Goal: Task Accomplishment & Management: Complete application form

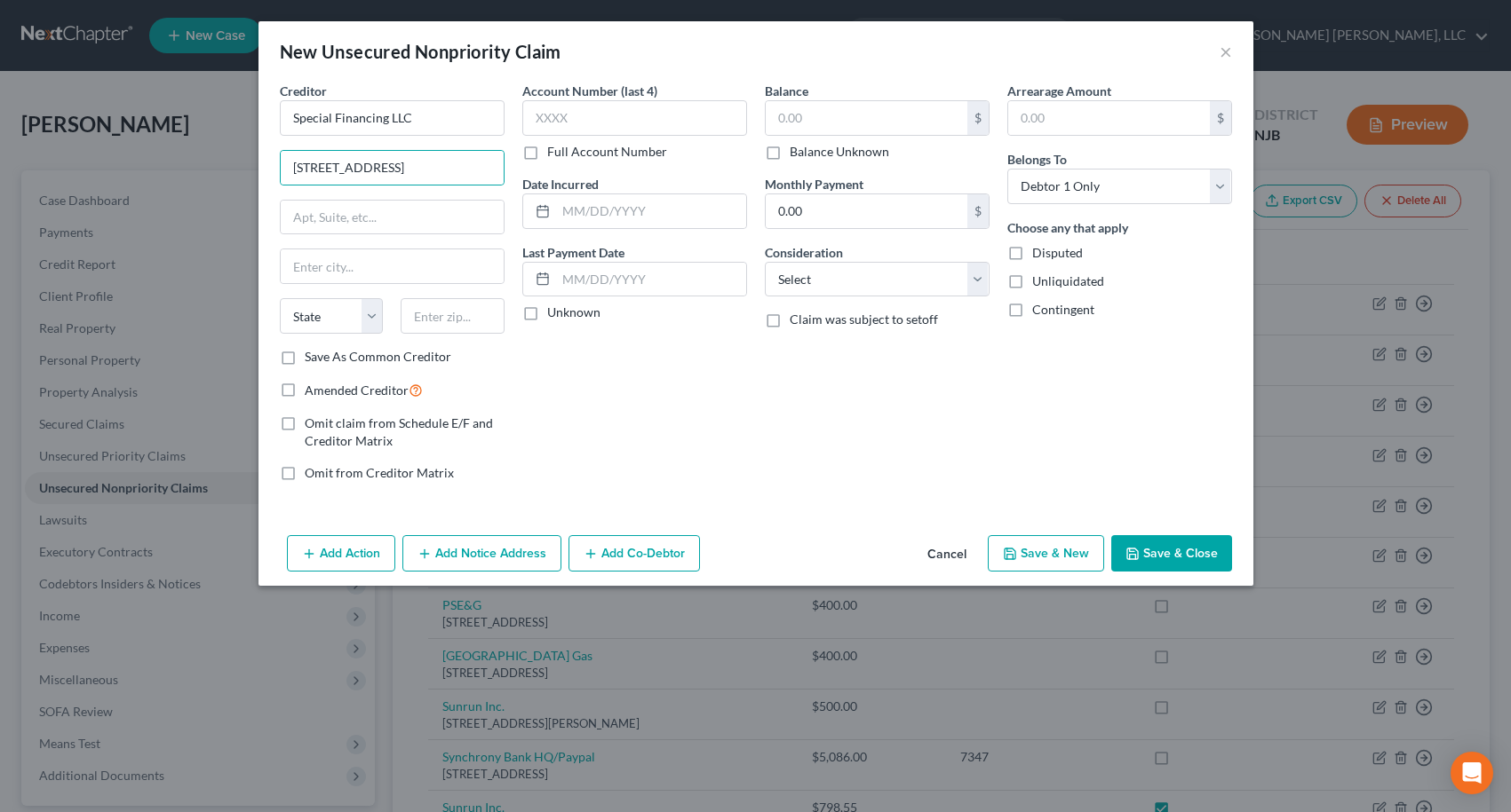
select select "0"
click at [454, 324] on input "text" at bounding box center [453, 316] width 104 height 36
type input "23666"
click at [305, 359] on label "Save As Common Creditor" at bounding box center [378, 357] width 147 height 18
click at [311, 359] on input "Save As Common Creditor" at bounding box center [317, 353] width 12 height 12
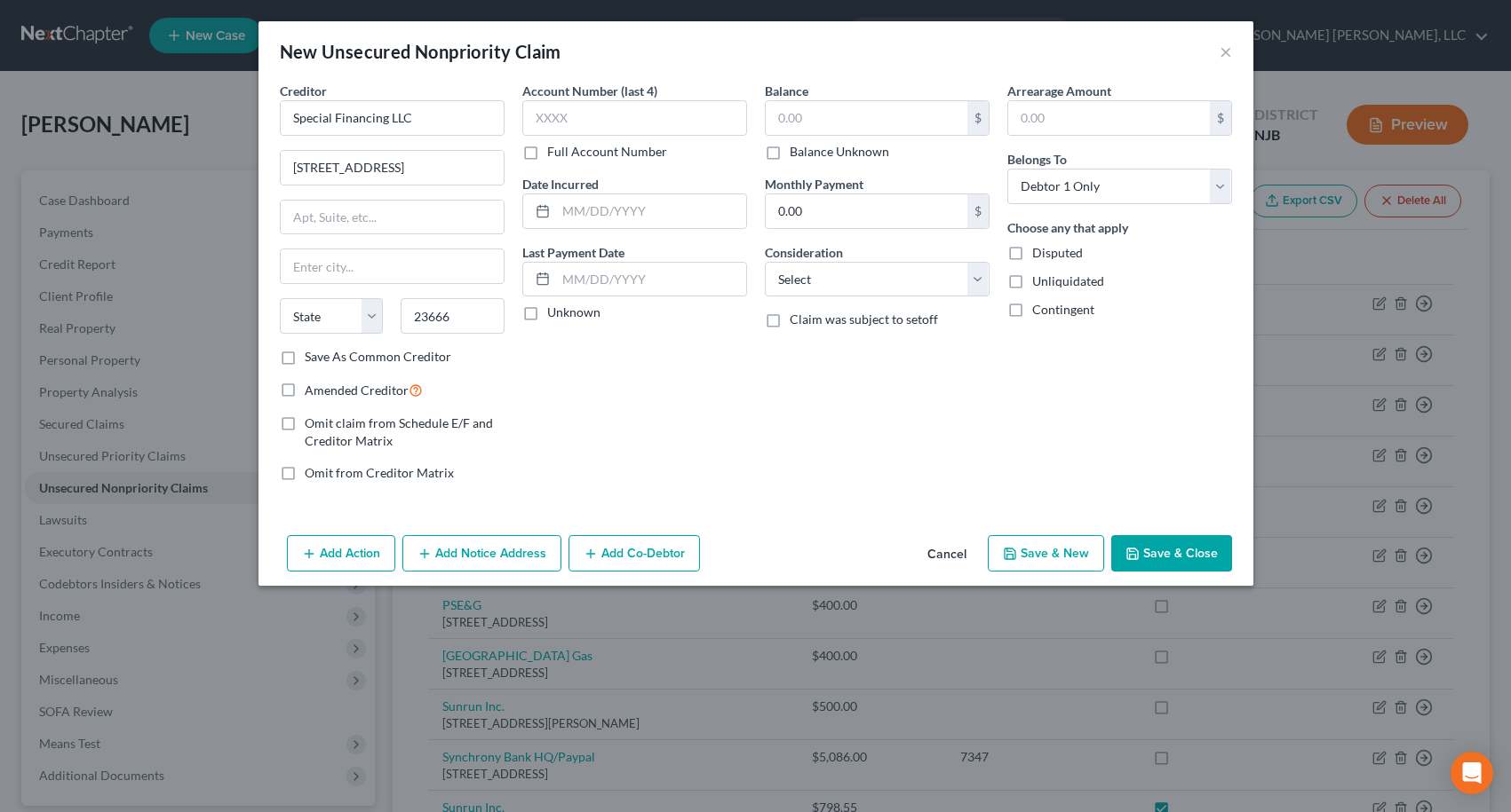
checkbox input "true"
type input "Hampton"
select select "48"
click at [305, 359] on label "Save As Common Creditor" at bounding box center [378, 357] width 147 height 18
click at [311, 359] on input "Save As Common Creditor" at bounding box center [317, 353] width 12 height 12
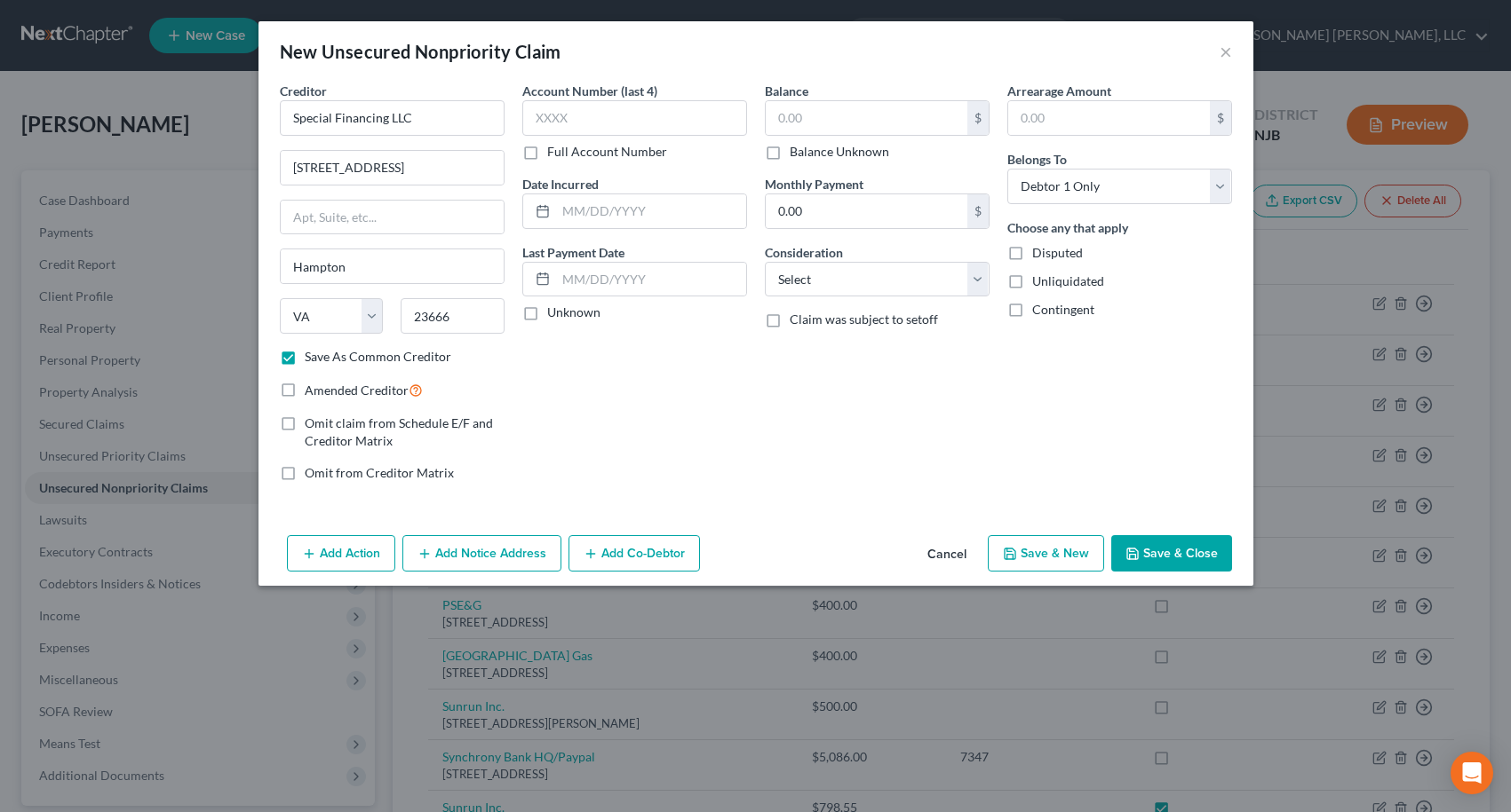
checkbox input "false"
click at [305, 393] on label "Amended Creditor" at bounding box center [364, 390] width 118 height 20
click at [311, 391] on input "Amended Creditor" at bounding box center [317, 385] width 12 height 12
checkbox input "true"
click at [803, 119] on input "text" at bounding box center [866, 117] width 201 height 34
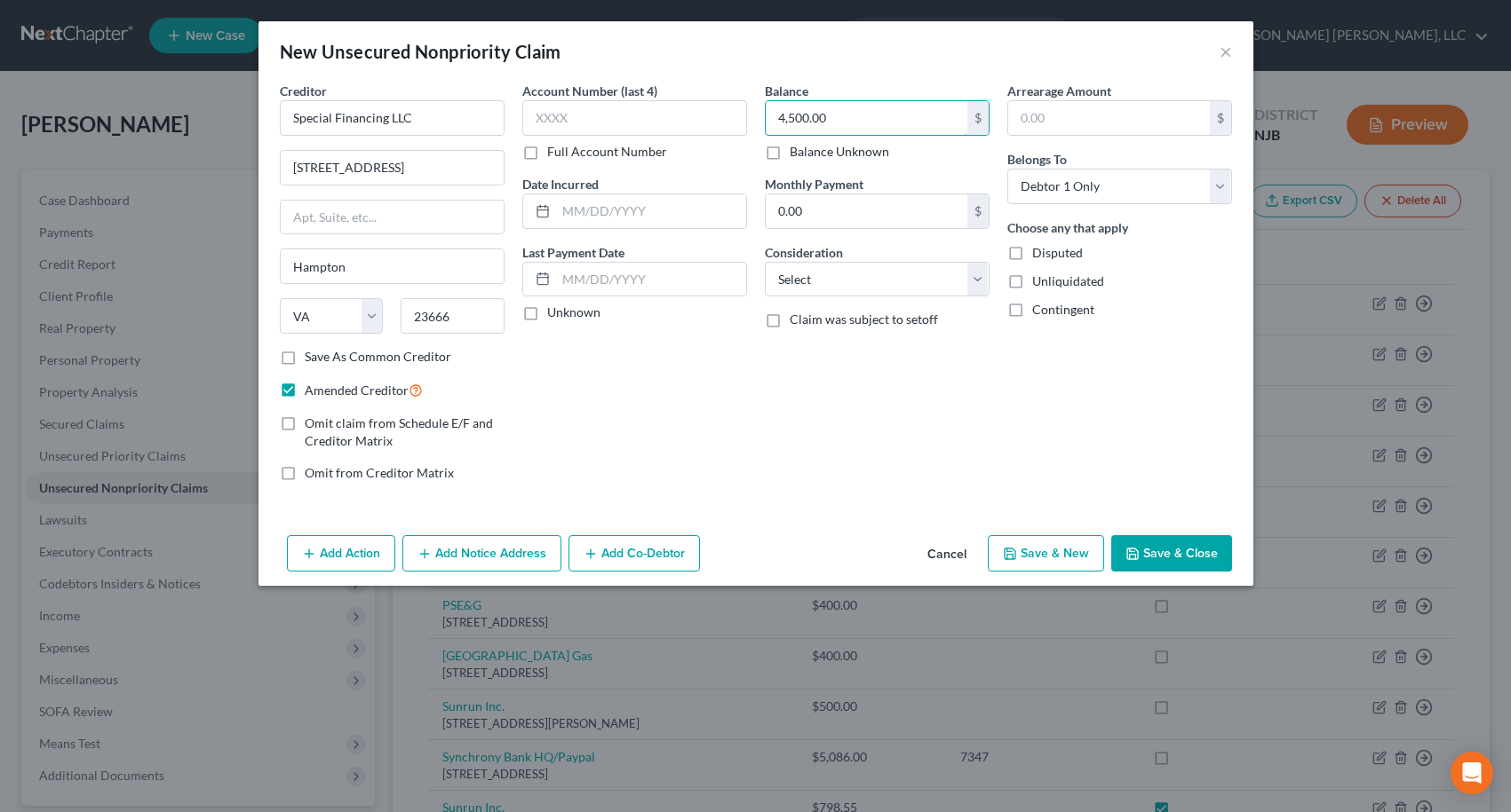
type input "4,500.00"
click at [1179, 550] on button "Save & Close" at bounding box center [1171, 553] width 121 height 37
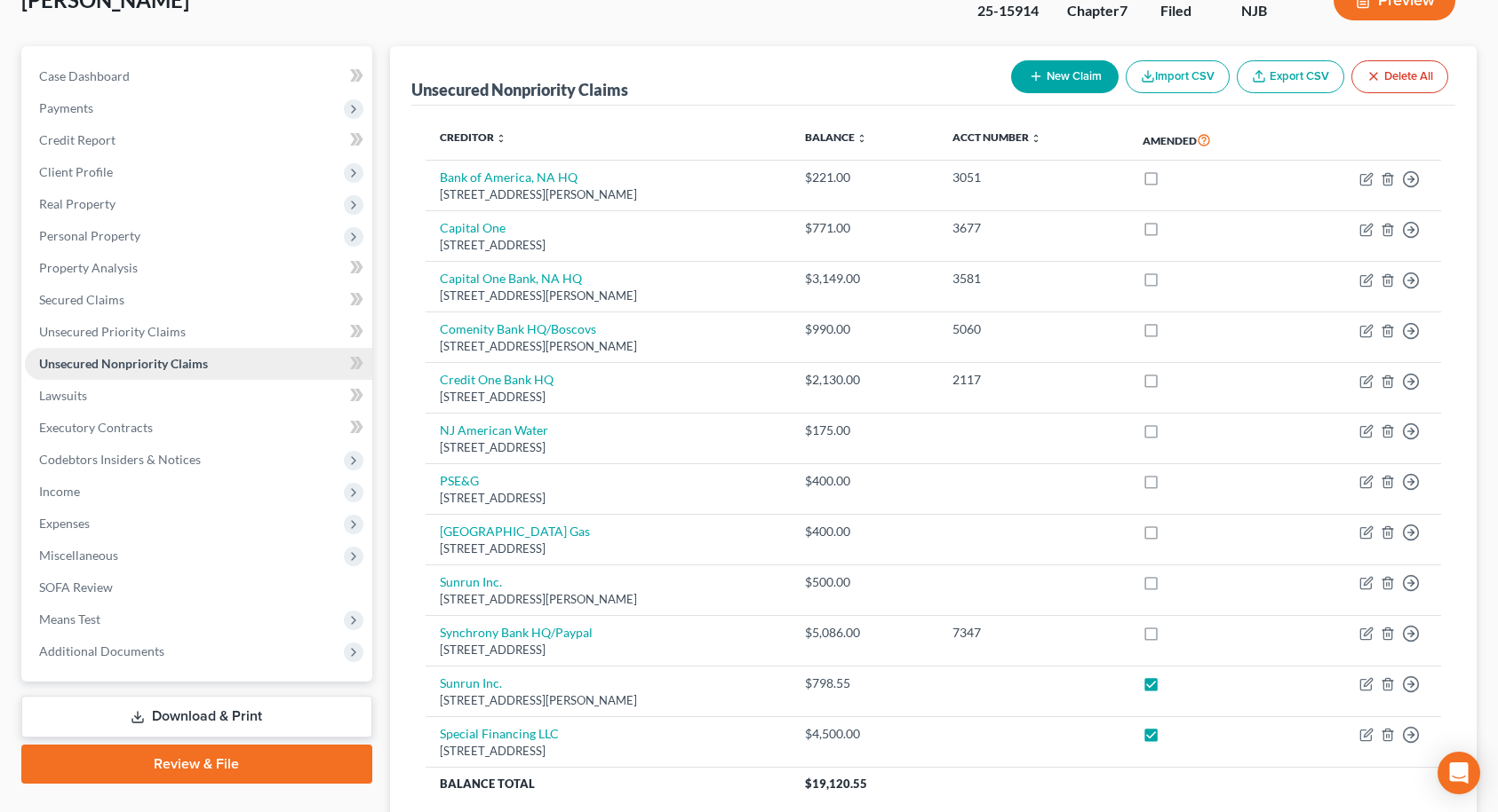
scroll to position [271, 0]
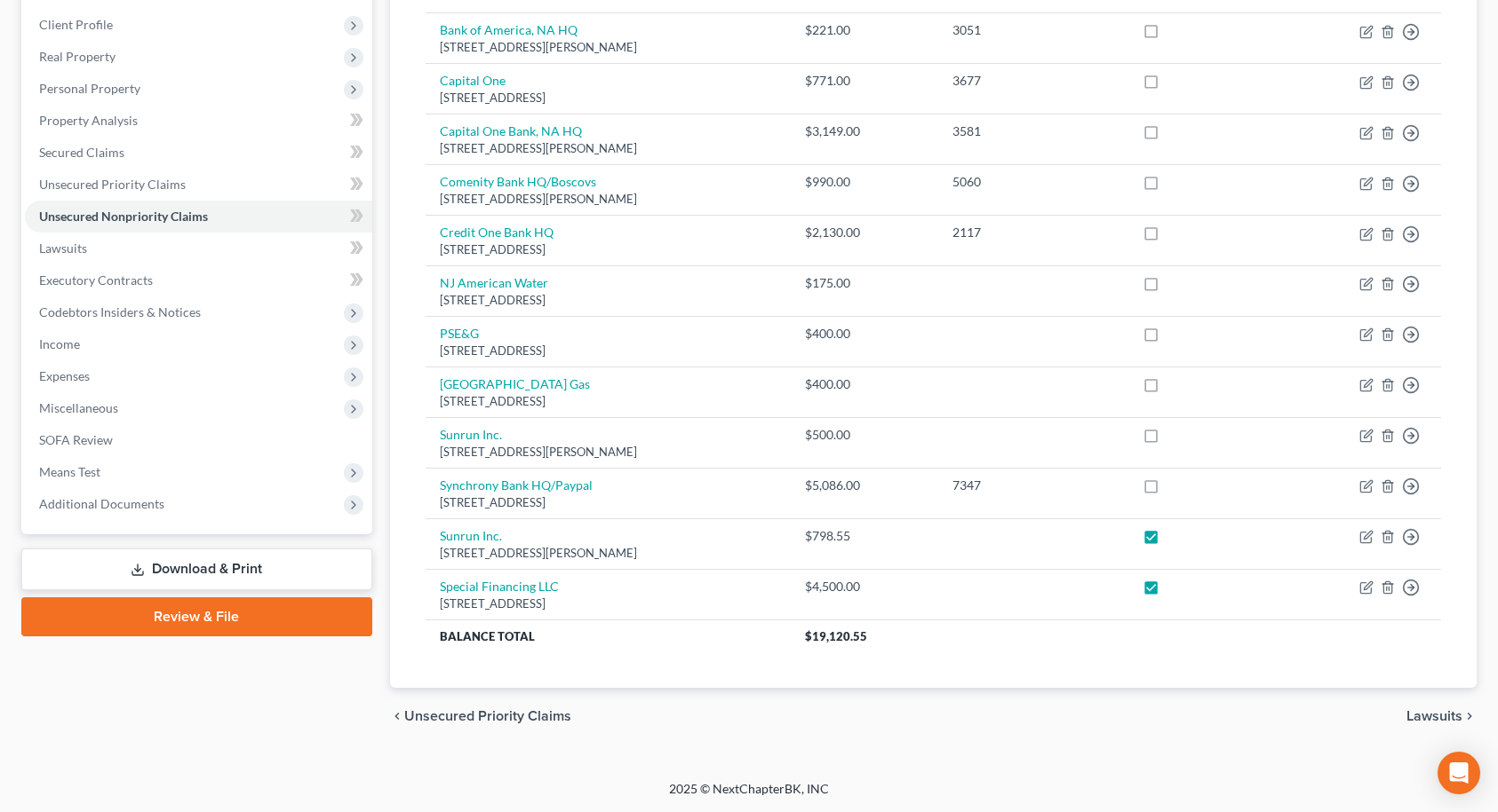
click at [226, 563] on link "Download & Print" at bounding box center [196, 570] width 351 height 42
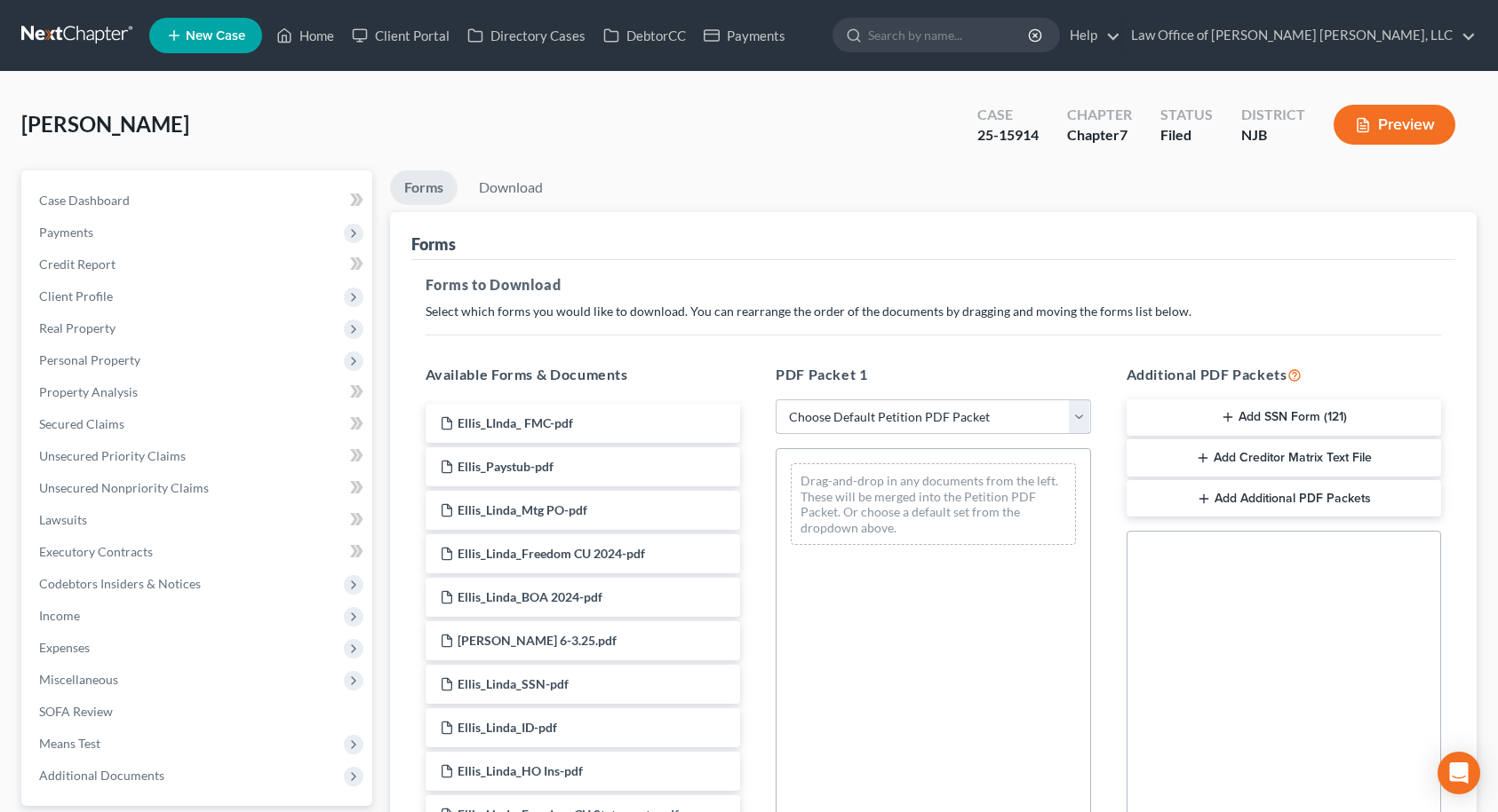
click at [874, 415] on select "Choose Default Petition PDF Packet Complete Bankruptcy Petition (all forms and …" at bounding box center [933, 417] width 315 height 36
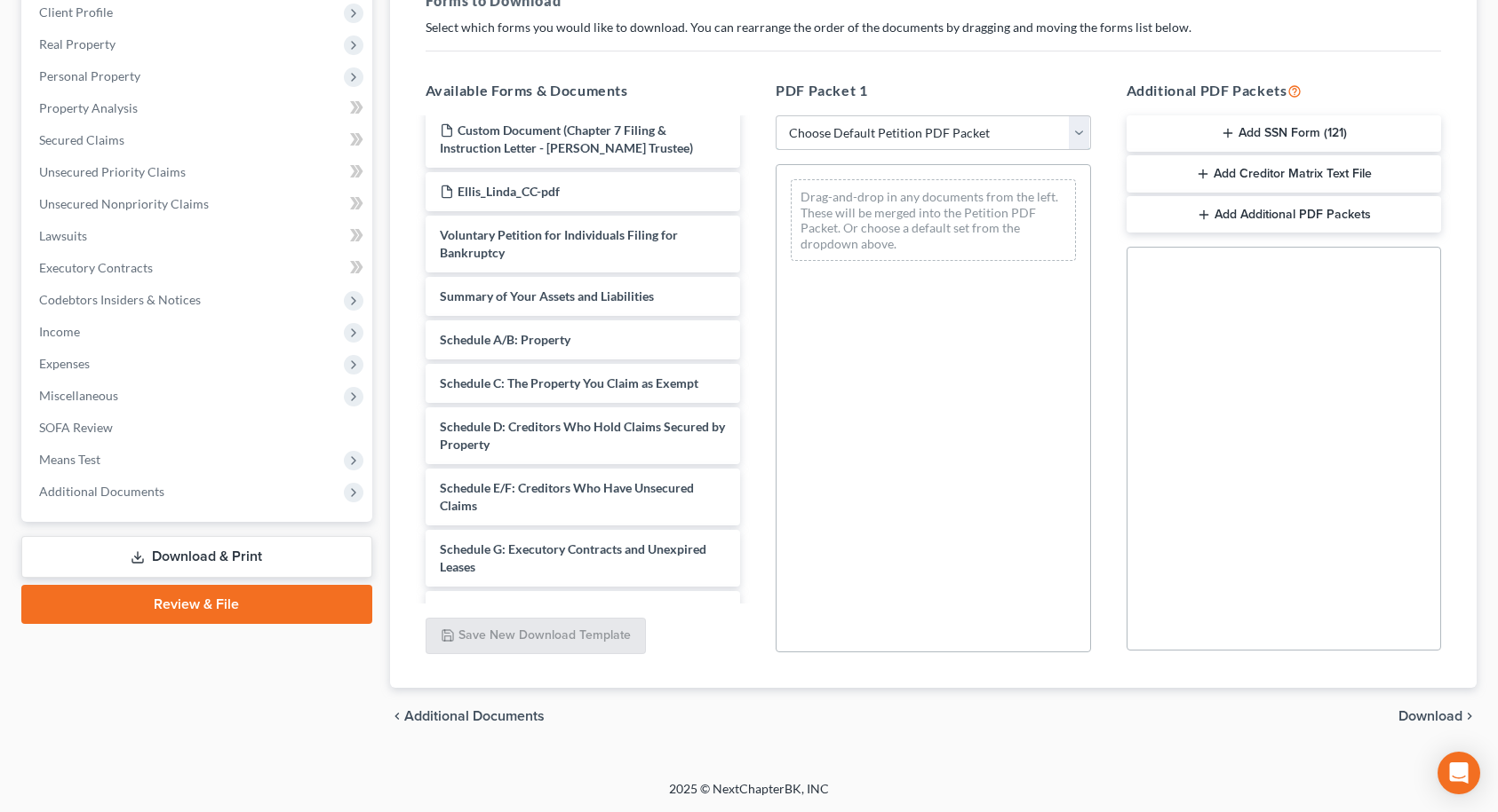
scroll to position [710, 0]
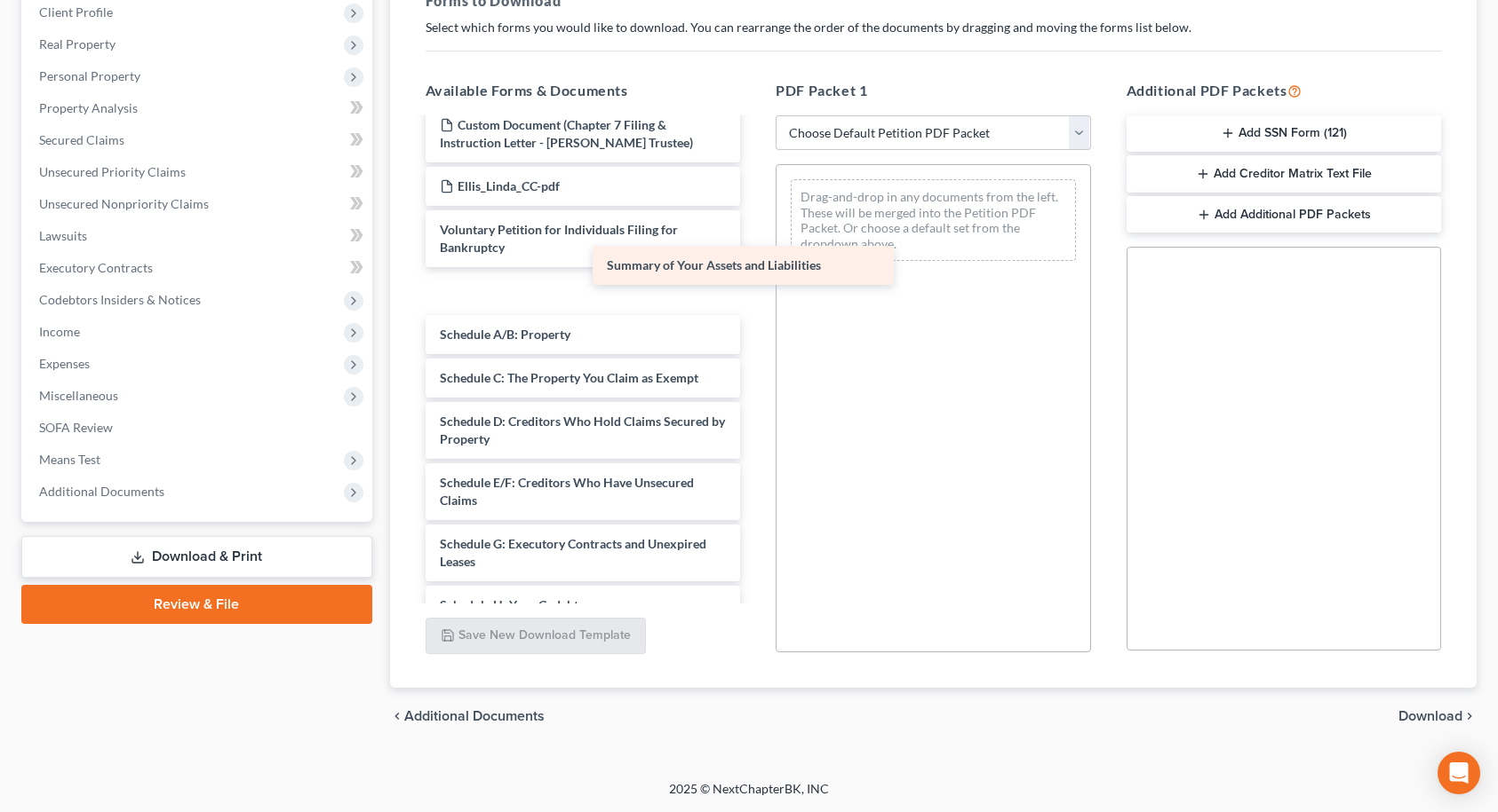
drag, startPoint x: 543, startPoint y: 295, endPoint x: 818, endPoint y: 241, distance: 280.3
click at [755, 241] on div "Summary of Your Assets and Liabilities Ellis_LInda_ FMC-pdf Ellis_Paystub-pdf E…" at bounding box center [583, 269] width 343 height 1721
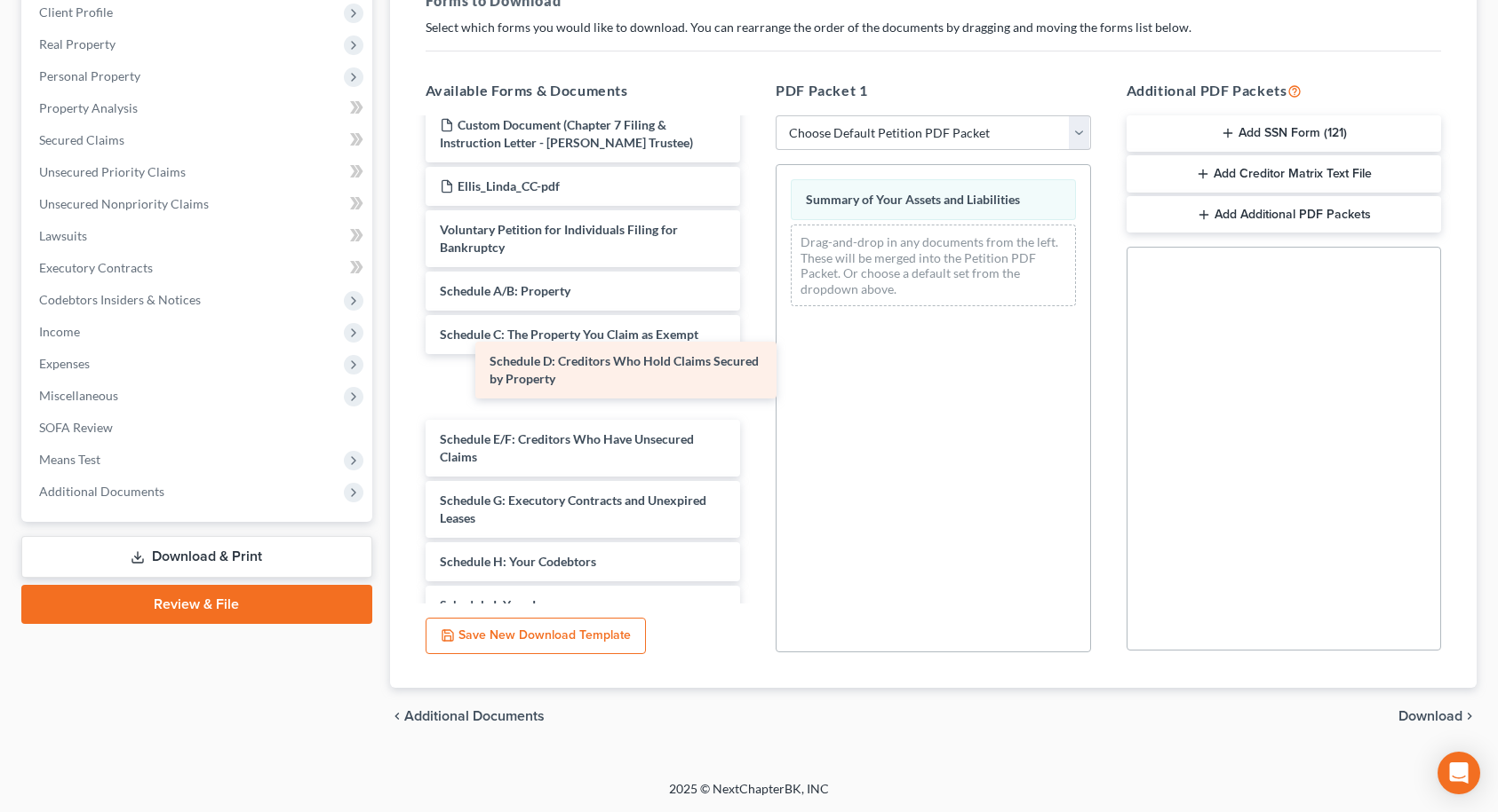
drag, startPoint x: 576, startPoint y: 381, endPoint x: 562, endPoint y: 396, distance: 20.5
click at [560, 382] on div "Schedule D: Creditors Who Hold Claims Secured by Property Ellis_LInda_ FMC-pdf …" at bounding box center [583, 249] width 343 height 1679
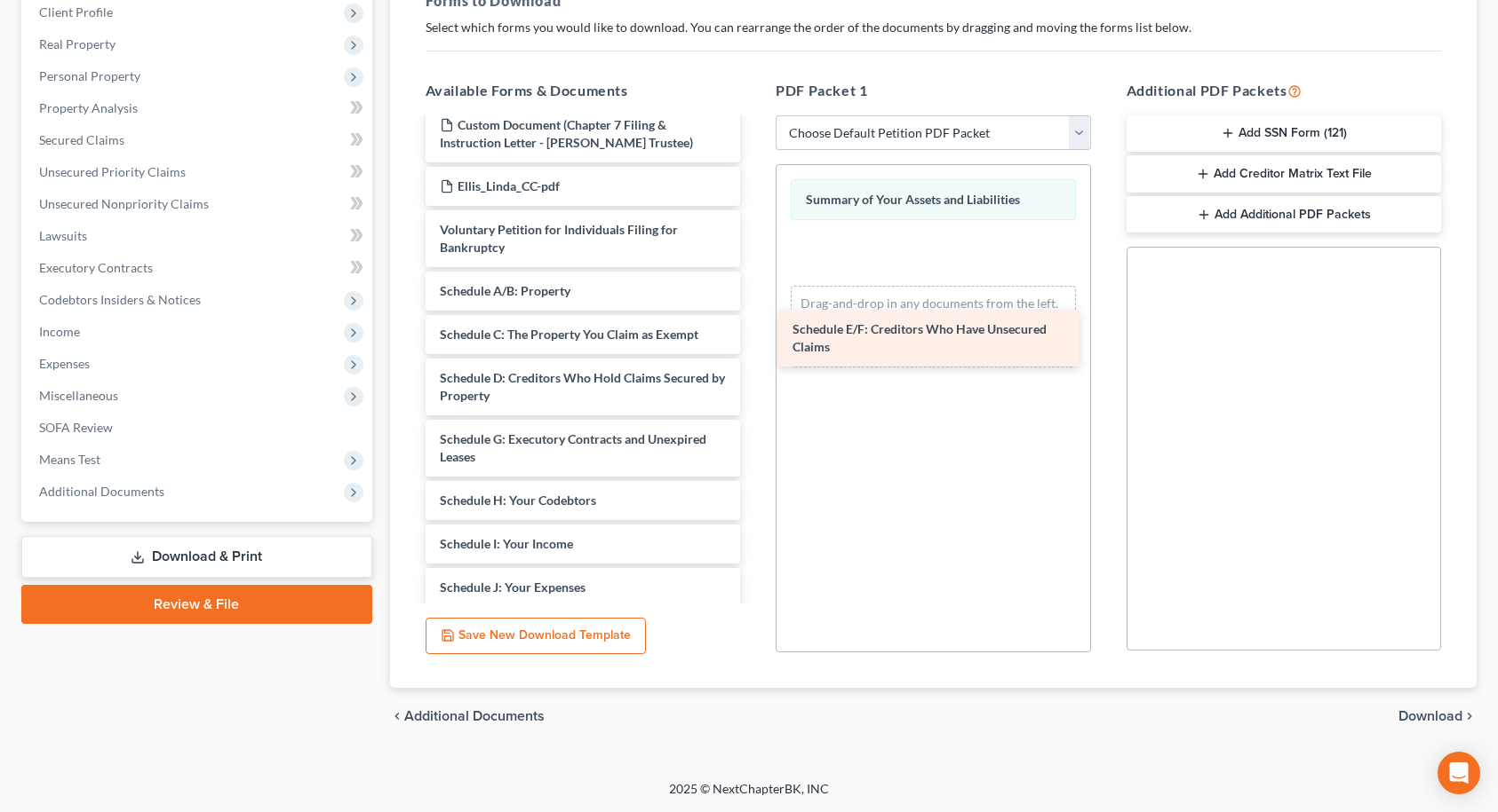
drag, startPoint x: 553, startPoint y: 446, endPoint x: 905, endPoint y: 336, distance: 368.8
click at [755, 336] on div "Schedule E/F: Creditors Who Have Unsecured Claims Ellis_LInda_ FMC-pdf Ellis_Pa…" at bounding box center [583, 218] width 343 height 1617
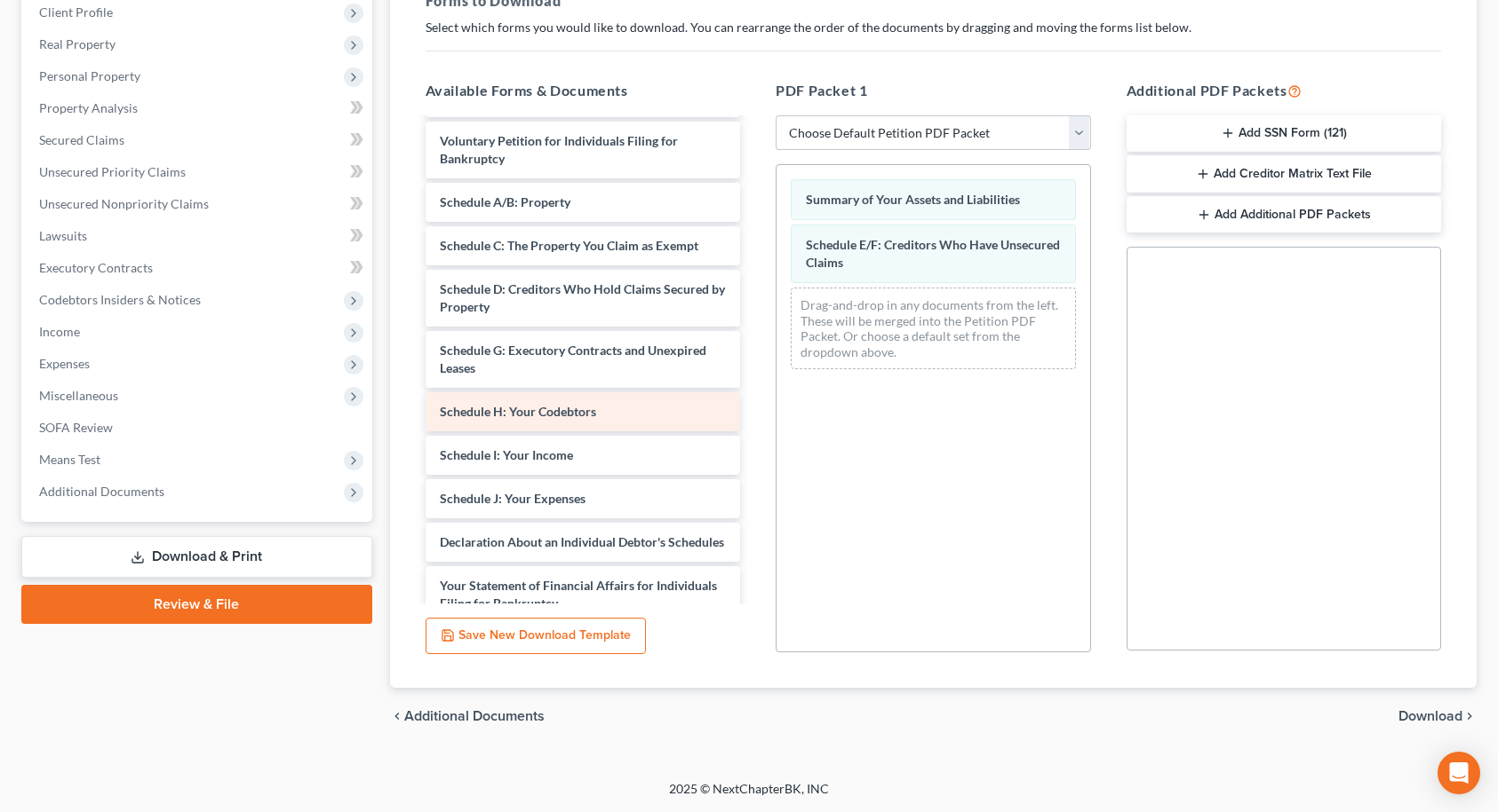
scroll to position [888, 0]
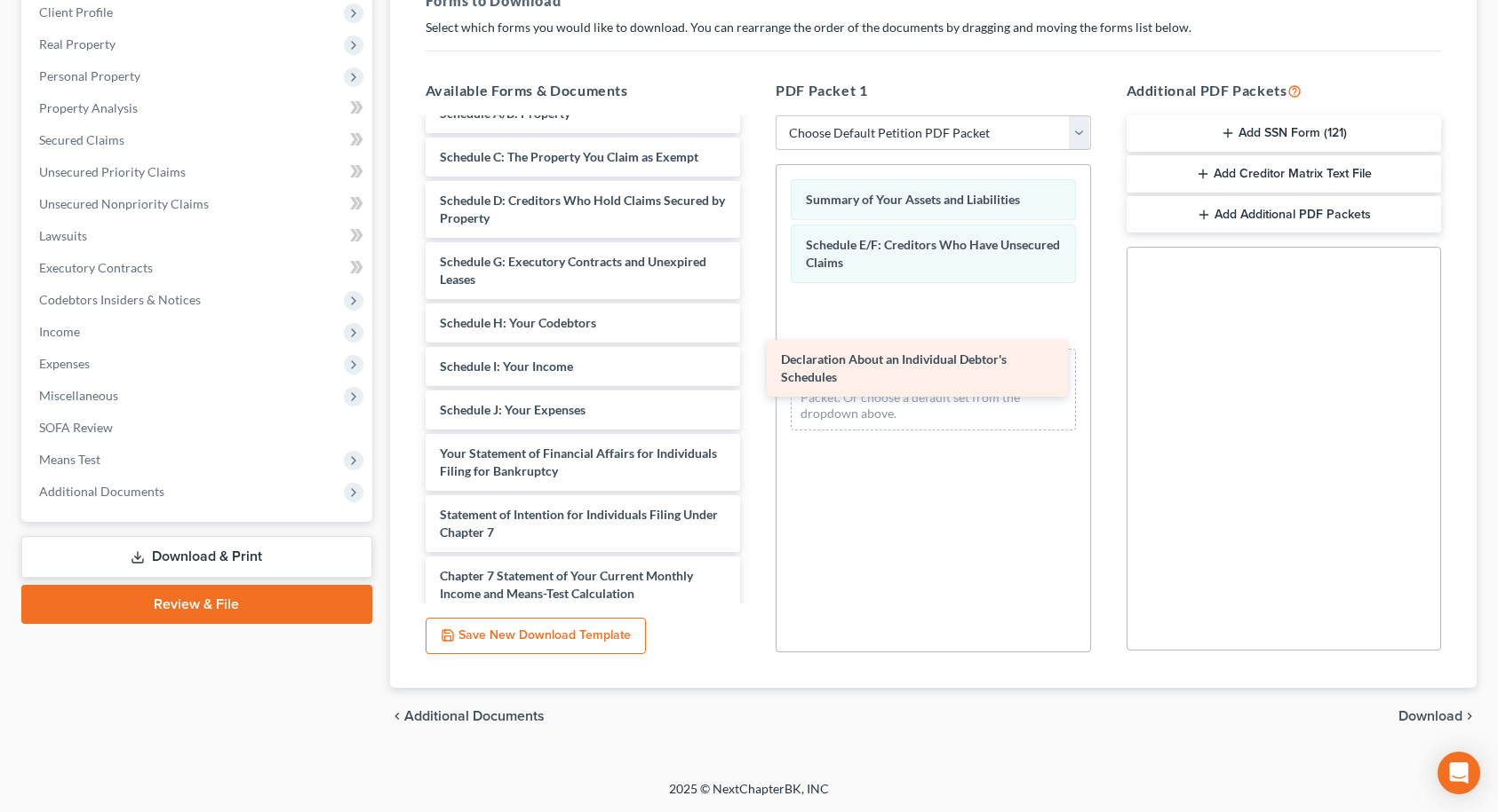
drag, startPoint x: 568, startPoint y: 473, endPoint x: 925, endPoint y: 367, distance: 372.4
click at [755, 367] on div "Declaration About an Individual Debtor's Schedules Ellis_LInda_ FMC-pdf Ellis_P…" at bounding box center [583, 18] width 343 height 1573
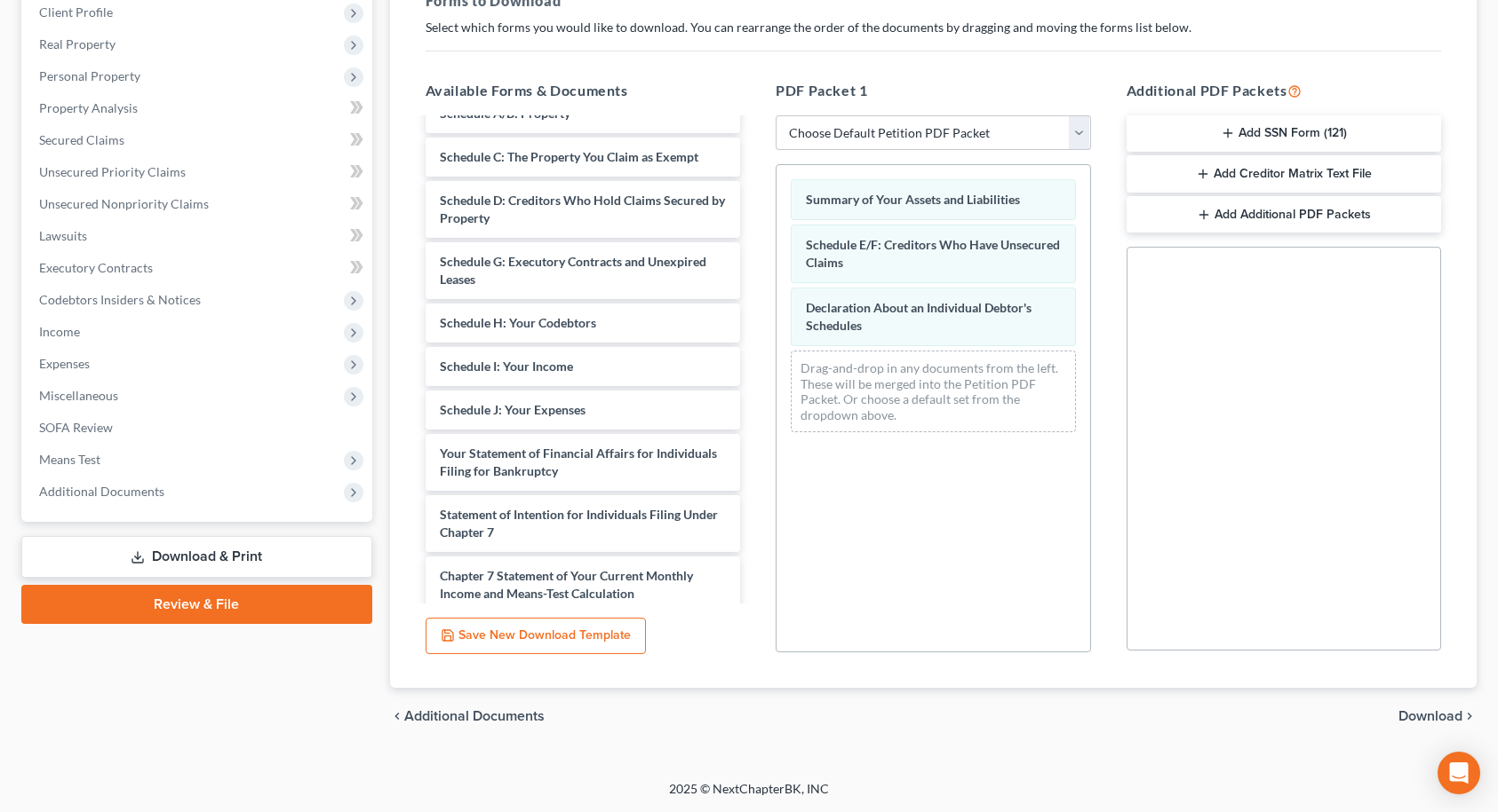
click at [1440, 712] on span "Download" at bounding box center [1430, 716] width 64 height 15
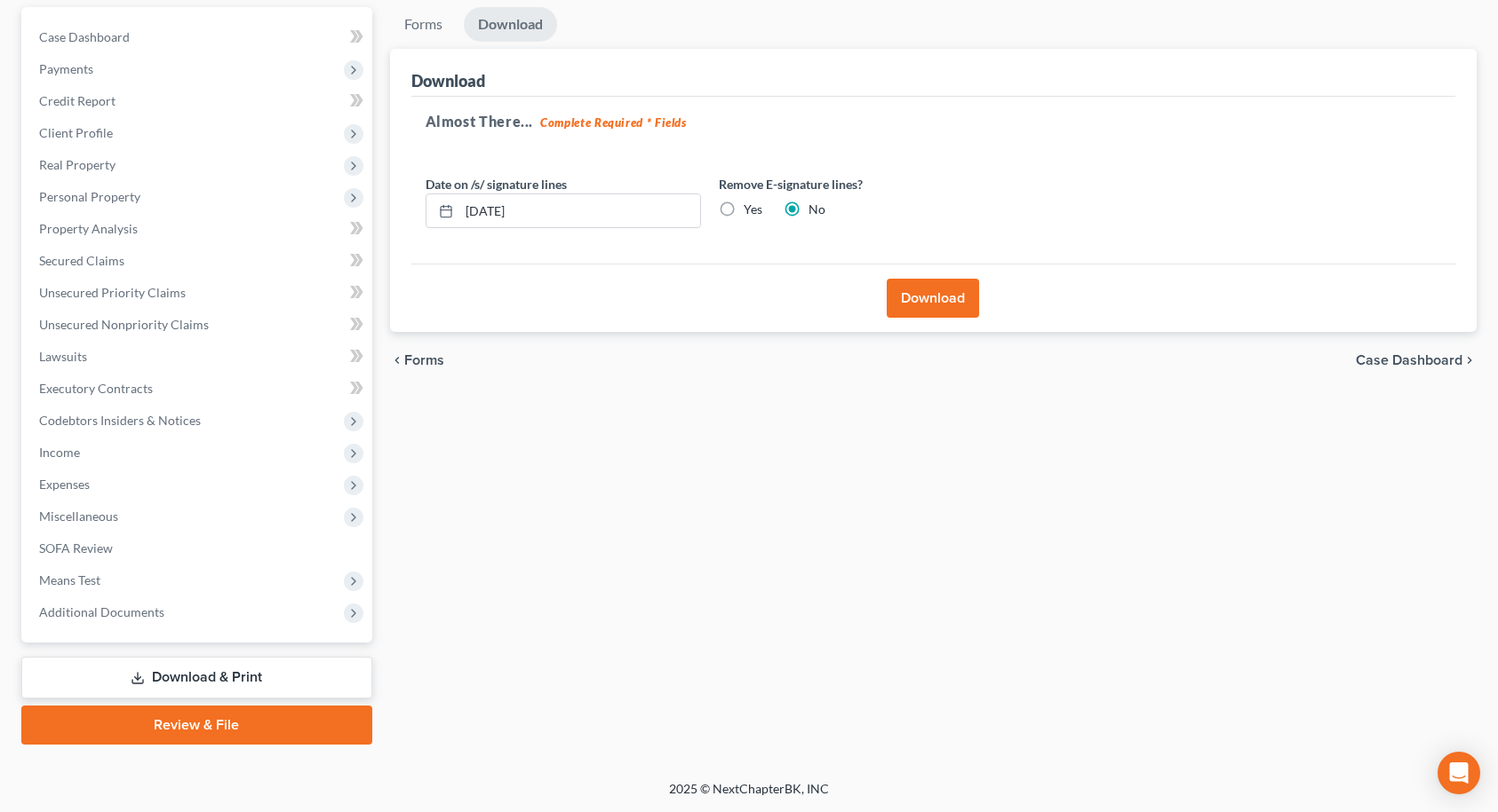
click at [921, 295] on button "Download" at bounding box center [932, 298] width 92 height 39
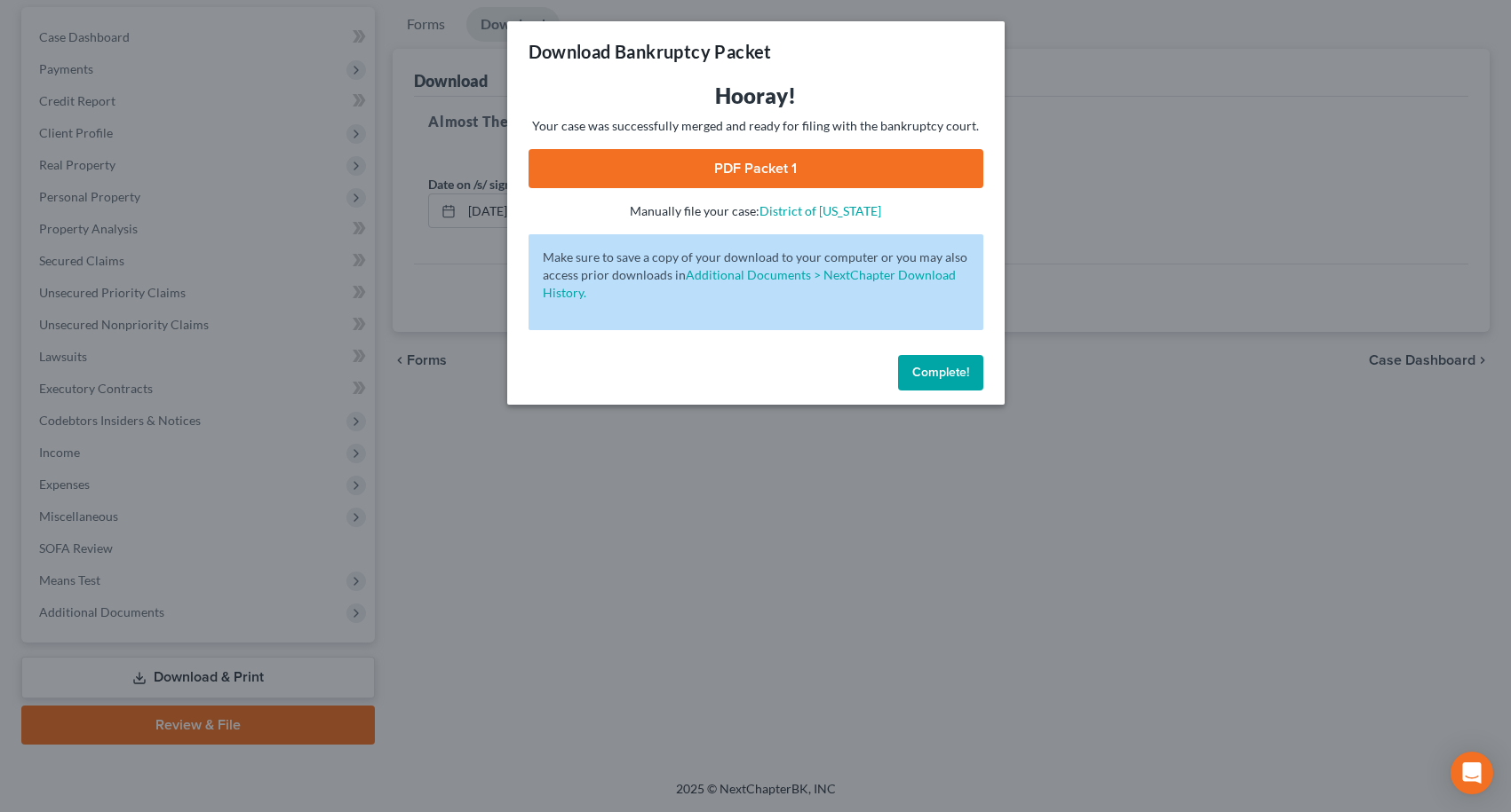
click at [804, 175] on link "PDF Packet 1" at bounding box center [755, 168] width 454 height 39
click at [934, 380] on button "Complete!" at bounding box center [941, 372] width 86 height 36
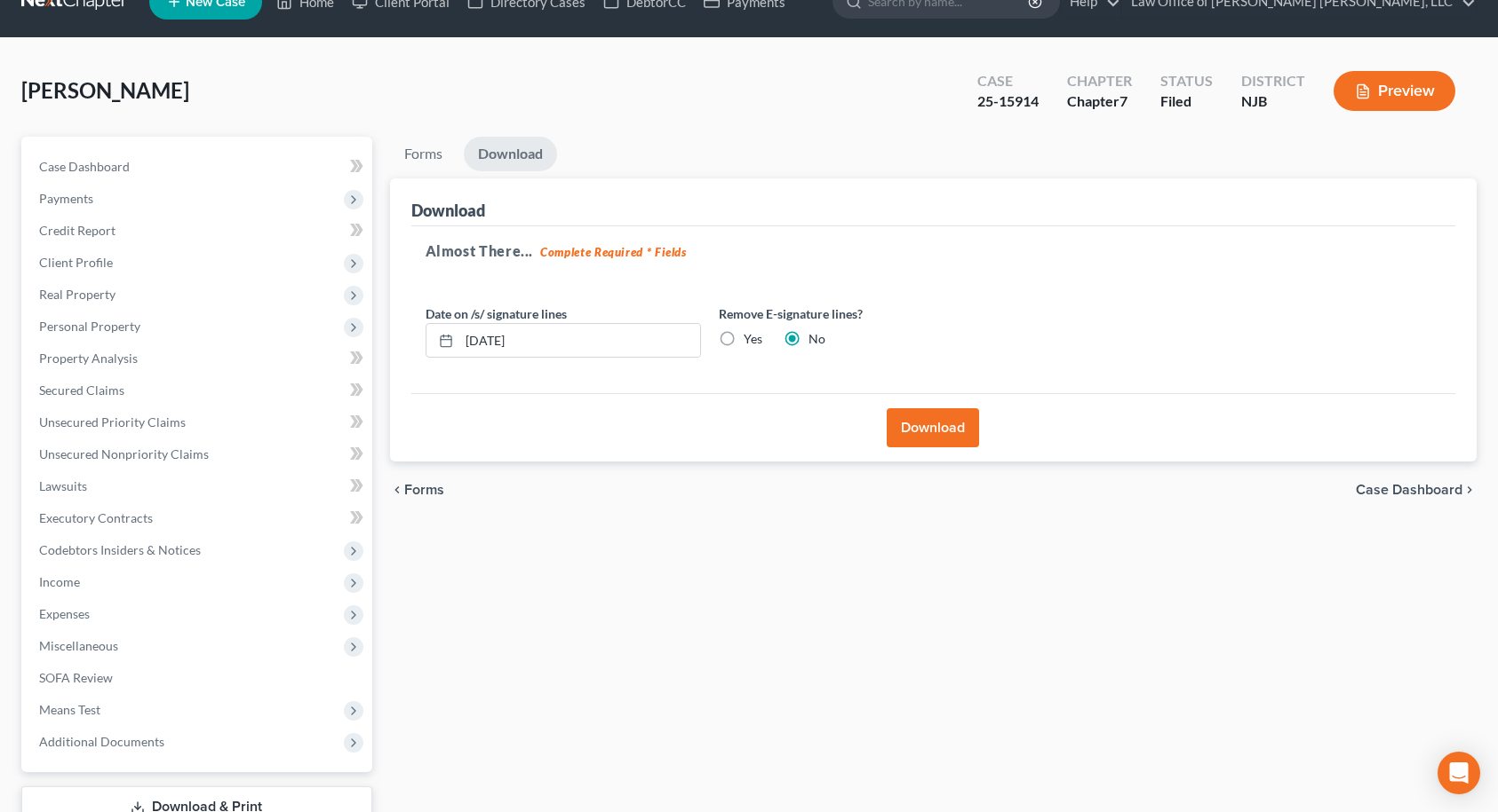
scroll to position [0, 0]
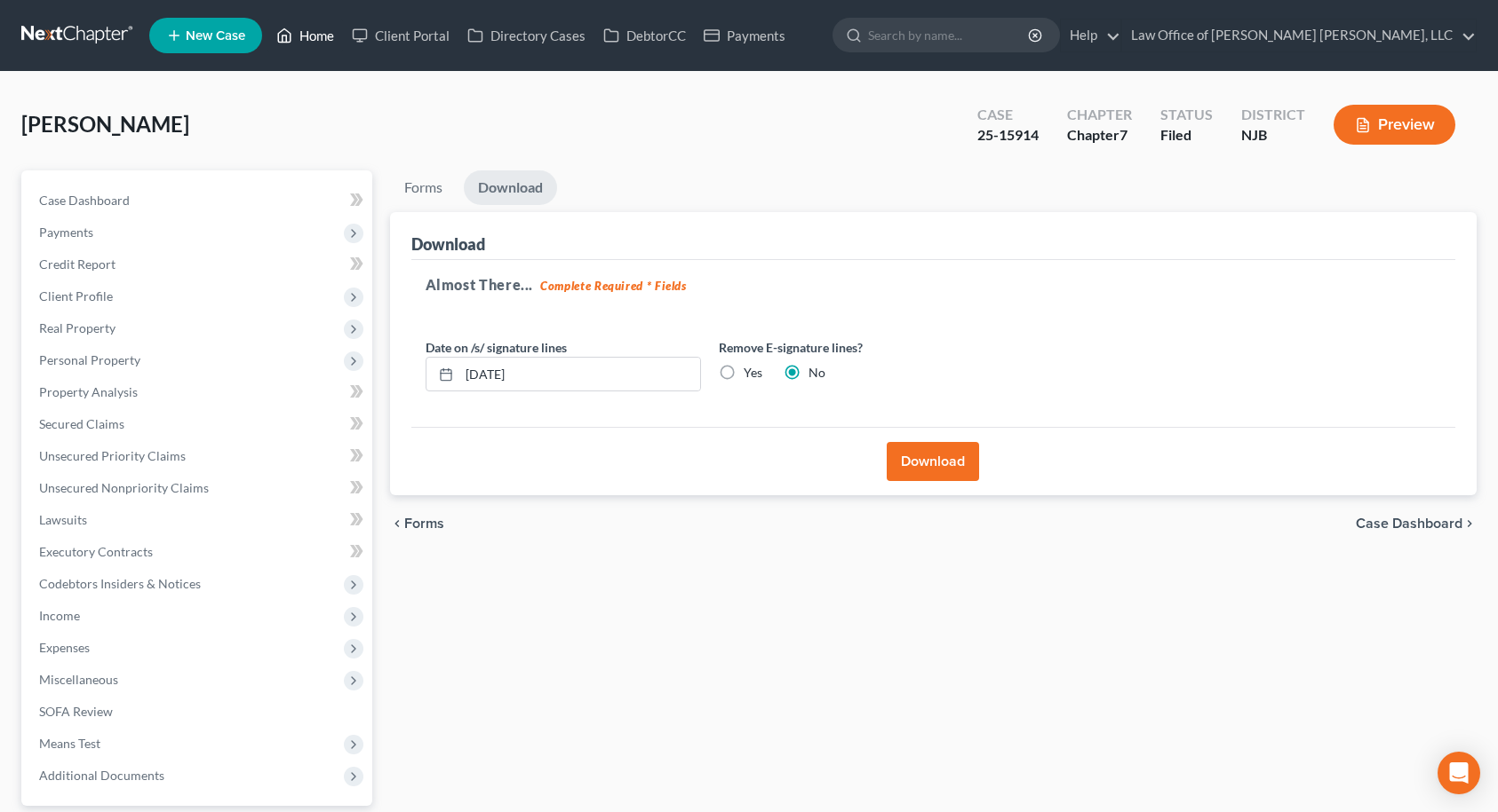
click at [331, 45] on link "Home" at bounding box center [305, 35] width 76 height 32
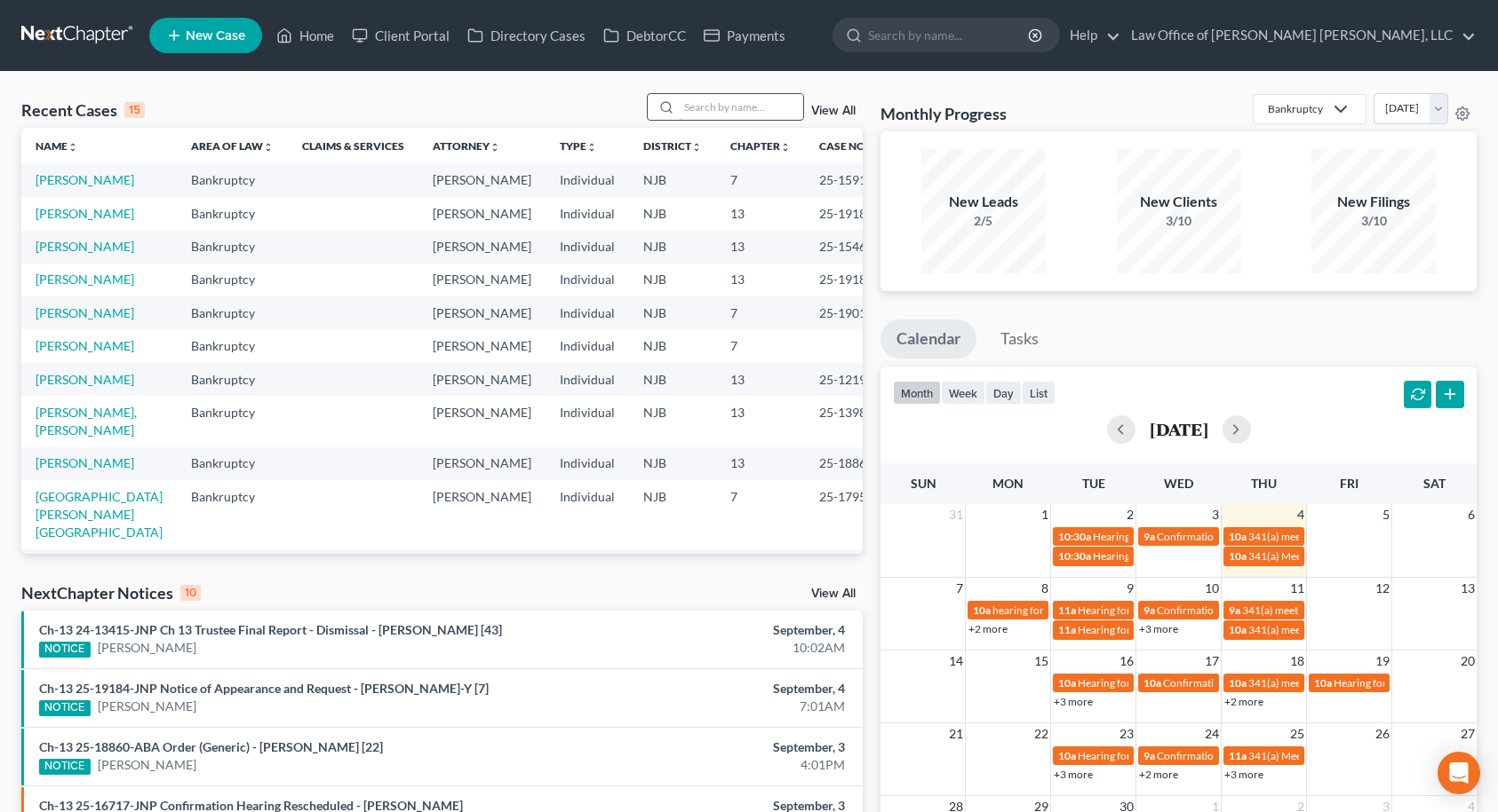
click at [712, 110] on input "search" at bounding box center [740, 107] width 125 height 25
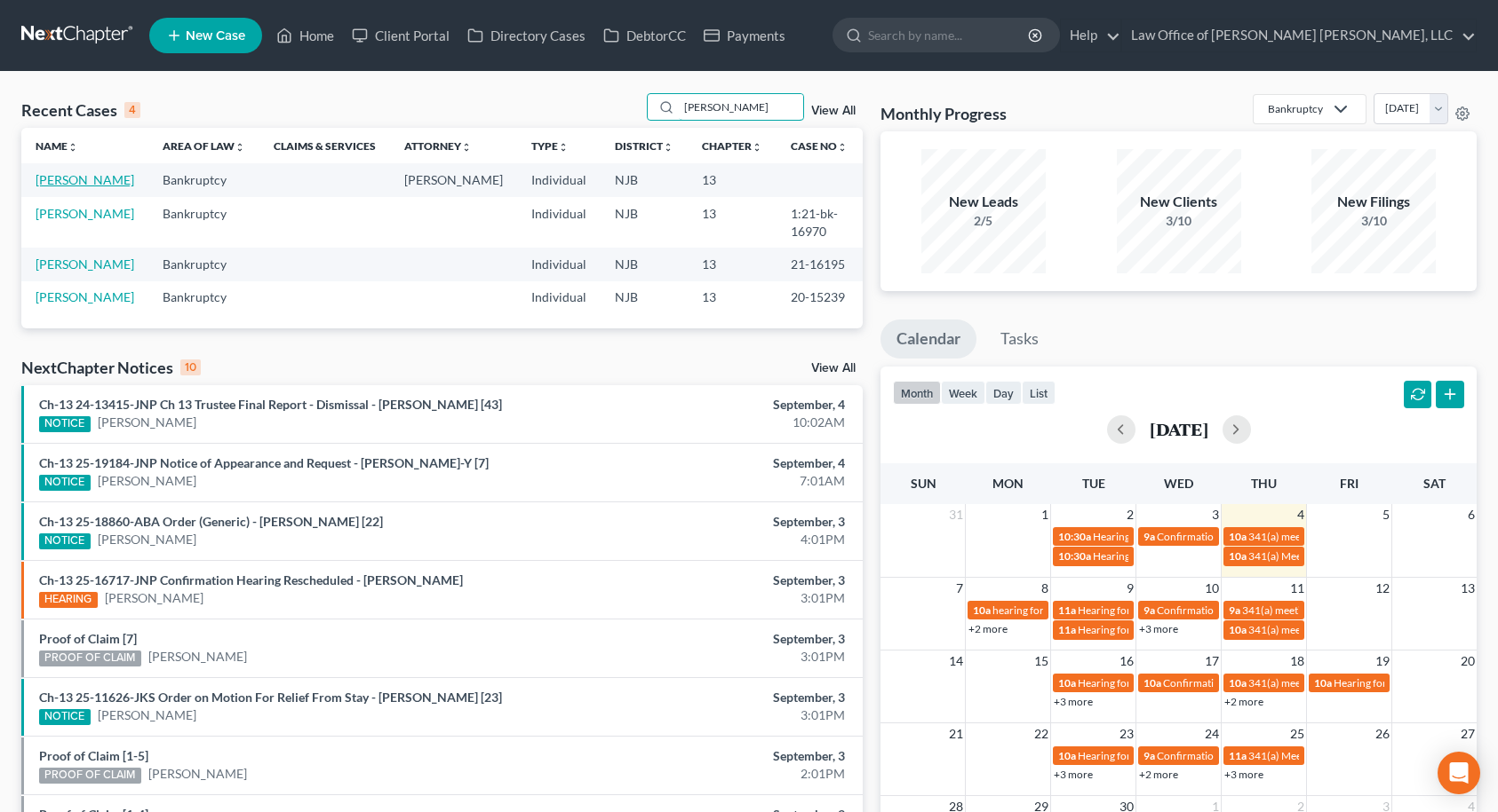
type input "[PERSON_NAME]"
click at [57, 177] on link "[PERSON_NAME]" at bounding box center [85, 179] width 98 height 15
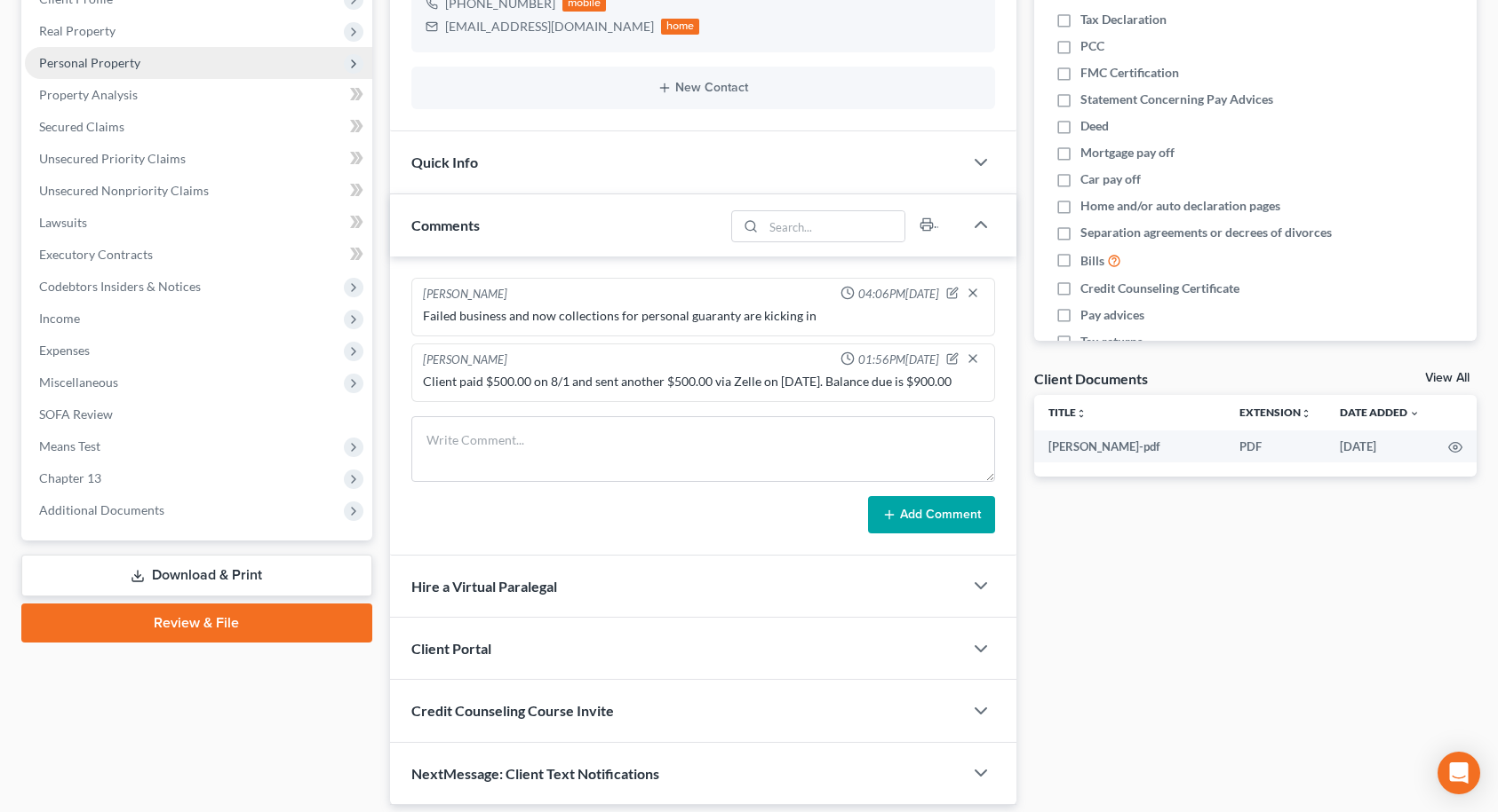
scroll to position [267, 0]
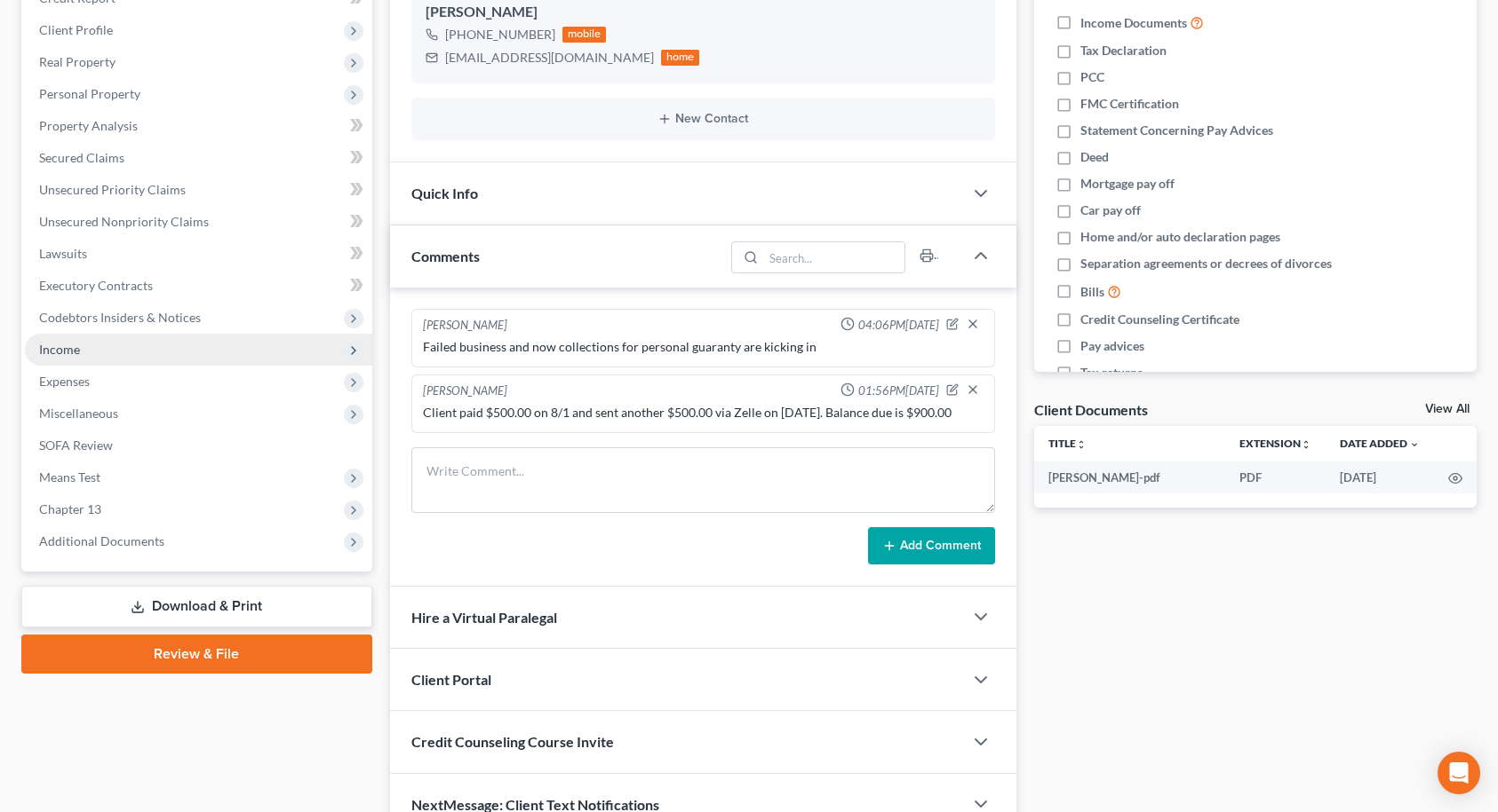
click at [105, 355] on span "Income" at bounding box center [198, 350] width 347 height 32
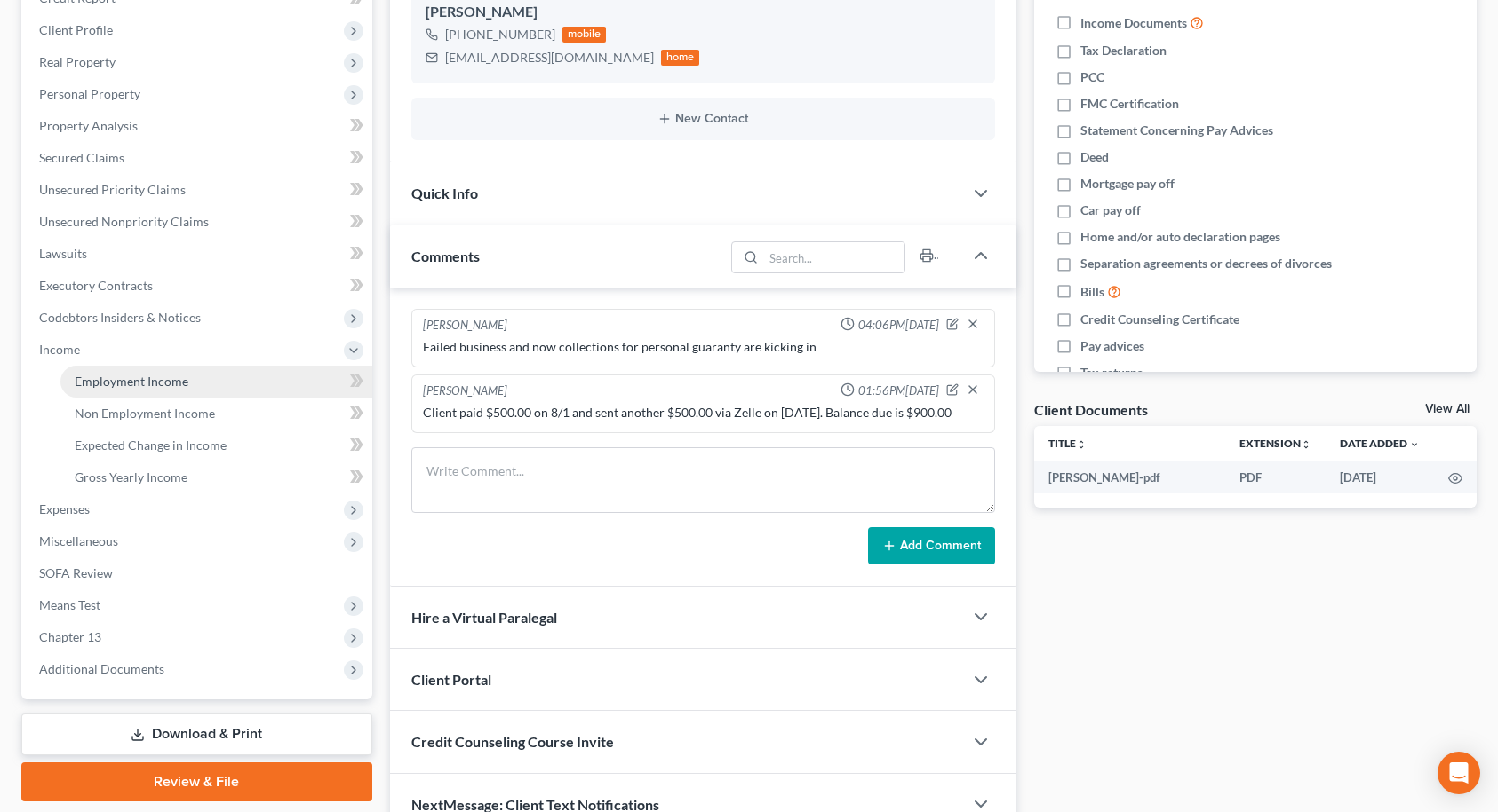
click at [115, 387] on span "Employment Income" at bounding box center [131, 381] width 114 height 15
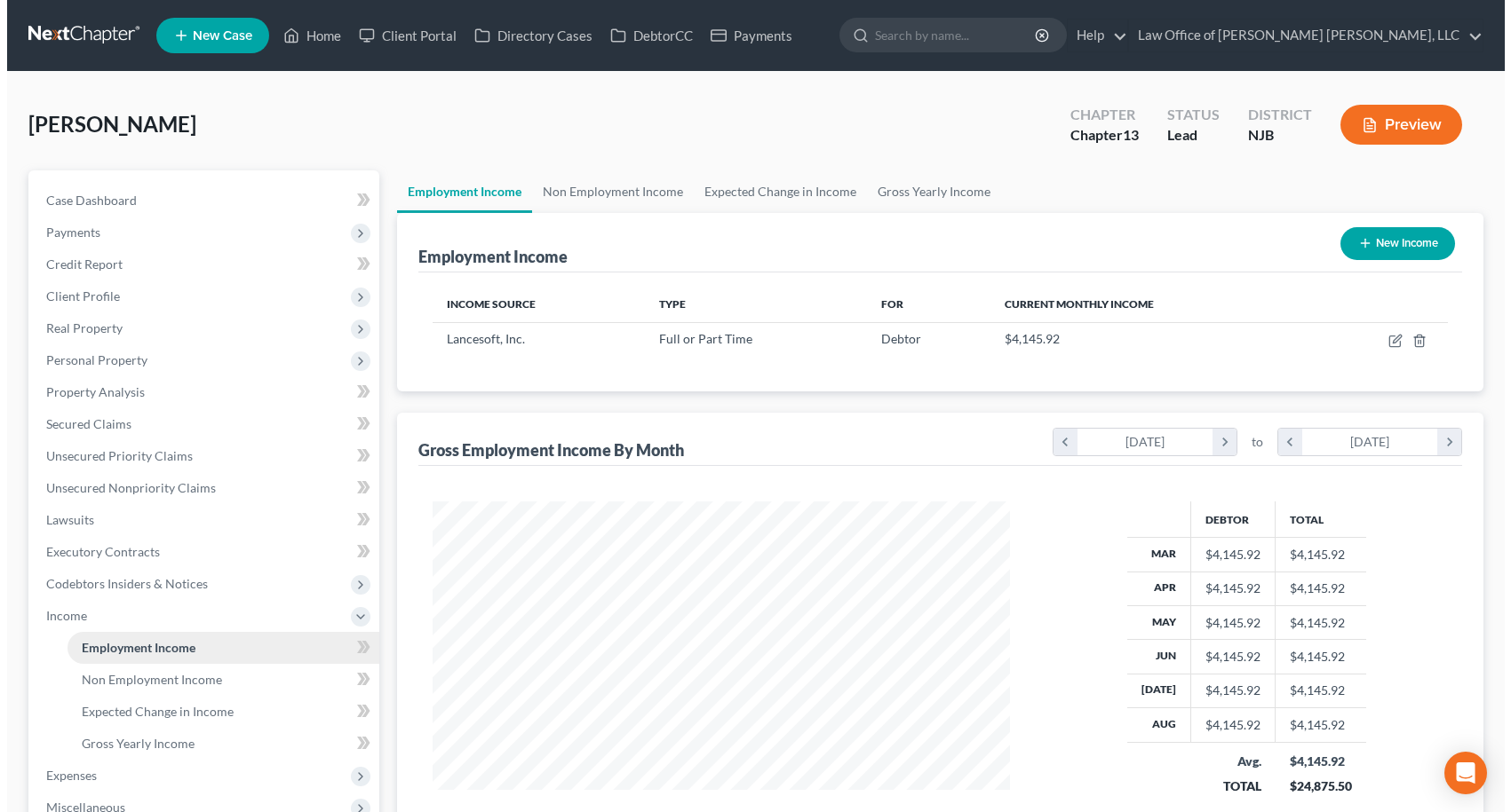
scroll to position [319, 614]
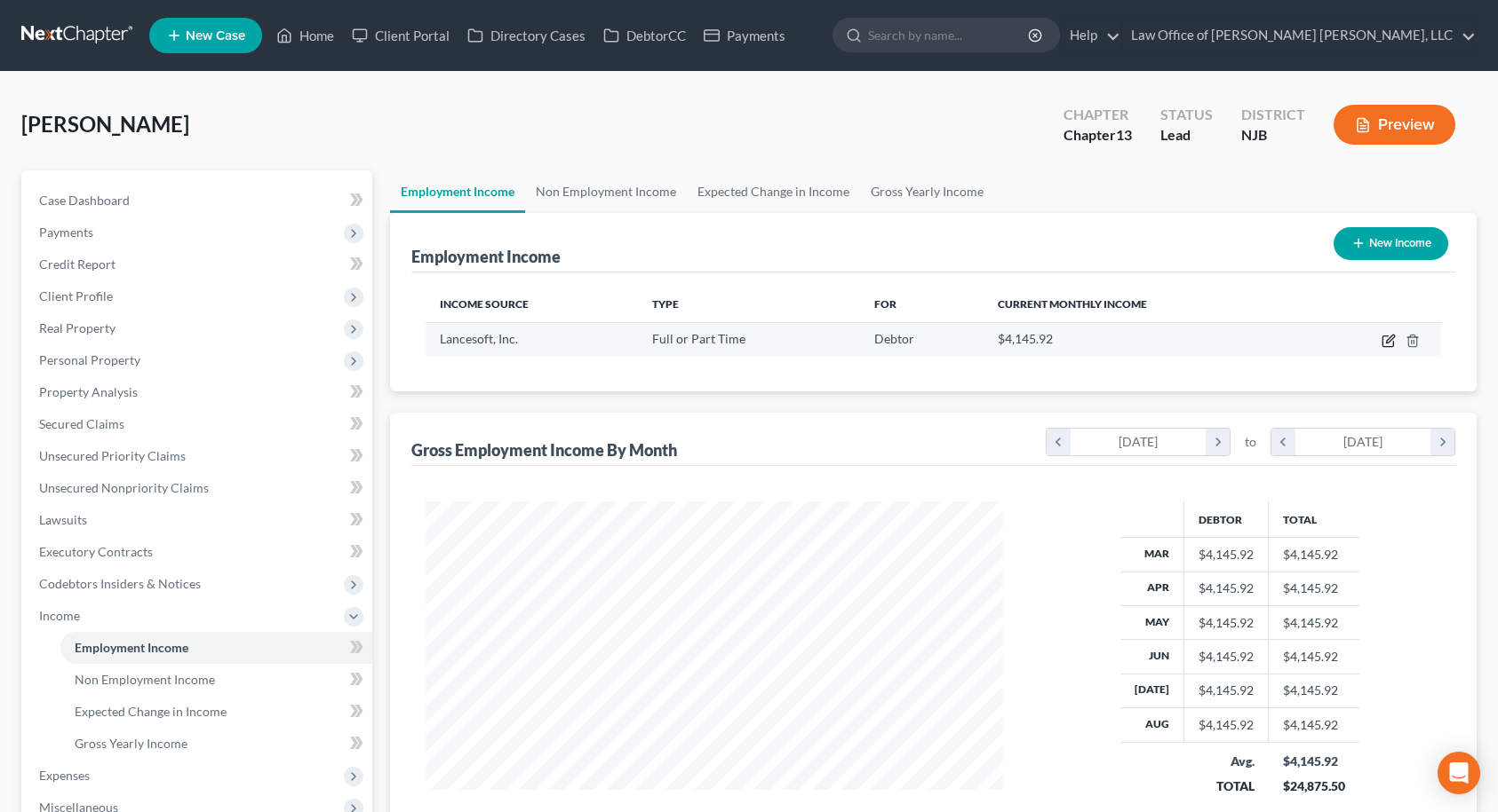
click at [1387, 340] on icon "button" at bounding box center [1389, 341] width 15 height 15
select select "0"
select select "48"
select select "3"
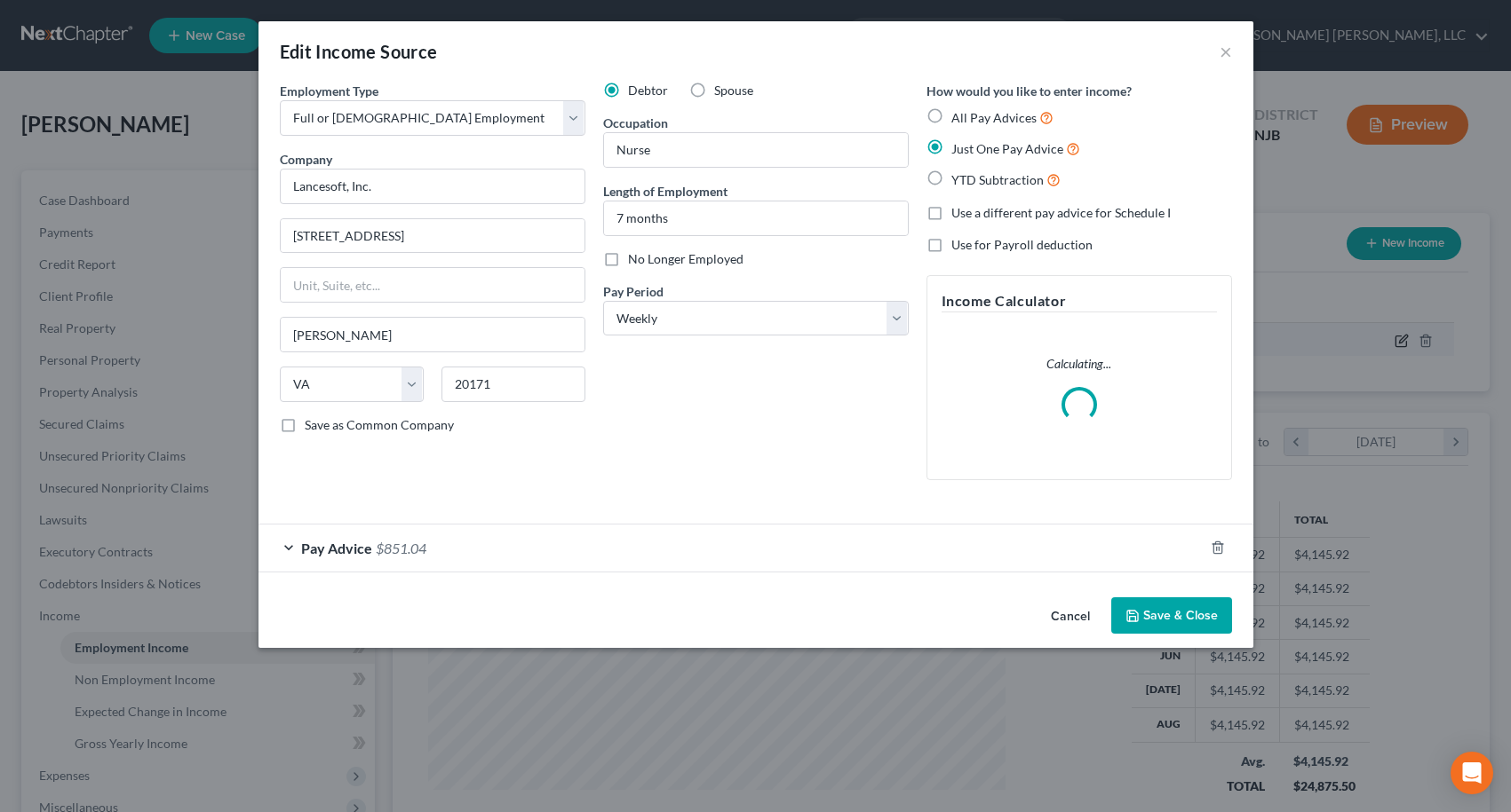
scroll to position [319, 619]
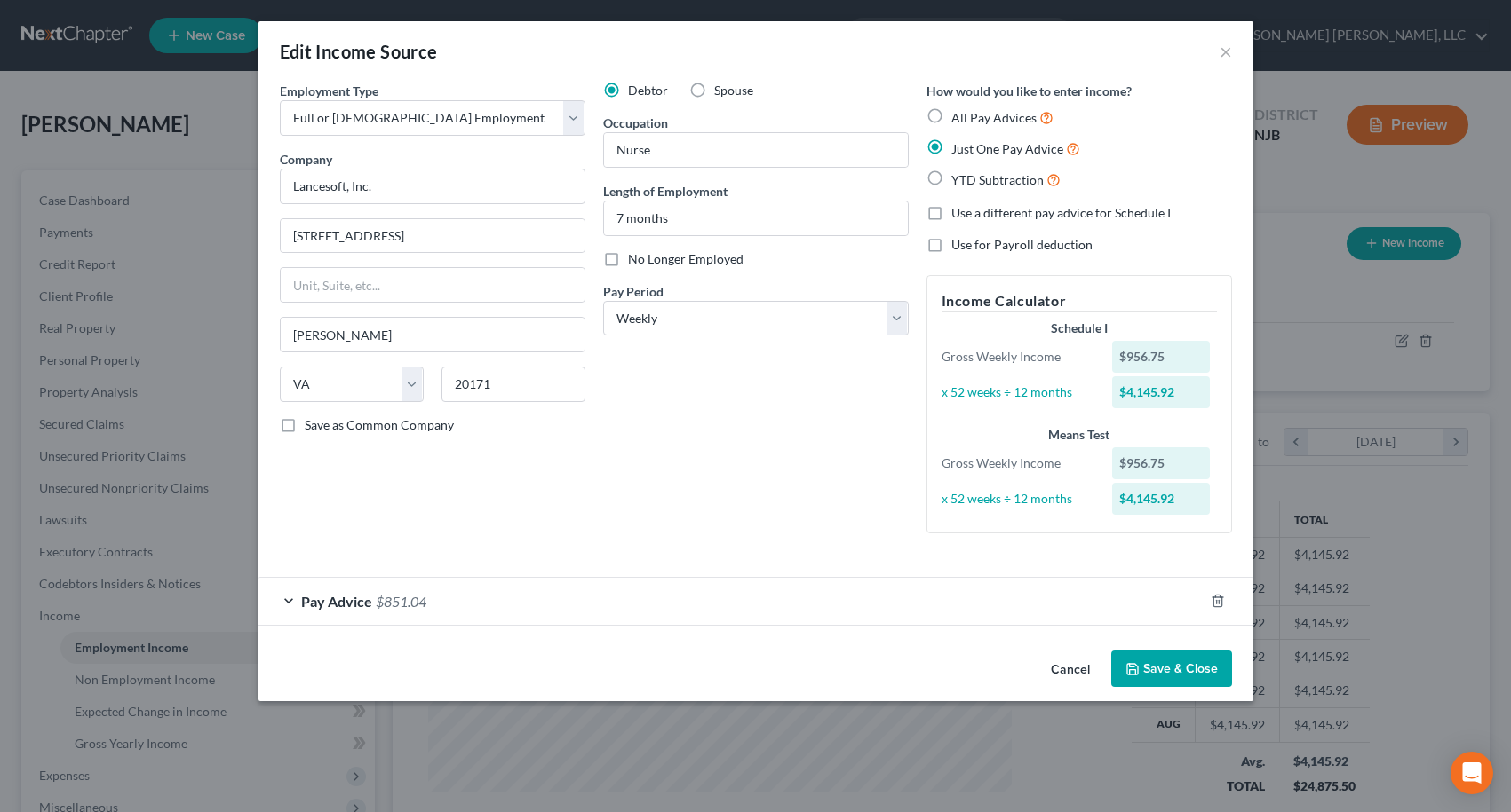
click at [348, 602] on span "Pay Advice" at bounding box center [337, 602] width 71 height 17
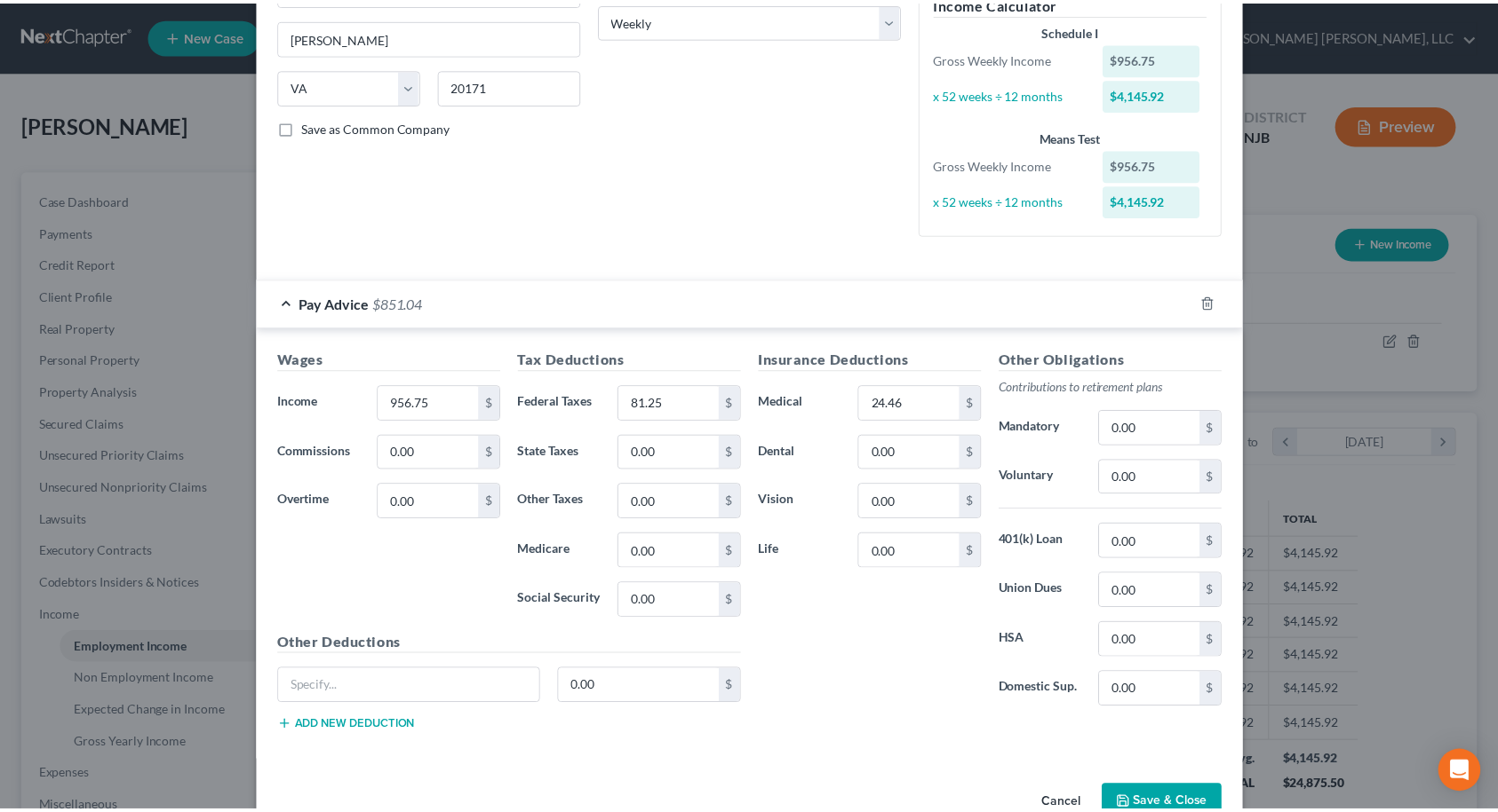
scroll to position [344, 0]
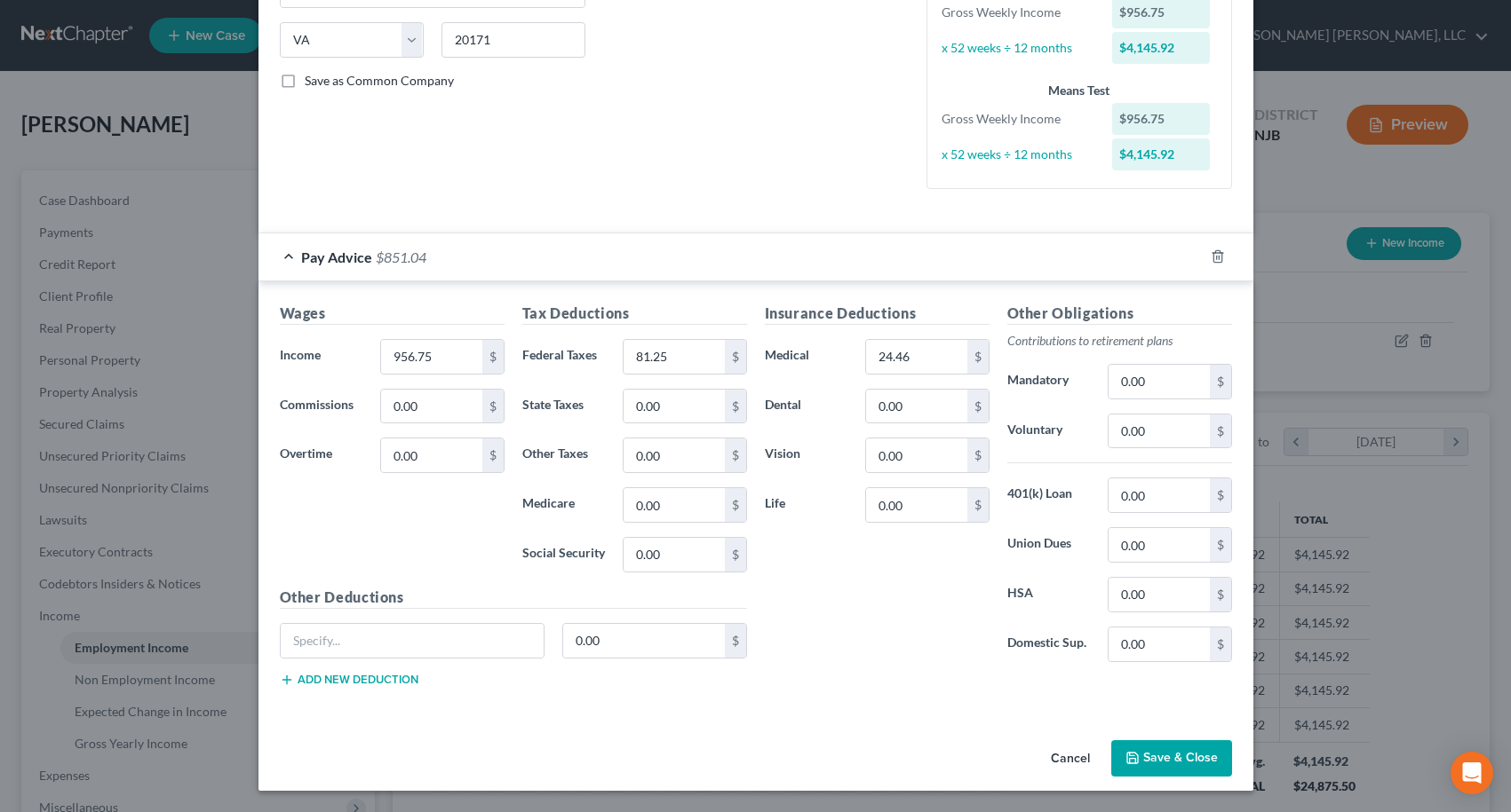
click at [1175, 763] on button "Save & Close" at bounding box center [1171, 758] width 121 height 37
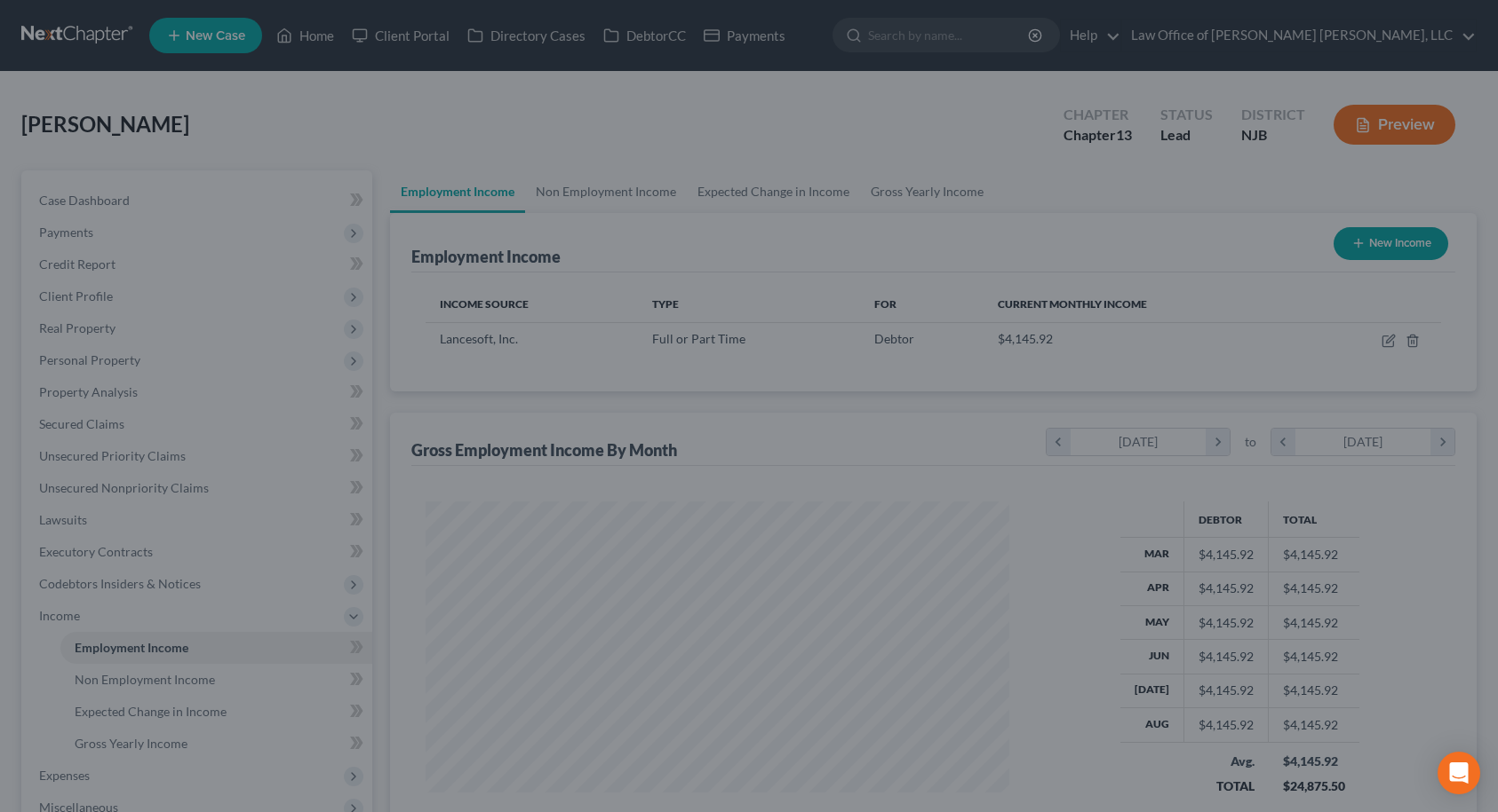
scroll to position [887601, 887623]
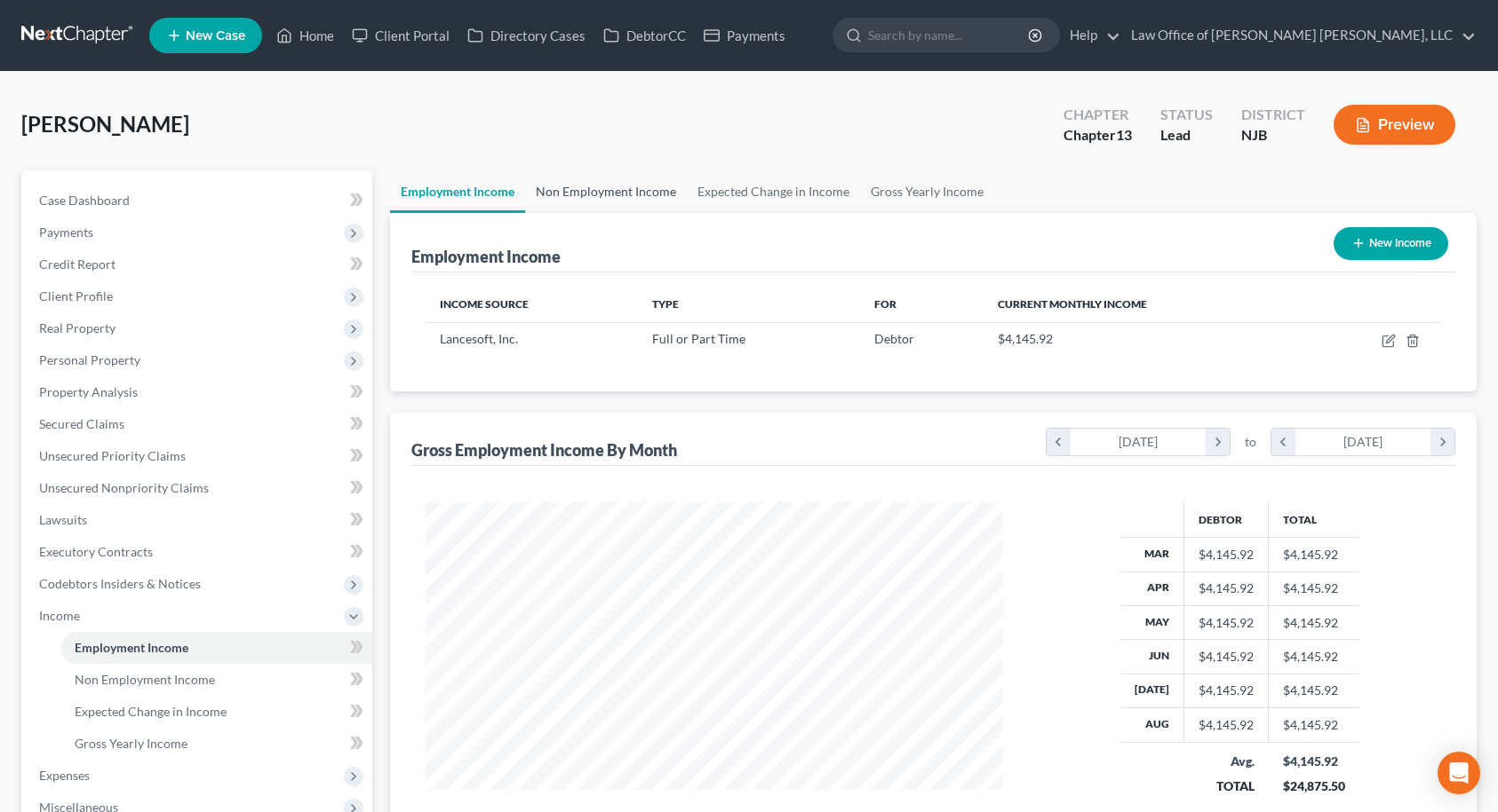
click at [625, 197] on link "Non Employment Income" at bounding box center [606, 191] width 162 height 43
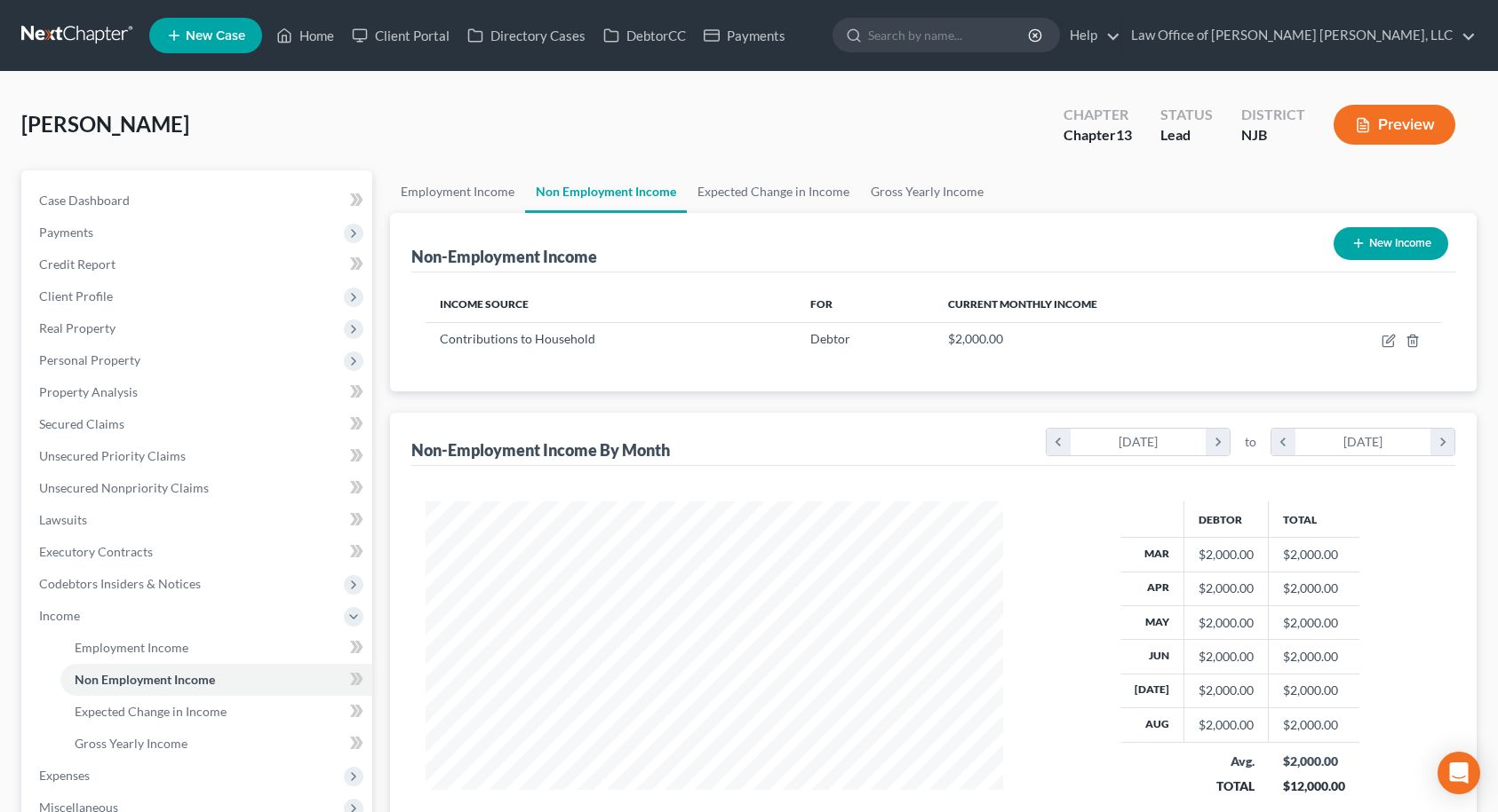
scroll to position [319, 614]
click at [714, 192] on link "Expected Change in Income" at bounding box center [773, 191] width 173 height 43
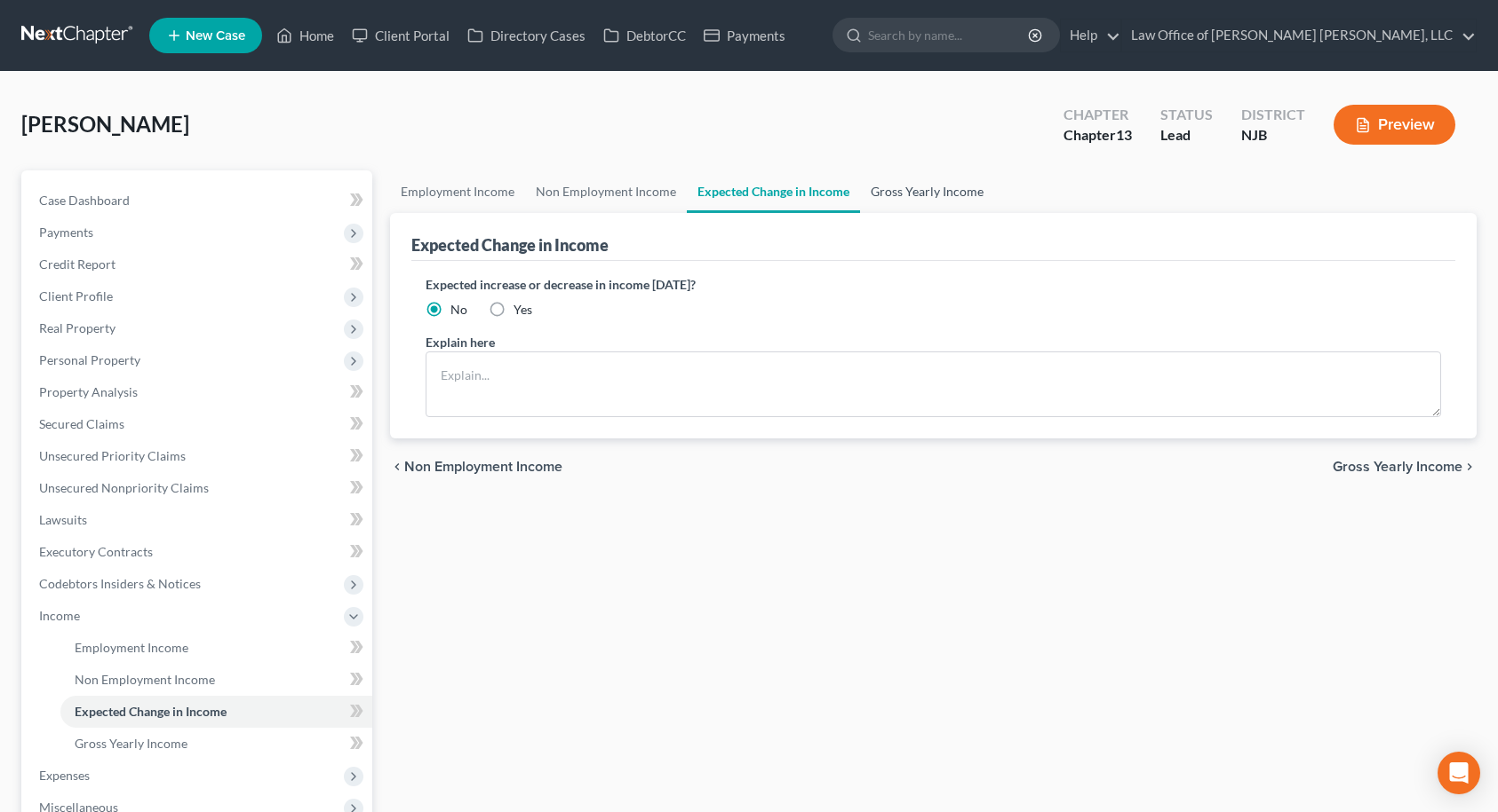
click at [929, 191] on link "Gross Yearly Income" at bounding box center [926, 191] width 134 height 43
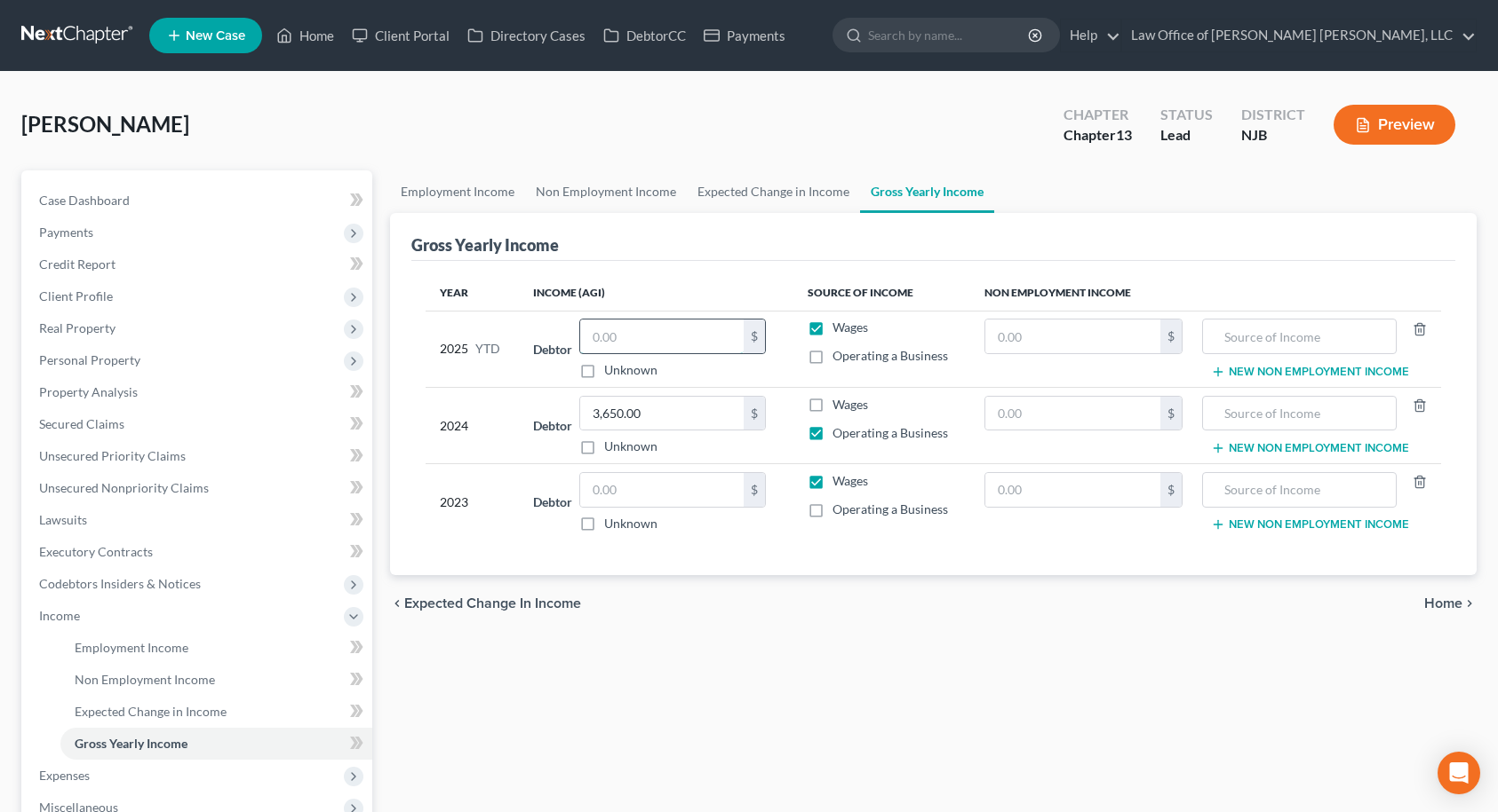
click at [614, 332] on input "text" at bounding box center [661, 336] width 163 height 34
type input "21,504.00"
click at [636, 487] on input "text" at bounding box center [661, 490] width 163 height 34
type input "5,000.00"
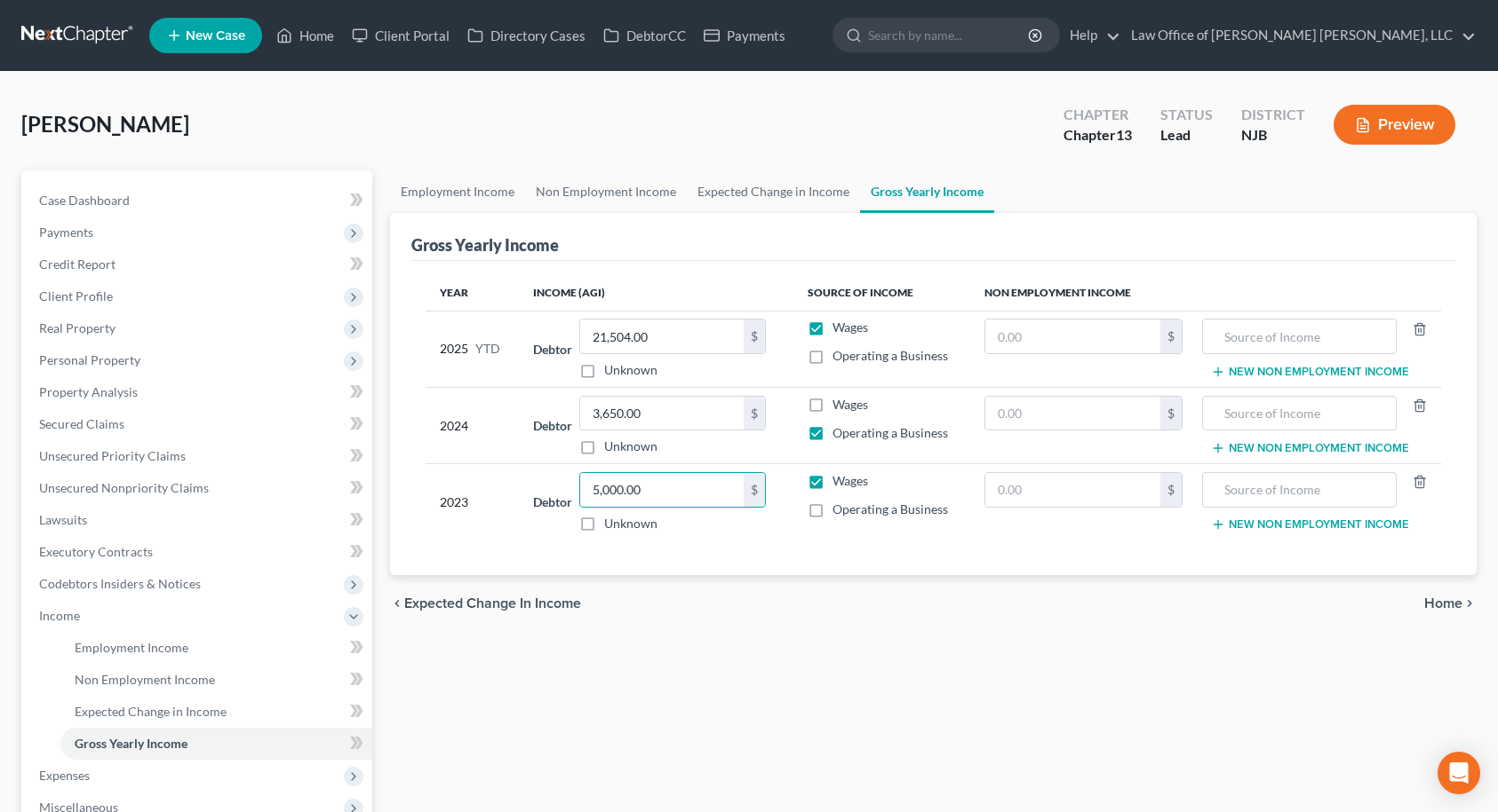
click at [700, 630] on div "chevron_left Expected Change in Income Home chevron_right" at bounding box center [933, 604] width 1087 height 56
click at [1451, 606] on span "Home" at bounding box center [1443, 604] width 38 height 15
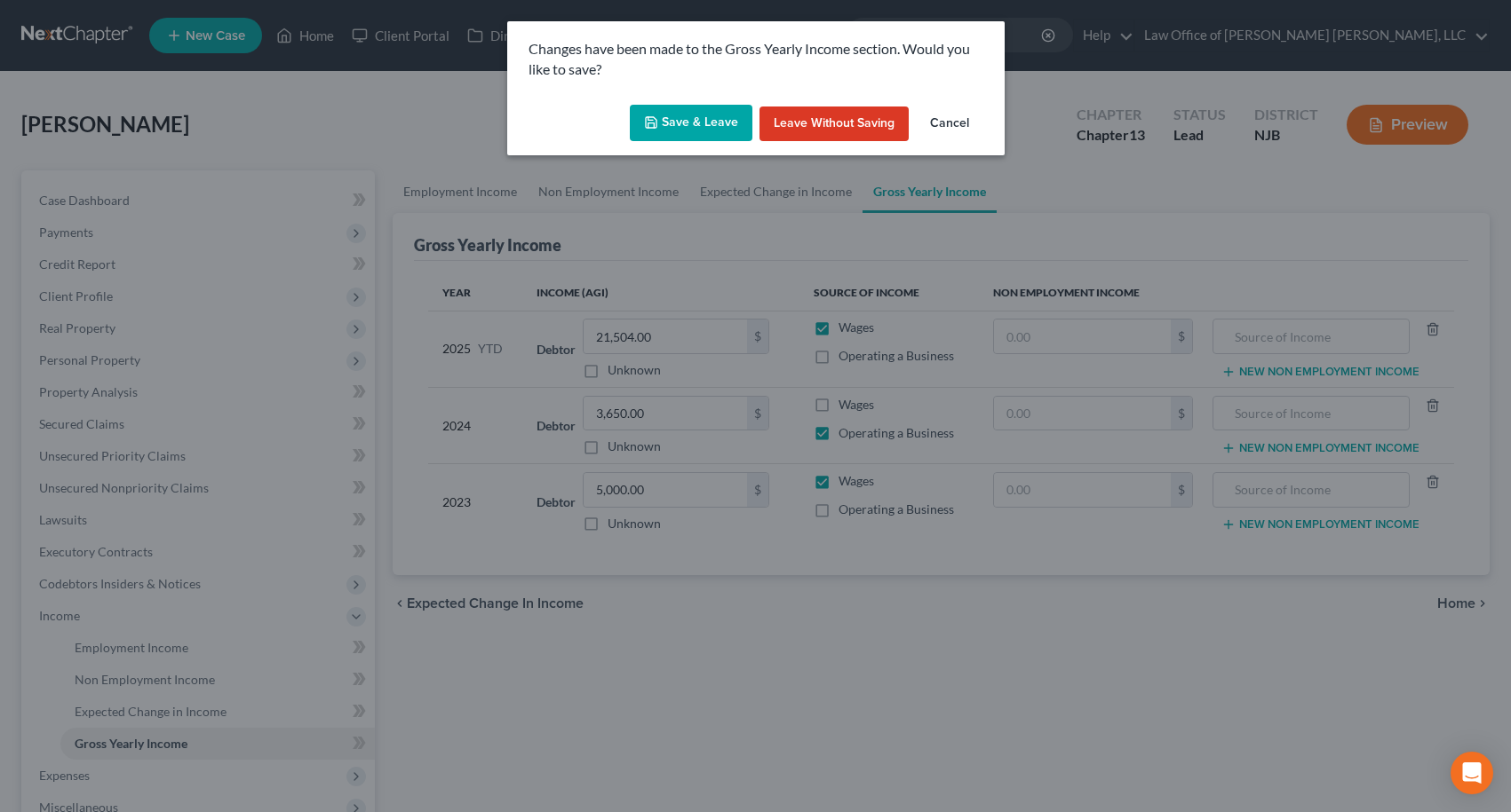
click at [679, 123] on button "Save & Leave" at bounding box center [691, 123] width 123 height 37
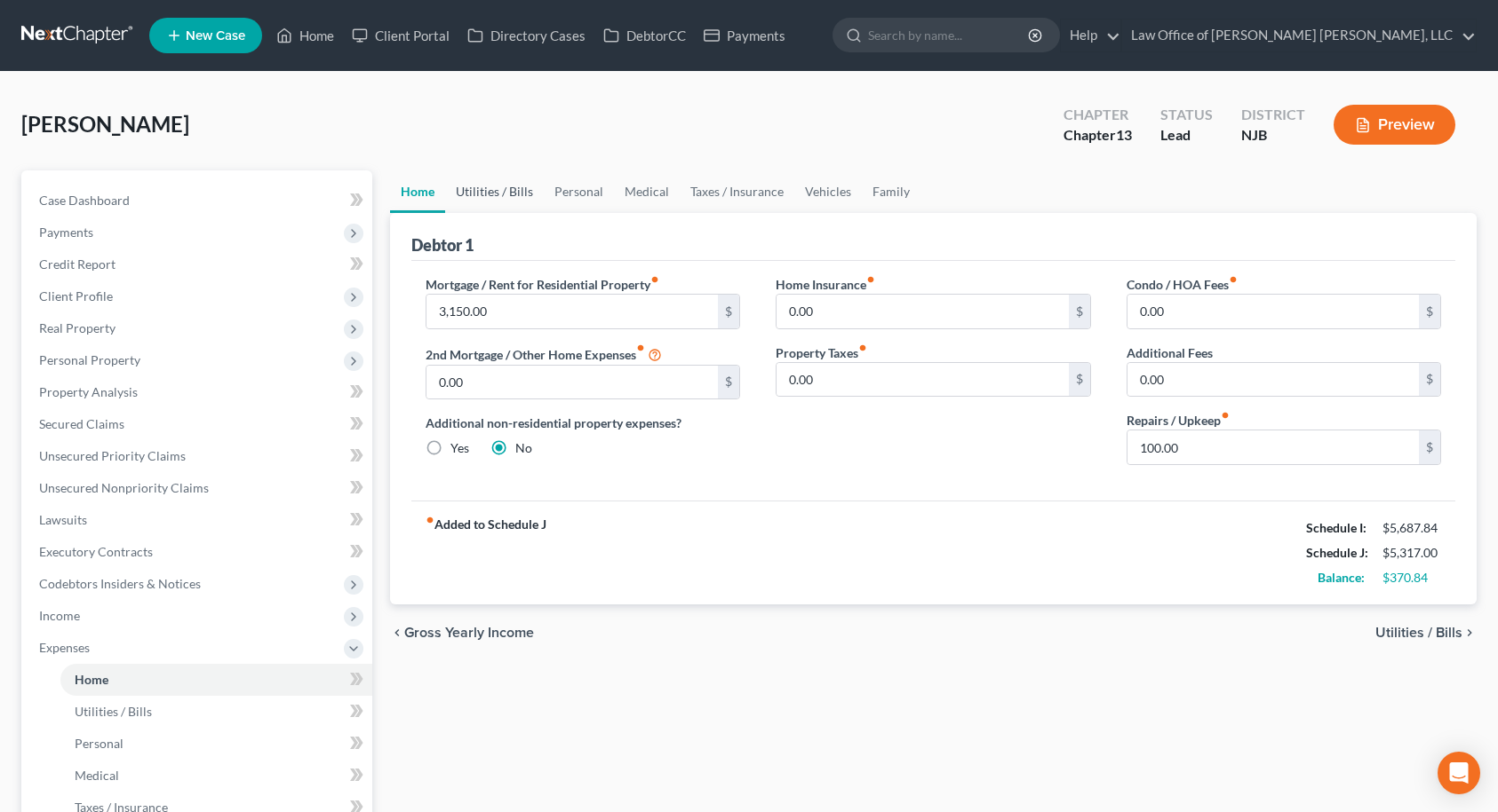
click at [517, 191] on link "Utilities / Bills" at bounding box center [494, 191] width 98 height 43
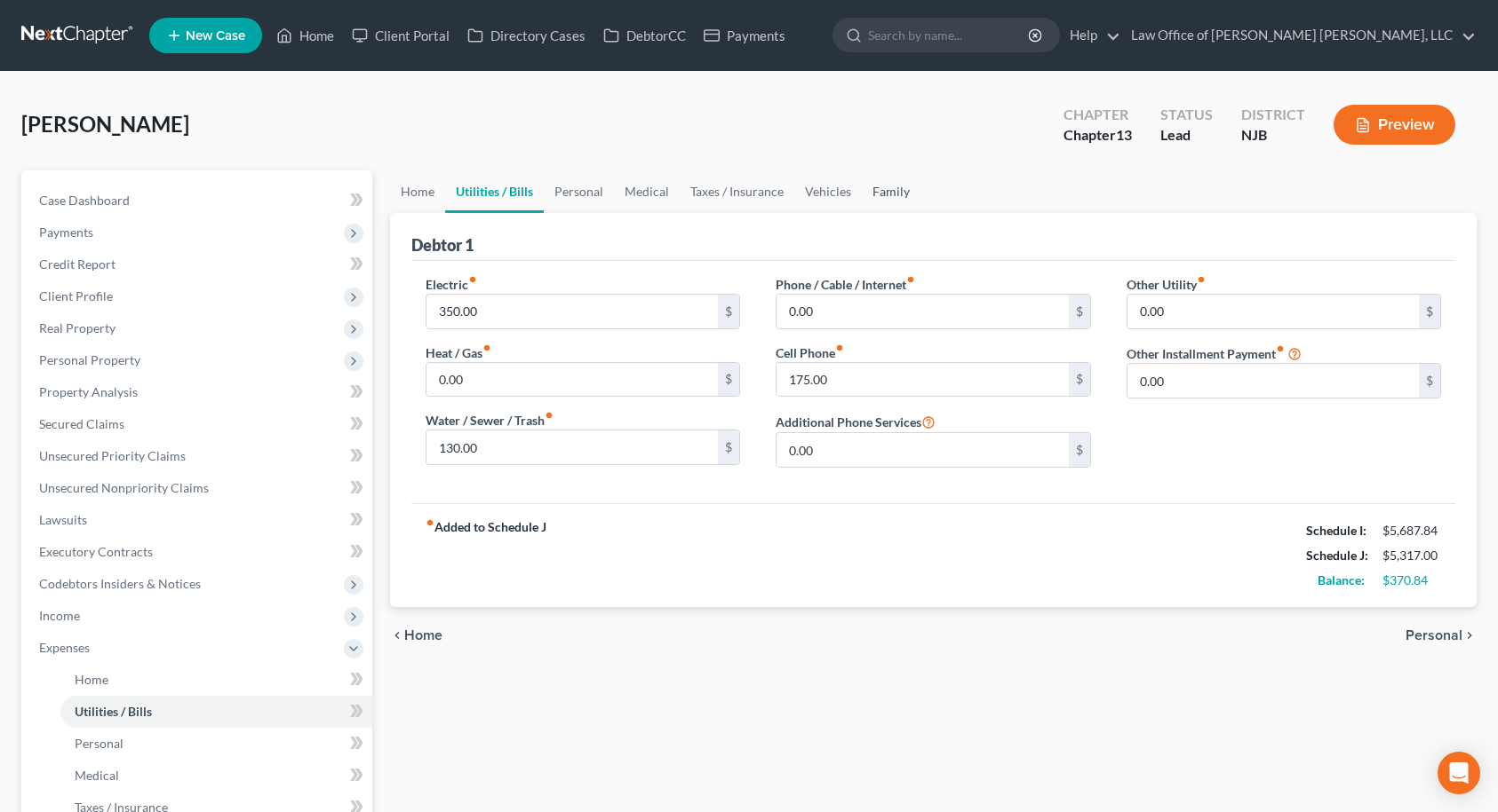
click at [883, 198] on link "Family" at bounding box center [891, 191] width 58 height 43
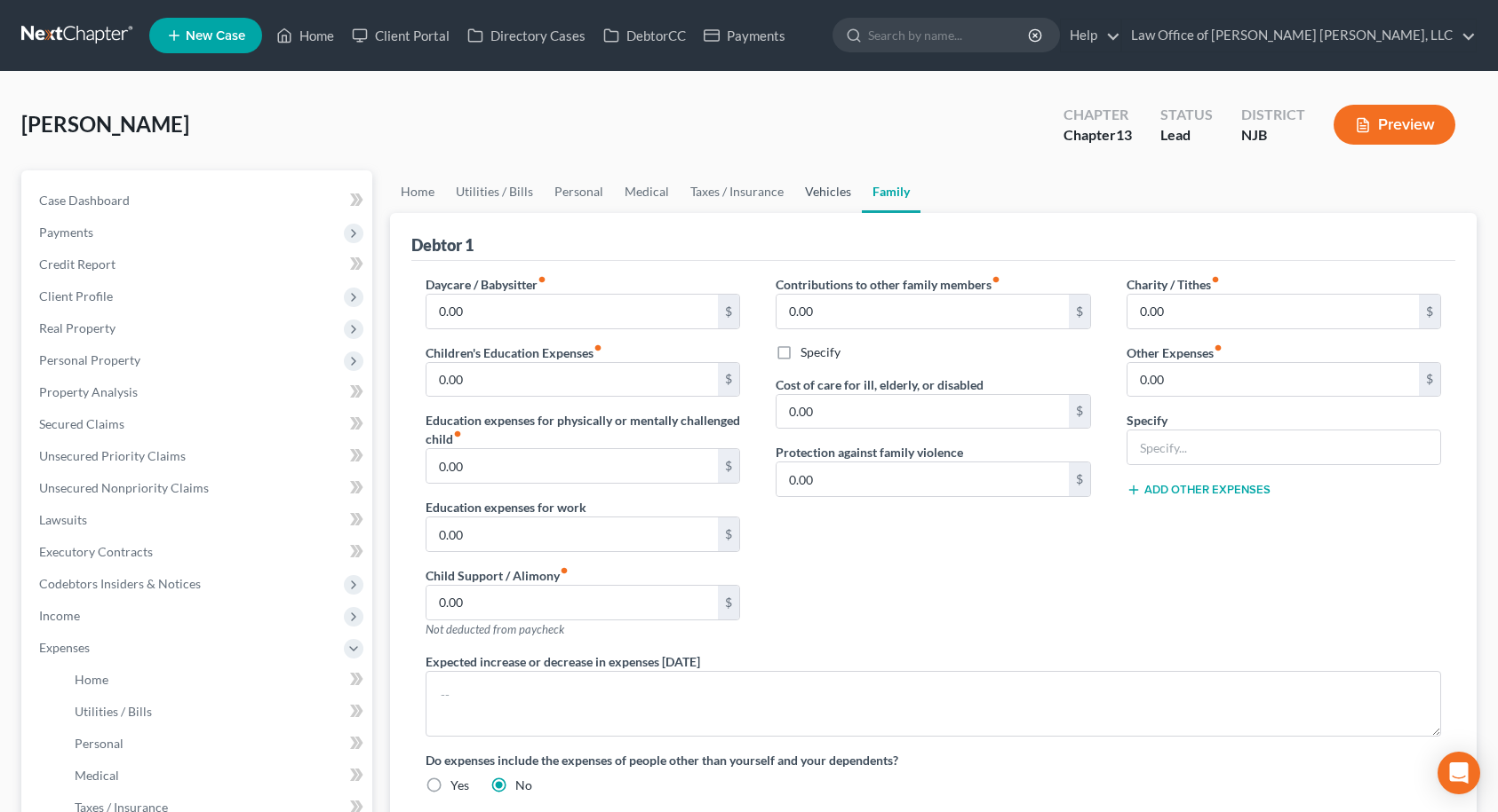
click at [829, 197] on link "Vehicles" at bounding box center [828, 191] width 67 height 43
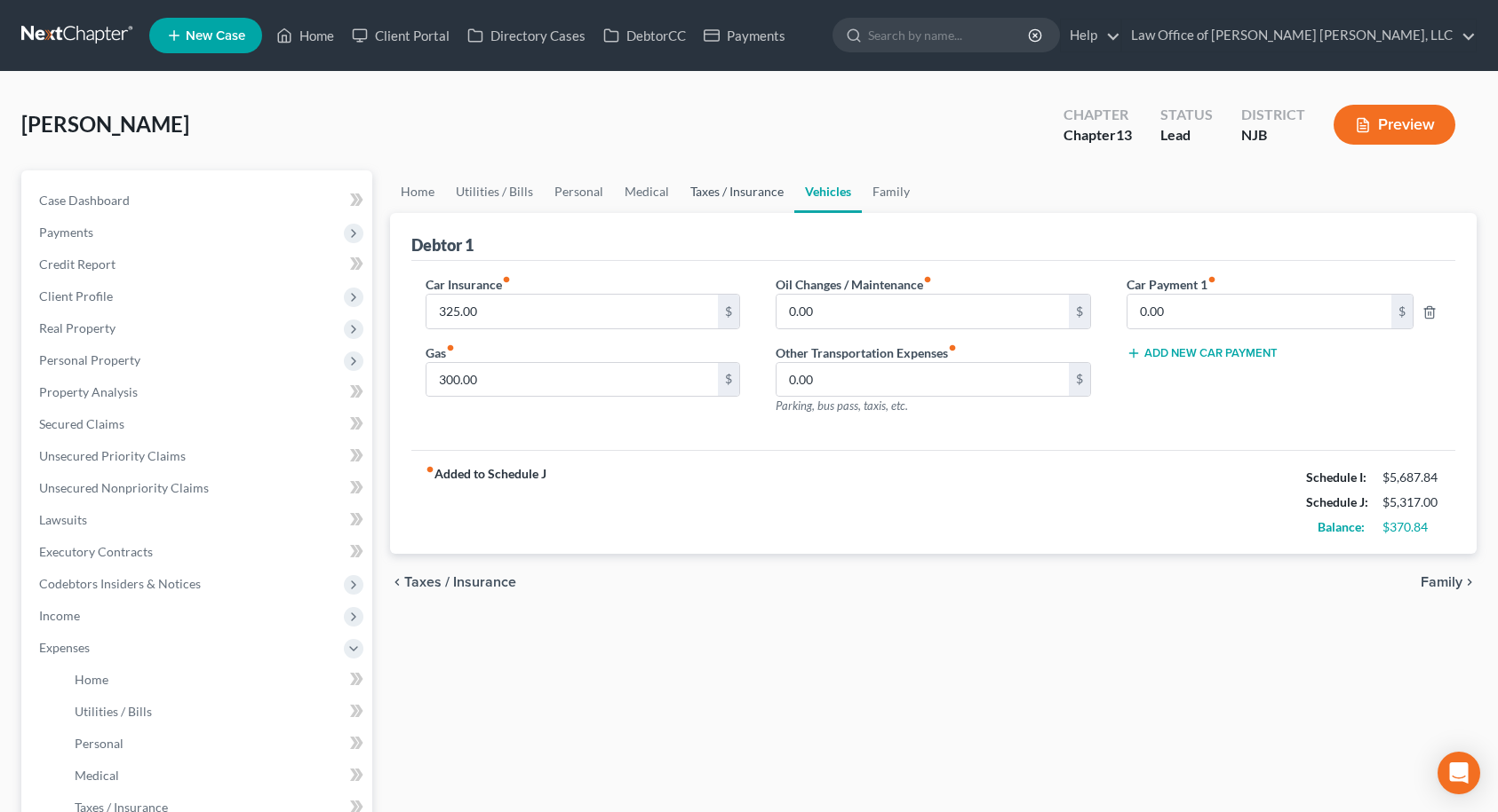
click at [742, 188] on link "Taxes / Insurance" at bounding box center [737, 191] width 115 height 43
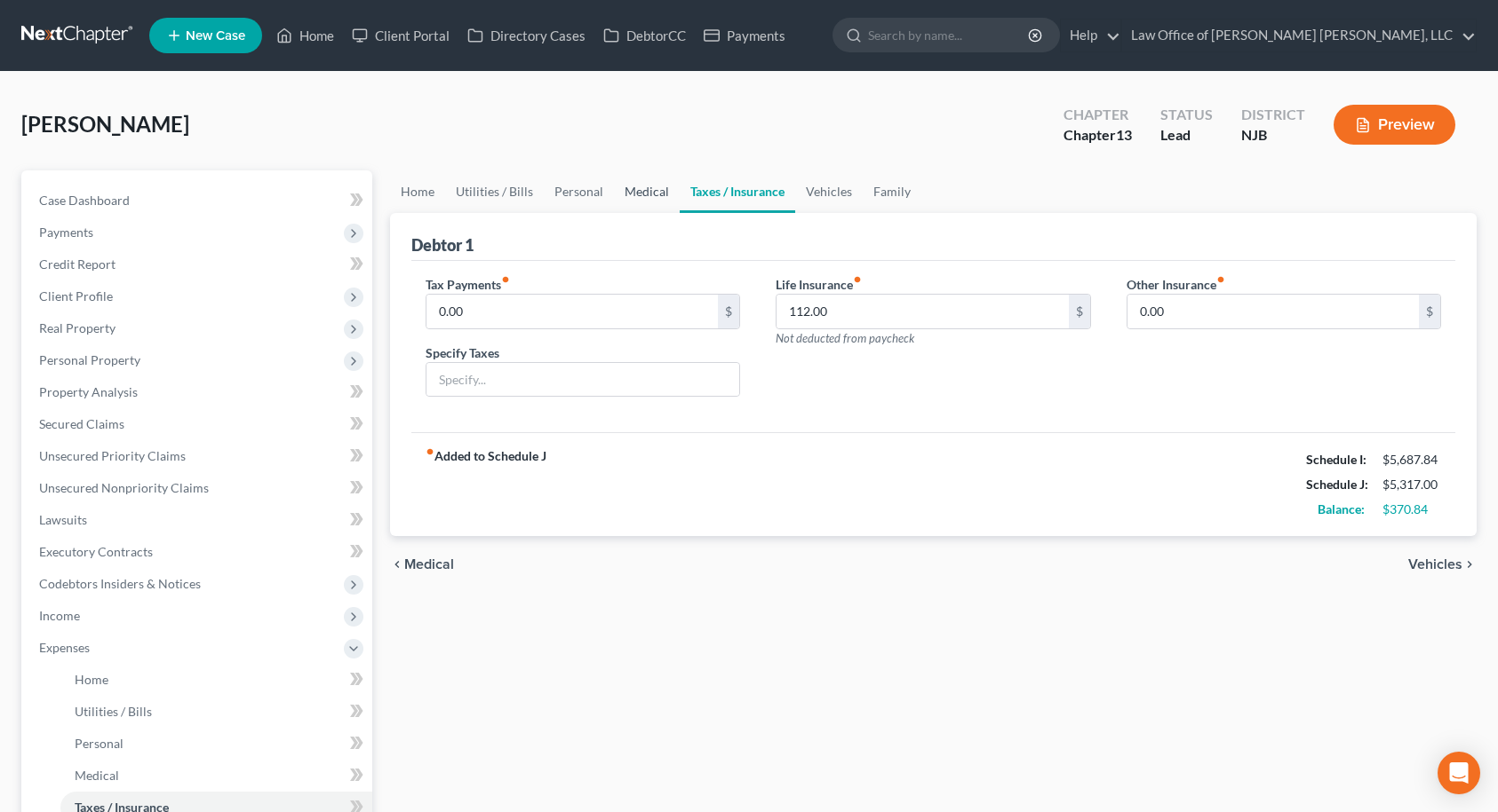
click at [656, 190] on link "Medical" at bounding box center [647, 191] width 66 height 43
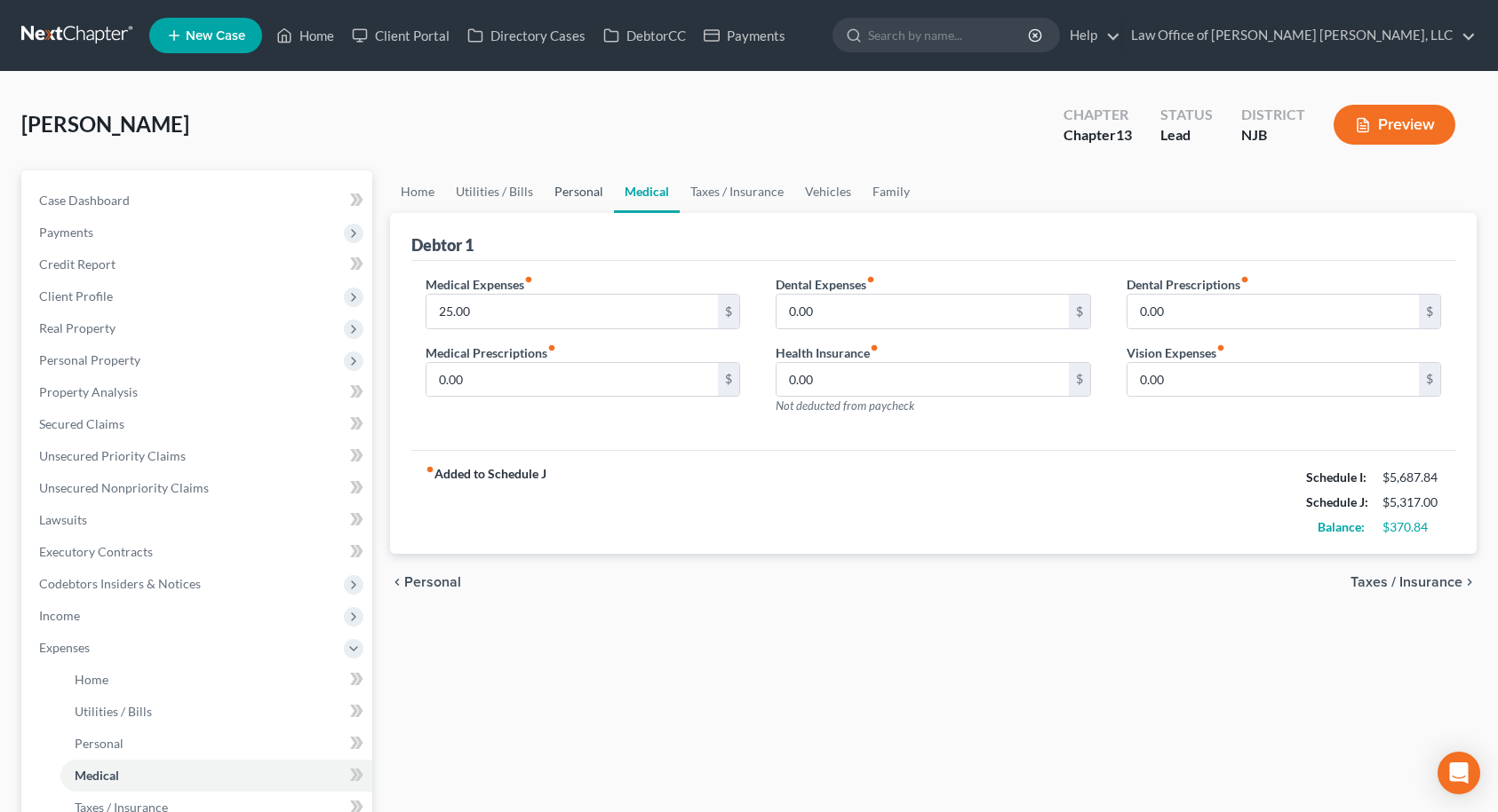
click at [591, 194] on link "Personal" at bounding box center [578, 191] width 70 height 43
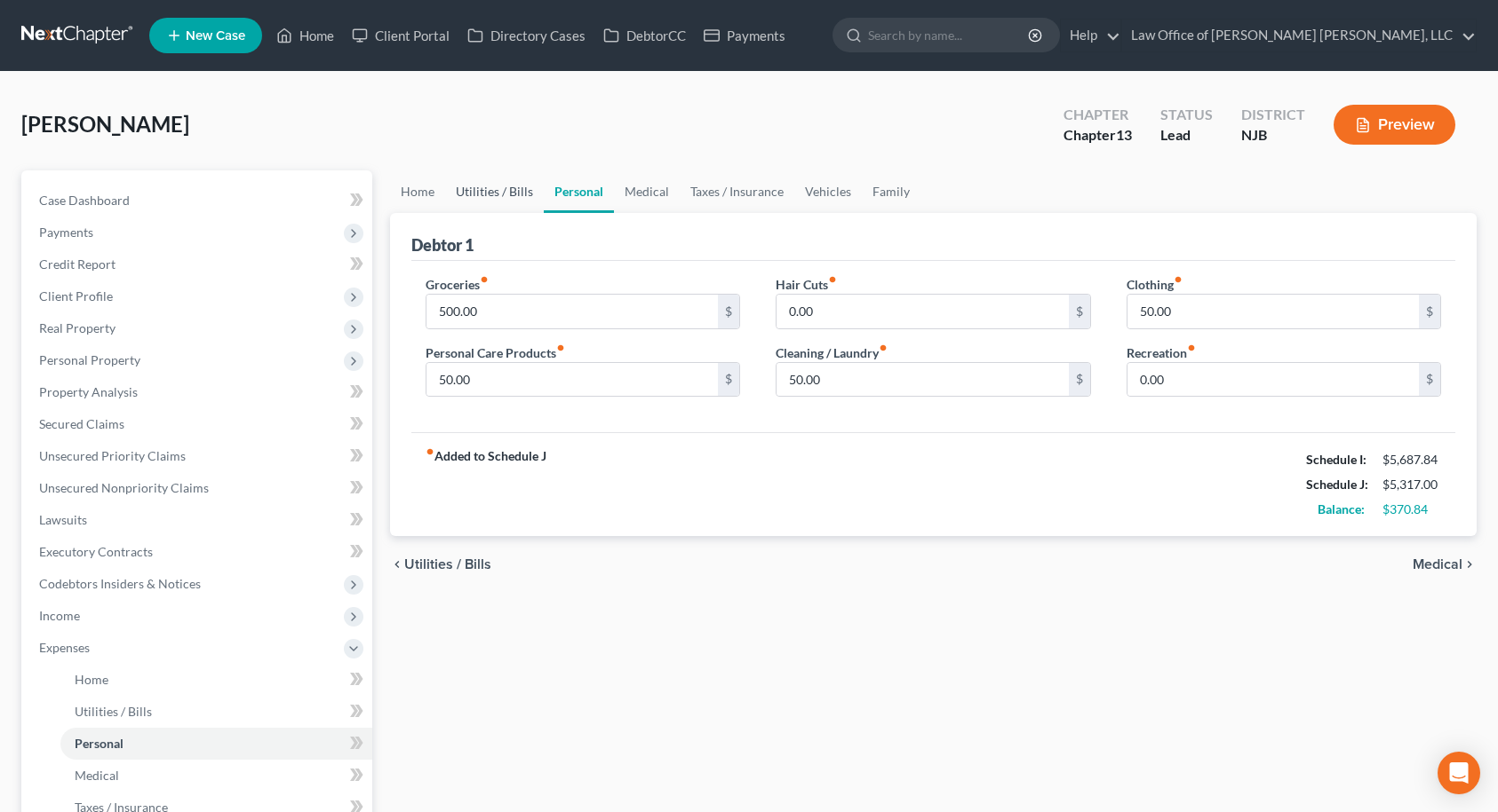
click at [518, 194] on link "Utilities / Bills" at bounding box center [494, 191] width 98 height 43
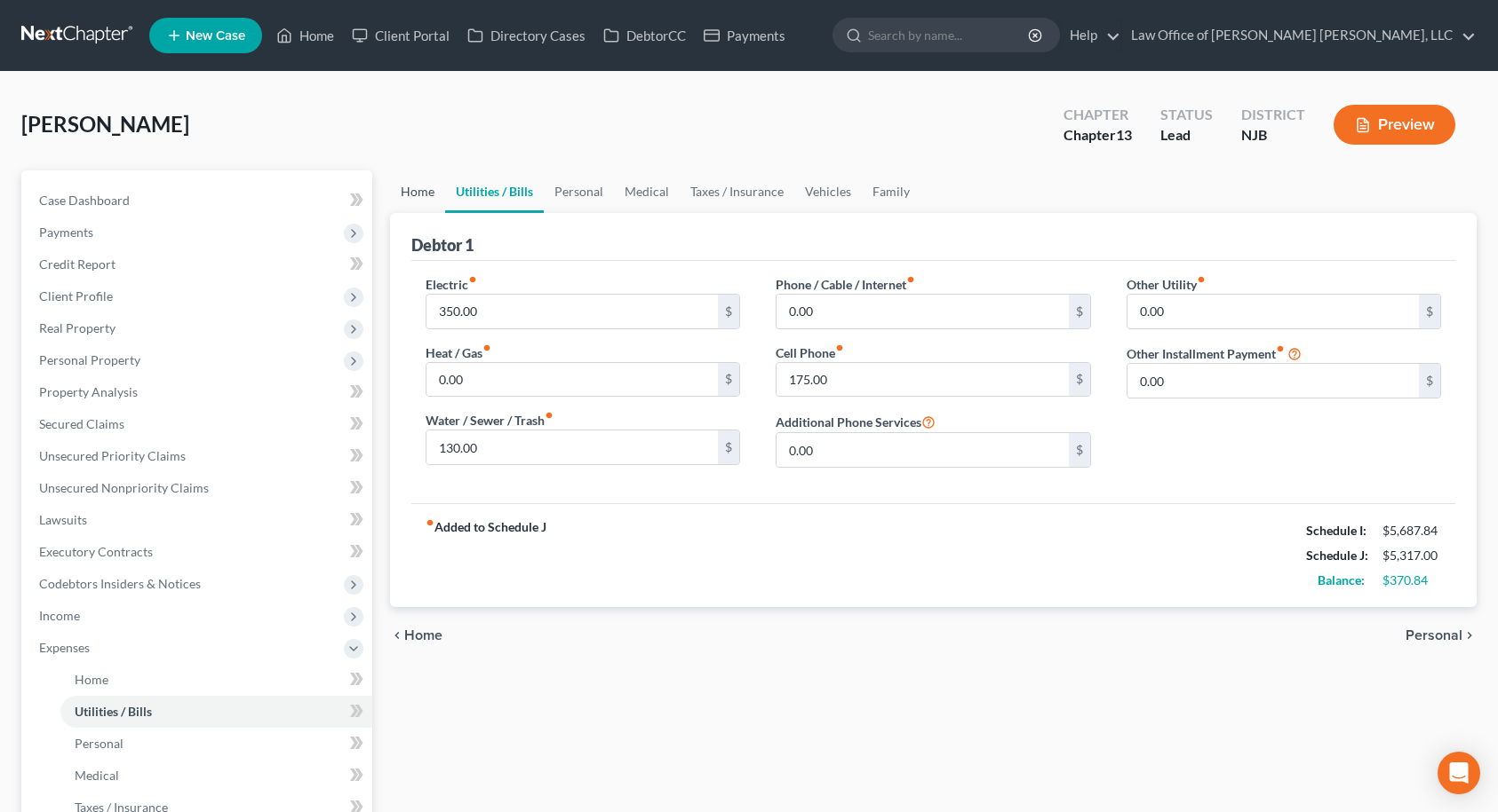
click at [422, 198] on link "Home" at bounding box center [417, 191] width 55 height 43
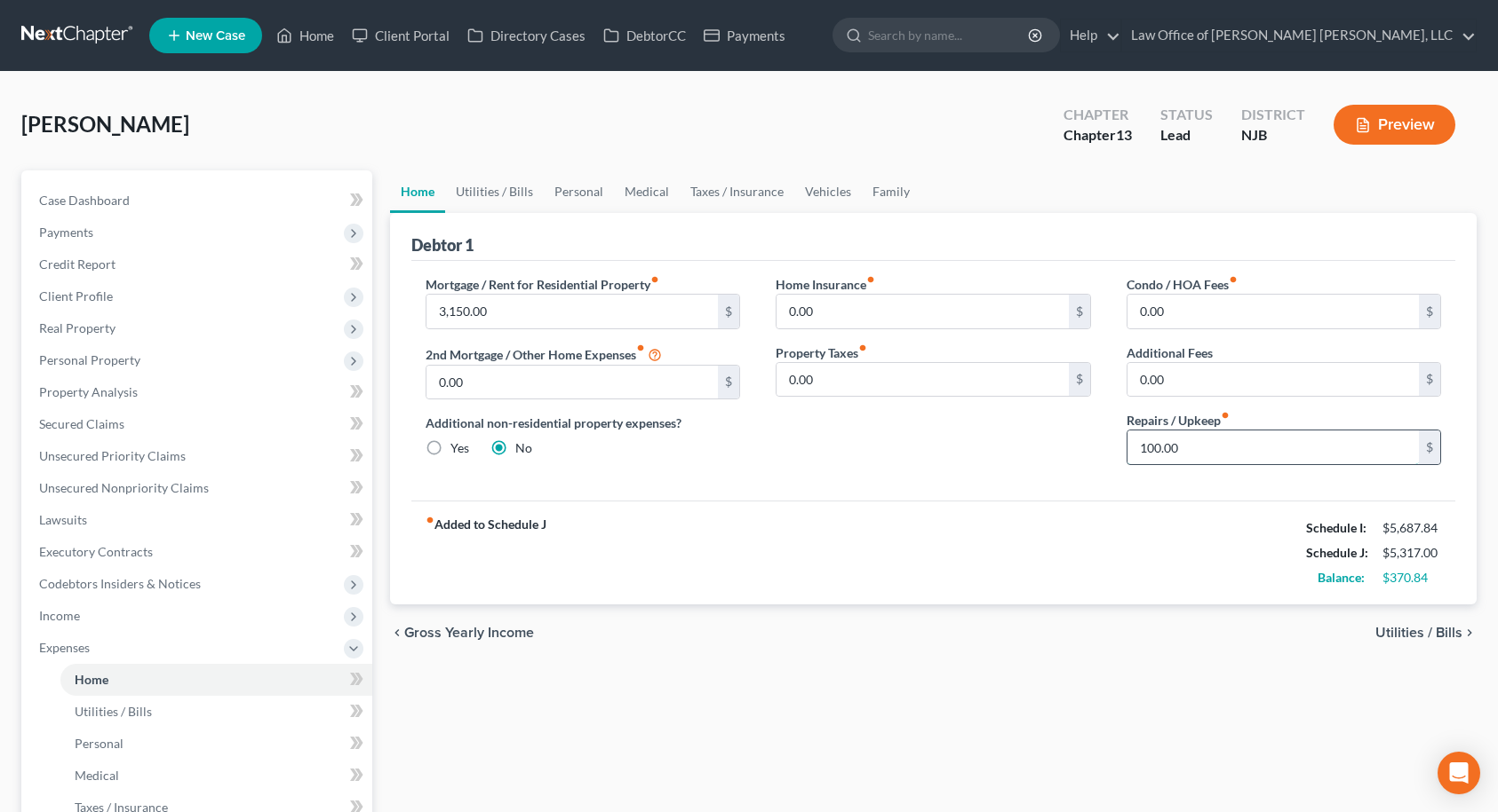
click at [1211, 453] on input "100.00" at bounding box center [1273, 447] width 292 height 34
click at [1212, 455] on input "75.00" at bounding box center [1273, 447] width 292 height 34
click at [1169, 452] on input "50.0" at bounding box center [1273, 447] width 292 height 34
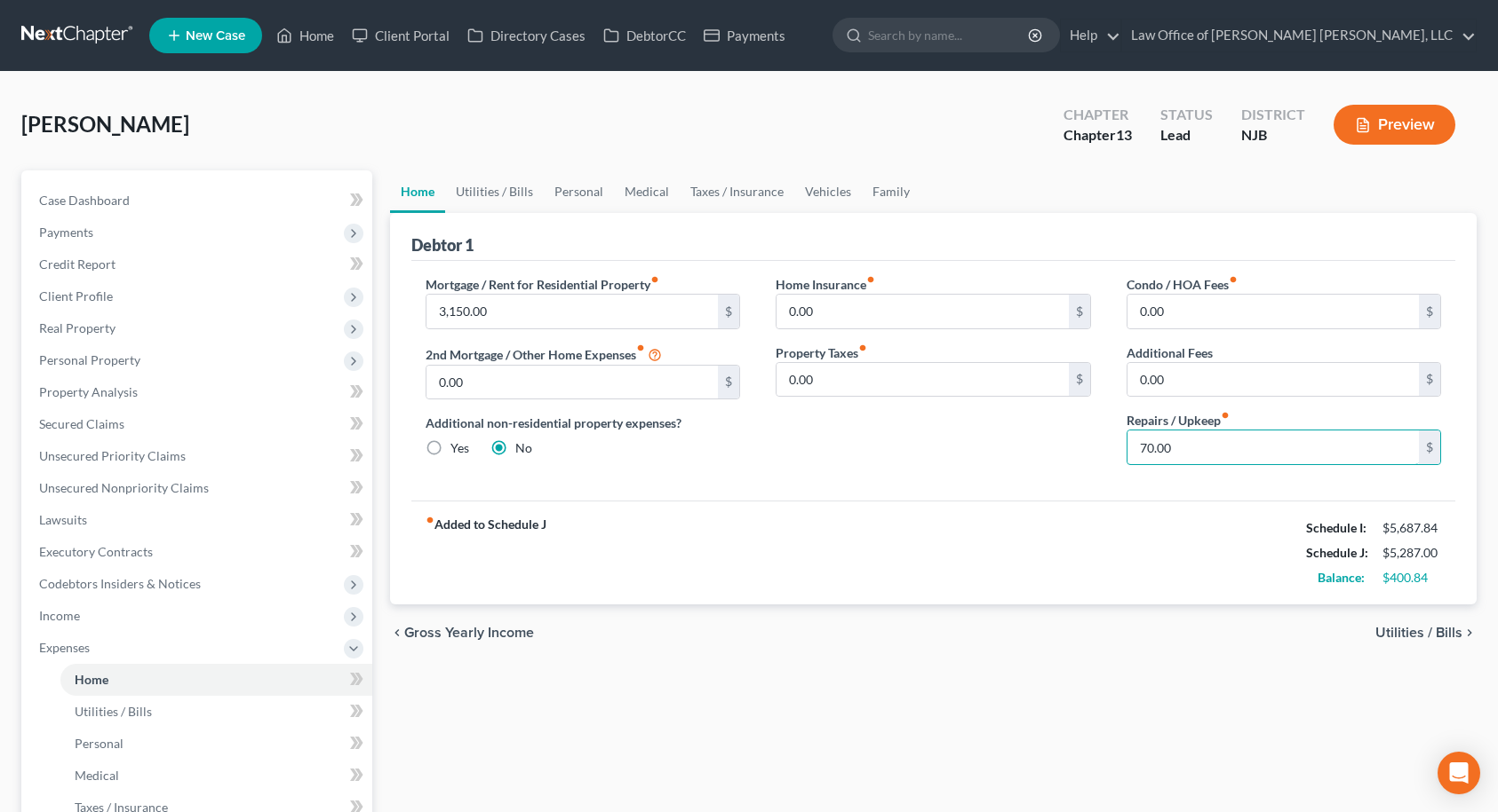
type input "70.00"
click at [1028, 460] on div "Home Insurance fiber_manual_record 0.00 $ Property Taxes fiber_manual_record 0.…" at bounding box center [932, 377] width 351 height 204
click at [1460, 636] on span "Utilities / Bills" at bounding box center [1419, 634] width 87 height 15
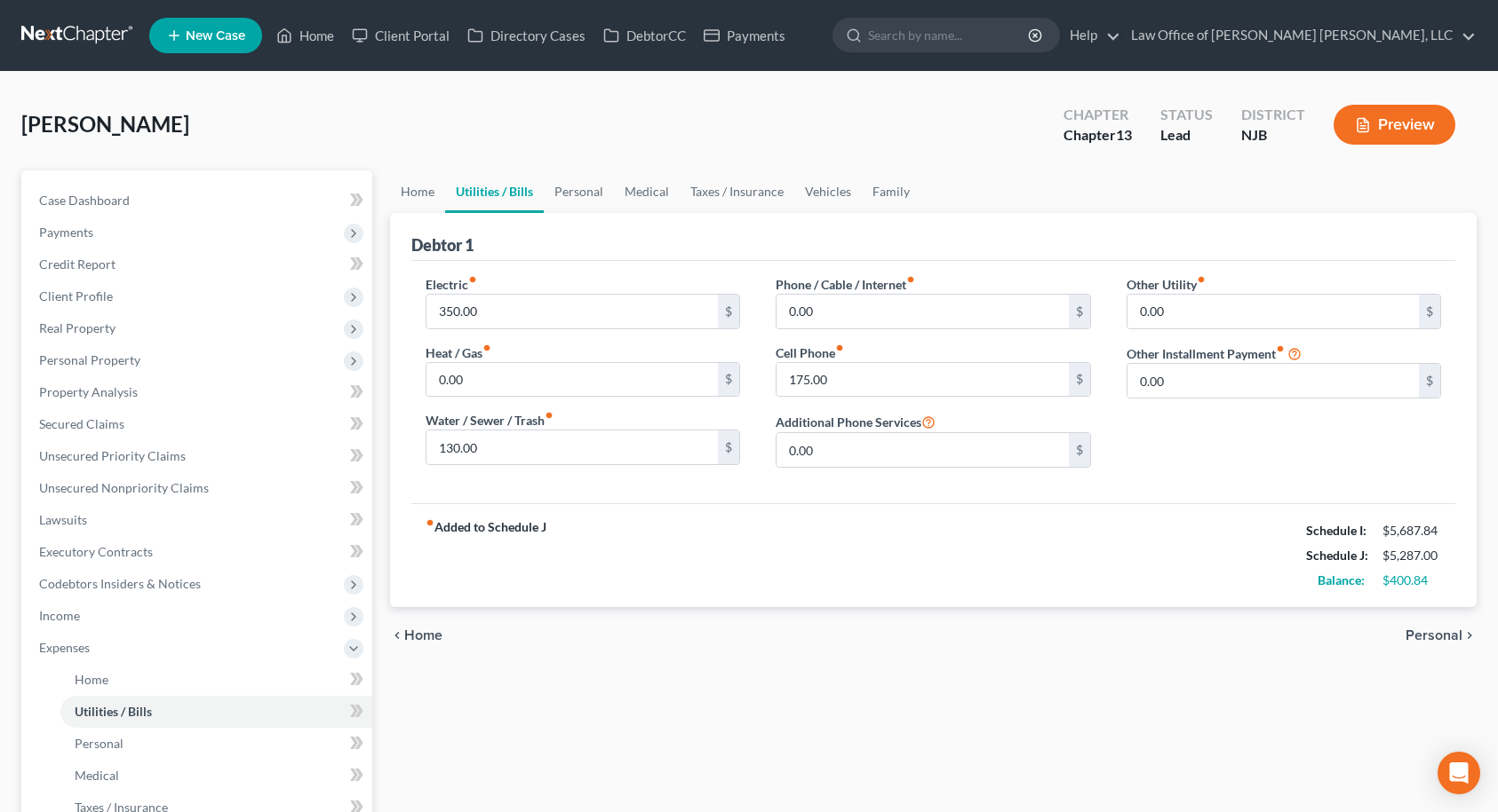
click at [1432, 629] on span "Personal" at bounding box center [1433, 636] width 56 height 15
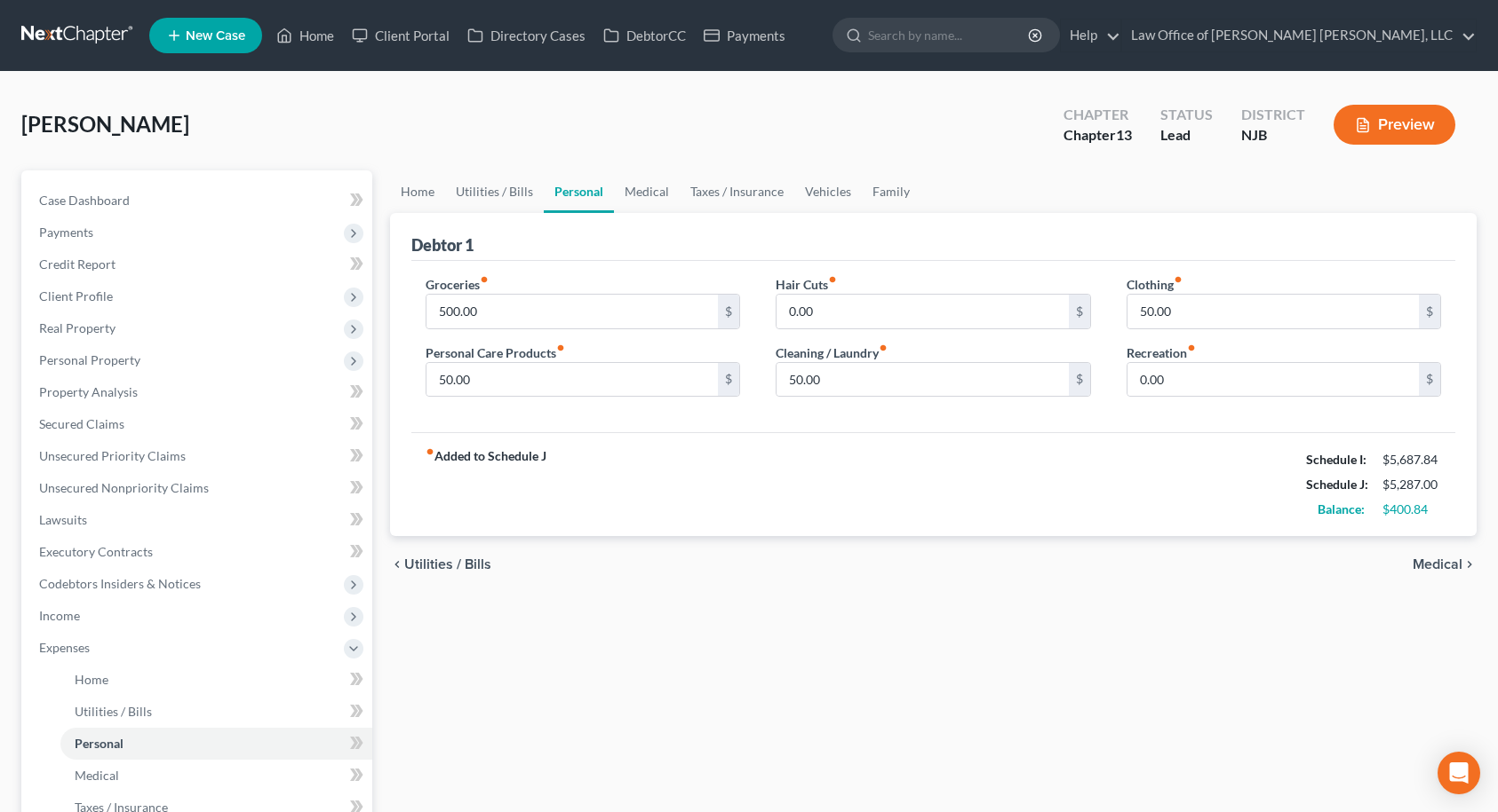
click at [1442, 571] on span "Medical" at bounding box center [1437, 565] width 50 height 15
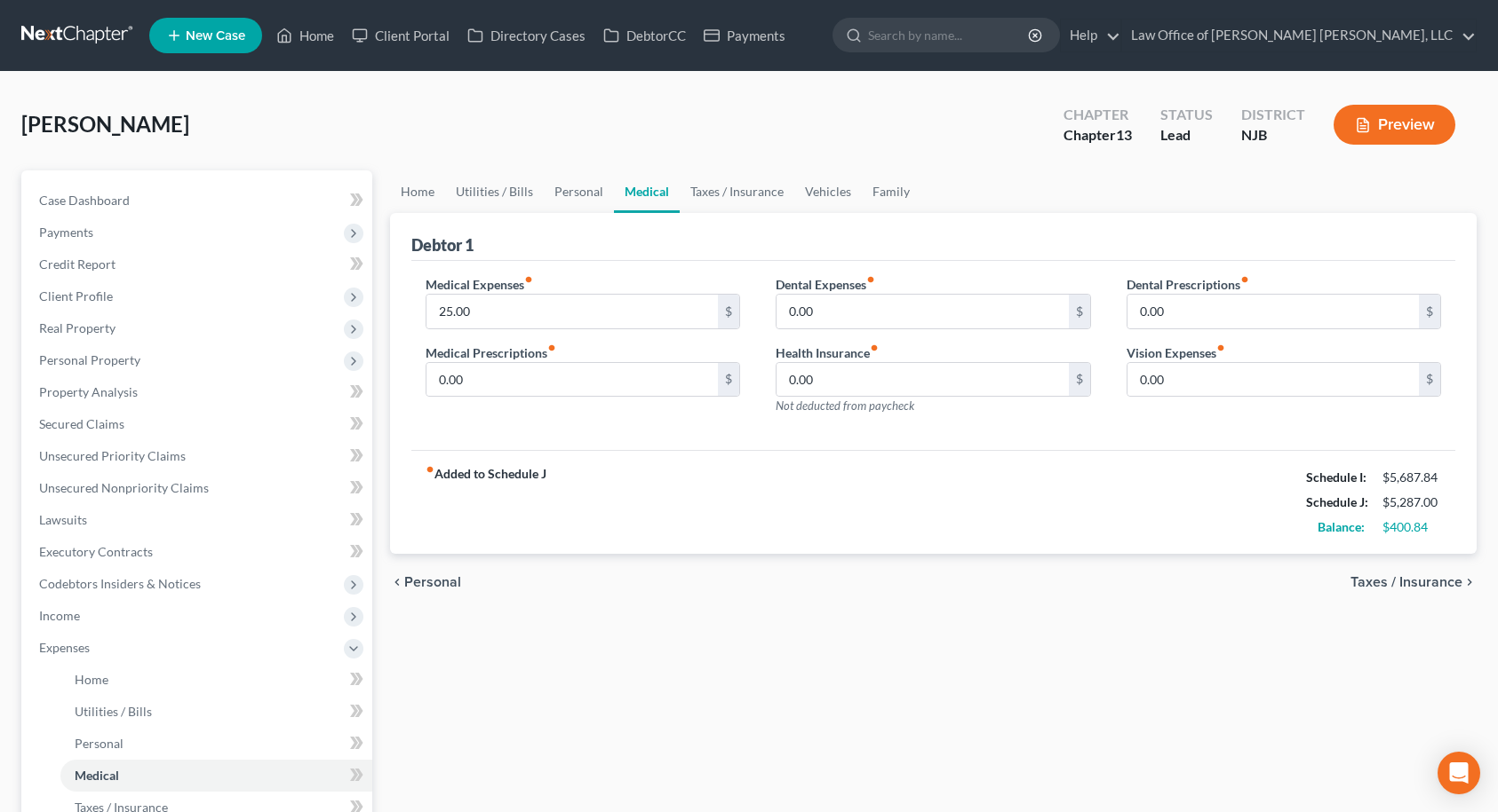
click at [1445, 583] on span "Taxes / Insurance" at bounding box center [1406, 583] width 112 height 15
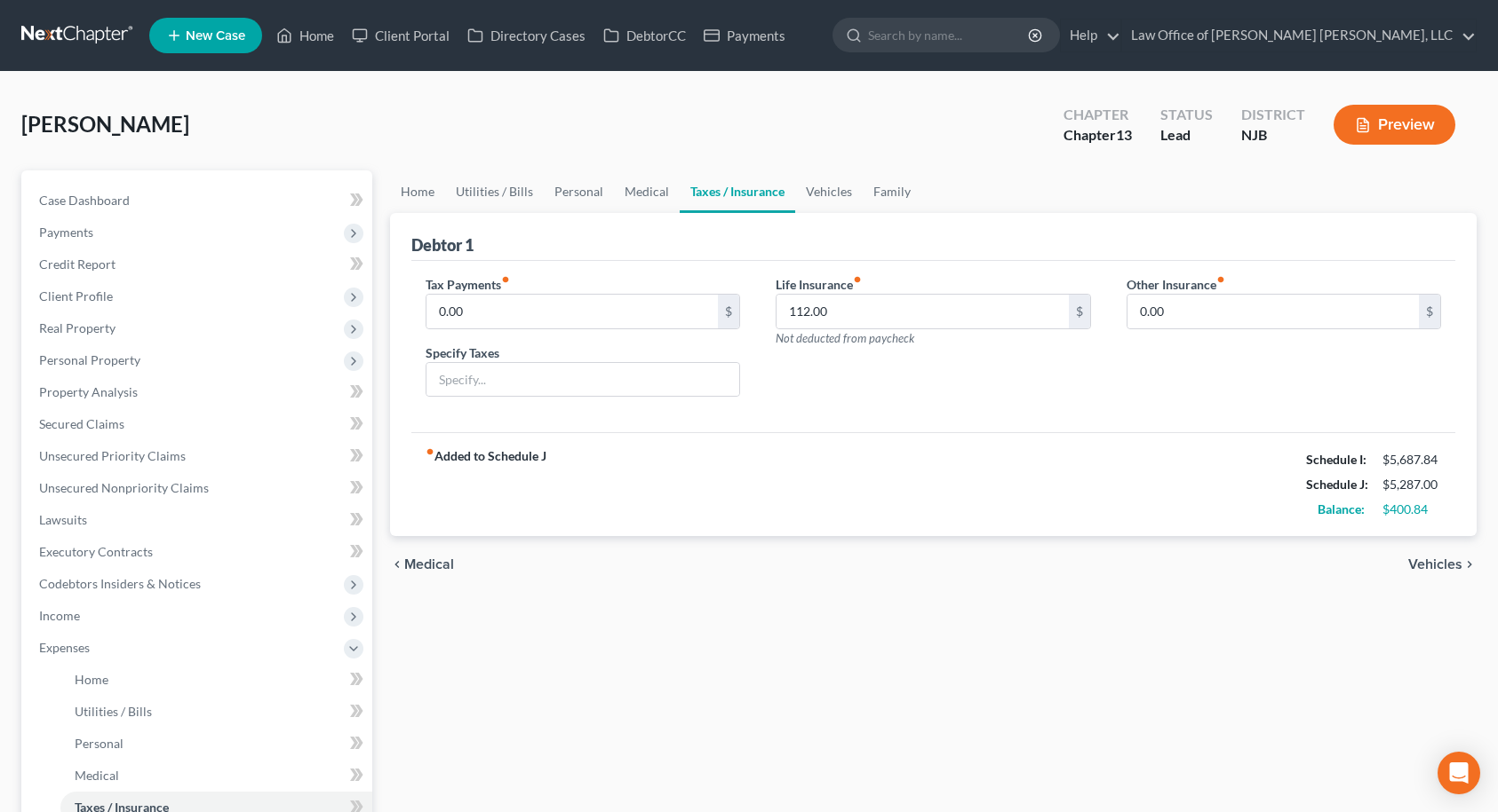
click at [1450, 563] on span "Vehicles" at bounding box center [1434, 565] width 54 height 15
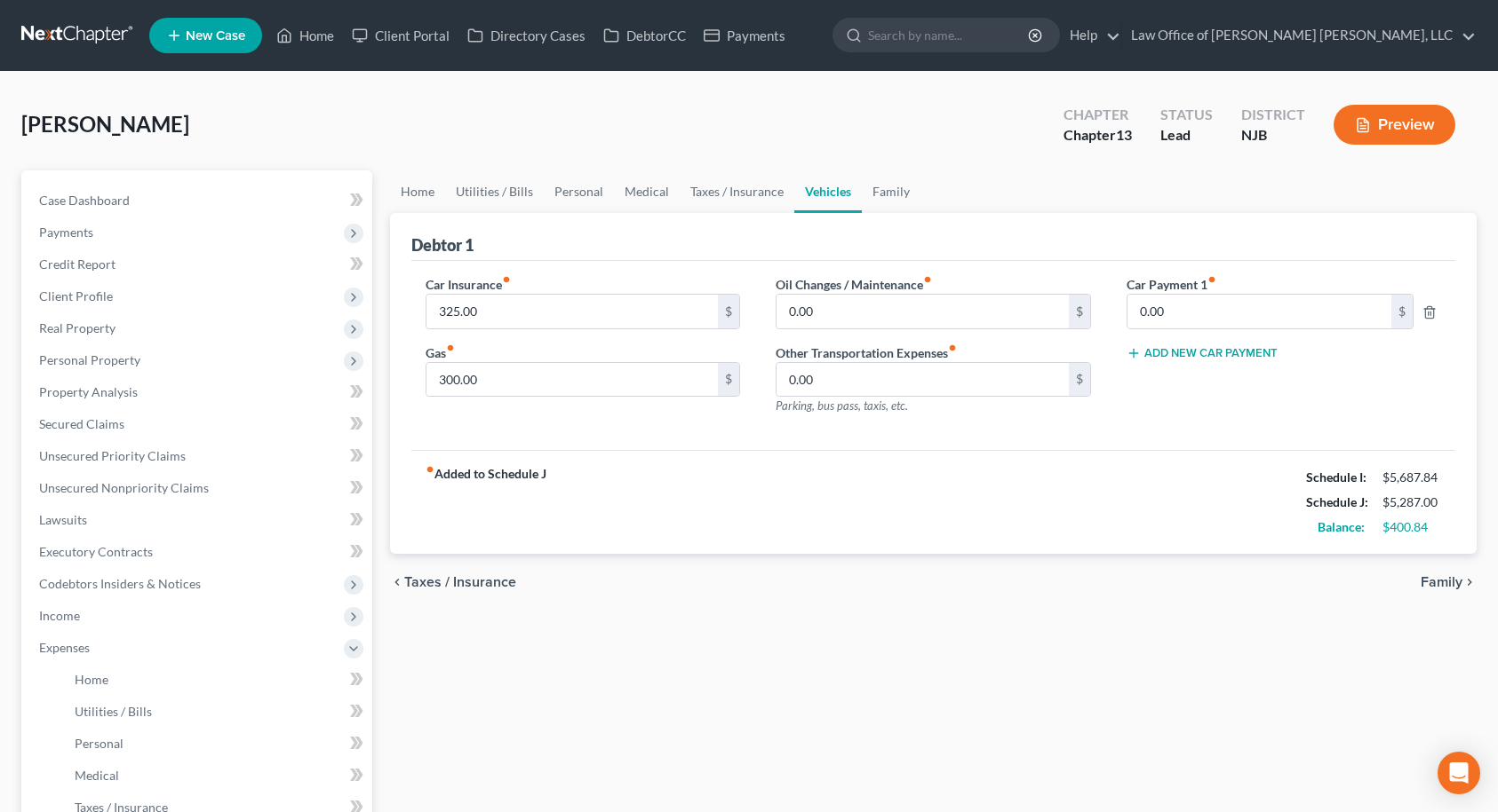
click at [1439, 580] on span "Family" at bounding box center [1442, 583] width 42 height 15
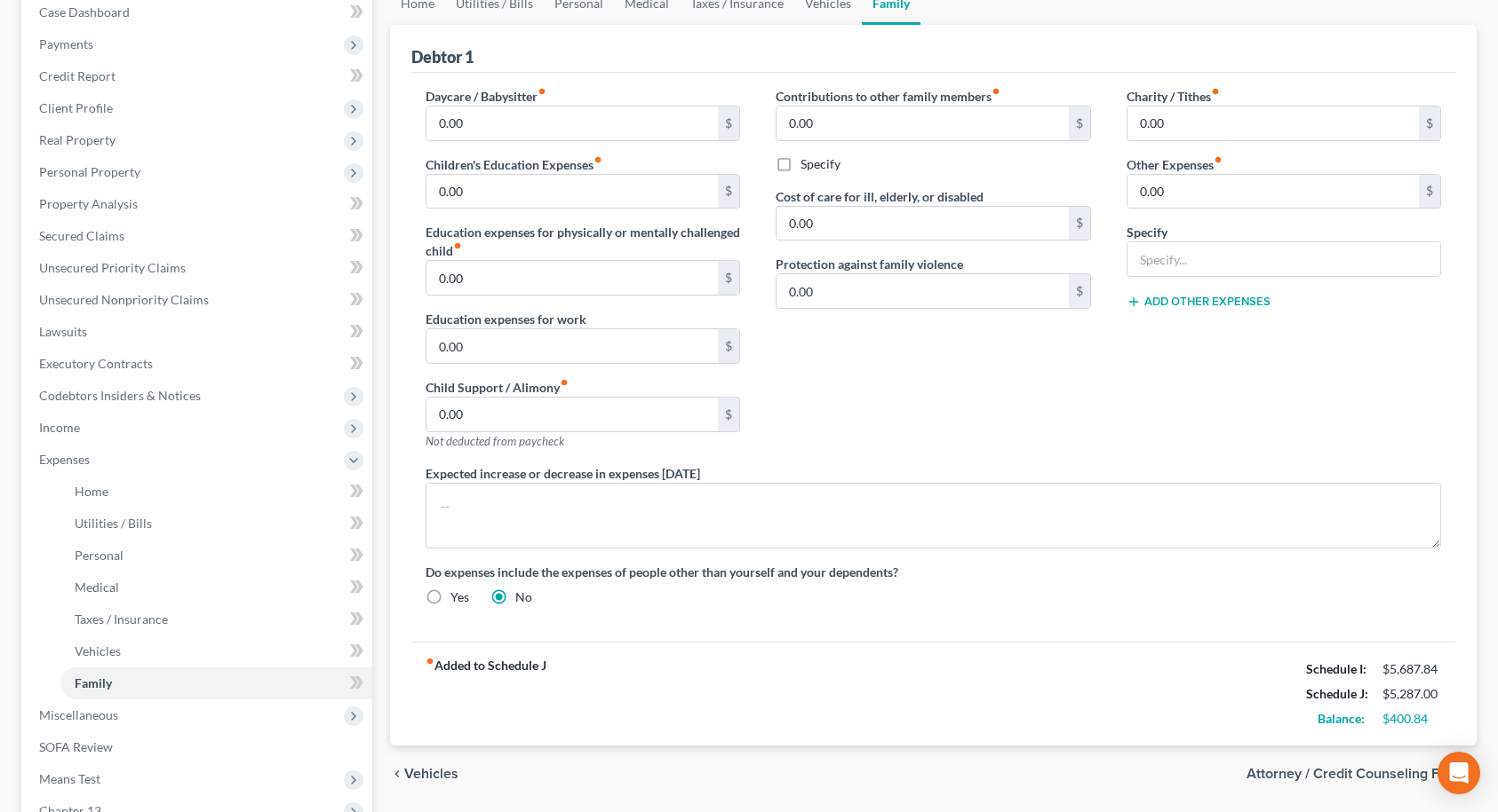
scroll to position [419, 0]
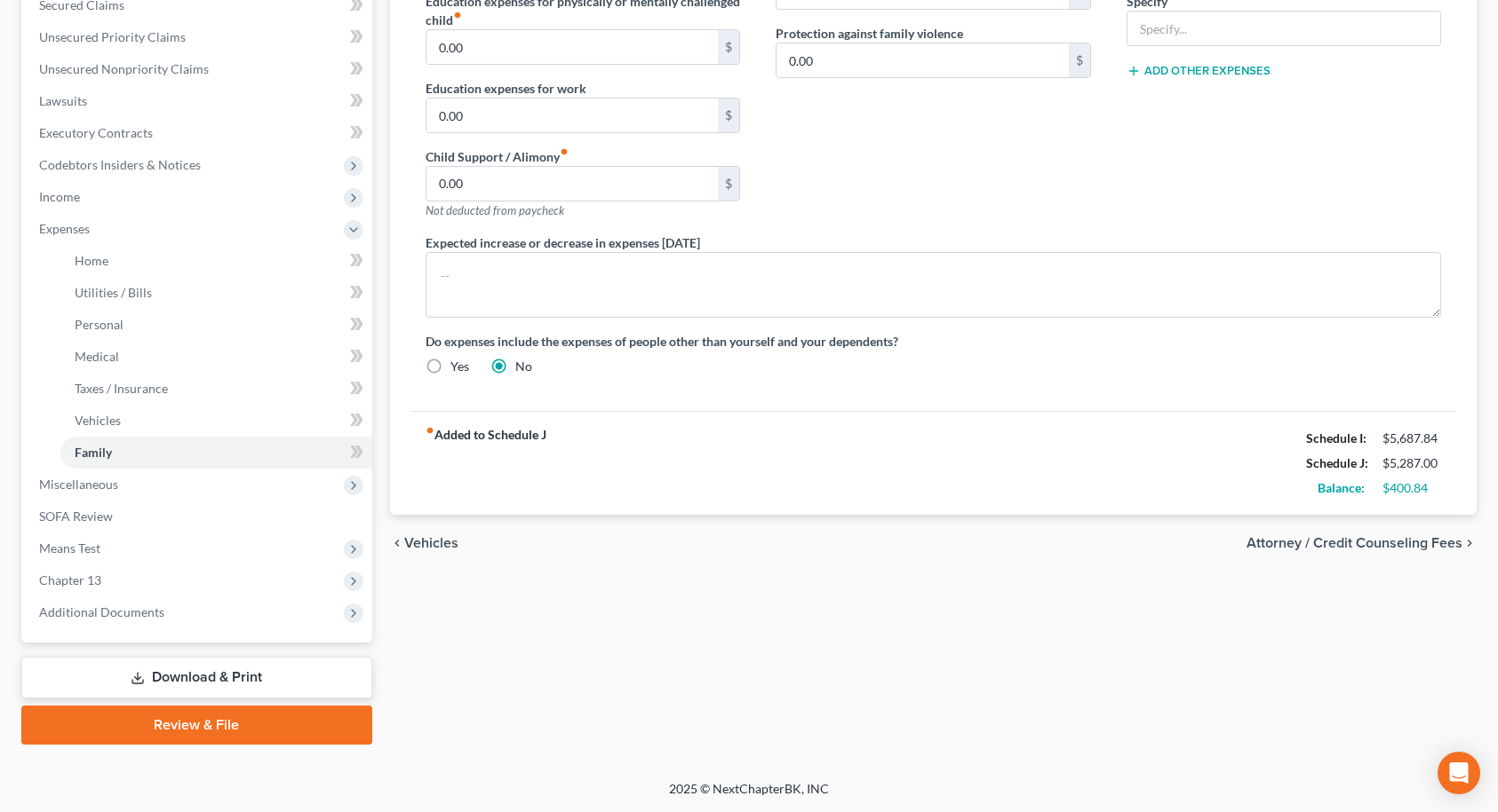
click at [1422, 537] on span "Attorney / Credit Counseling Fees" at bounding box center [1353, 543] width 216 height 15
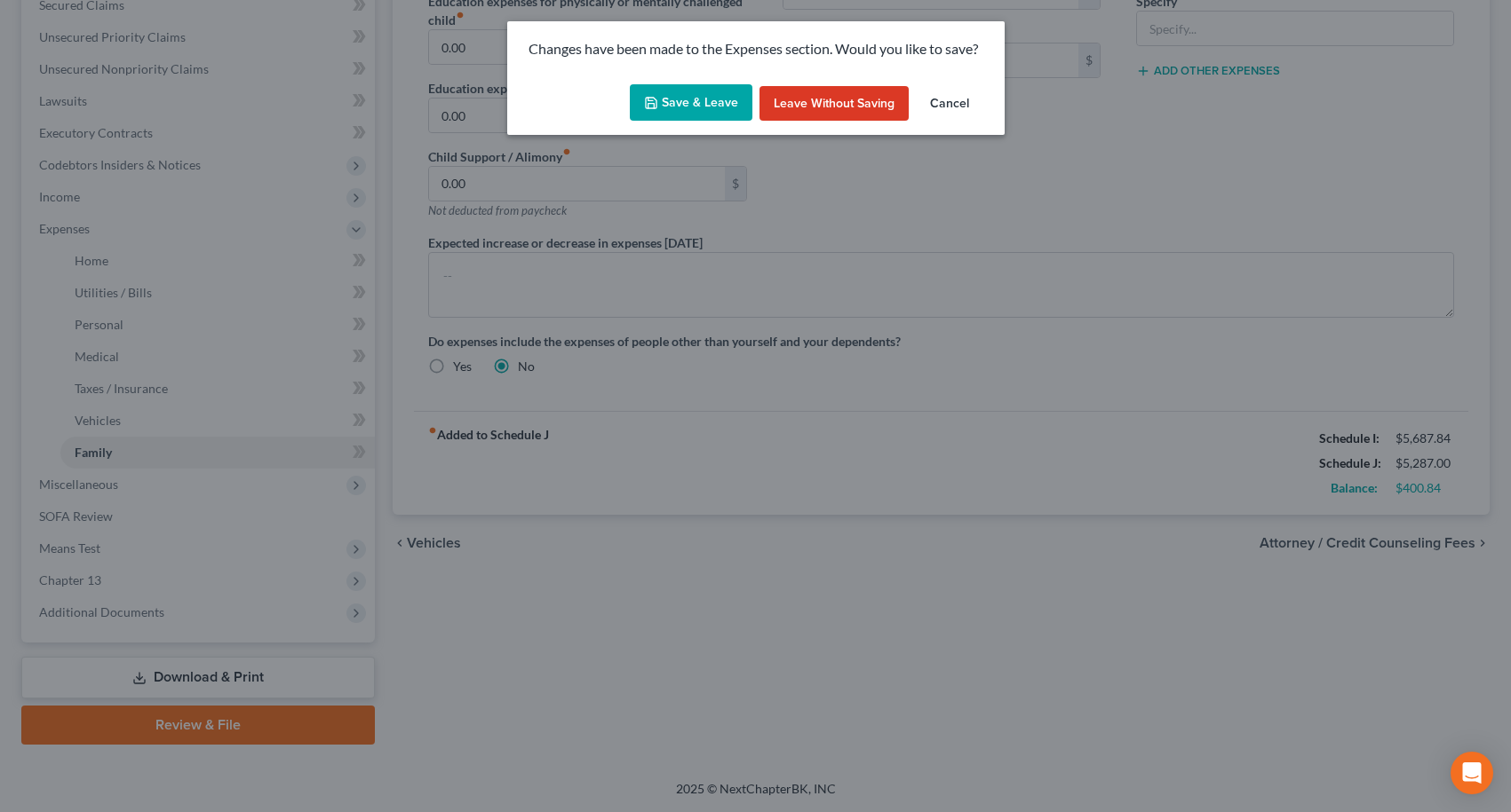
click at [713, 107] on button "Save & Leave" at bounding box center [691, 103] width 123 height 37
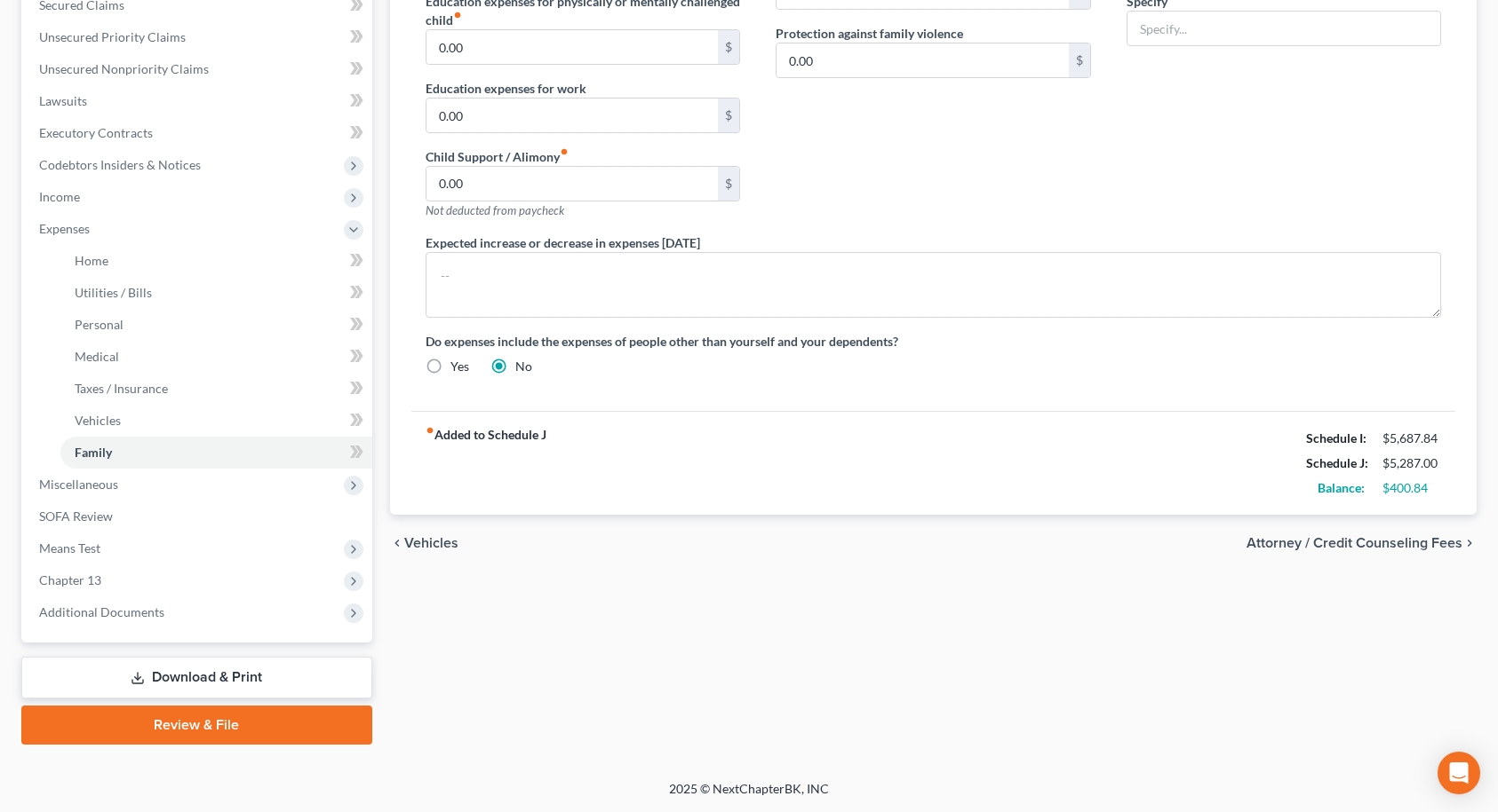
select select "3"
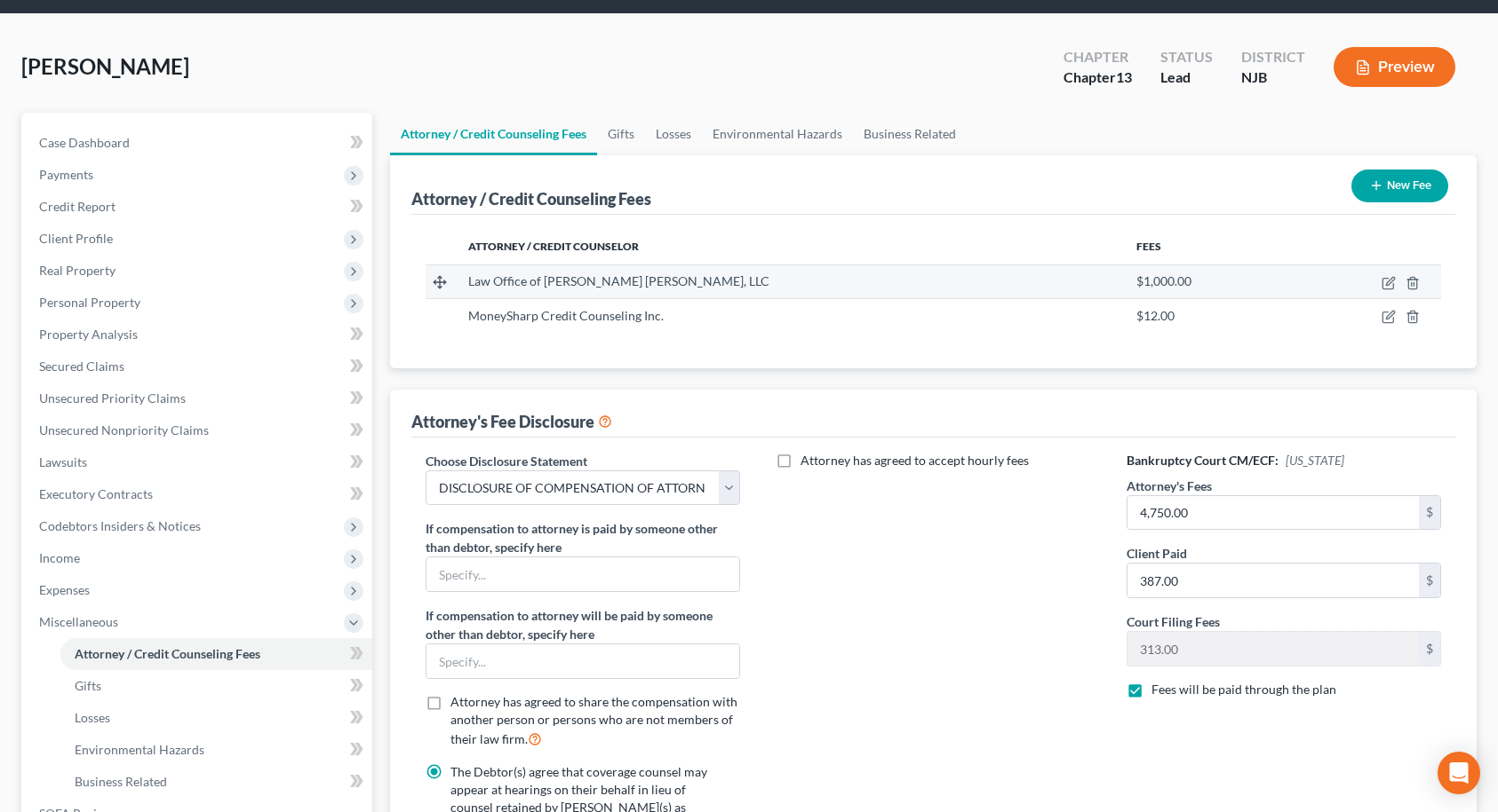
scroll to position [89, 0]
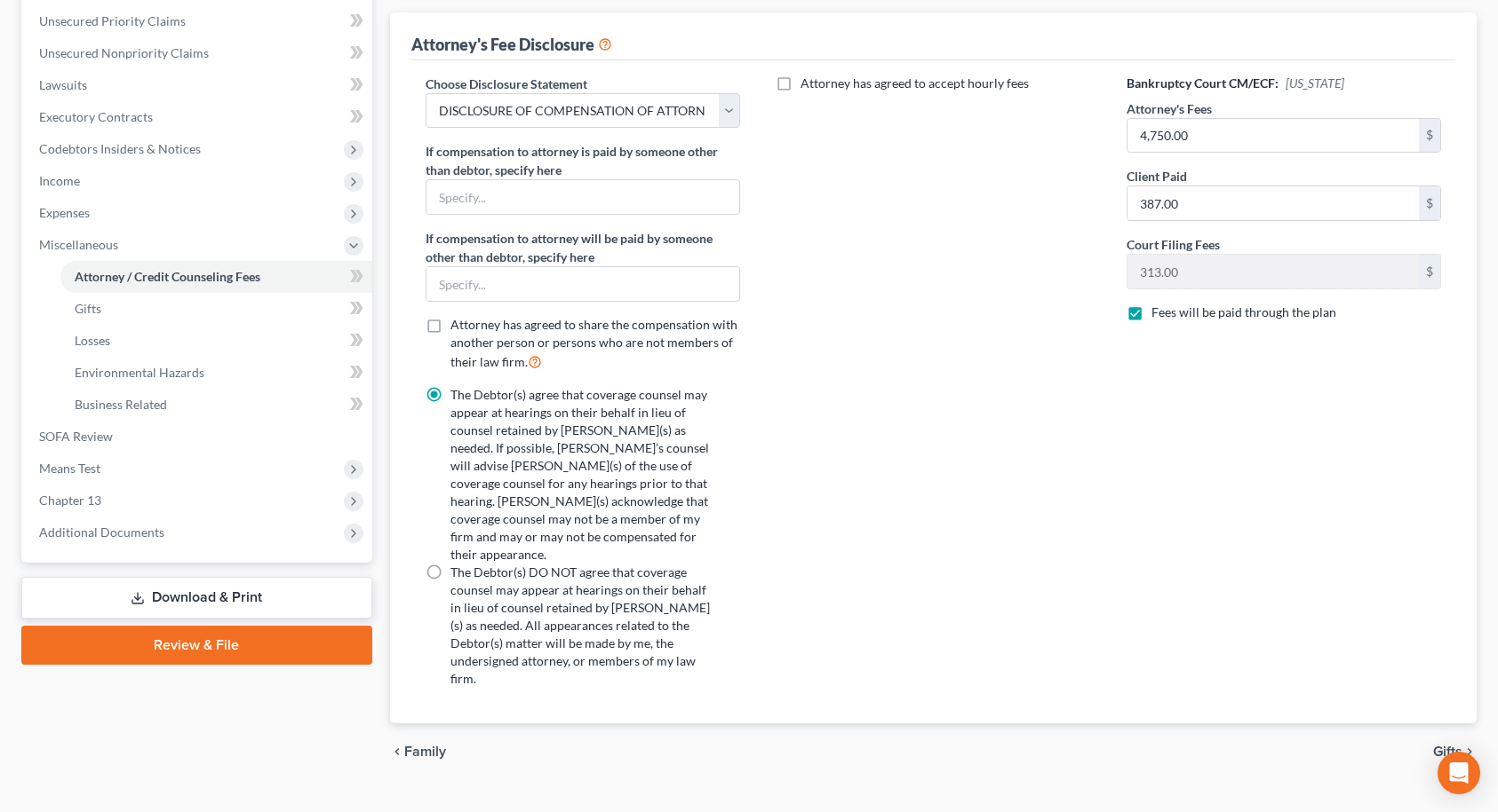
click at [1434, 745] on span "Gifts" at bounding box center [1447, 752] width 29 height 15
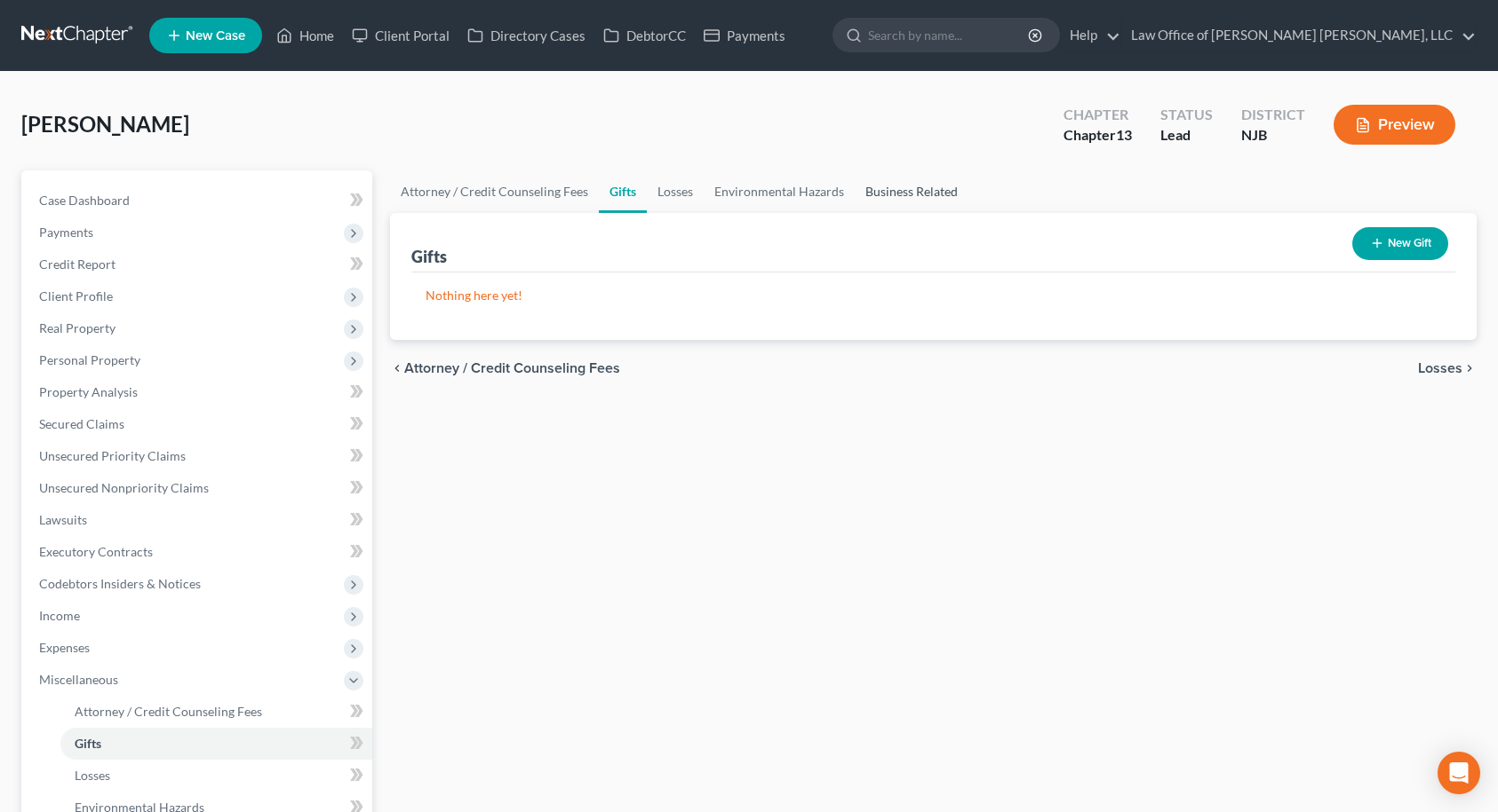
click at [872, 192] on link "Business Related" at bounding box center [911, 191] width 114 height 43
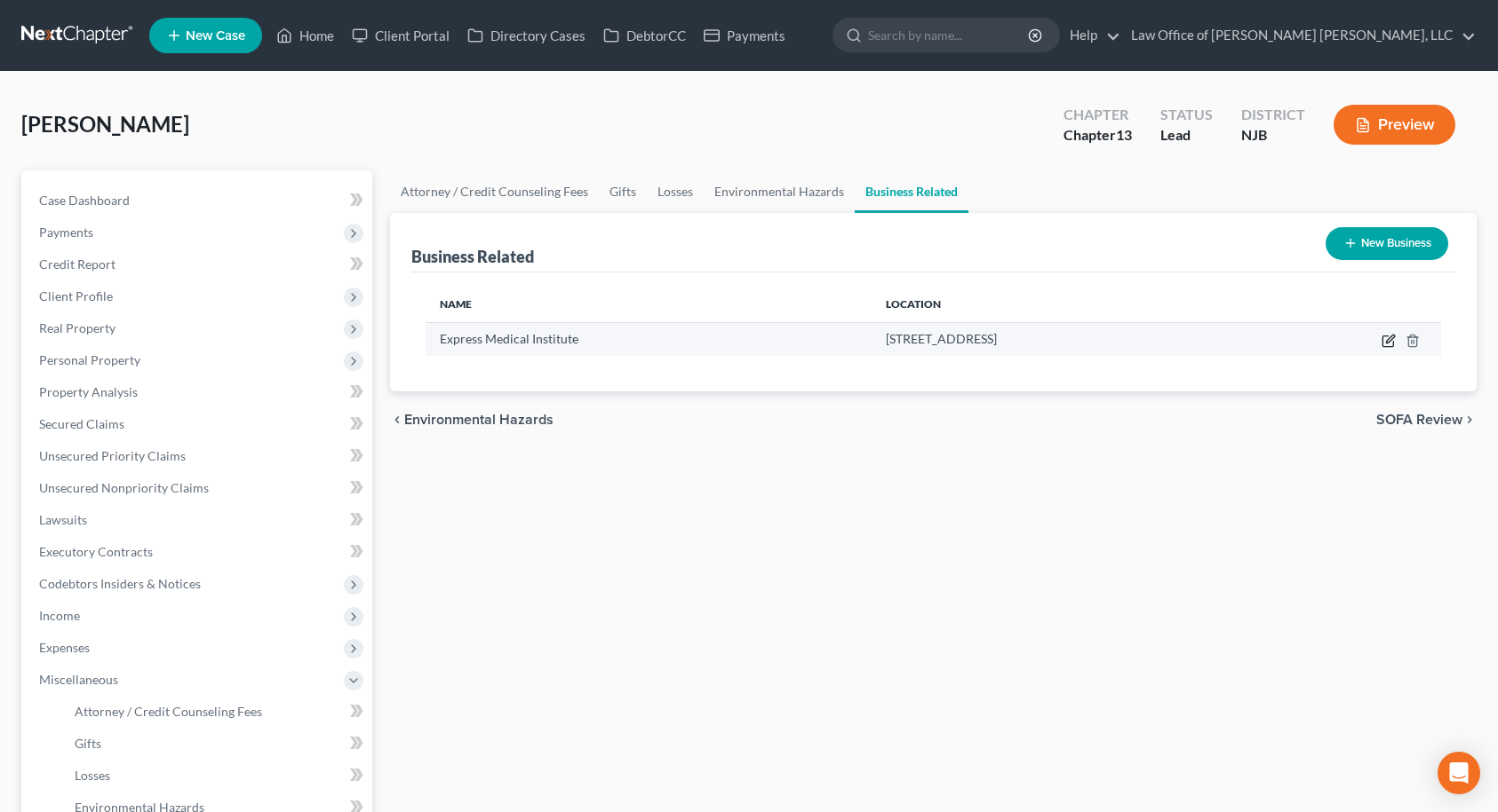
click at [1389, 342] on icon "button" at bounding box center [1389, 341] width 15 height 15
select select "member"
select select "33"
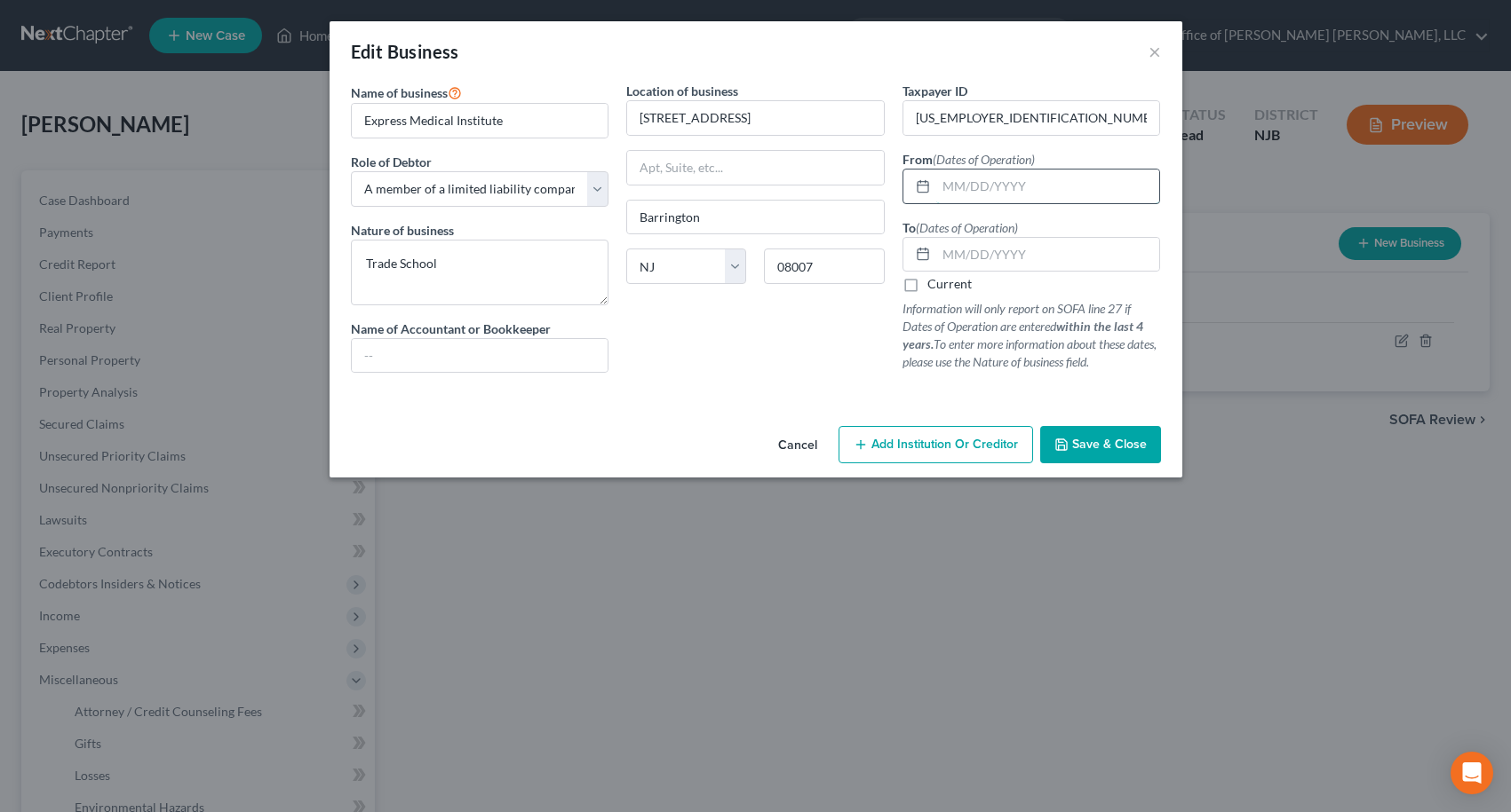
click at [985, 191] on input "text" at bounding box center [1048, 186] width 224 height 34
type input "[DATE]"
click at [993, 258] on input "text" at bounding box center [1048, 254] width 224 height 34
click at [856, 330] on div "Location of business [GEOGRAPHIC_DATA] [GEOGRAPHIC_DATA] [US_STATE][GEOGRAPHIC_…" at bounding box center [755, 235] width 276 height 306
click at [1070, 254] on input "[DATE]" at bounding box center [1048, 254] width 224 height 34
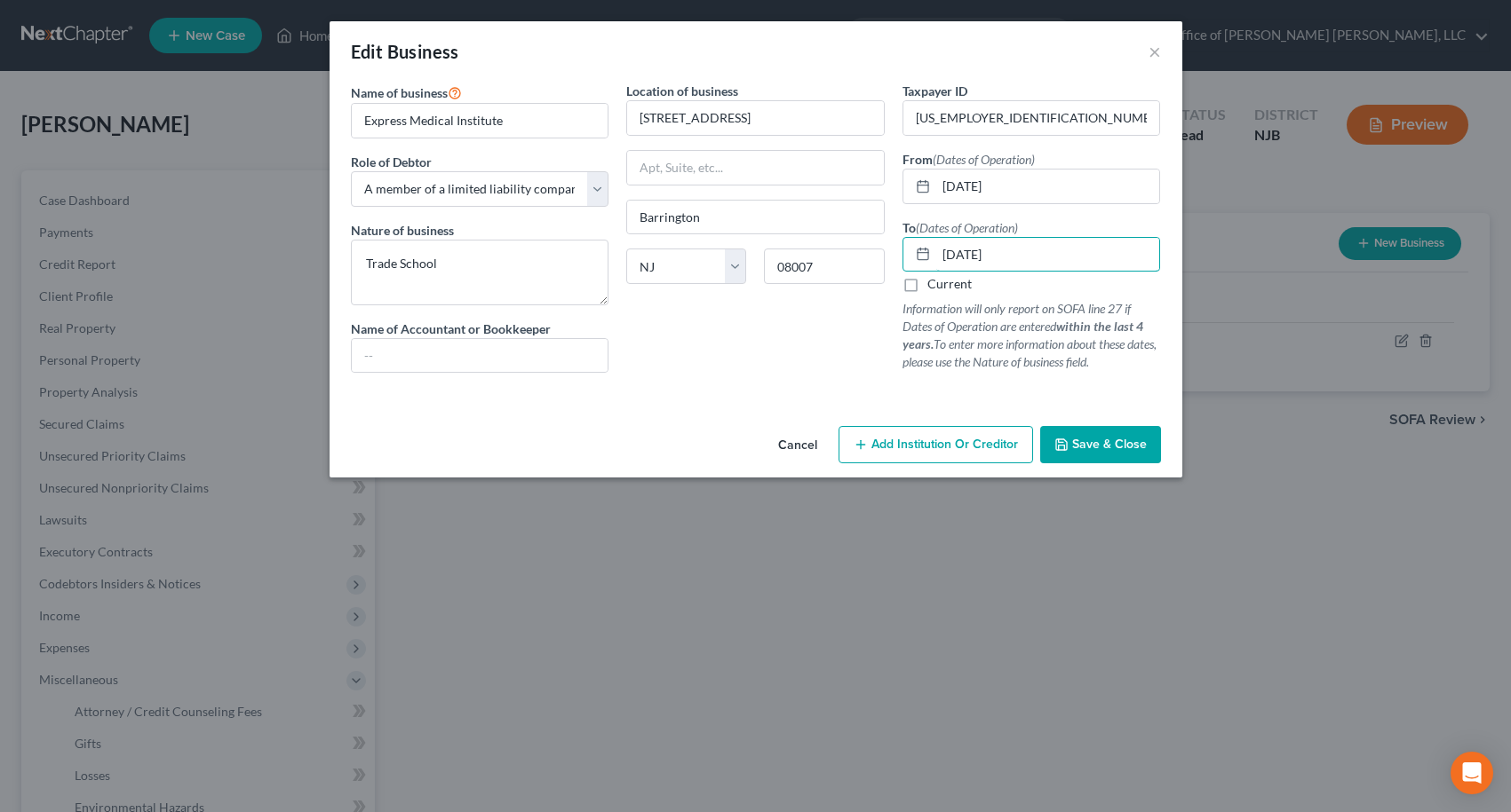
type input "[DATE]"
click at [1087, 448] on span "Save & Close" at bounding box center [1109, 444] width 75 height 15
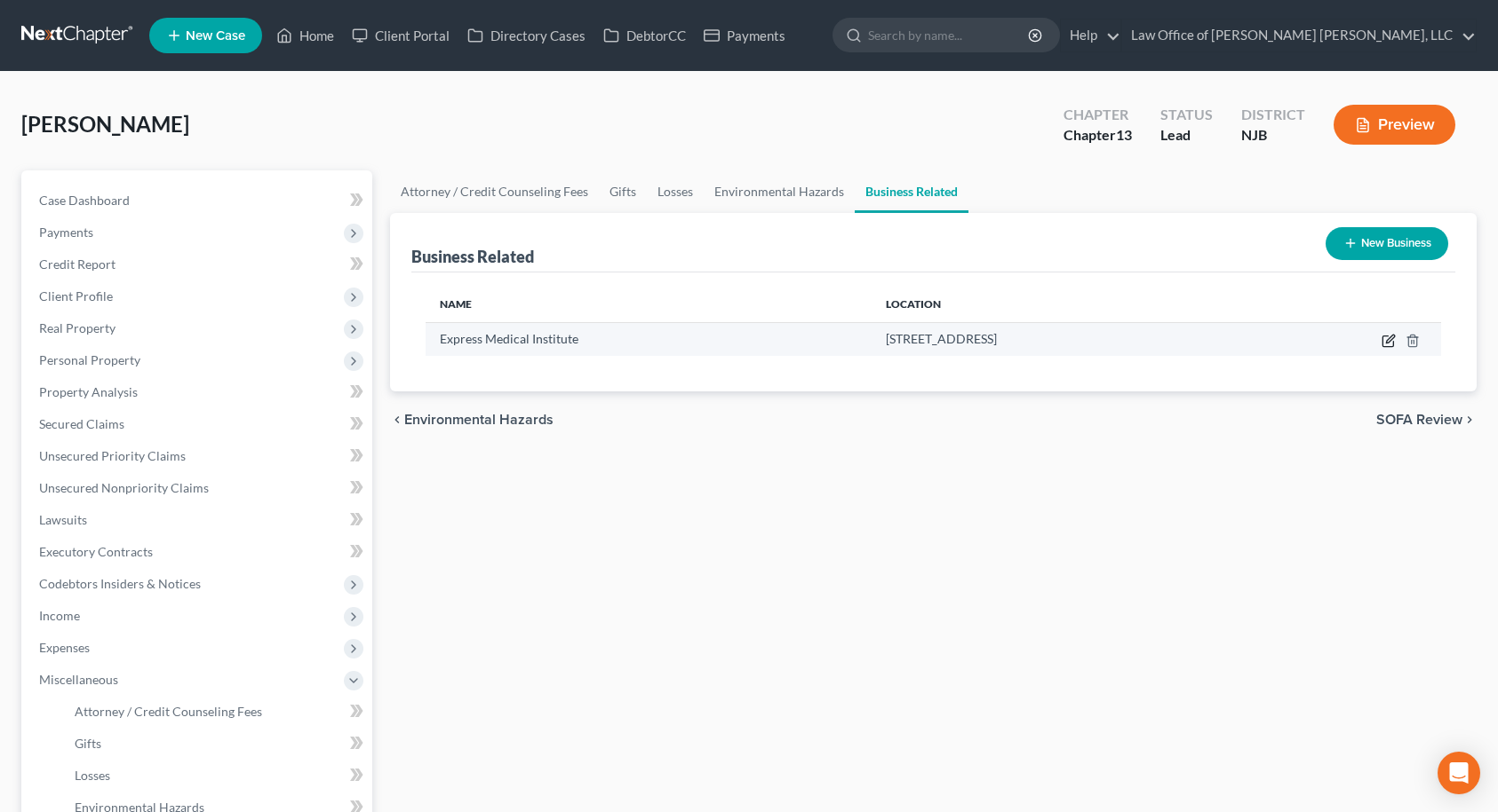
click at [1388, 339] on icon "button" at bounding box center [1389, 341] width 15 height 15
select select "member"
select select "33"
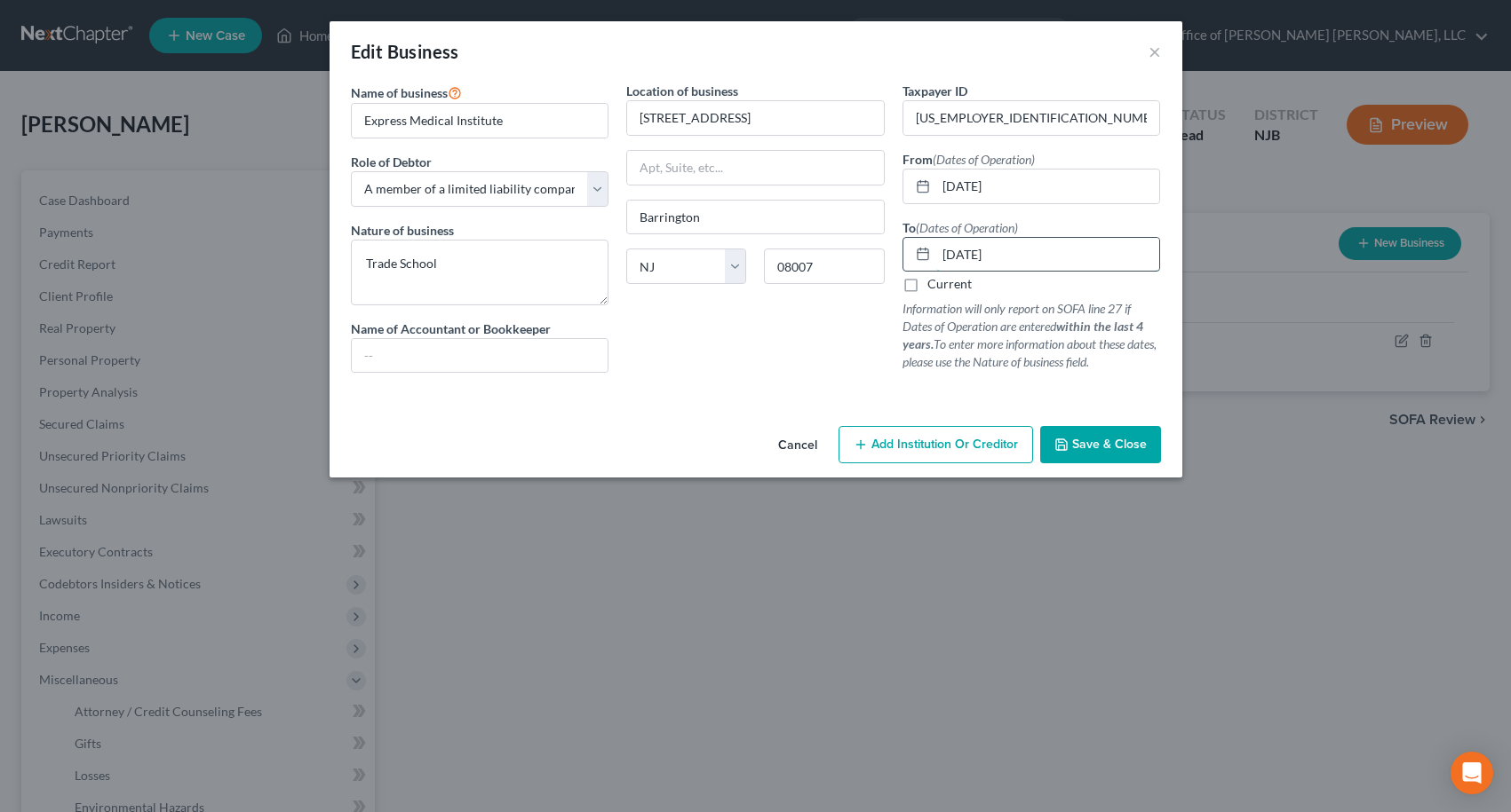
click at [1022, 256] on input "[DATE]" at bounding box center [1048, 254] width 224 height 34
type input "0"
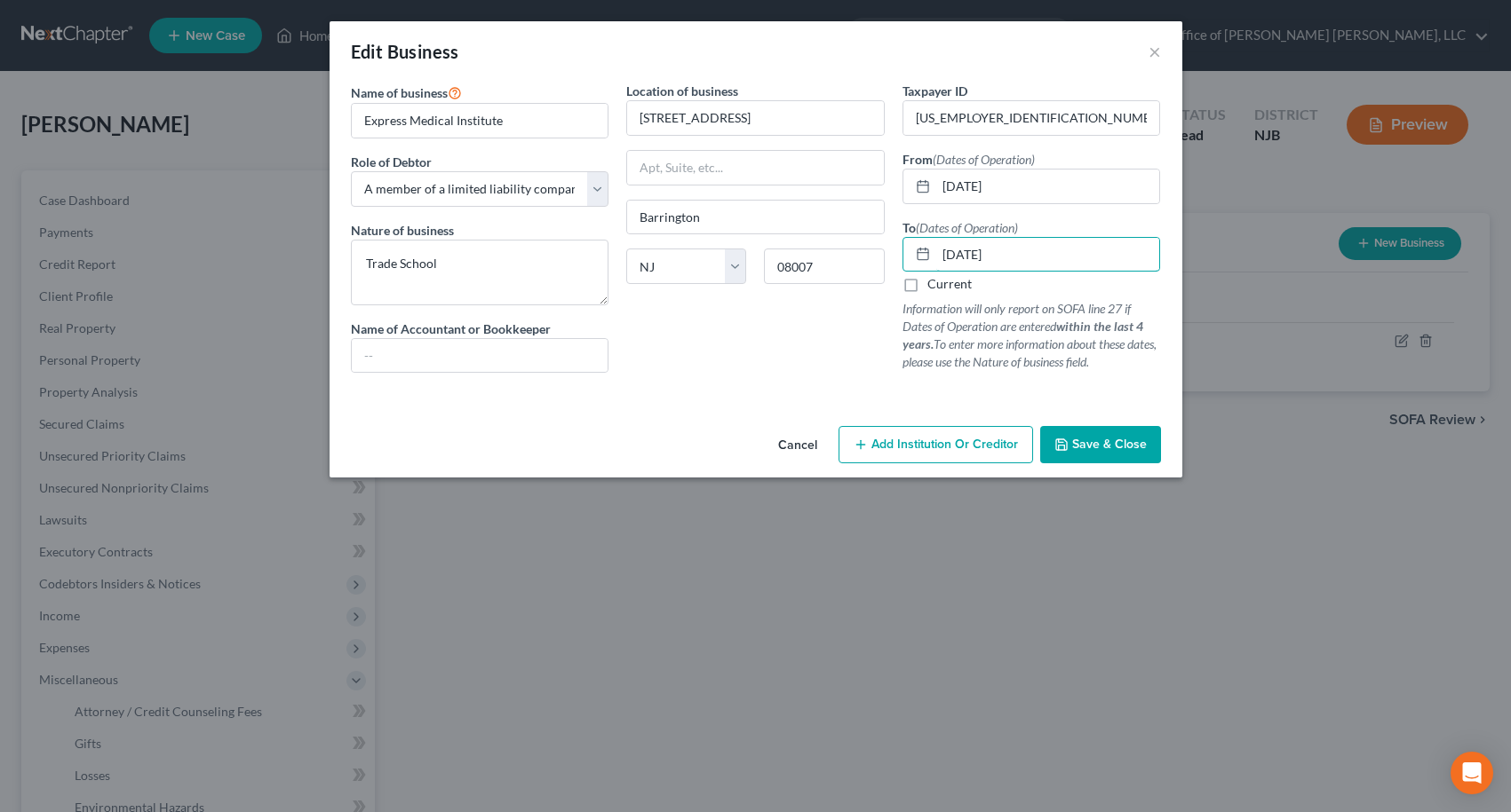
type input "[DATE]"
click at [1103, 440] on span "Save & Close" at bounding box center [1109, 444] width 75 height 15
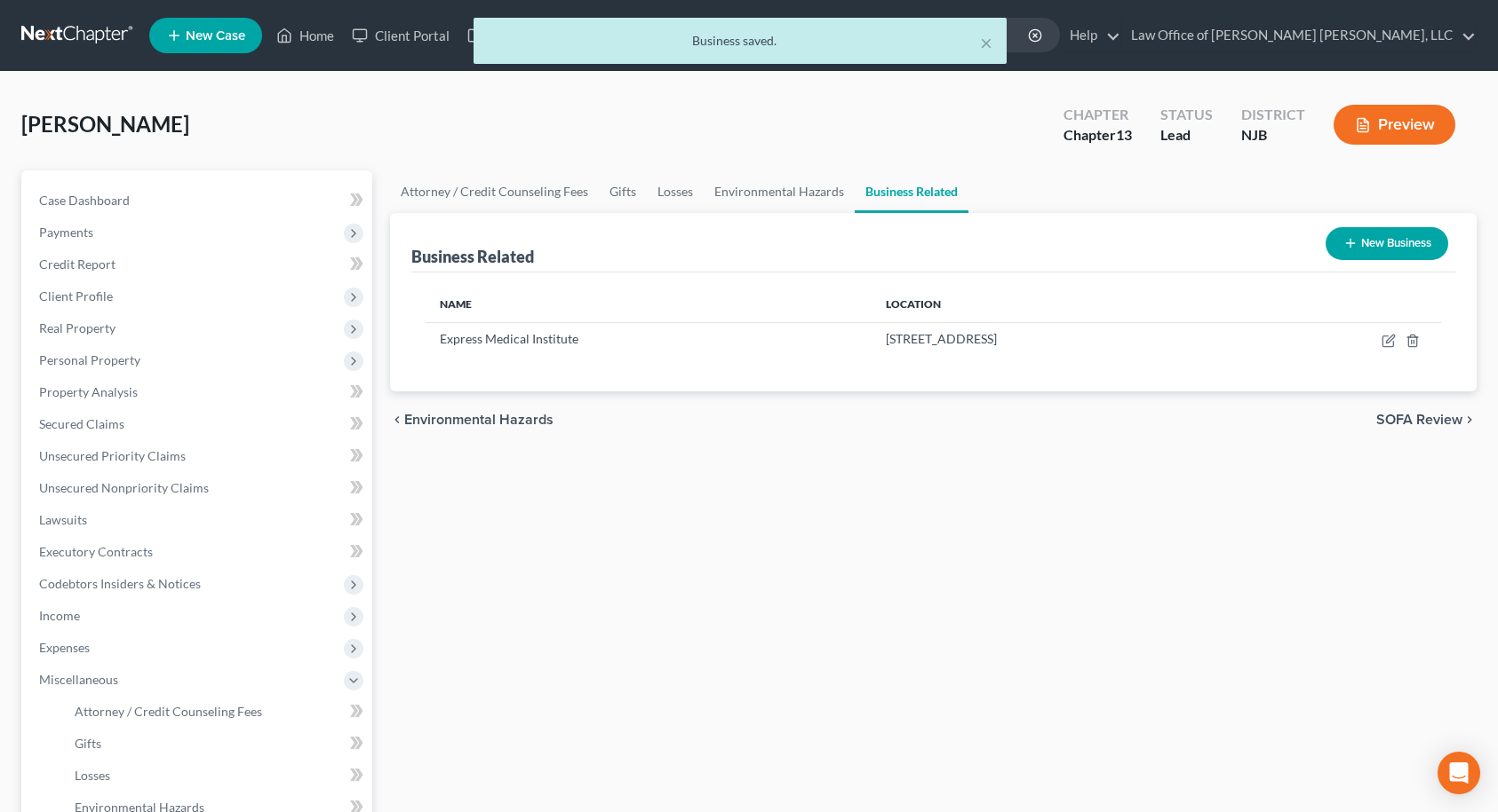
click at [1409, 417] on span "SOFA Review" at bounding box center [1419, 421] width 87 height 15
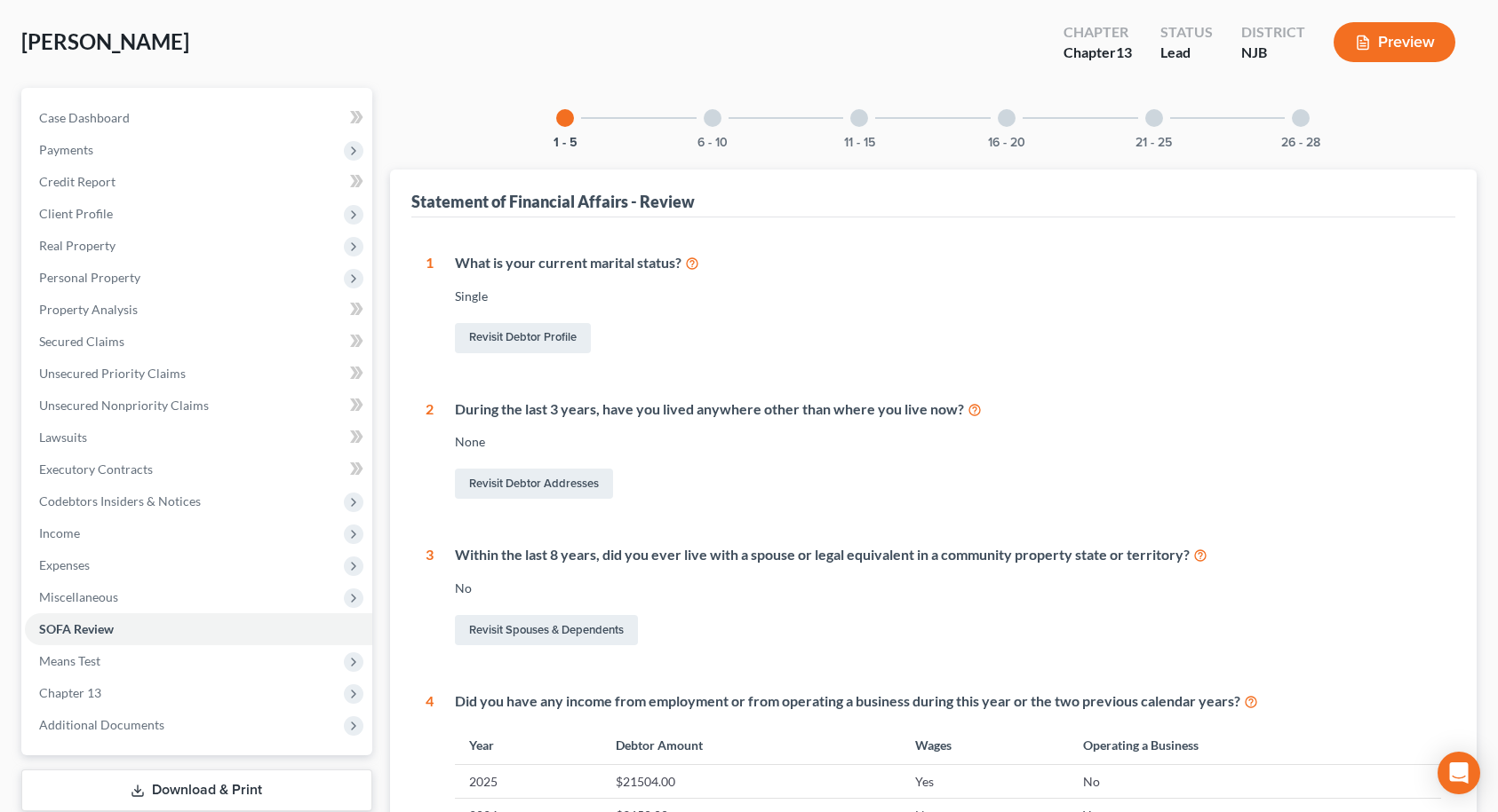
scroll to position [79, 0]
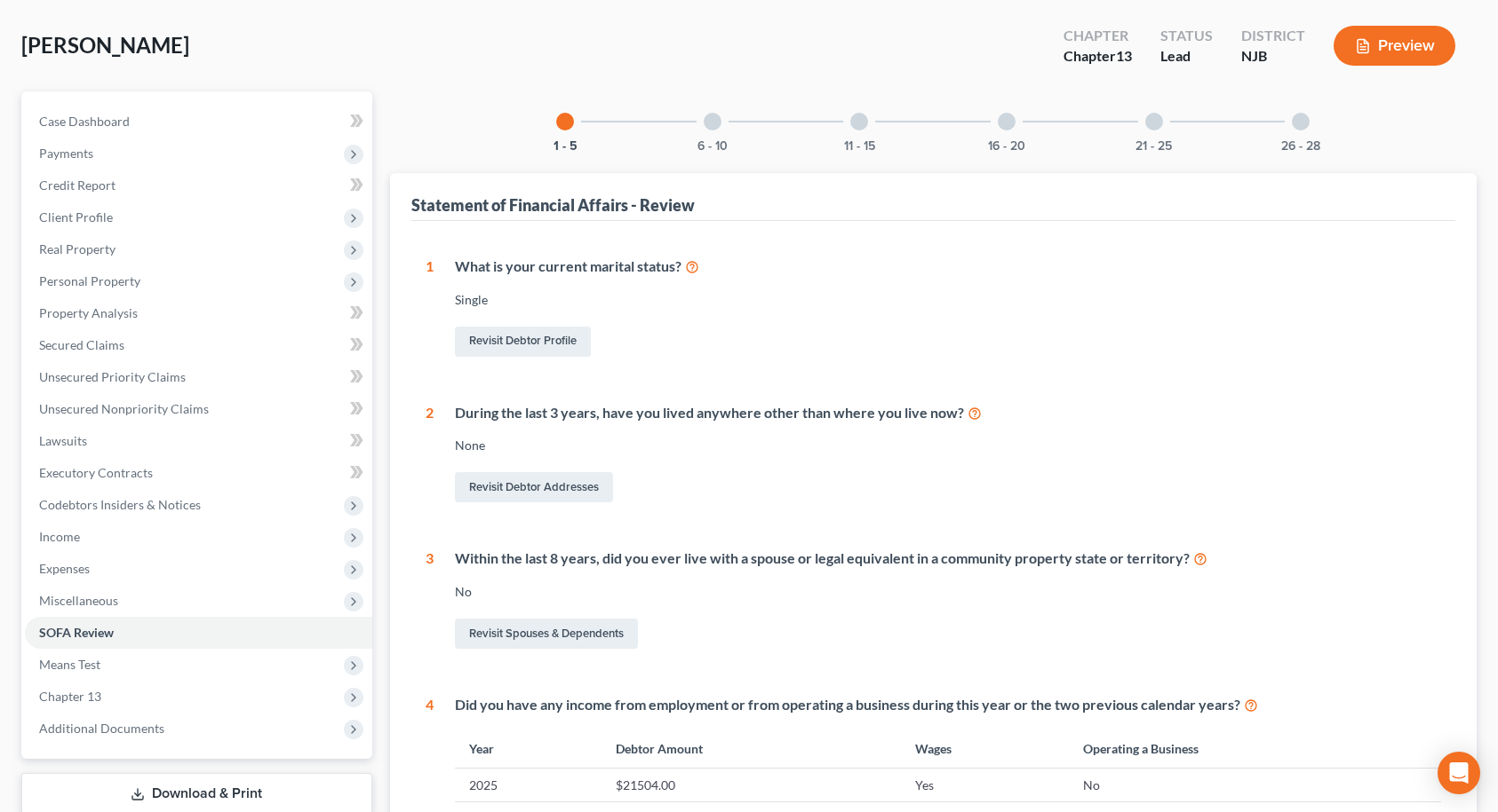
click at [711, 127] on div at bounding box center [713, 122] width 18 height 18
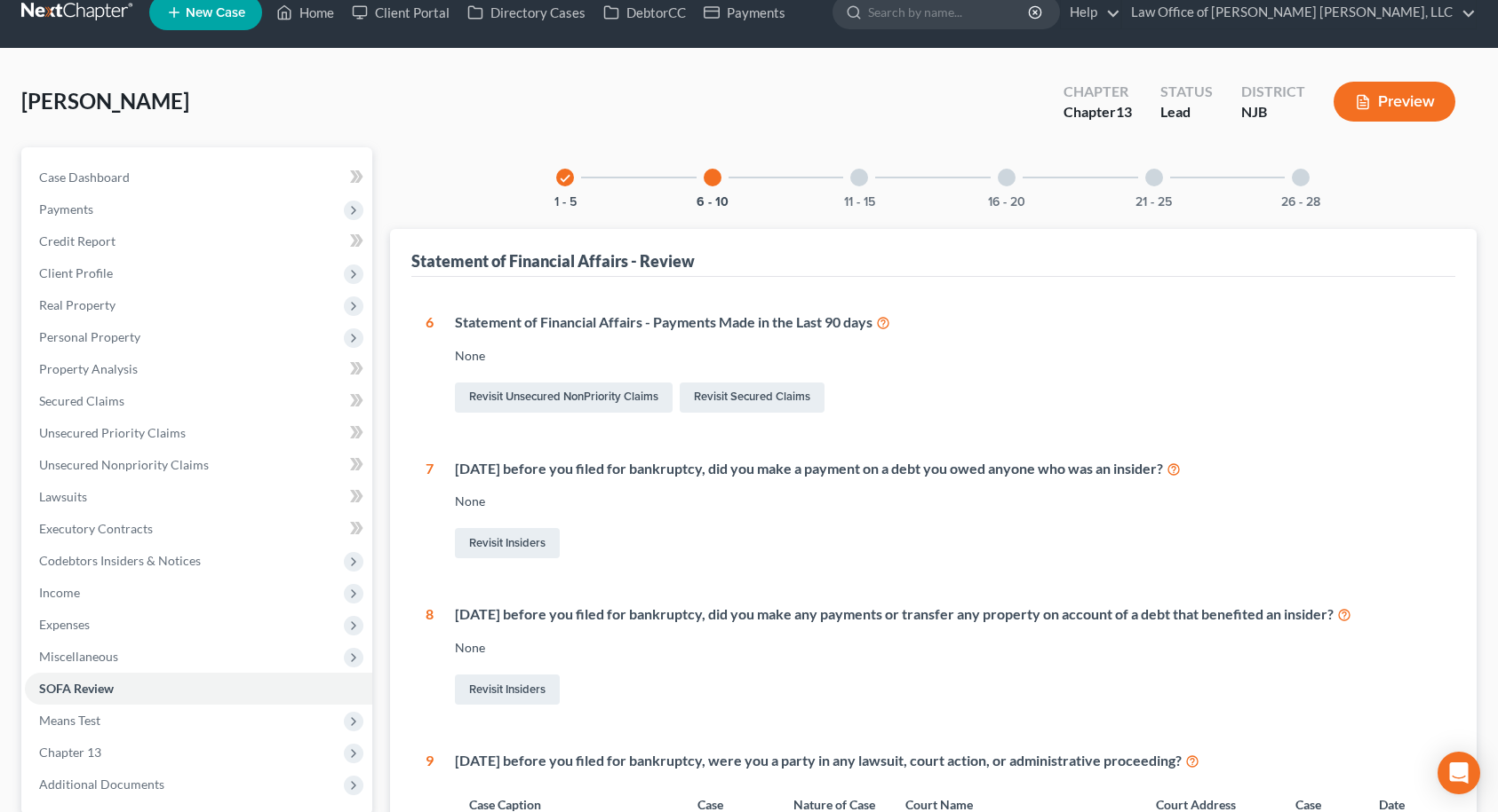
scroll to position [0, 0]
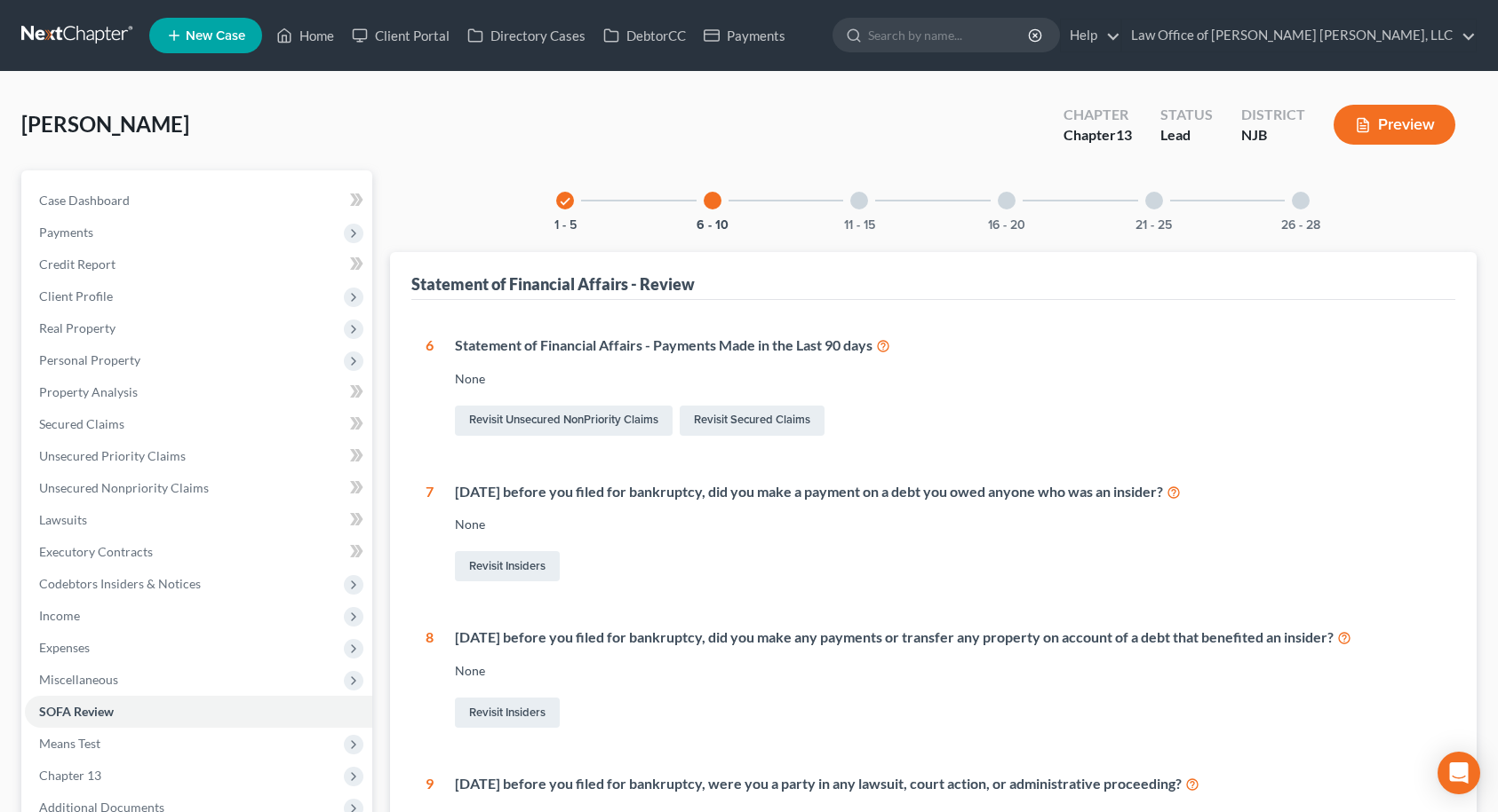
click at [861, 205] on div at bounding box center [859, 201] width 18 height 18
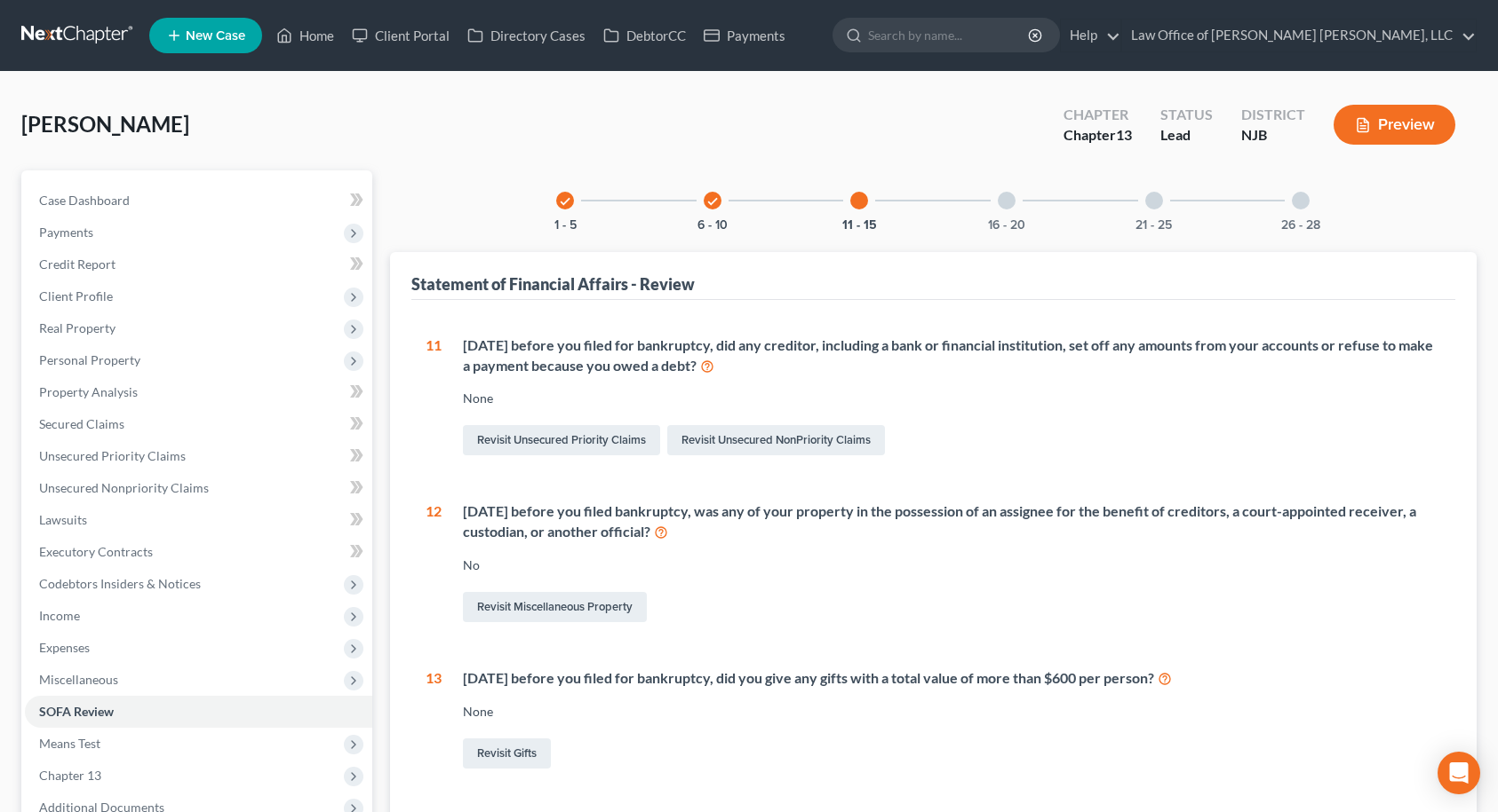
click at [1007, 201] on div at bounding box center [1006, 201] width 18 height 18
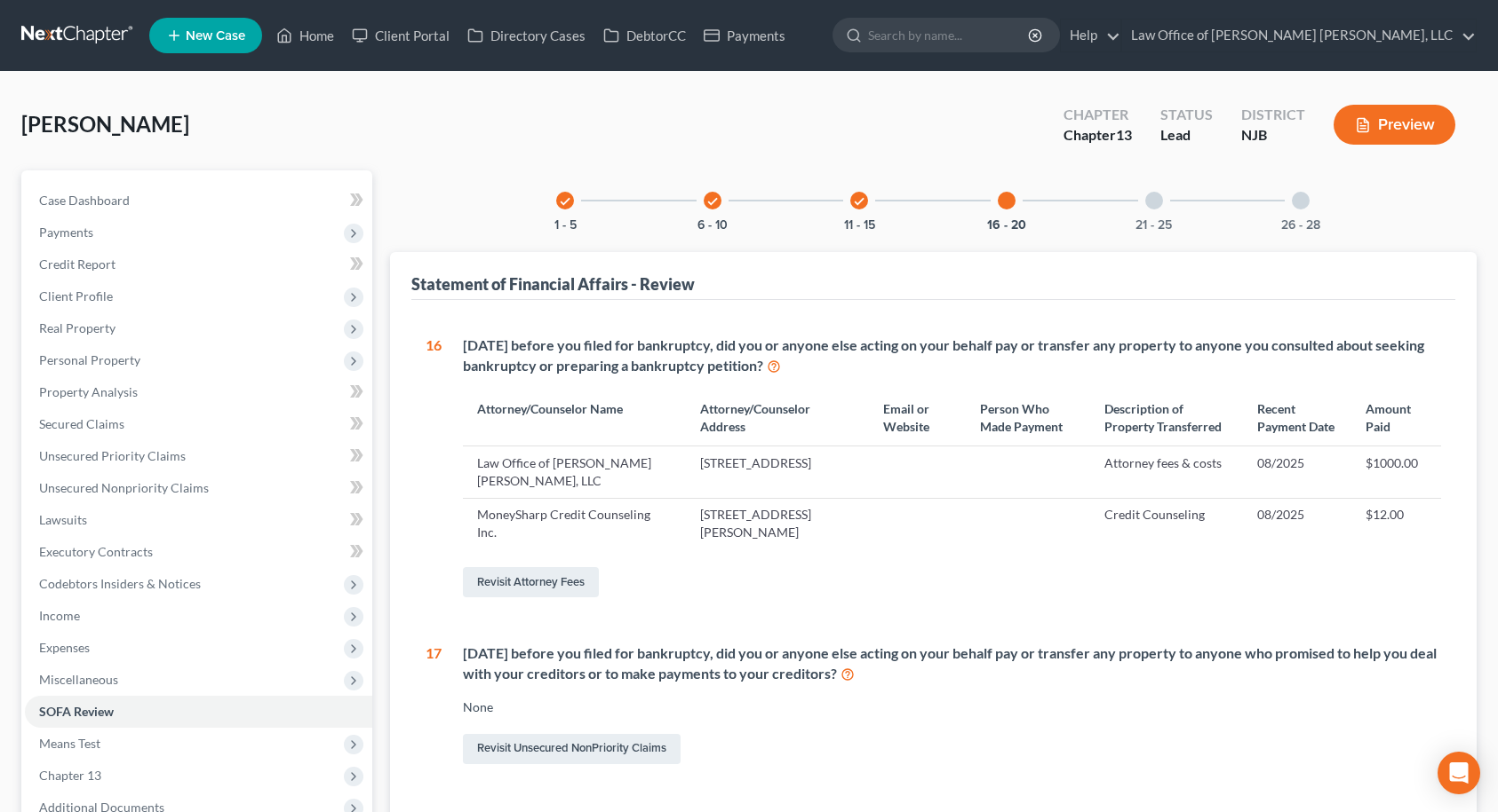
click at [1153, 204] on div at bounding box center [1154, 201] width 18 height 18
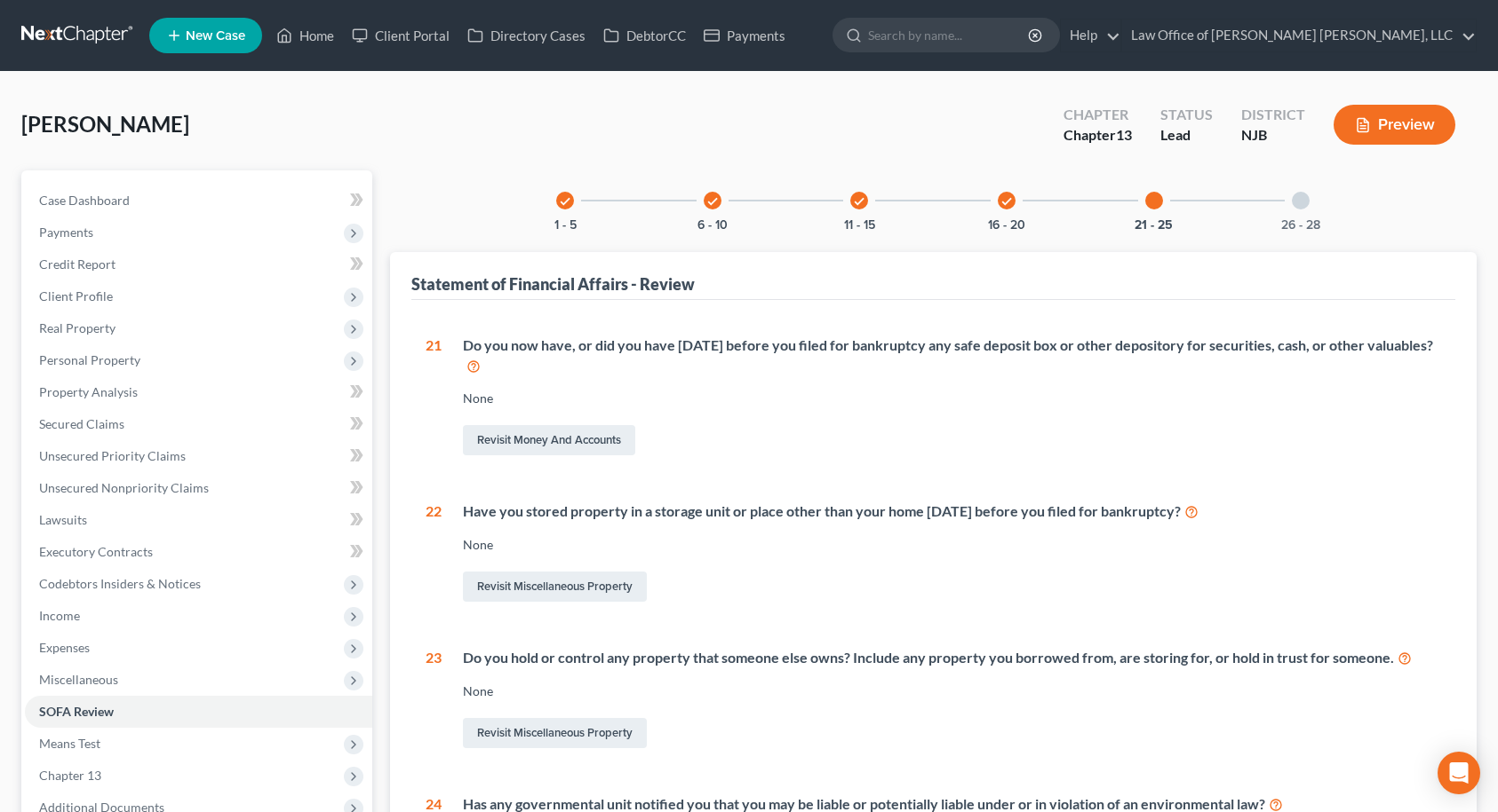
click at [1008, 198] on icon "check" at bounding box center [1006, 202] width 13 height 13
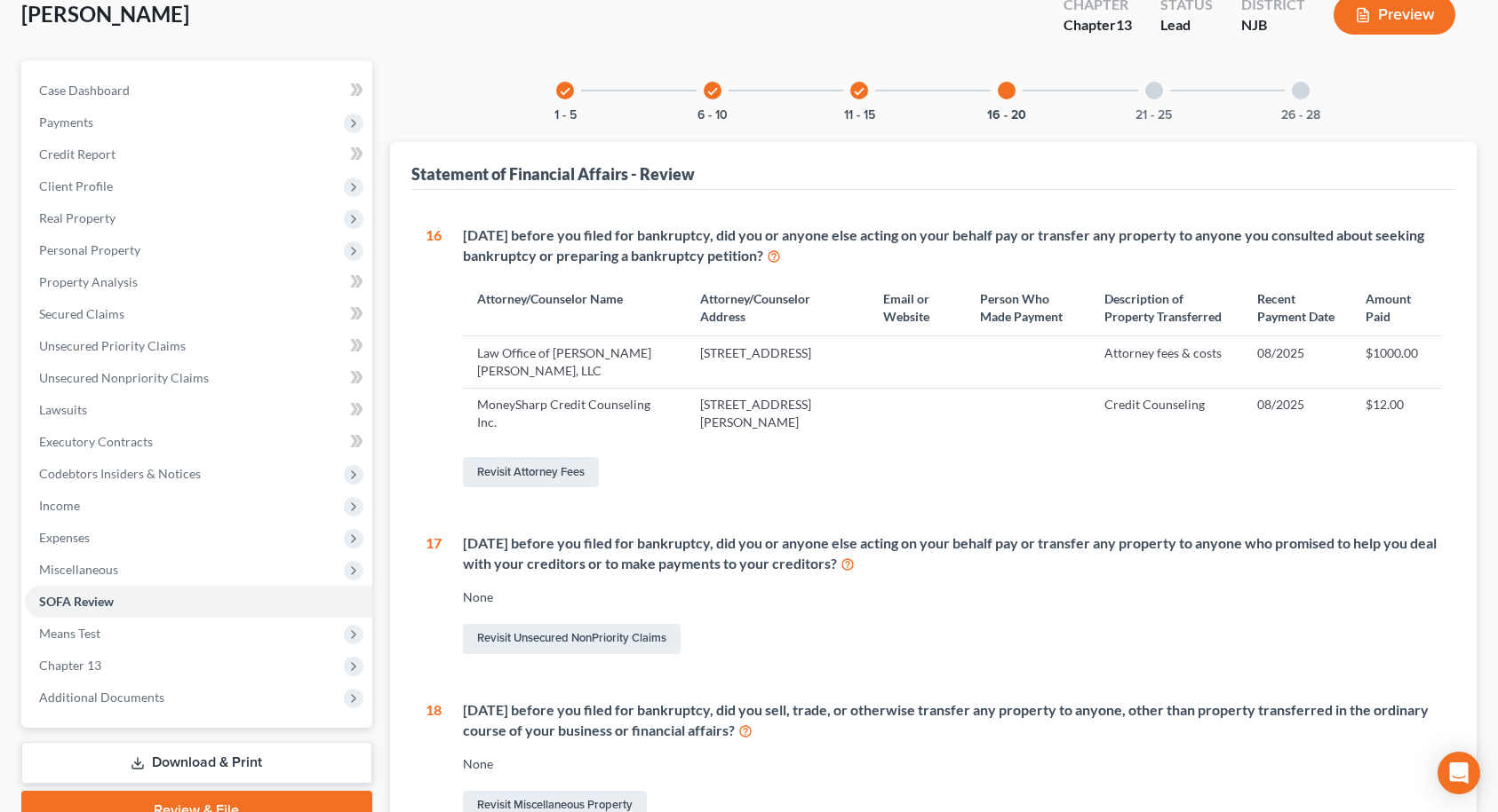
scroll to position [2, 0]
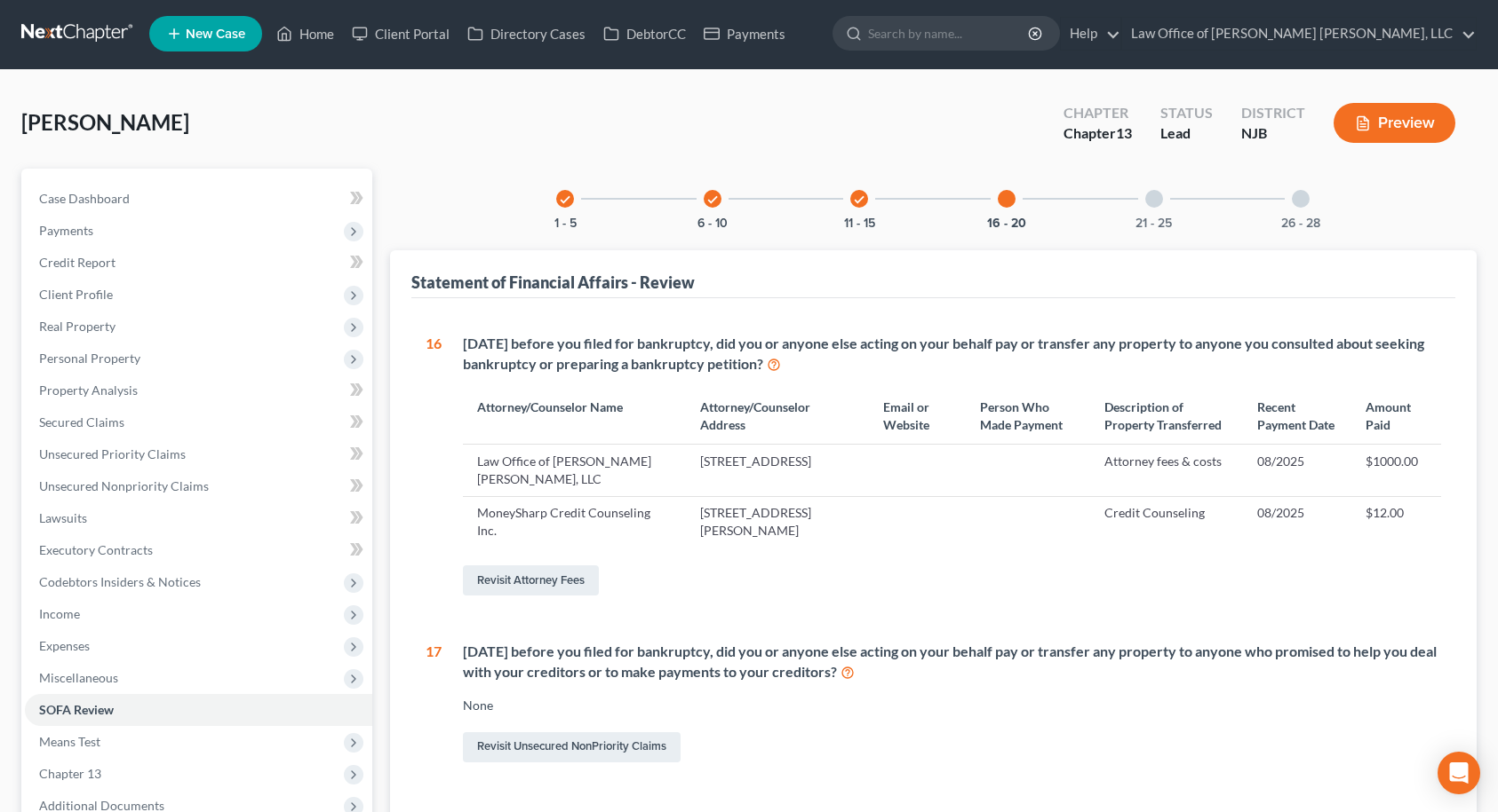
click at [1154, 199] on div at bounding box center [1154, 199] width 18 height 18
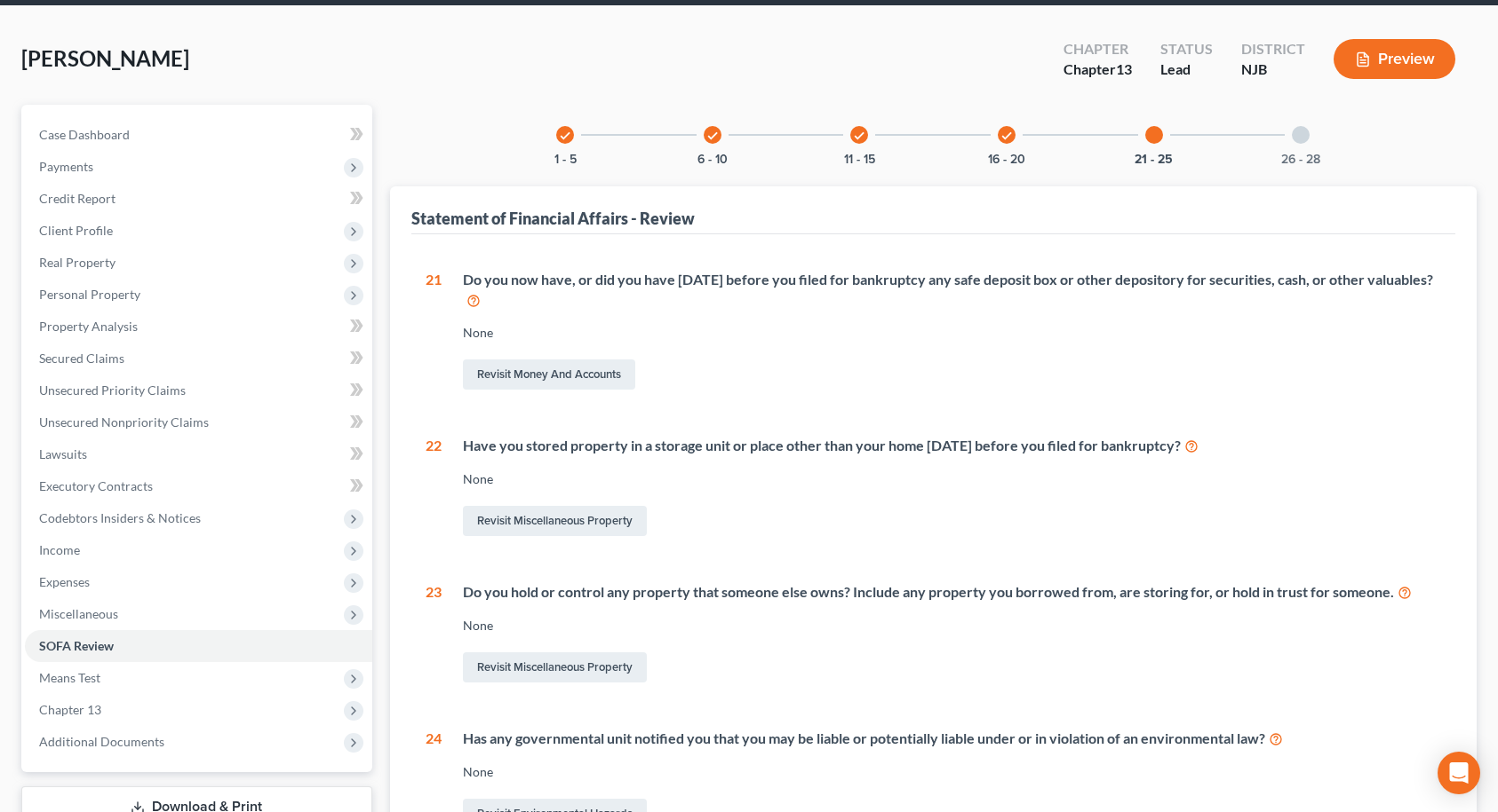
scroll to position [0, 0]
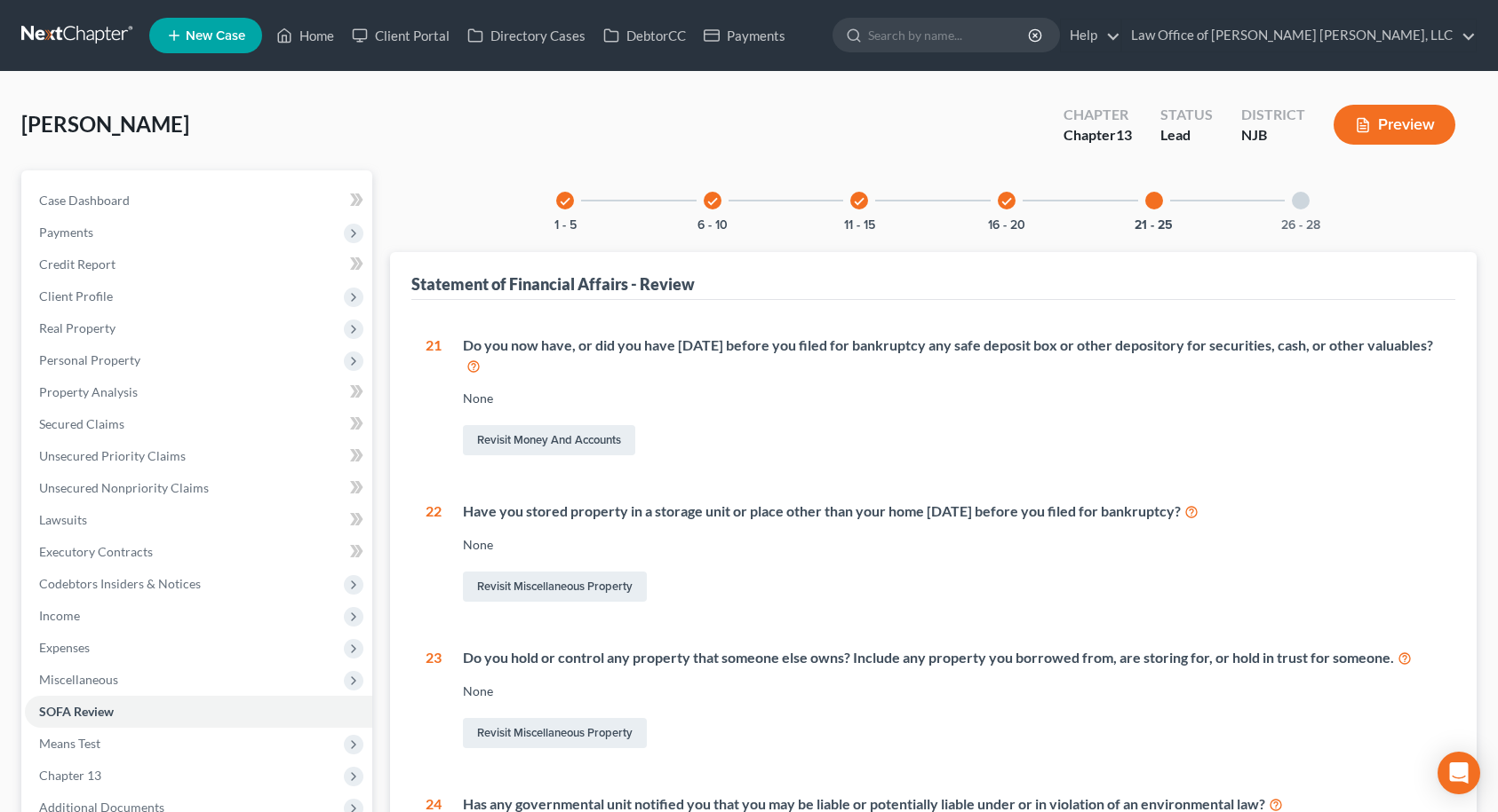
click at [1299, 199] on div at bounding box center [1300, 201] width 18 height 18
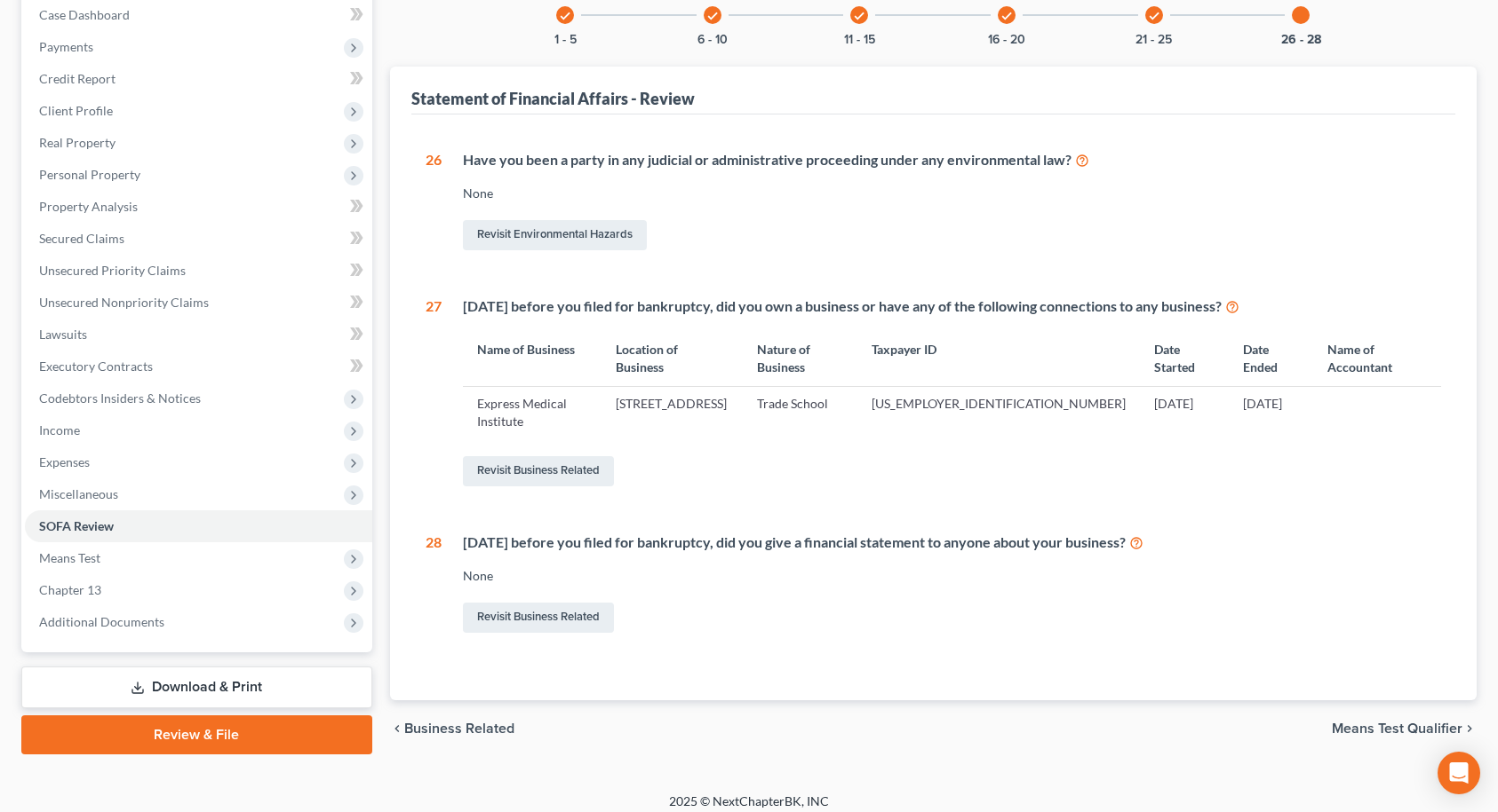
scroll to position [198, 0]
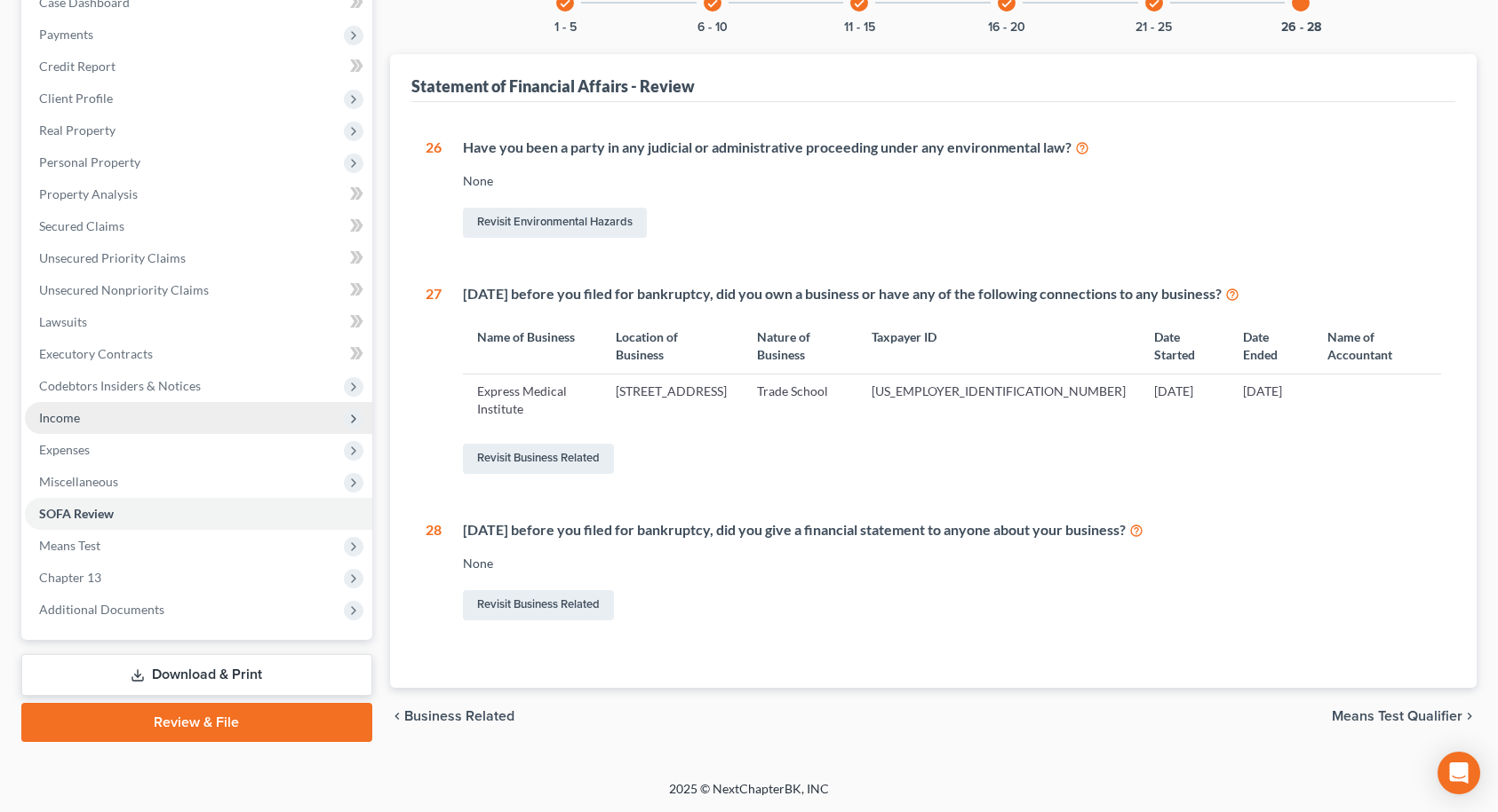
click at [62, 426] on span "Income" at bounding box center [198, 418] width 347 height 32
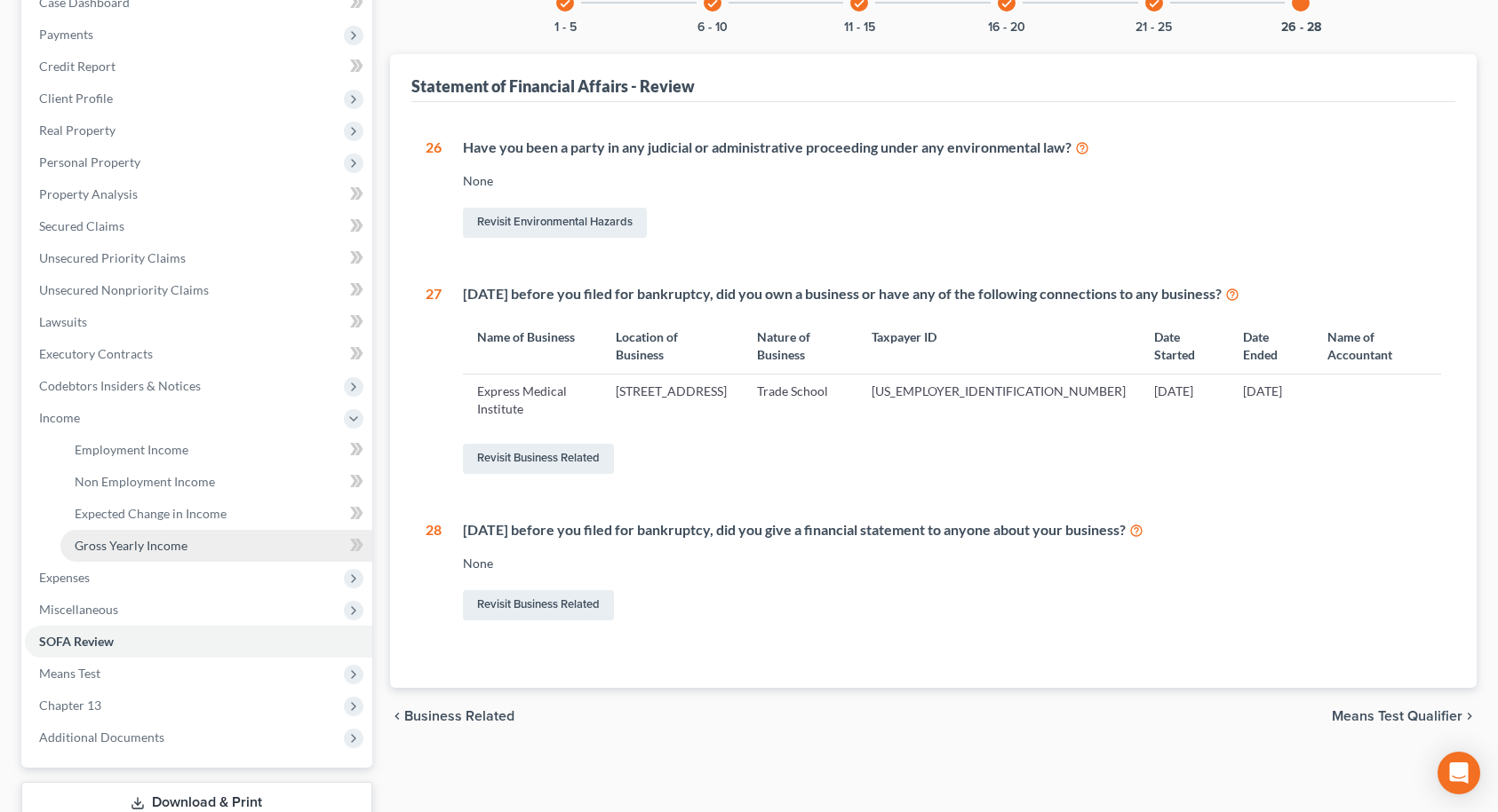
click at [95, 544] on span "Gross Yearly Income" at bounding box center [131, 545] width 113 height 15
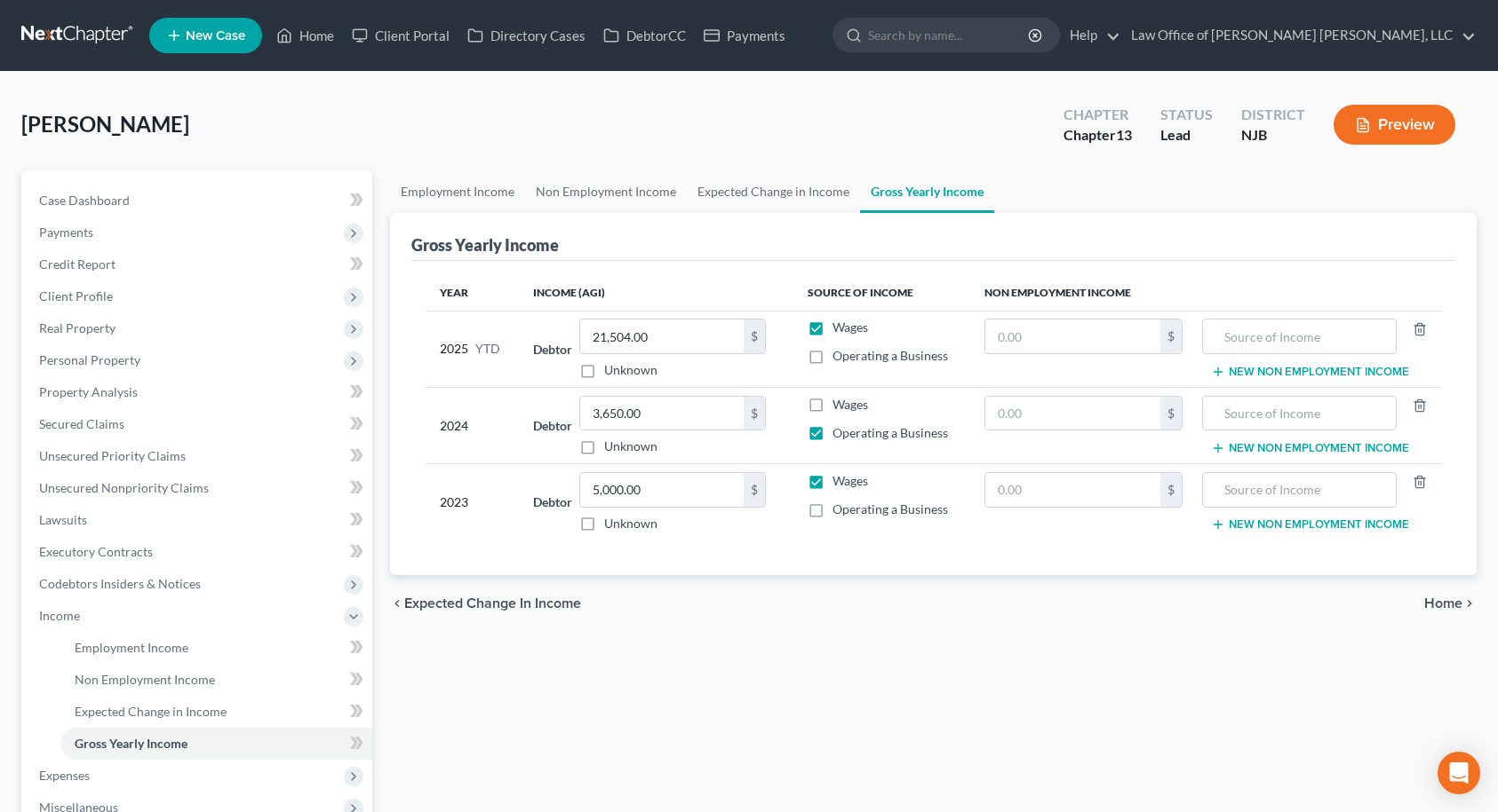
click at [832, 510] on label "Operating a Business" at bounding box center [890, 510] width 116 height 18
click at [840, 510] on input "Operating a Business" at bounding box center [845, 506] width 12 height 12
checkbox input "true"
click at [832, 478] on label "Wages" at bounding box center [850, 482] width 36 height 18
click at [840, 478] on input "Wages" at bounding box center [845, 478] width 12 height 12
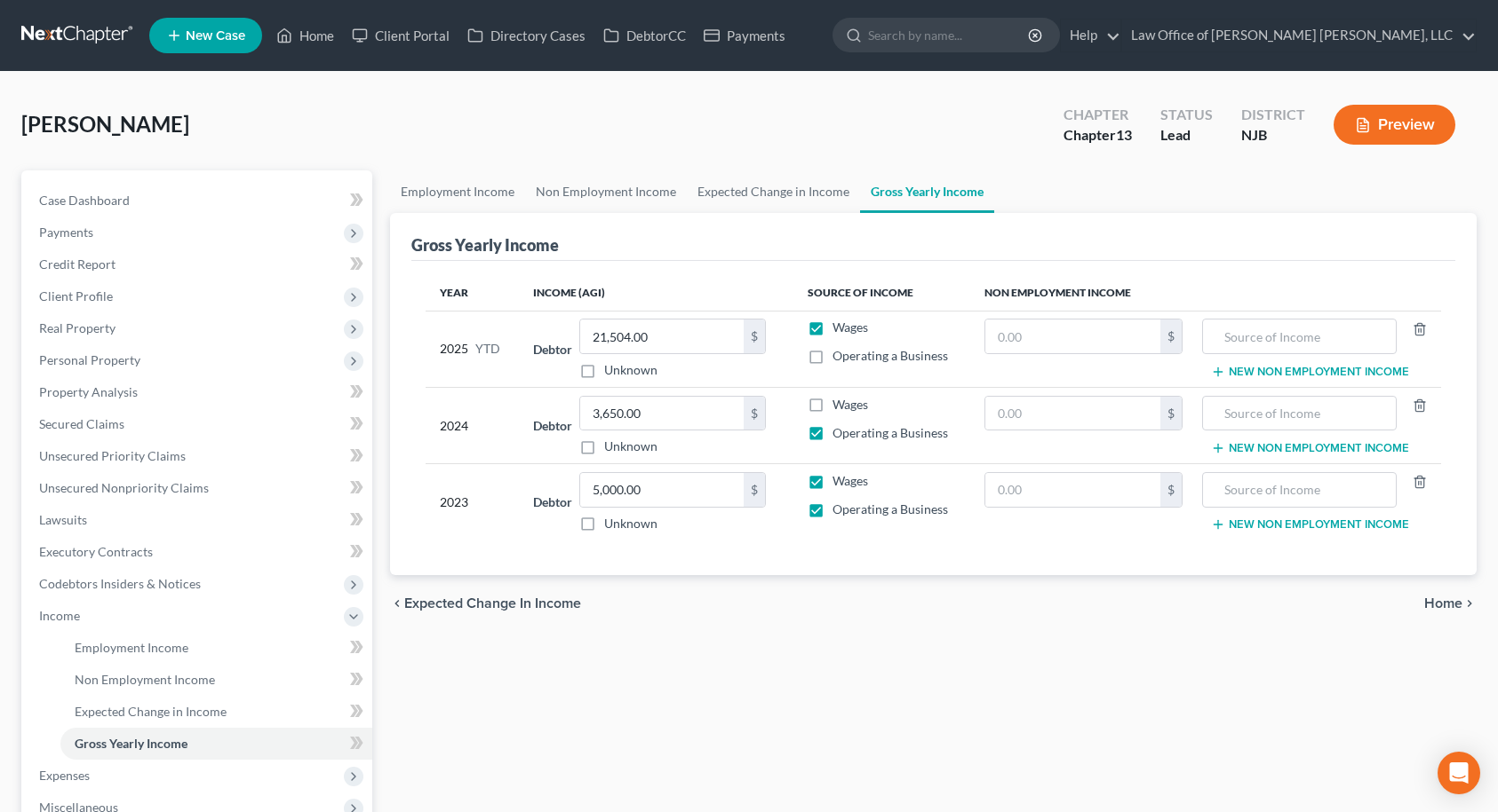
checkbox input "false"
click at [1442, 601] on span "Home" at bounding box center [1443, 604] width 38 height 15
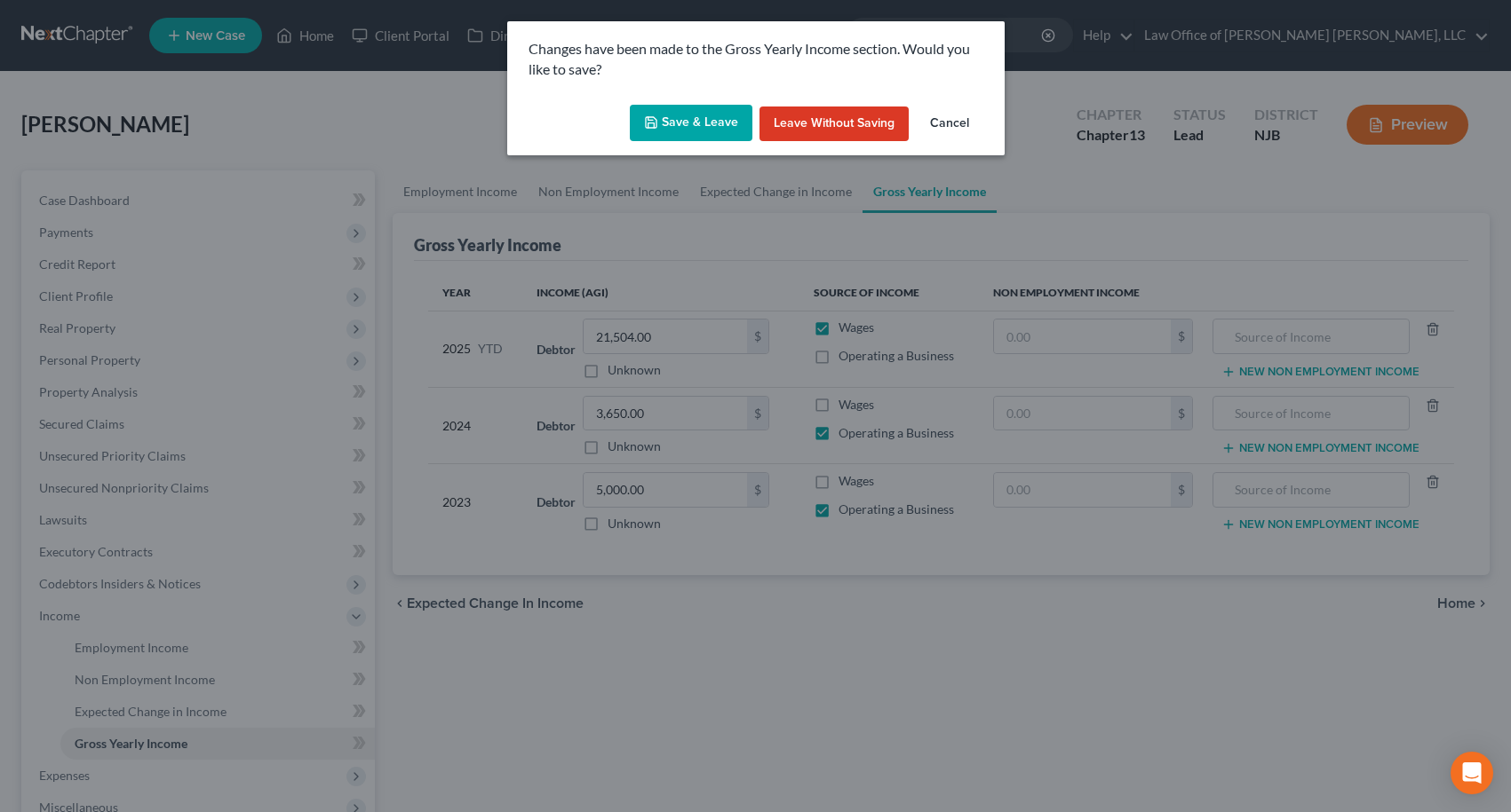
click at [683, 115] on button "Save & Leave" at bounding box center [691, 123] width 123 height 37
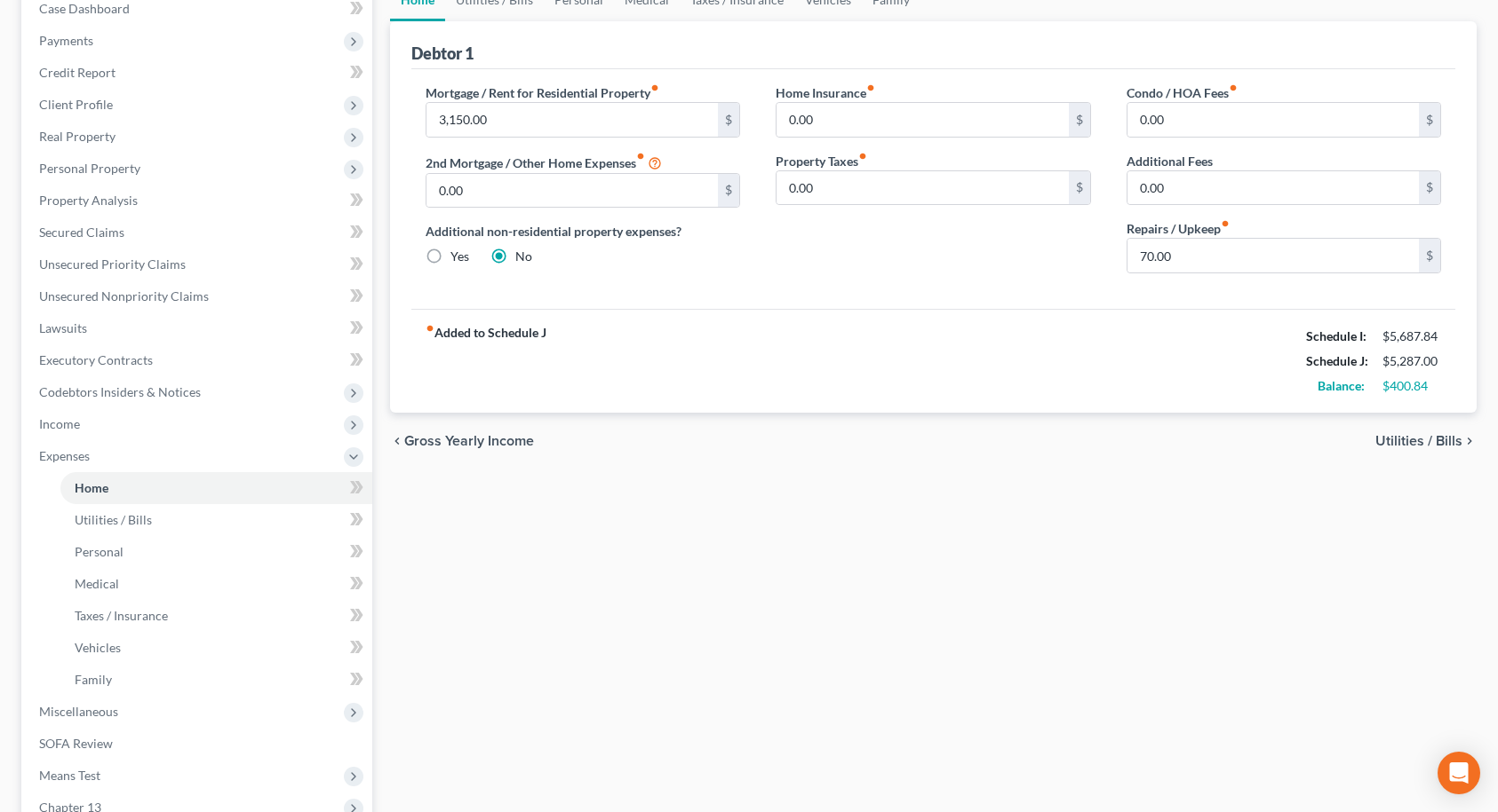
scroll to position [419, 0]
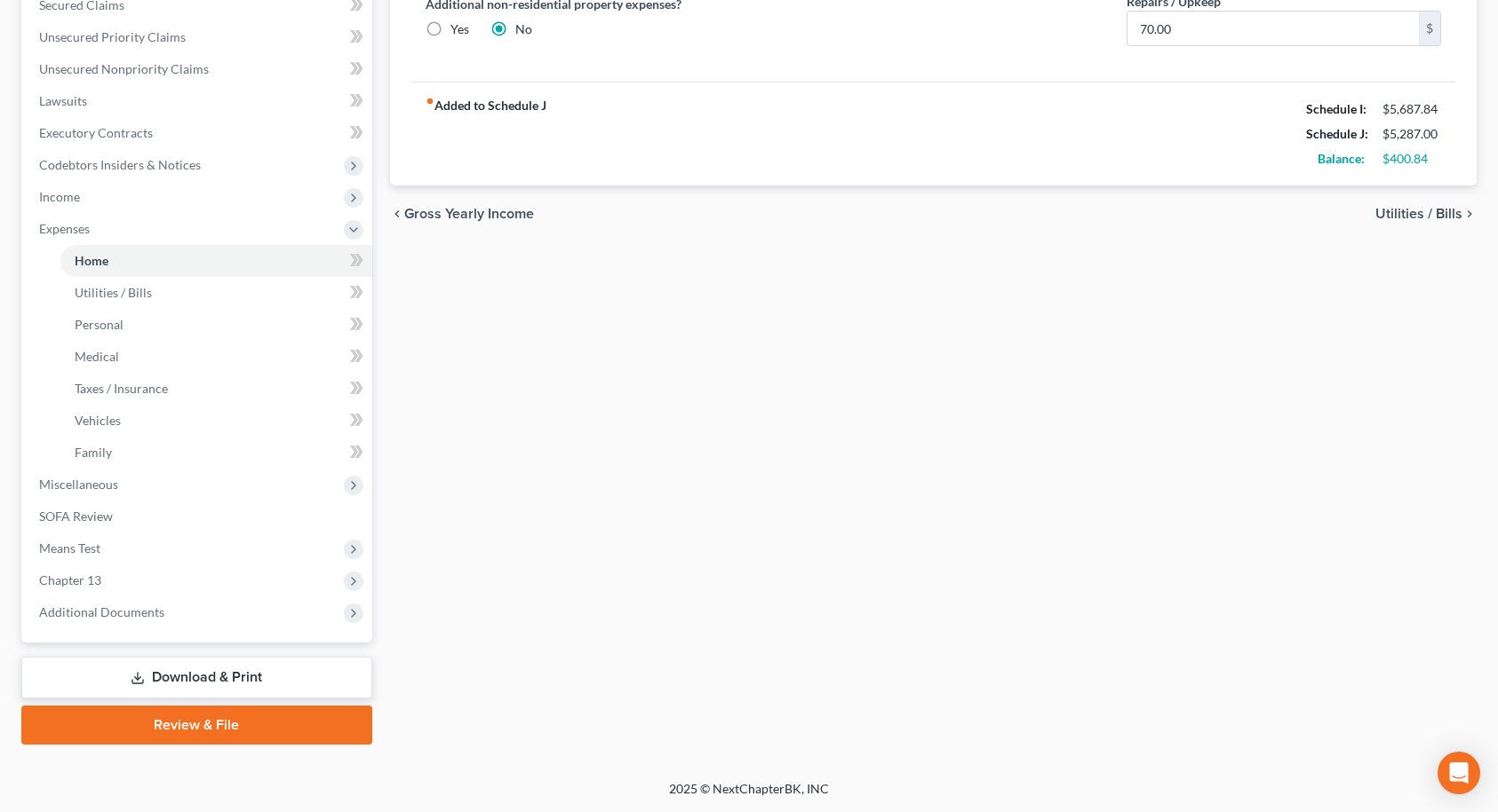
click at [163, 672] on link "Download & Print" at bounding box center [196, 678] width 351 height 42
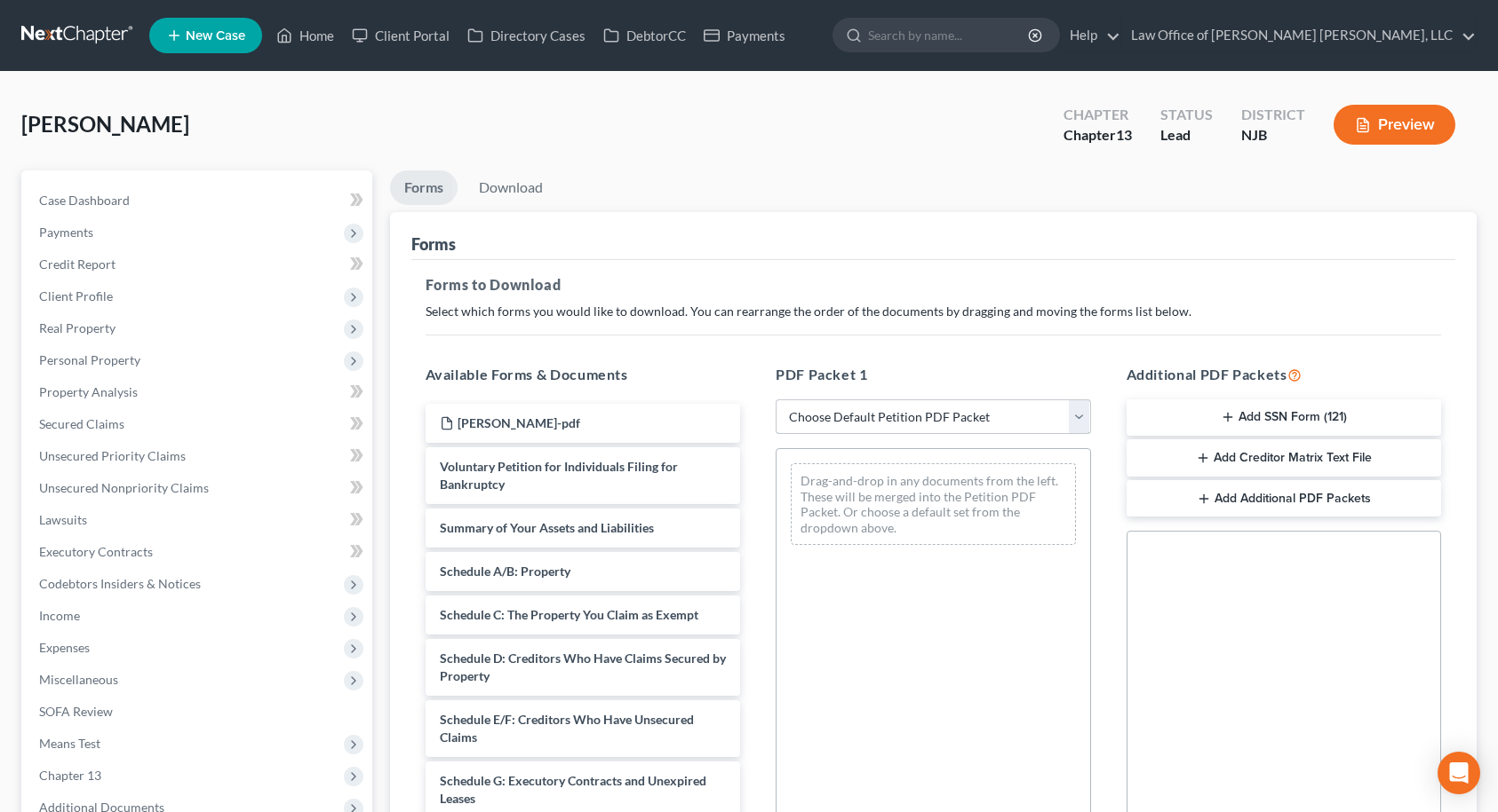
click at [859, 418] on select "Choose Default Petition PDF Packet Complete Bankruptcy Petition (all forms and …" at bounding box center [933, 417] width 315 height 36
select select "9"
click at [776, 400] on select "Choose Default Petition PDF Packet Complete Bankruptcy Petition (all forms and …" at bounding box center [933, 417] width 315 height 36
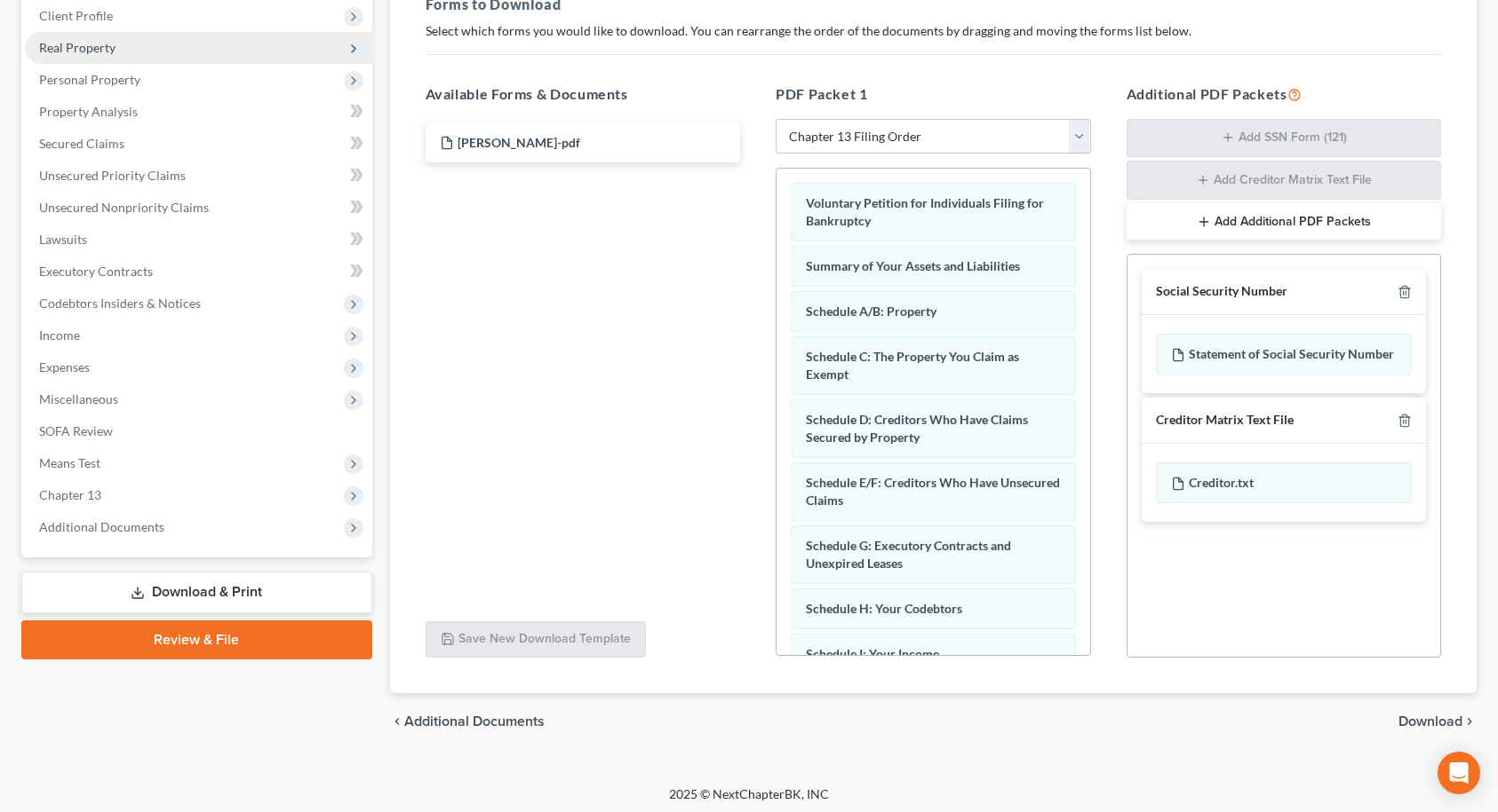
scroll to position [286, 0]
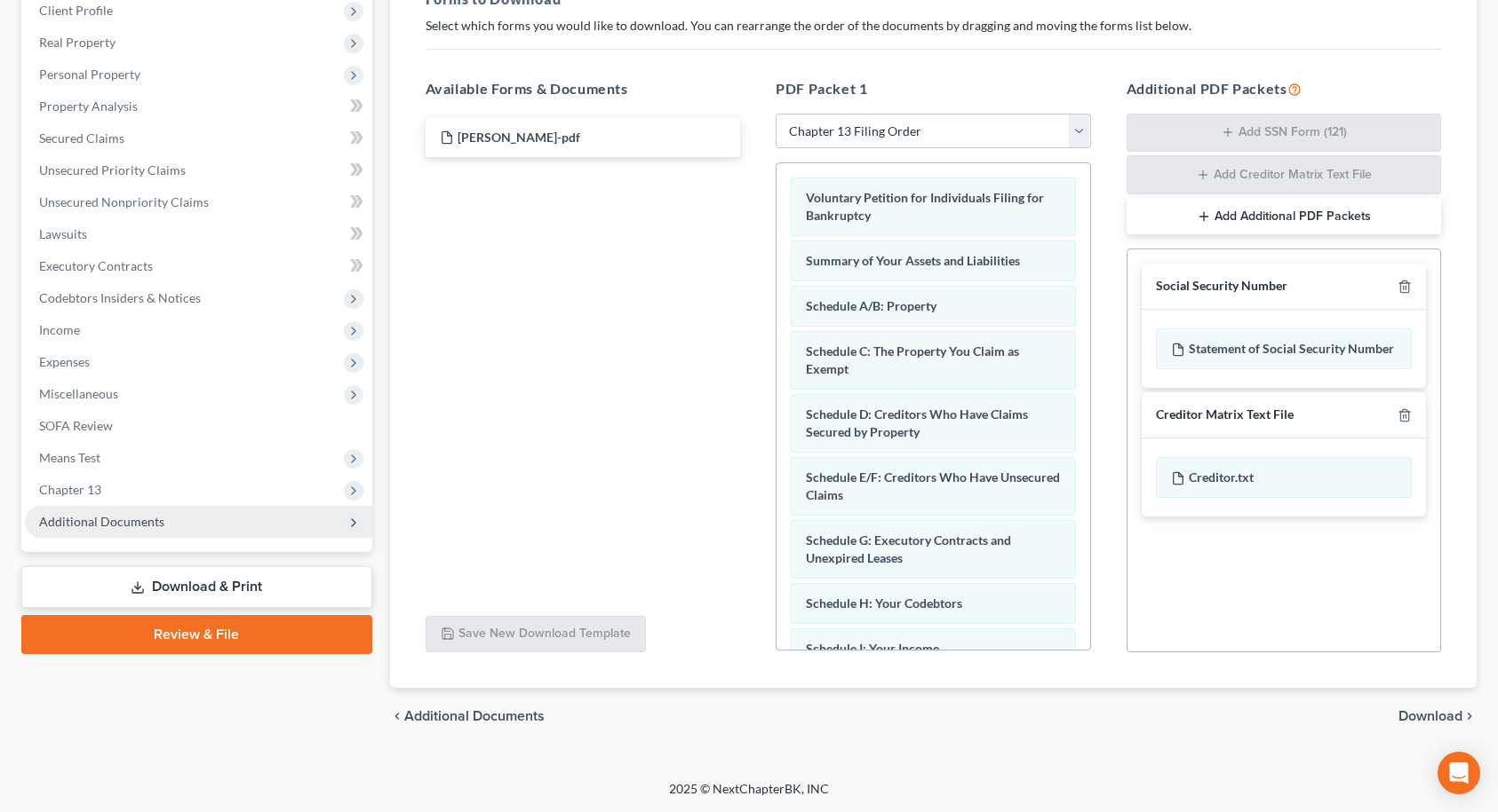
click at [194, 522] on span "Additional Documents" at bounding box center [198, 522] width 347 height 32
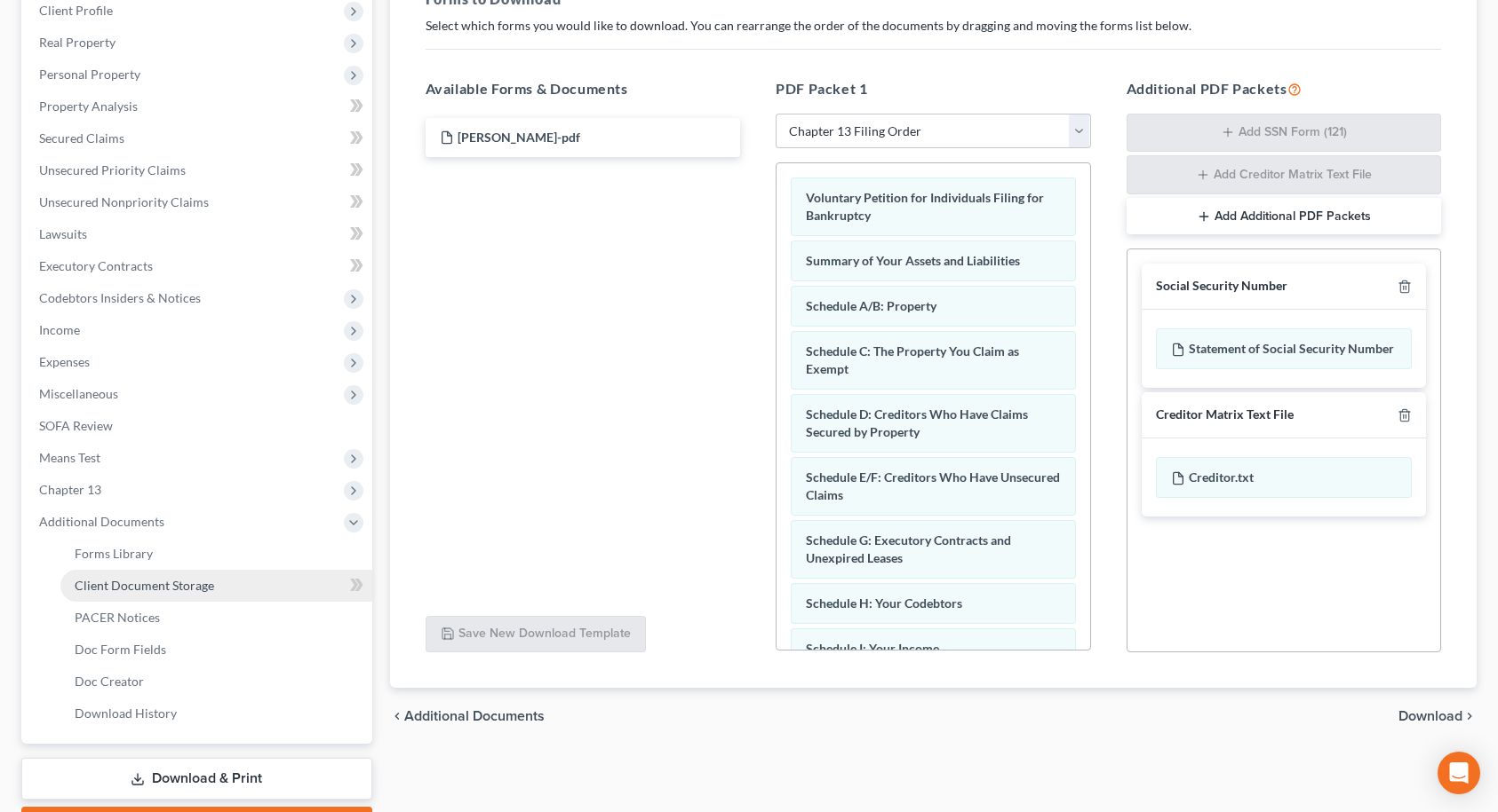
click at [190, 583] on span "Client Document Storage" at bounding box center [144, 585] width 139 height 15
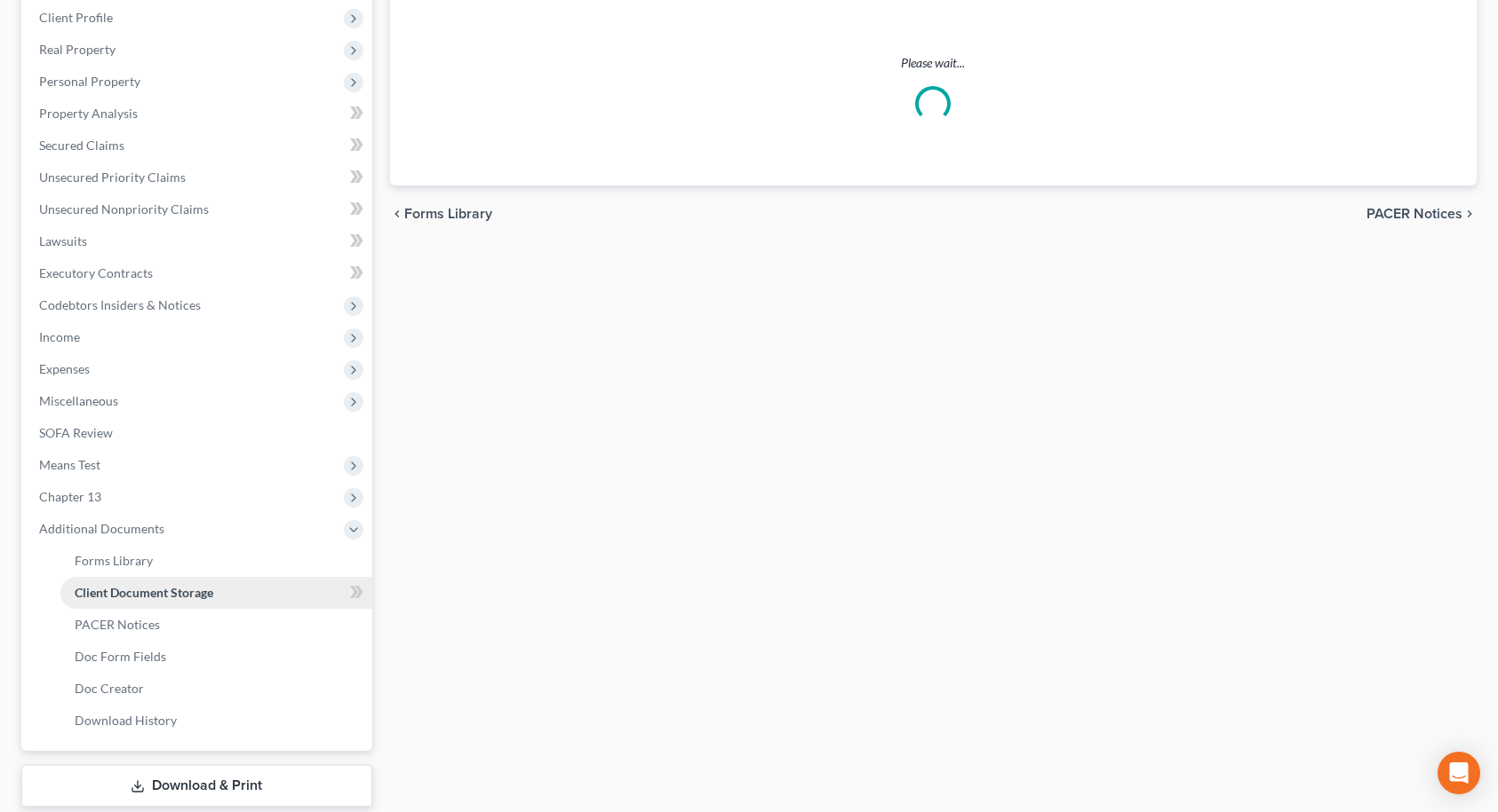
select select "9"
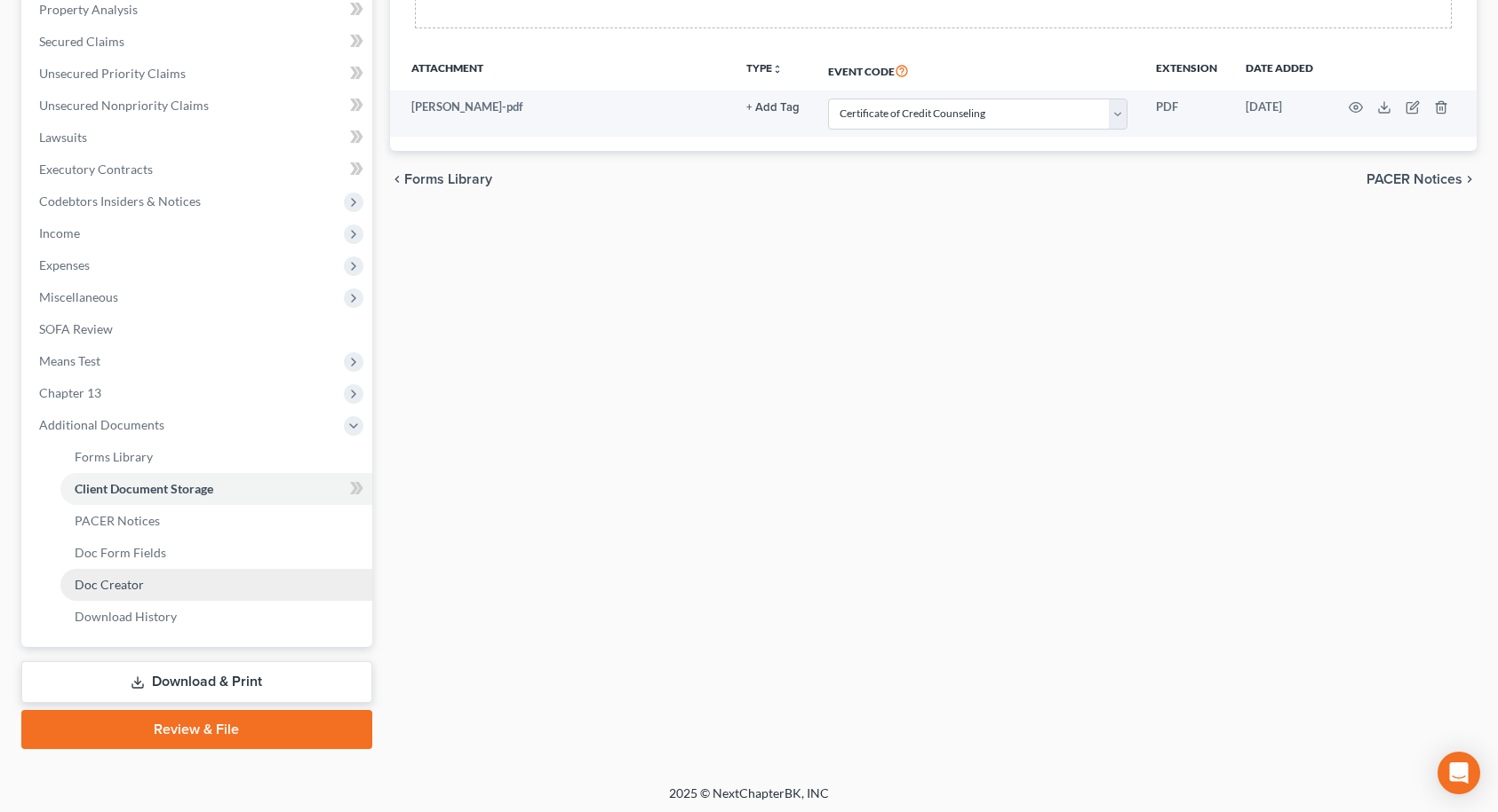
scroll to position [387, 0]
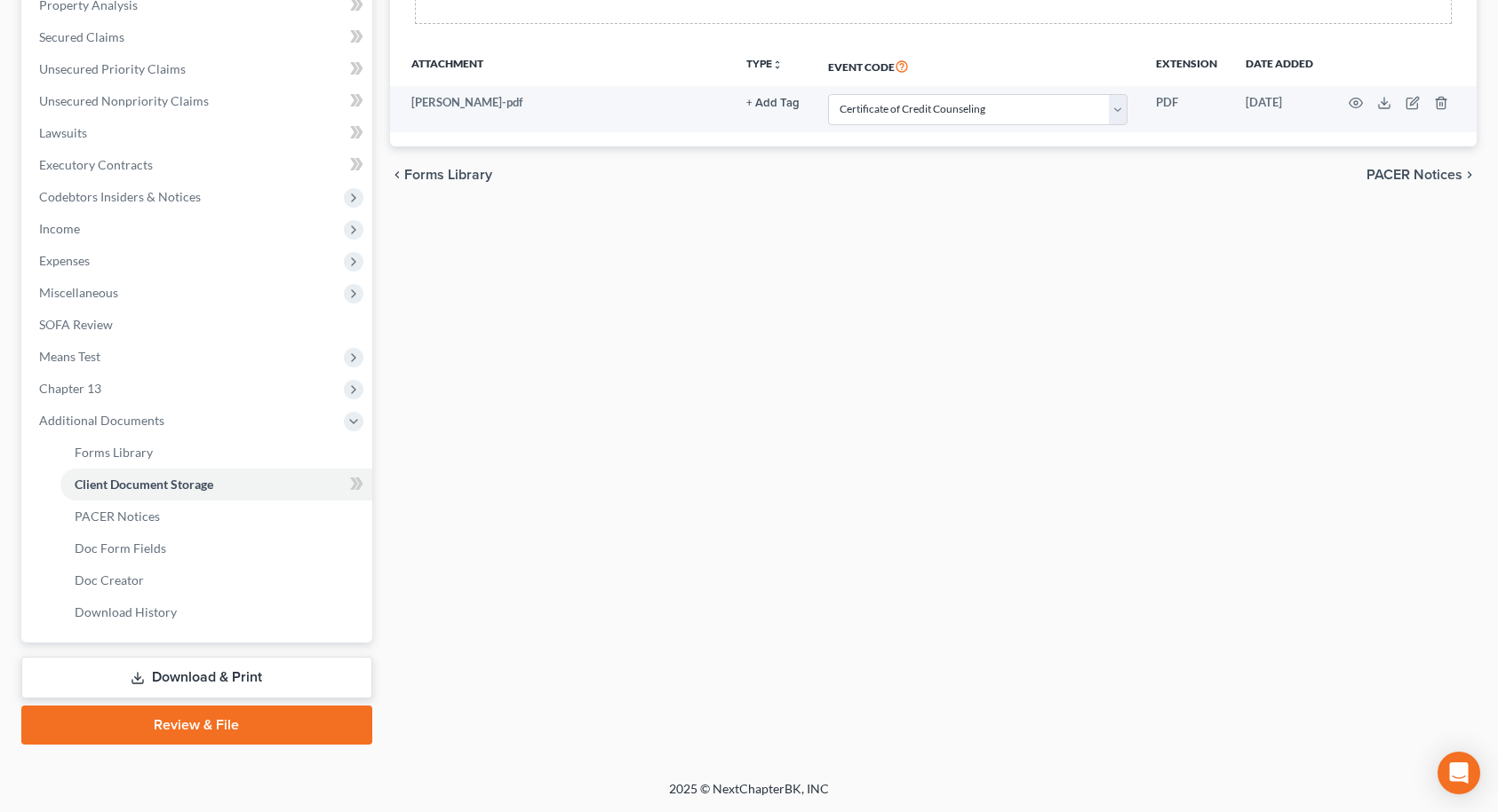
click at [200, 672] on link "Download & Print" at bounding box center [196, 678] width 351 height 42
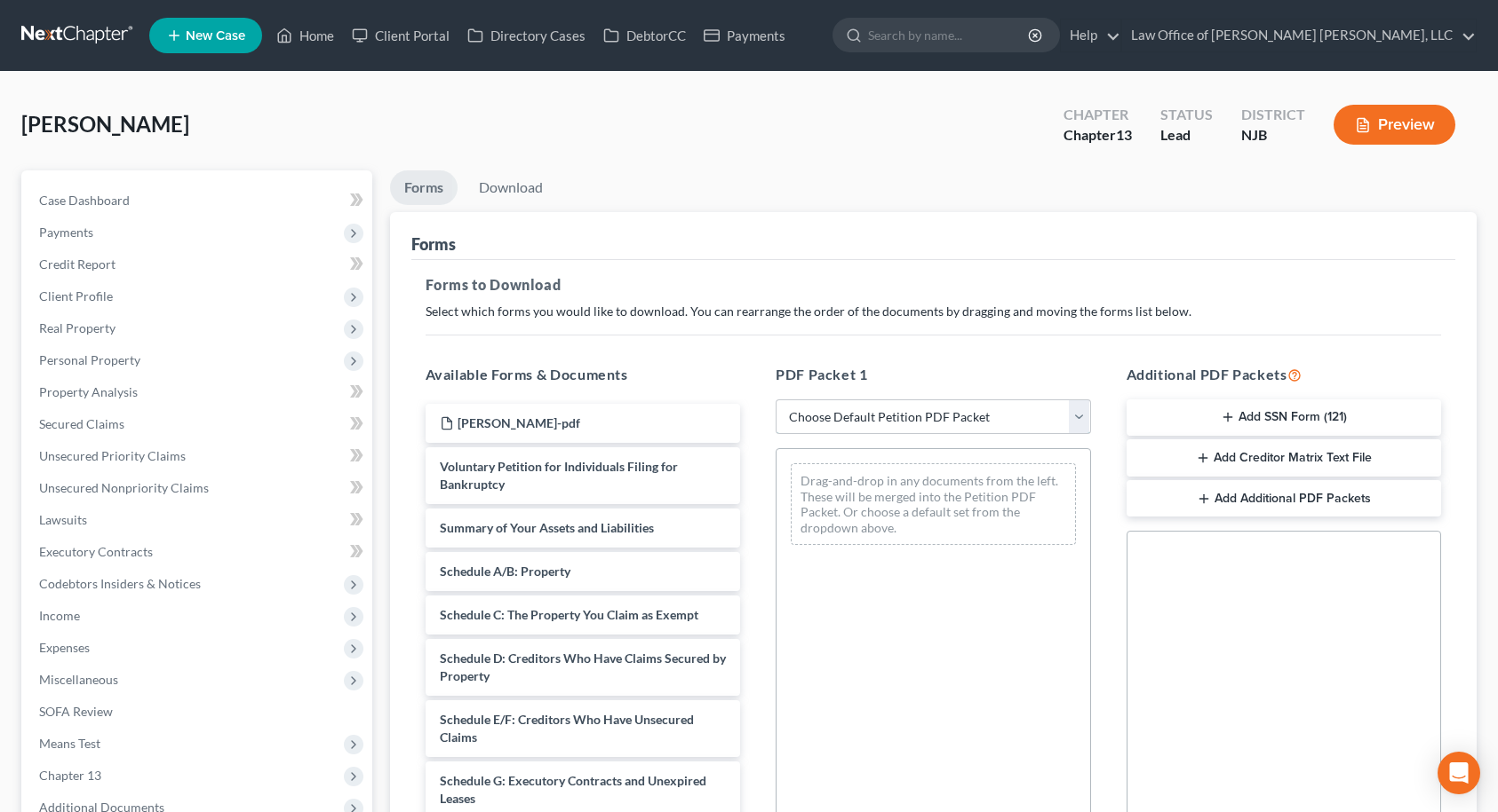
click at [1006, 422] on select "Choose Default Petition PDF Packet Complete Bankruptcy Petition (all forms and …" at bounding box center [933, 417] width 315 height 36
select select "9"
click at [776, 400] on select "Choose Default Petition PDF Packet Complete Bankruptcy Petition (all forms and …" at bounding box center [933, 417] width 315 height 36
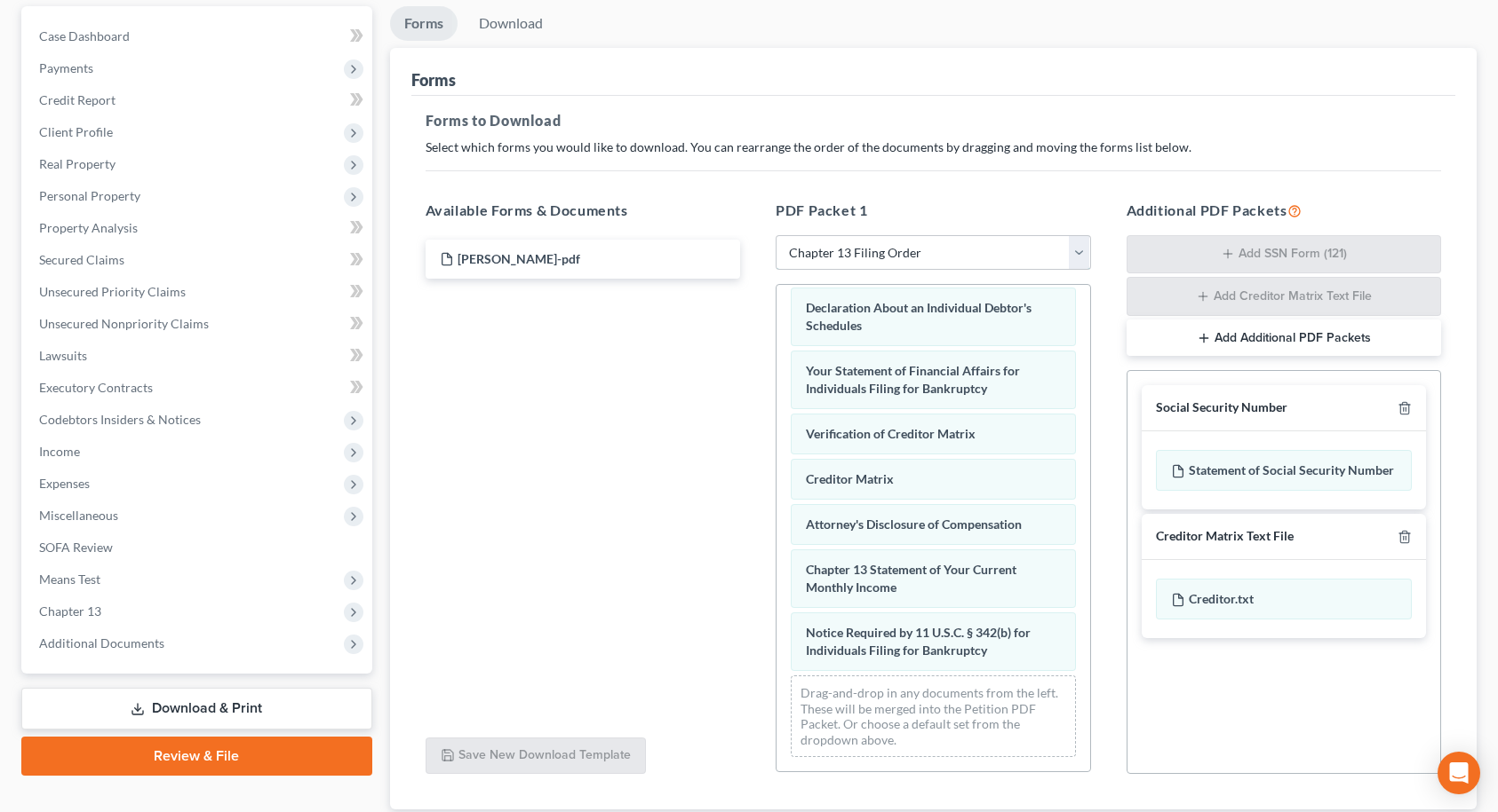
scroll to position [286, 0]
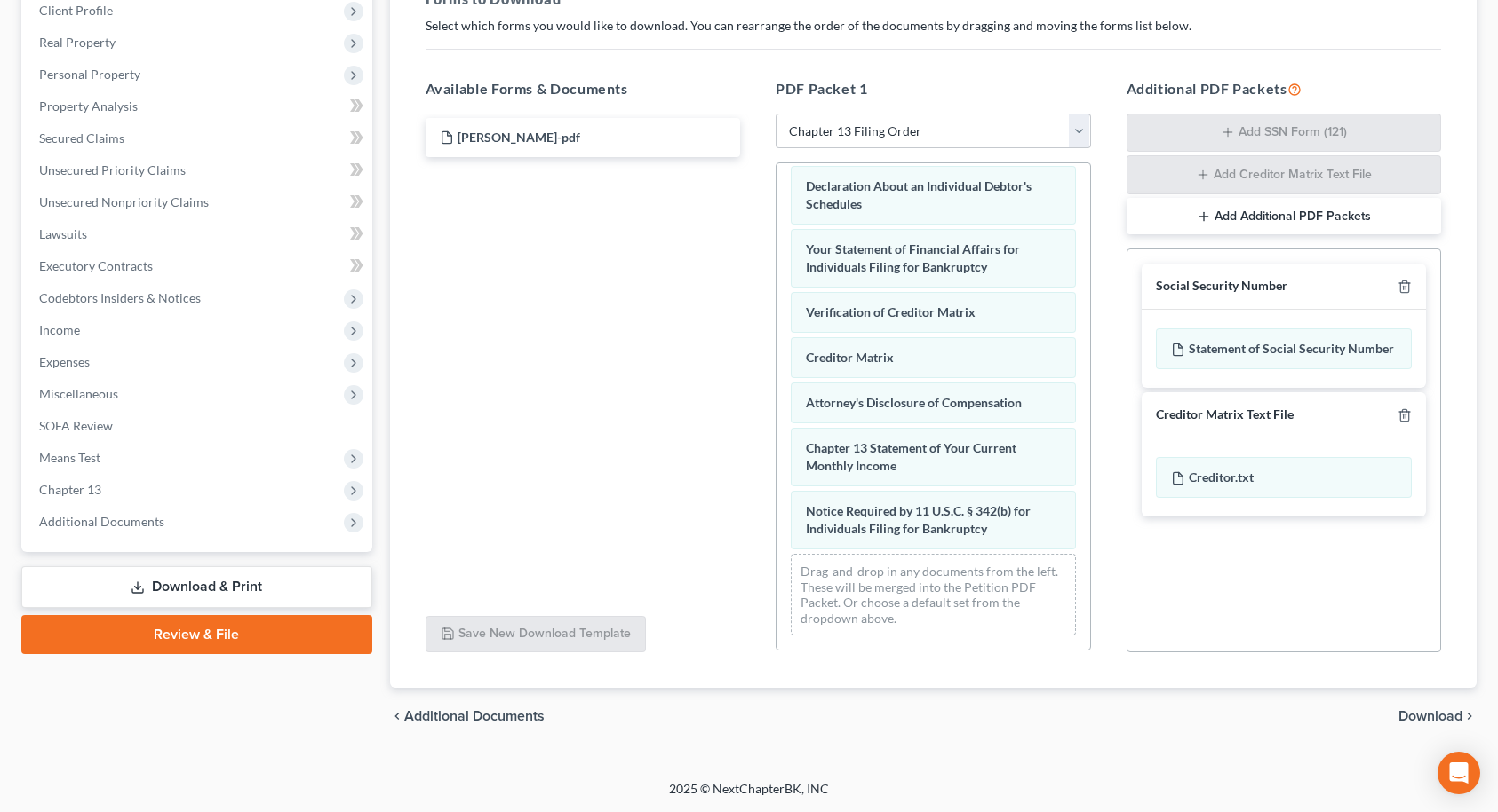
click at [1445, 716] on span "Download" at bounding box center [1430, 716] width 64 height 15
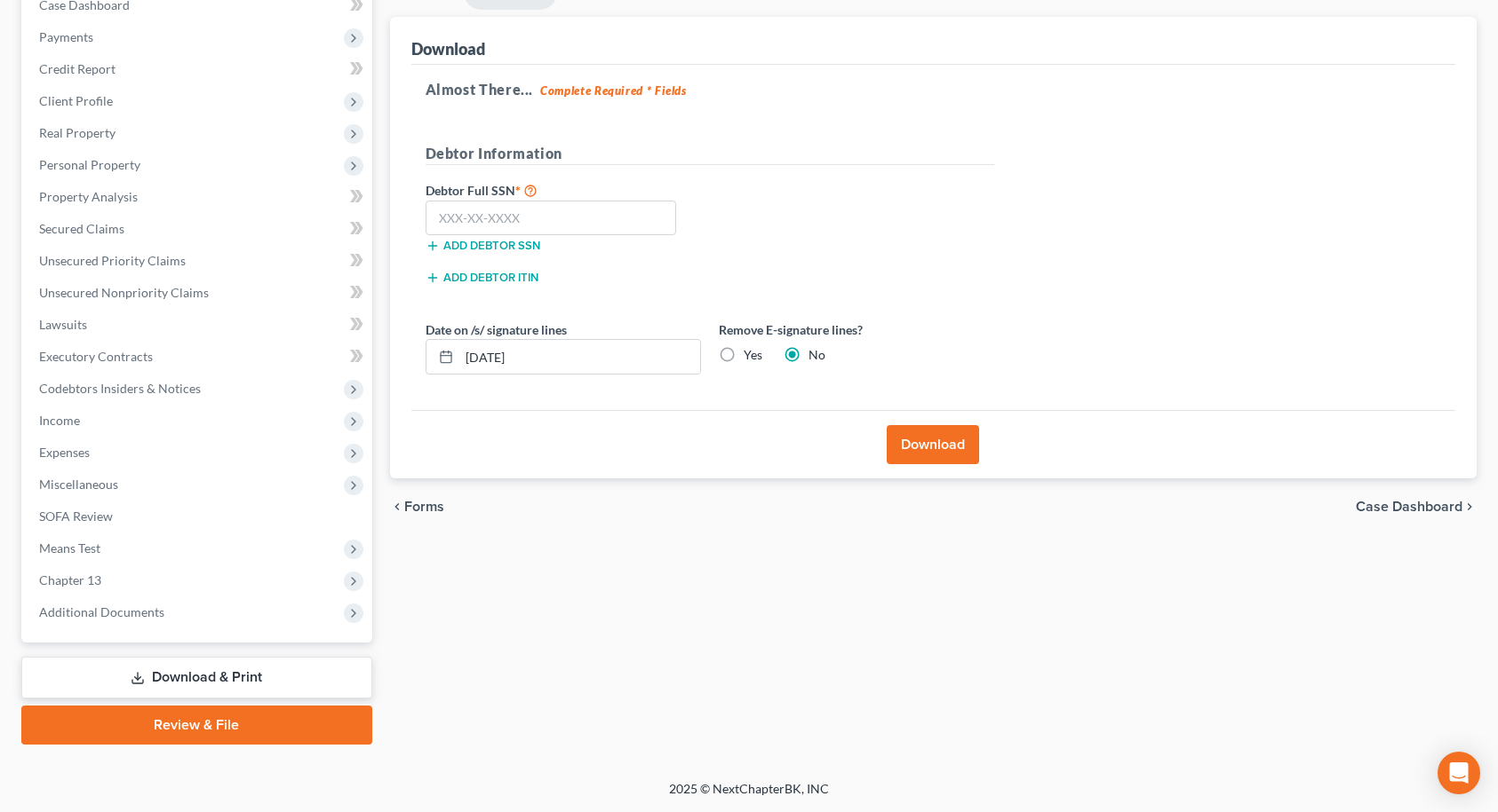
scroll to position [196, 0]
click at [618, 218] on input "text" at bounding box center [551, 218] width 251 height 36
type input "157-64-9824"
click at [960, 443] on button "Download" at bounding box center [932, 444] width 92 height 39
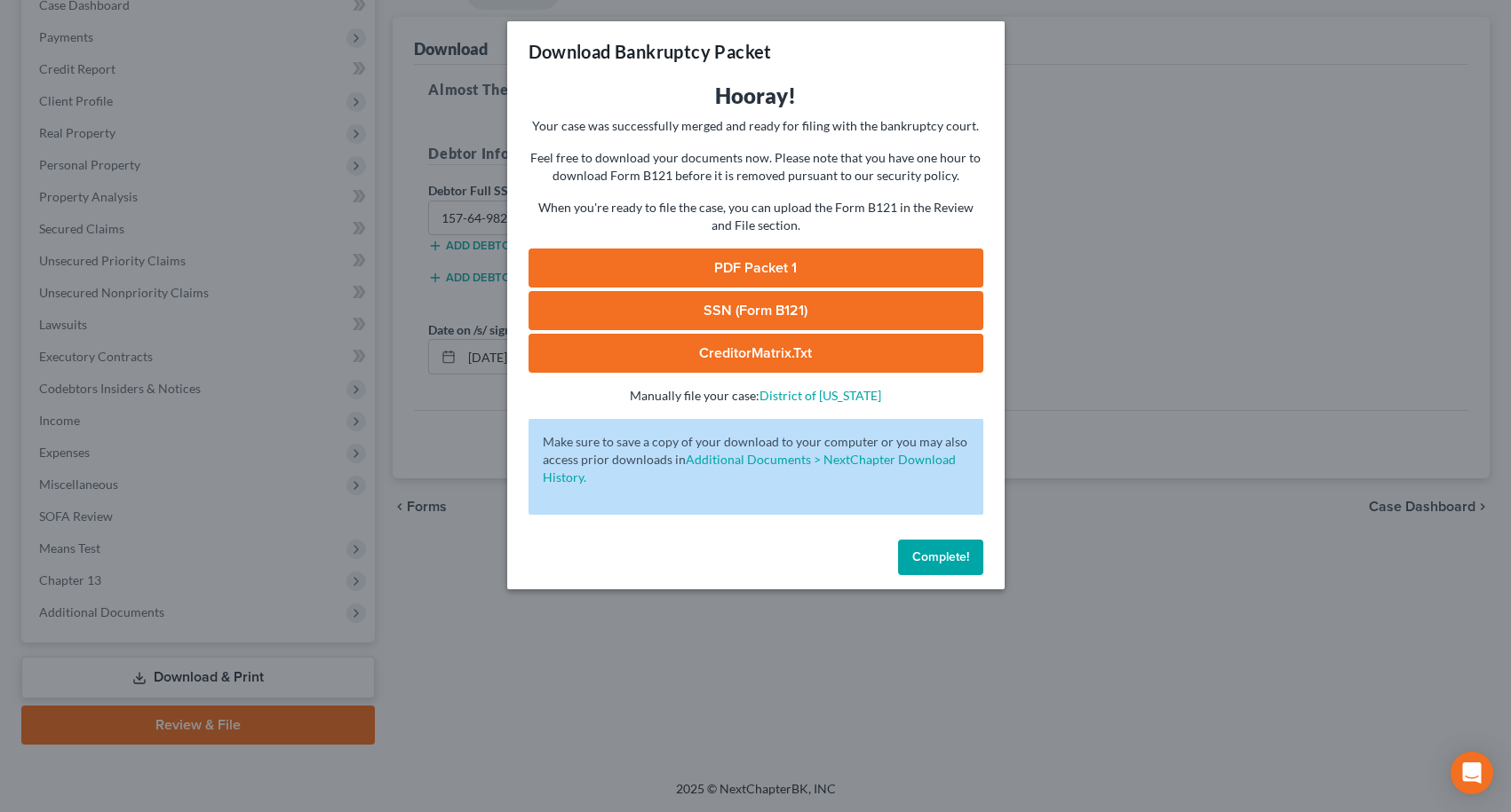
click at [784, 313] on link "SSN (Form B121)" at bounding box center [755, 310] width 454 height 39
click at [837, 265] on link "PDF Packet 1" at bounding box center [755, 268] width 454 height 39
click at [913, 557] on span "Complete!" at bounding box center [941, 557] width 56 height 15
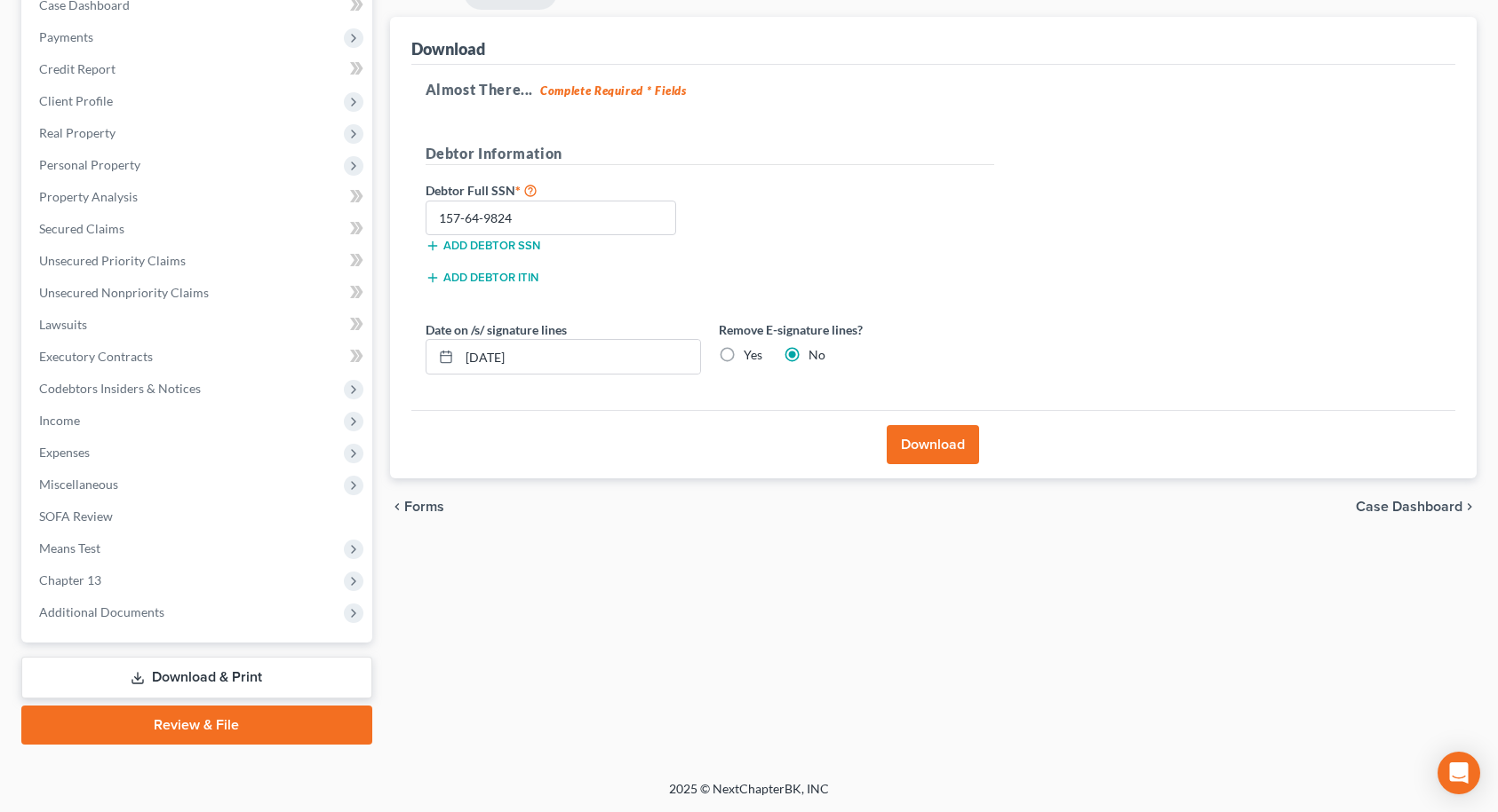
click at [245, 721] on link "Review & File" at bounding box center [196, 725] width 351 height 39
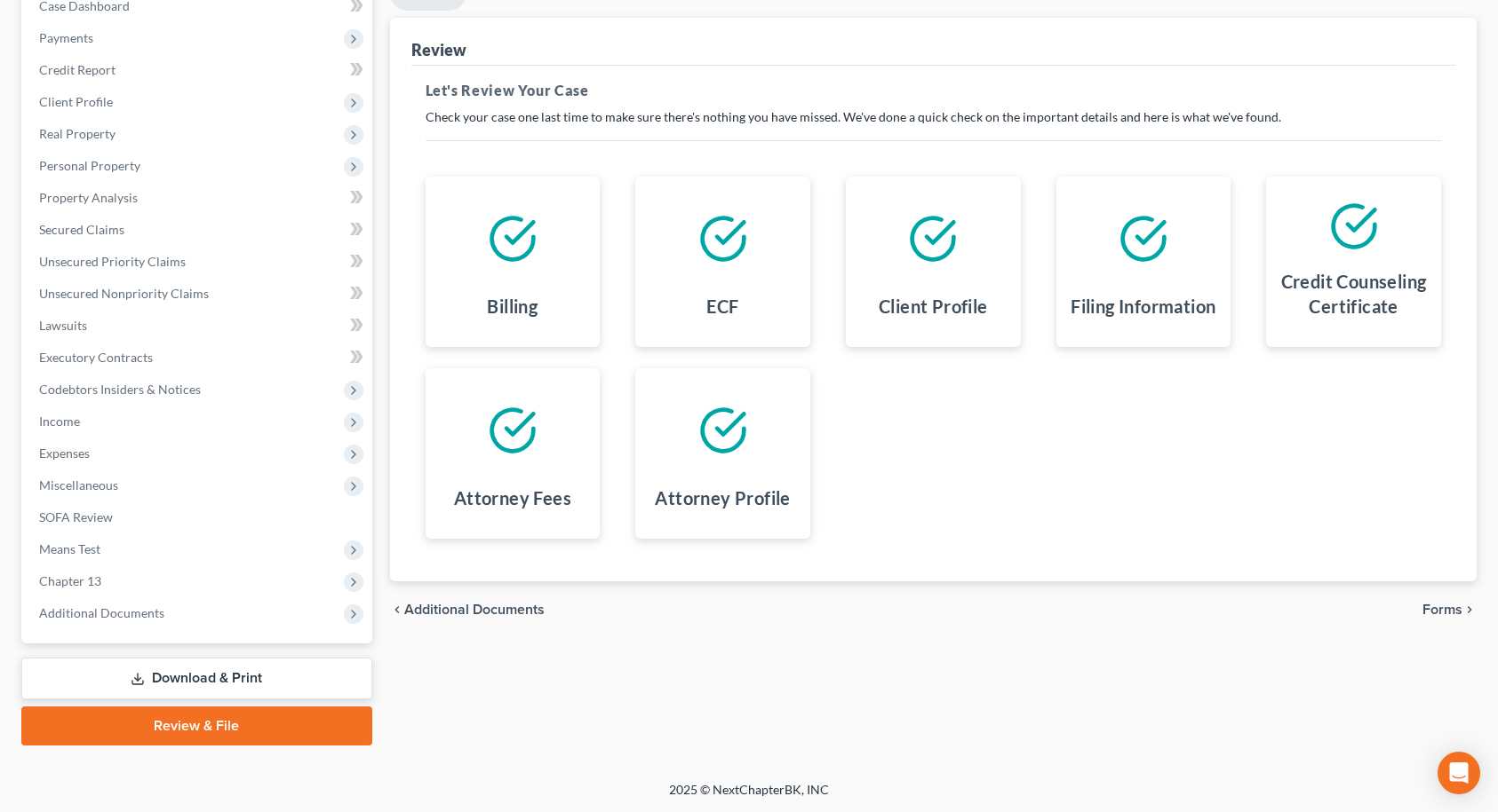
scroll to position [196, 0]
click at [1431, 606] on span "Forms" at bounding box center [1442, 609] width 40 height 15
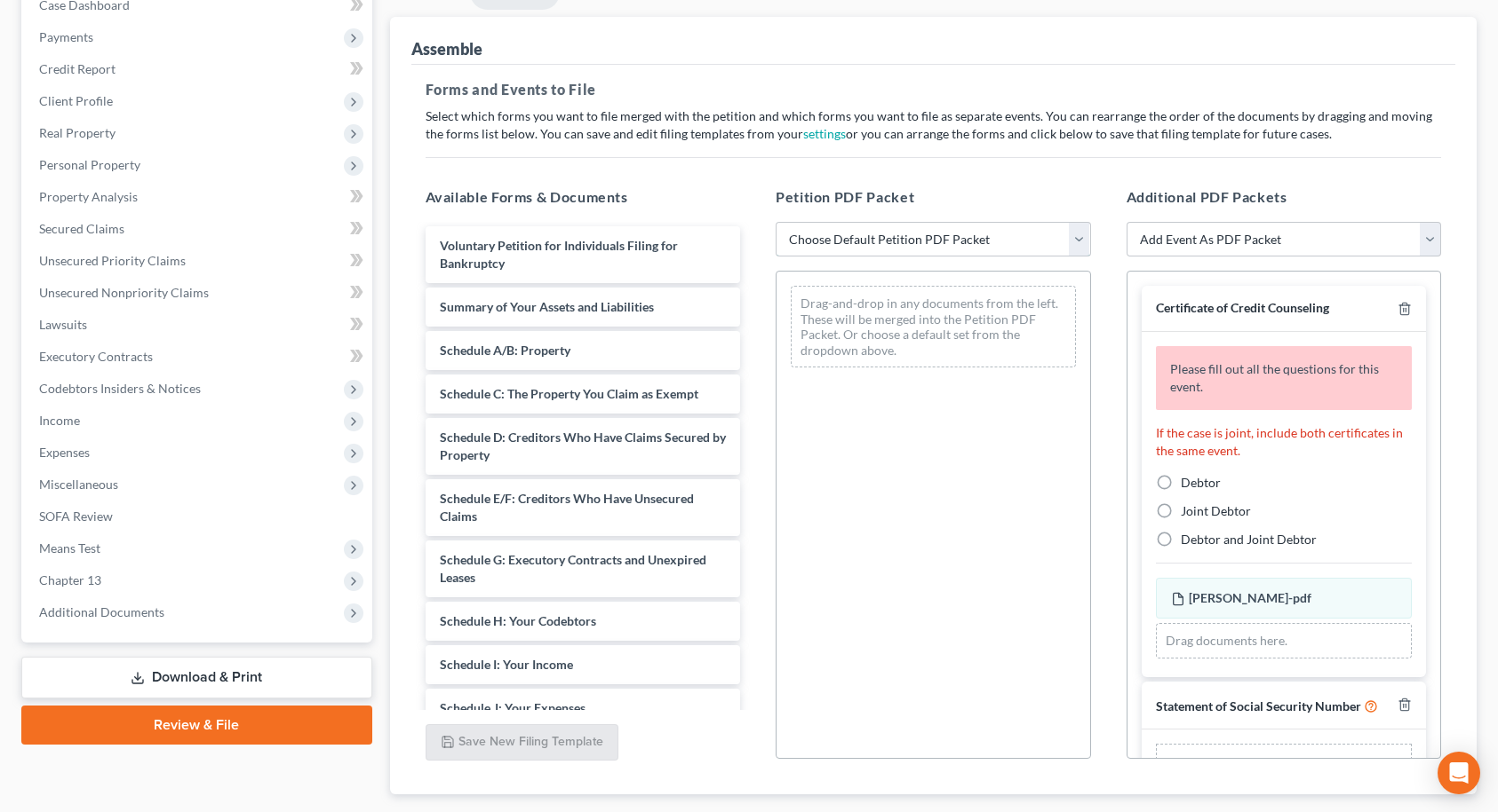
click at [919, 234] on select "Choose Default Petition PDF Packet Complete Bankruptcy Petition (all forms and …" at bounding box center [933, 239] width 315 height 36
select select "2"
click at [776, 222] on select "Choose Default Petition PDF Packet Complete Bankruptcy Petition (all forms and …" at bounding box center [933, 239] width 315 height 36
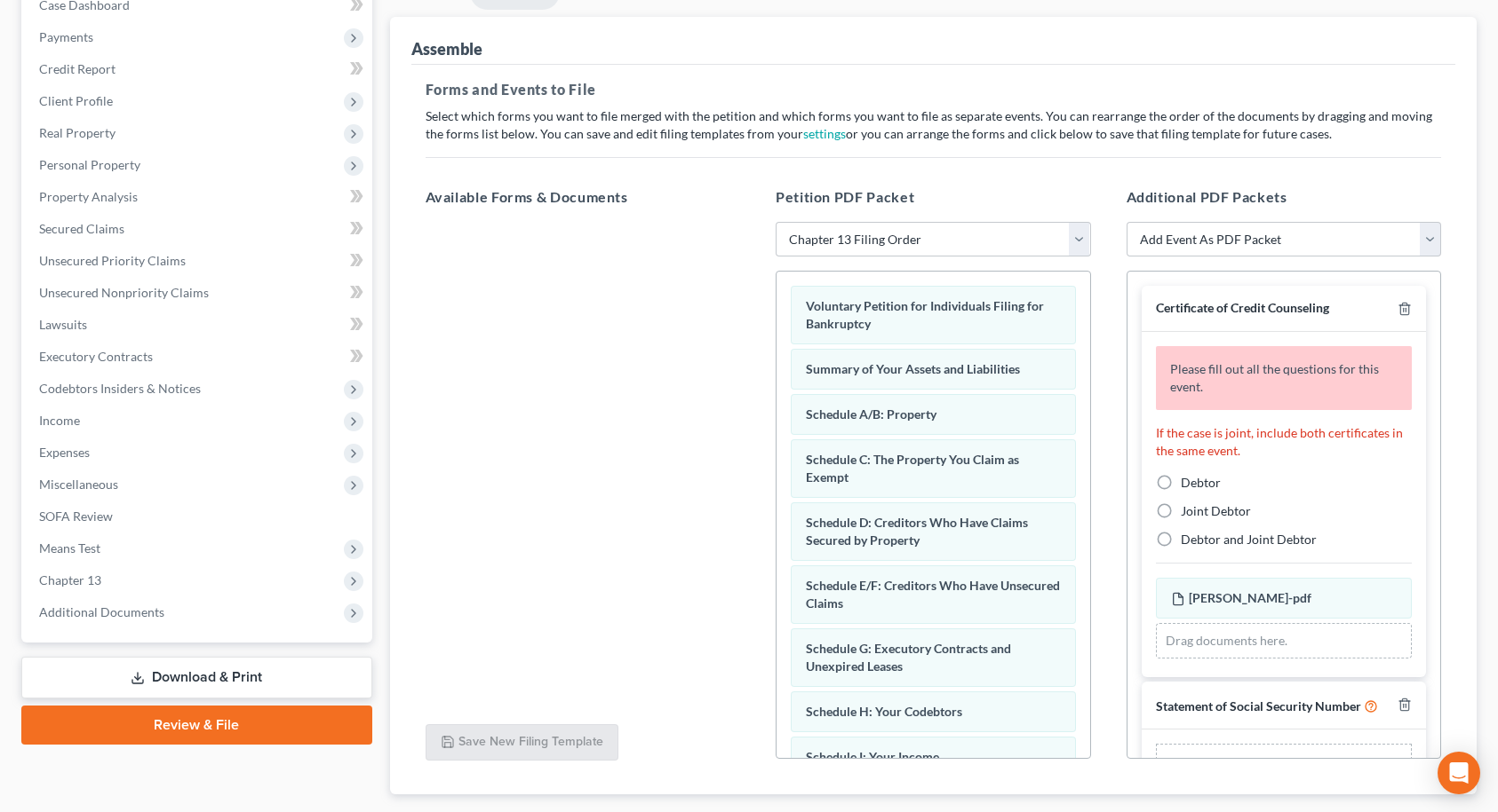
click at [1180, 481] on label "Debtor" at bounding box center [1200, 483] width 40 height 18
click at [1187, 481] on input "Debtor" at bounding box center [1193, 480] width 12 height 12
radio input "true"
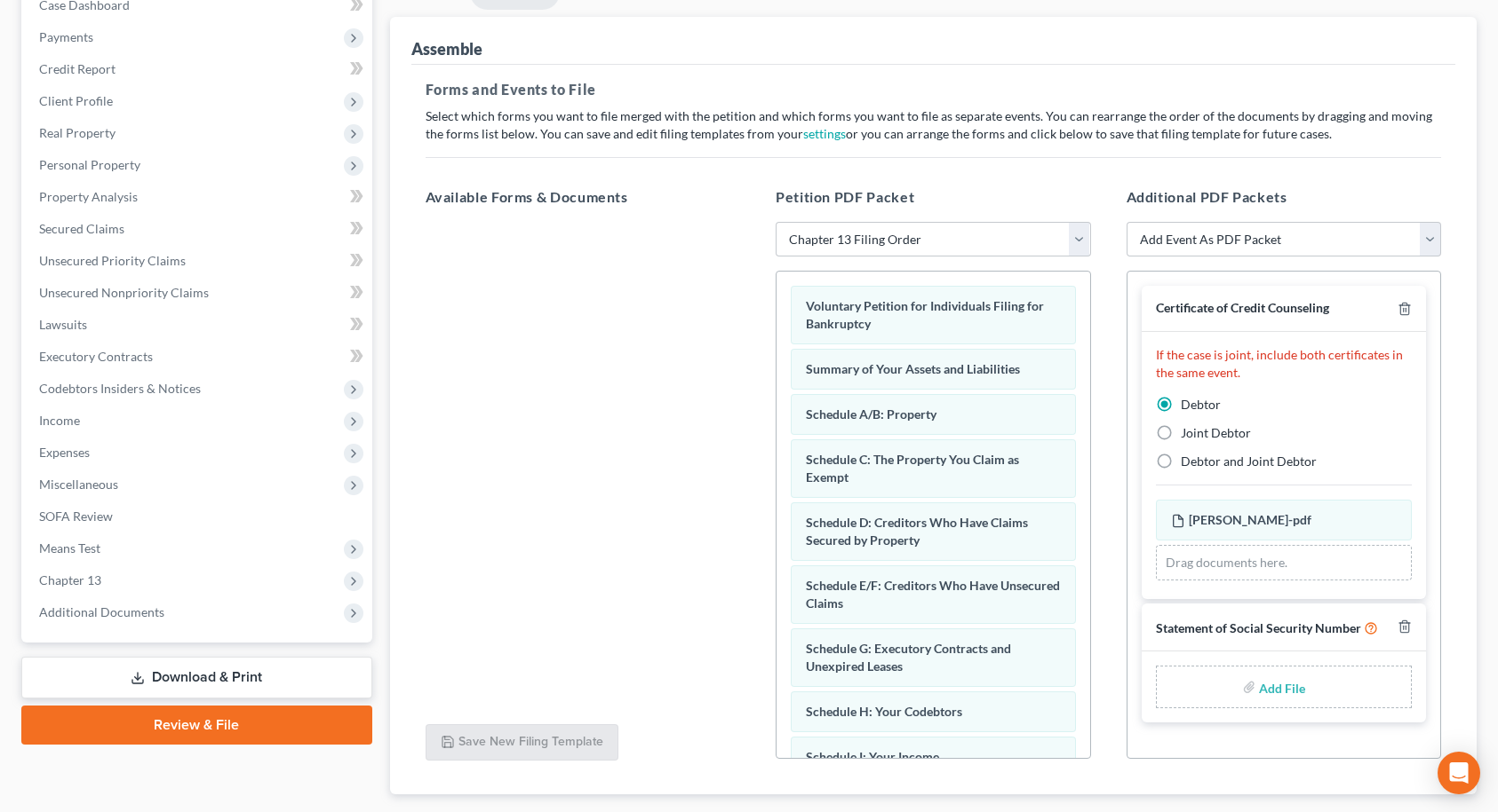
scroll to position [284, 0]
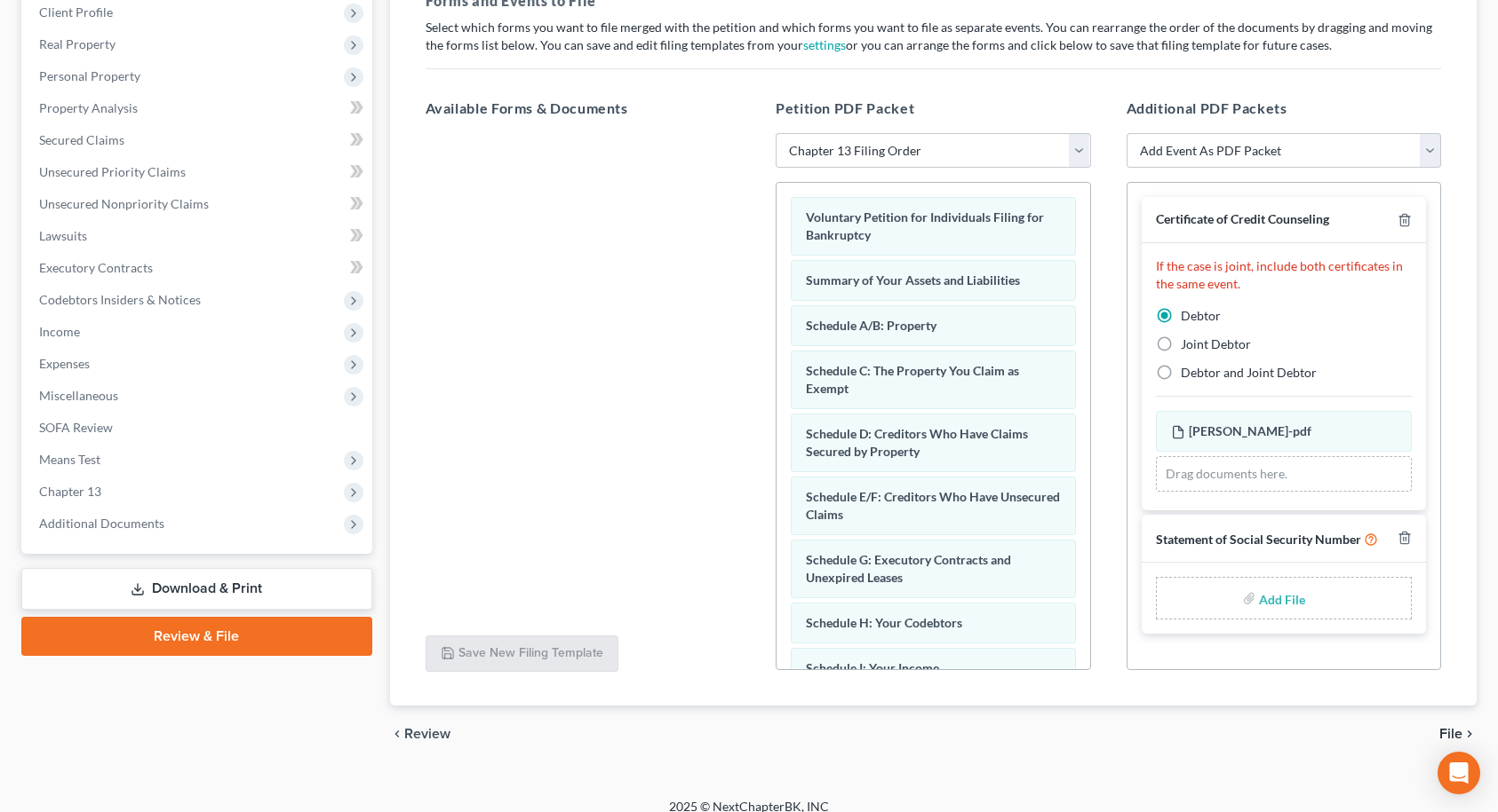
click at [1289, 601] on input "file" at bounding box center [1279, 598] width 43 height 32
type input "C:\fakepath\[PERSON_NAME].pdf"
click at [1444, 734] on span "File" at bounding box center [1450, 735] width 23 height 15
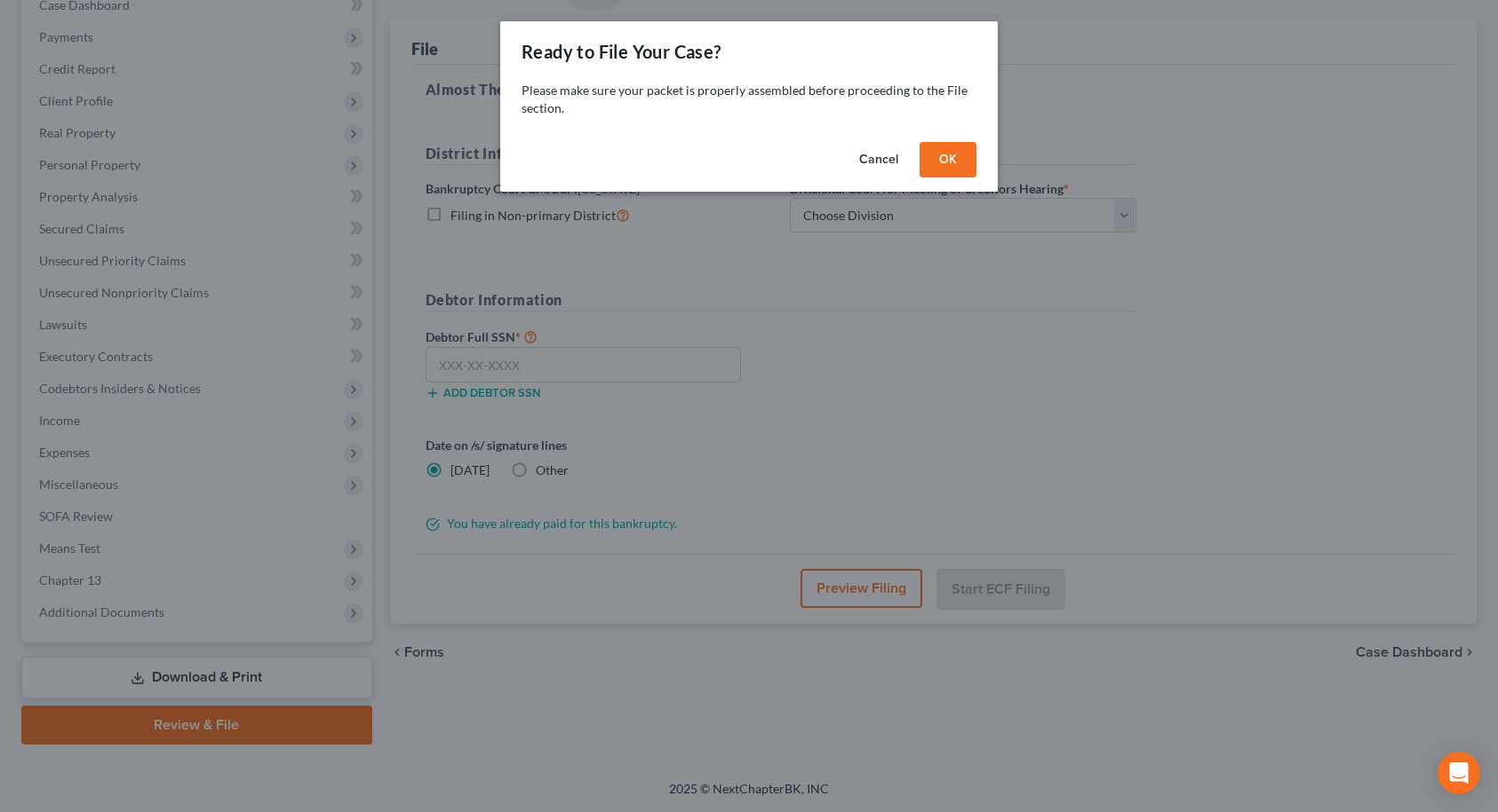
scroll to position [196, 0]
click at [964, 147] on button "OK" at bounding box center [954, 159] width 56 height 36
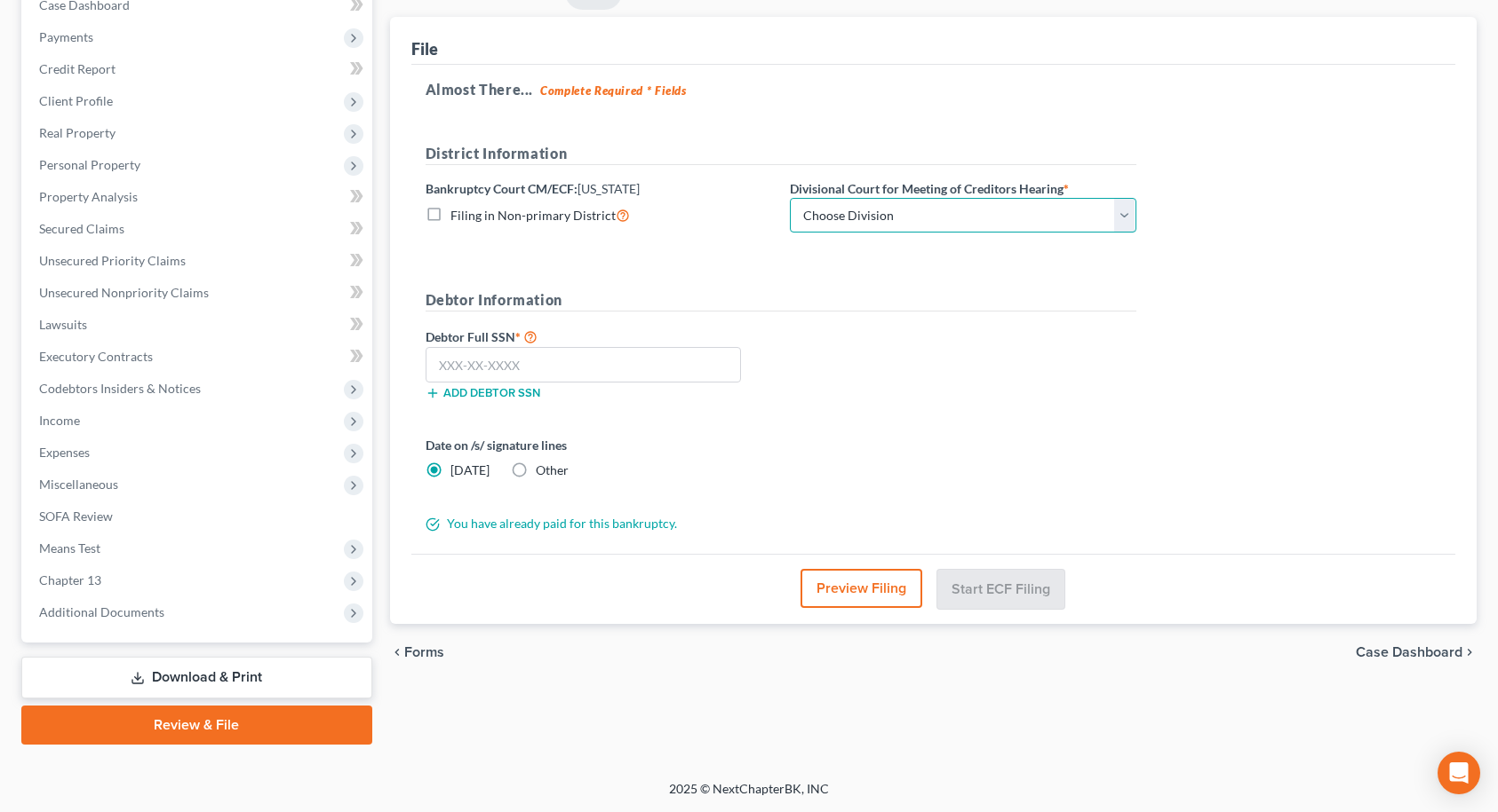
click at [908, 206] on select "Choose Division [GEOGRAPHIC_DATA] [GEOGRAPHIC_DATA]/[GEOGRAPHIC_DATA] [GEOGRAPH…" at bounding box center [963, 216] width 346 height 36
click at [790, 198] on select "Choose Division [GEOGRAPHIC_DATA] [GEOGRAPHIC_DATA]/[GEOGRAPHIC_DATA] [GEOGRAPH…" at bounding box center [963, 216] width 346 height 36
click at [849, 224] on select "Choose Division [GEOGRAPHIC_DATA] [GEOGRAPHIC_DATA]/[GEOGRAPHIC_DATA] [GEOGRAPH…" at bounding box center [963, 216] width 346 height 36
select select "0"
click at [790, 198] on select "Choose Division [GEOGRAPHIC_DATA] [GEOGRAPHIC_DATA]/[GEOGRAPHIC_DATA] [GEOGRAPH…" at bounding box center [963, 216] width 346 height 36
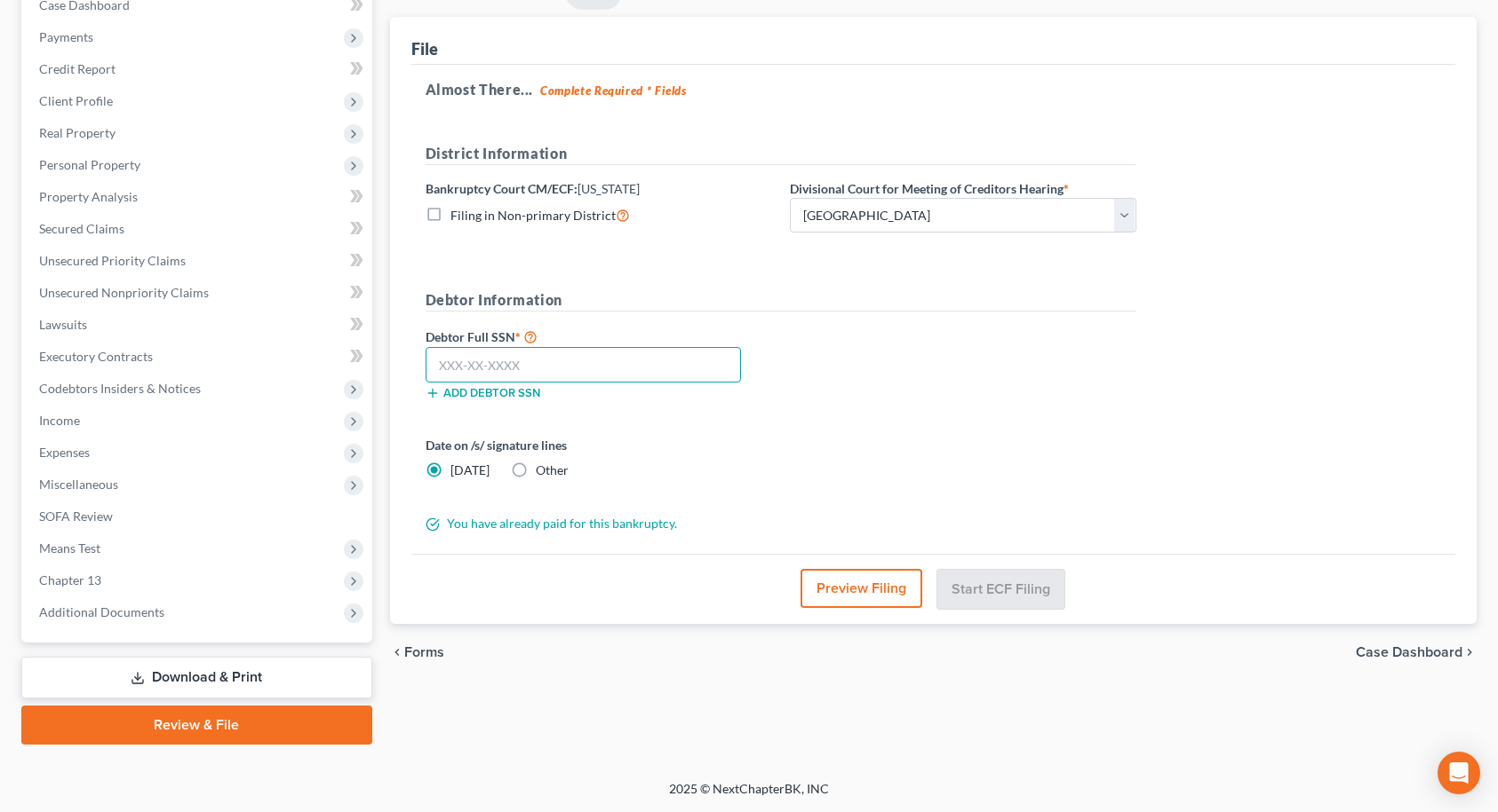
click at [581, 360] on input "text" at bounding box center [583, 364] width 316 height 36
type input "157-64-9824"
click at [1044, 598] on button "Start ECF Filing" at bounding box center [1000, 588] width 127 height 39
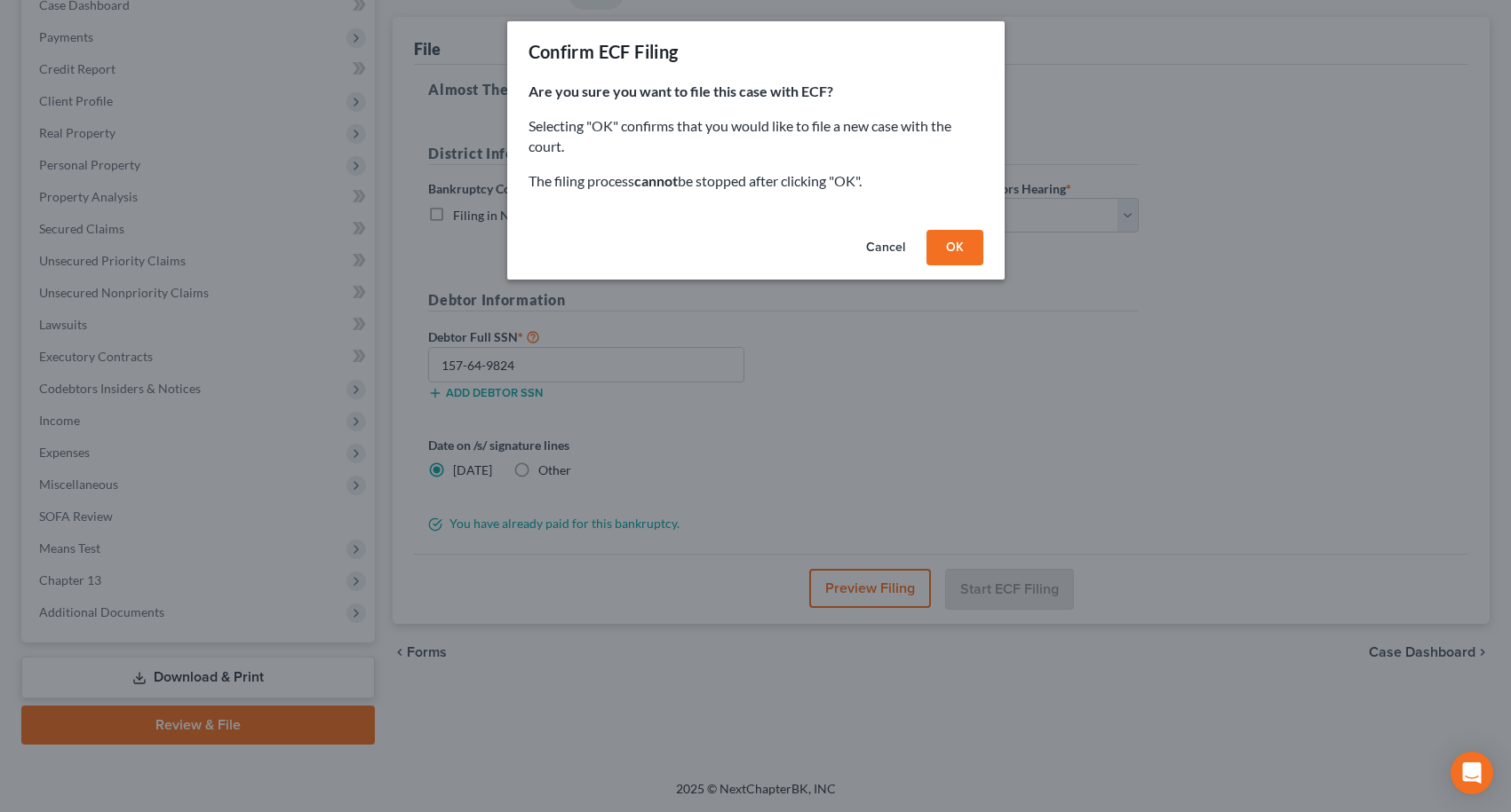
click at [958, 249] on button "OK" at bounding box center [955, 248] width 56 height 36
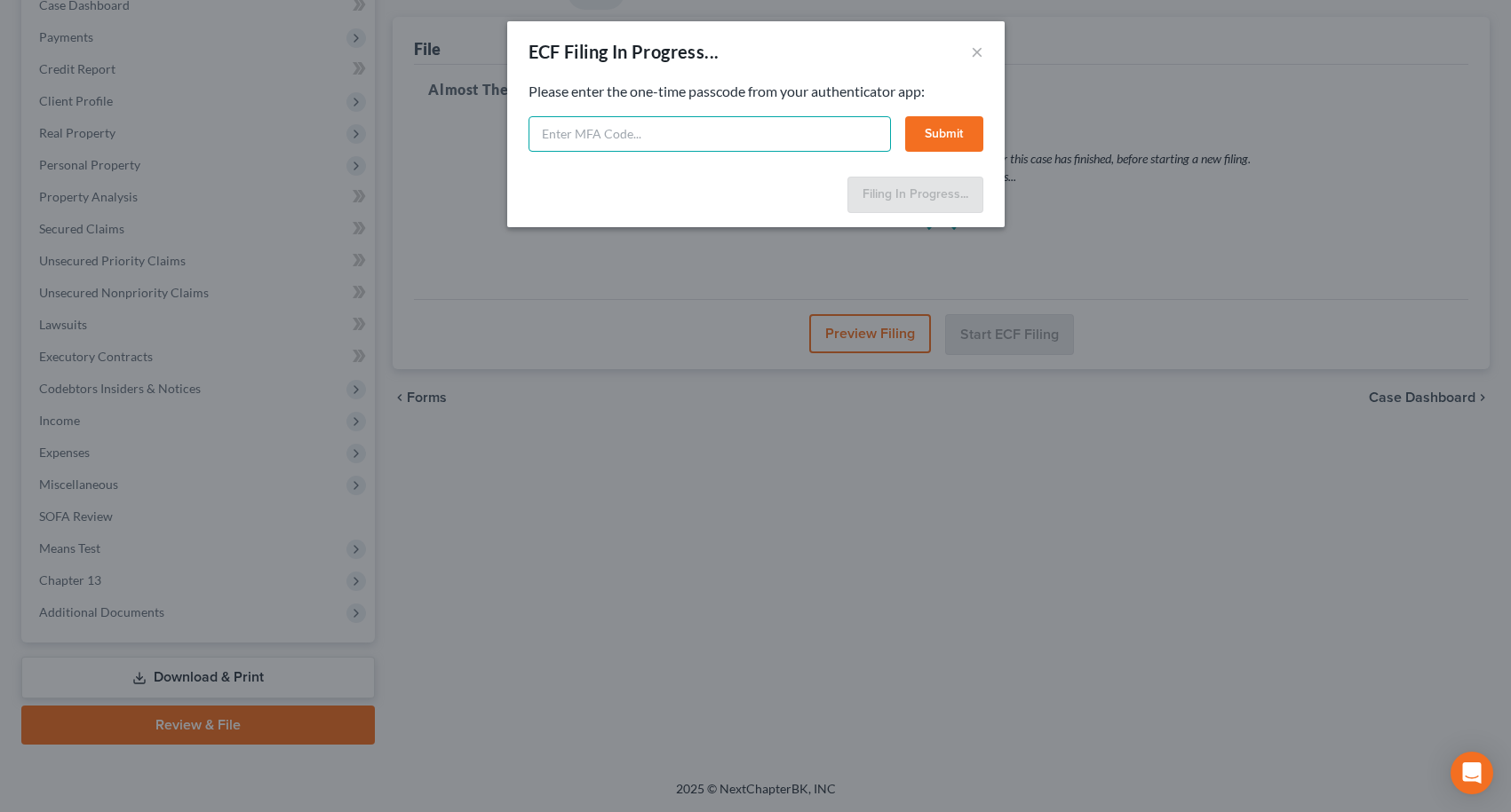
click at [595, 134] on input "text" at bounding box center [710, 134] width 362 height 36
type input "610276"
click at [953, 127] on button "Submit" at bounding box center [944, 134] width 78 height 36
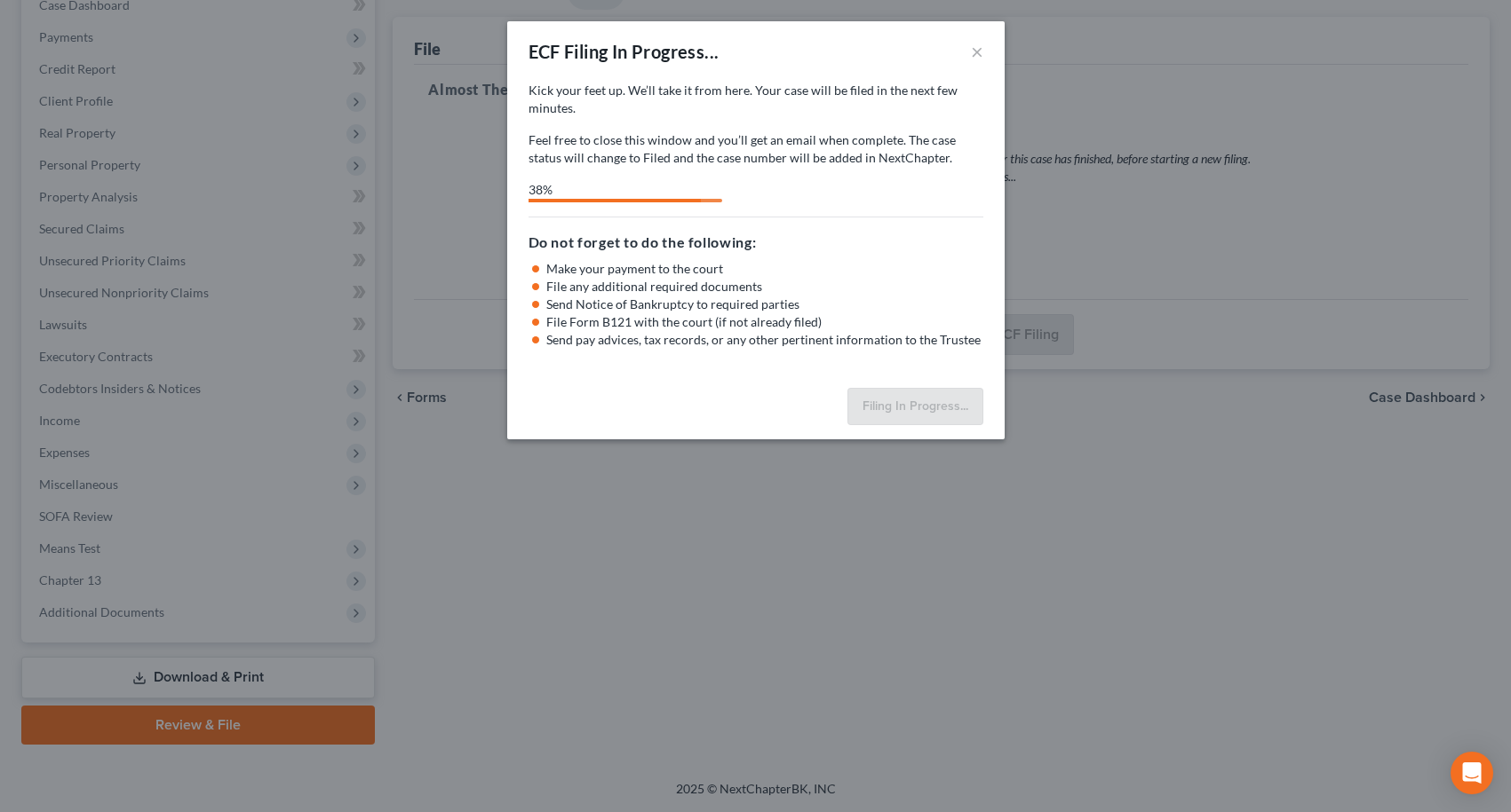
select select "1"
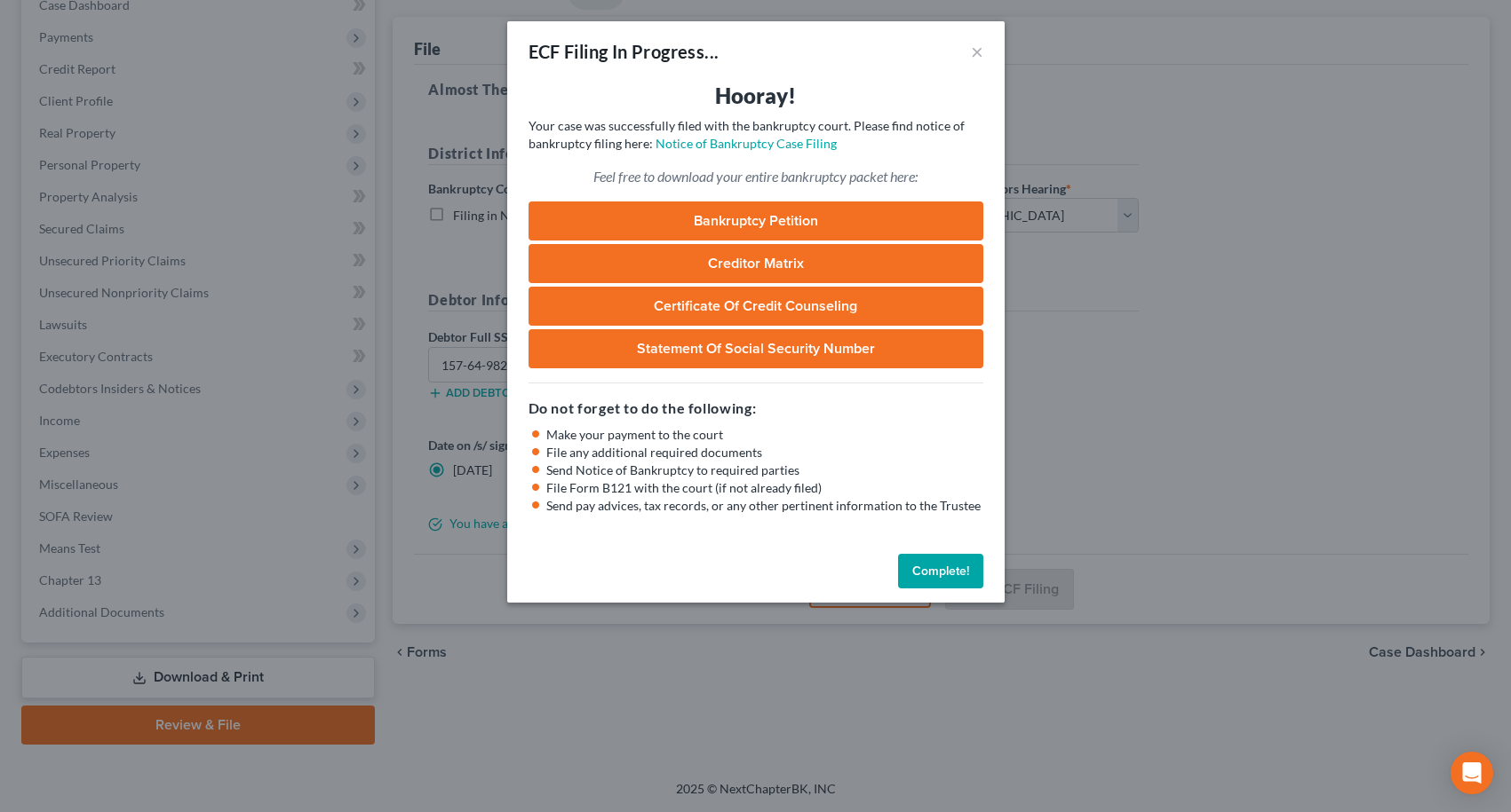
click at [953, 581] on button "Complete!" at bounding box center [941, 572] width 86 height 36
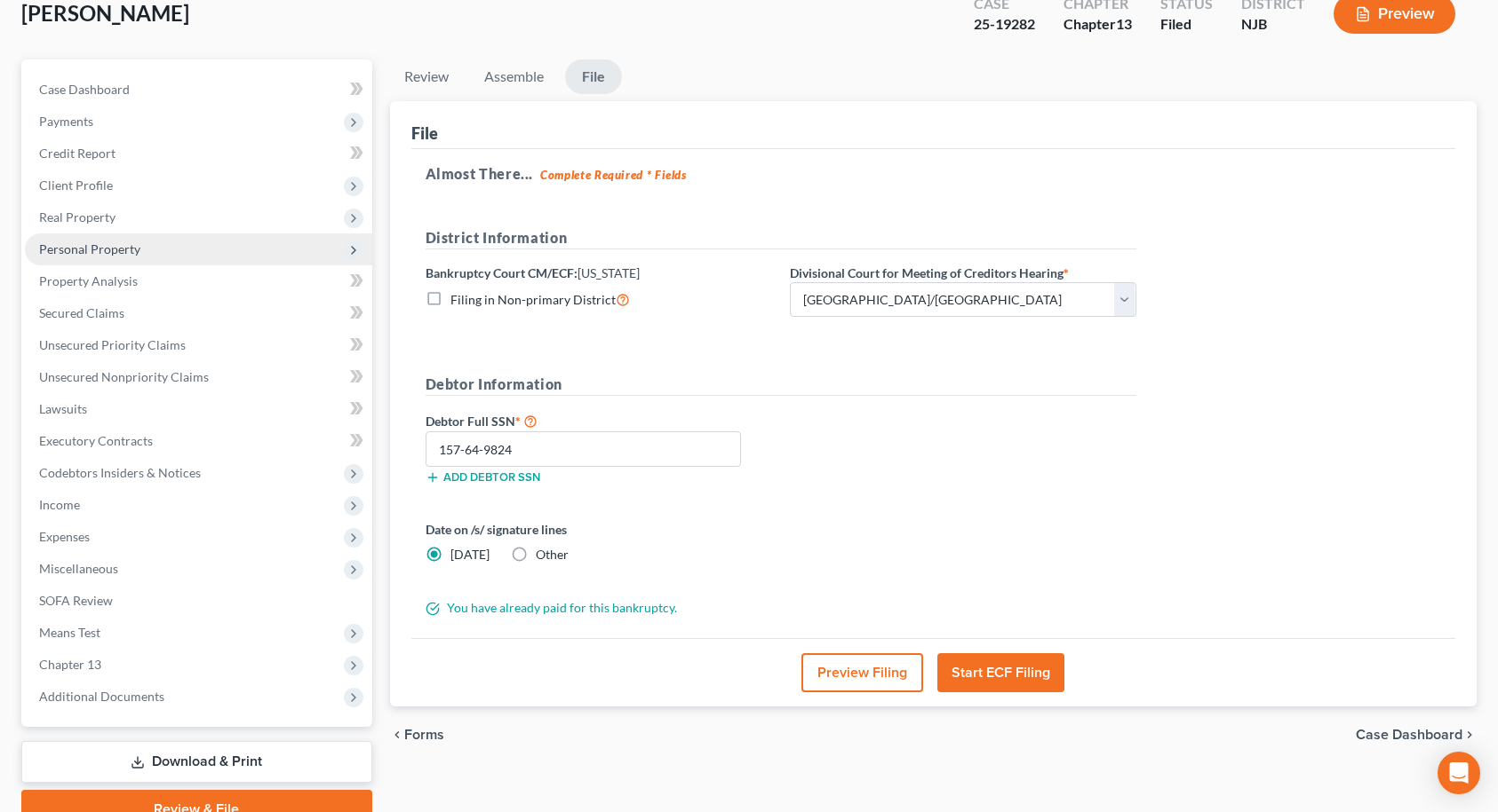
scroll to position [0, 0]
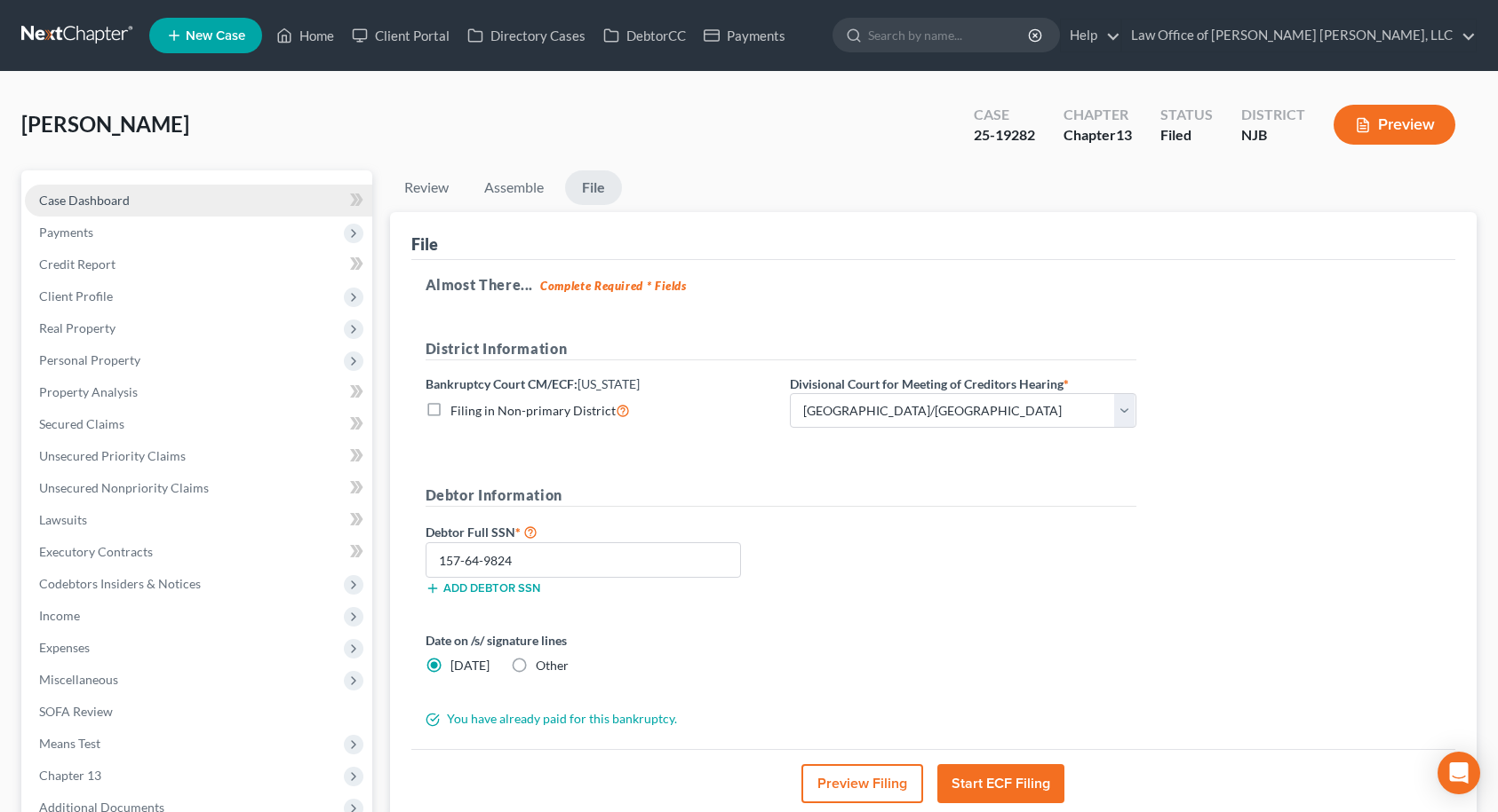
click at [195, 193] on link "Case Dashboard" at bounding box center [198, 200] width 347 height 32
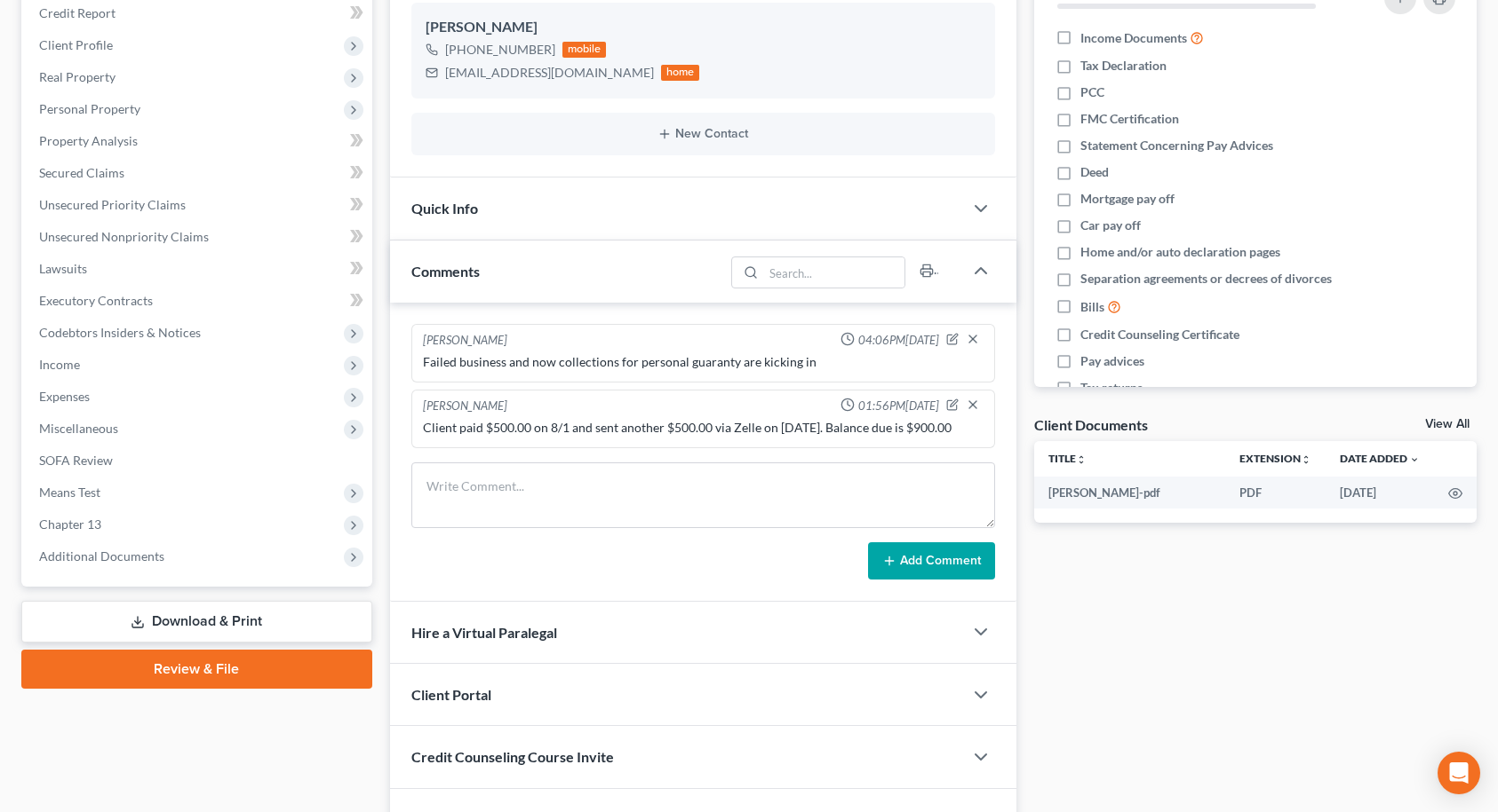
scroll to position [91, 0]
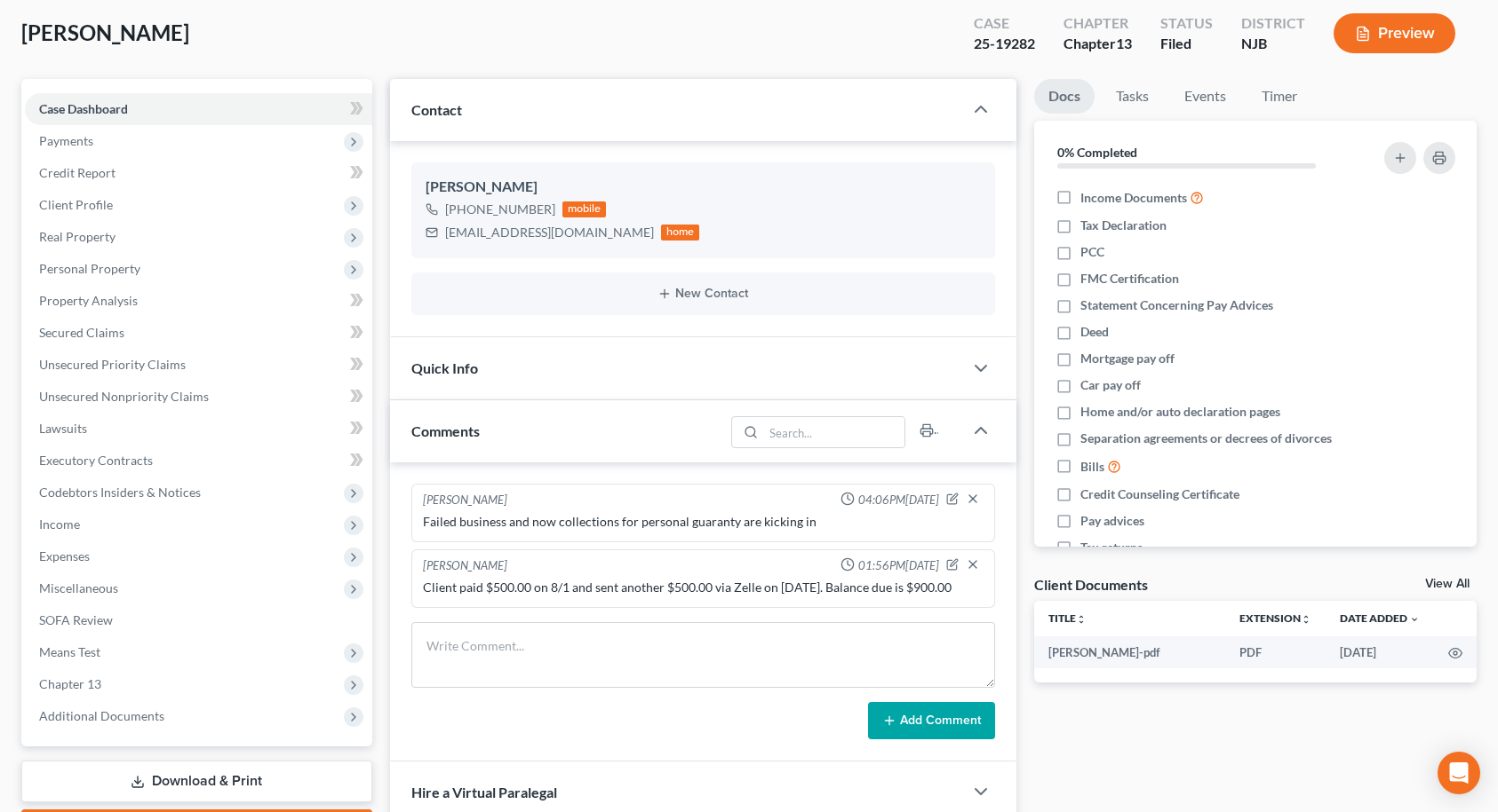
click at [547, 379] on div "Quick Info" at bounding box center [676, 368] width 573 height 61
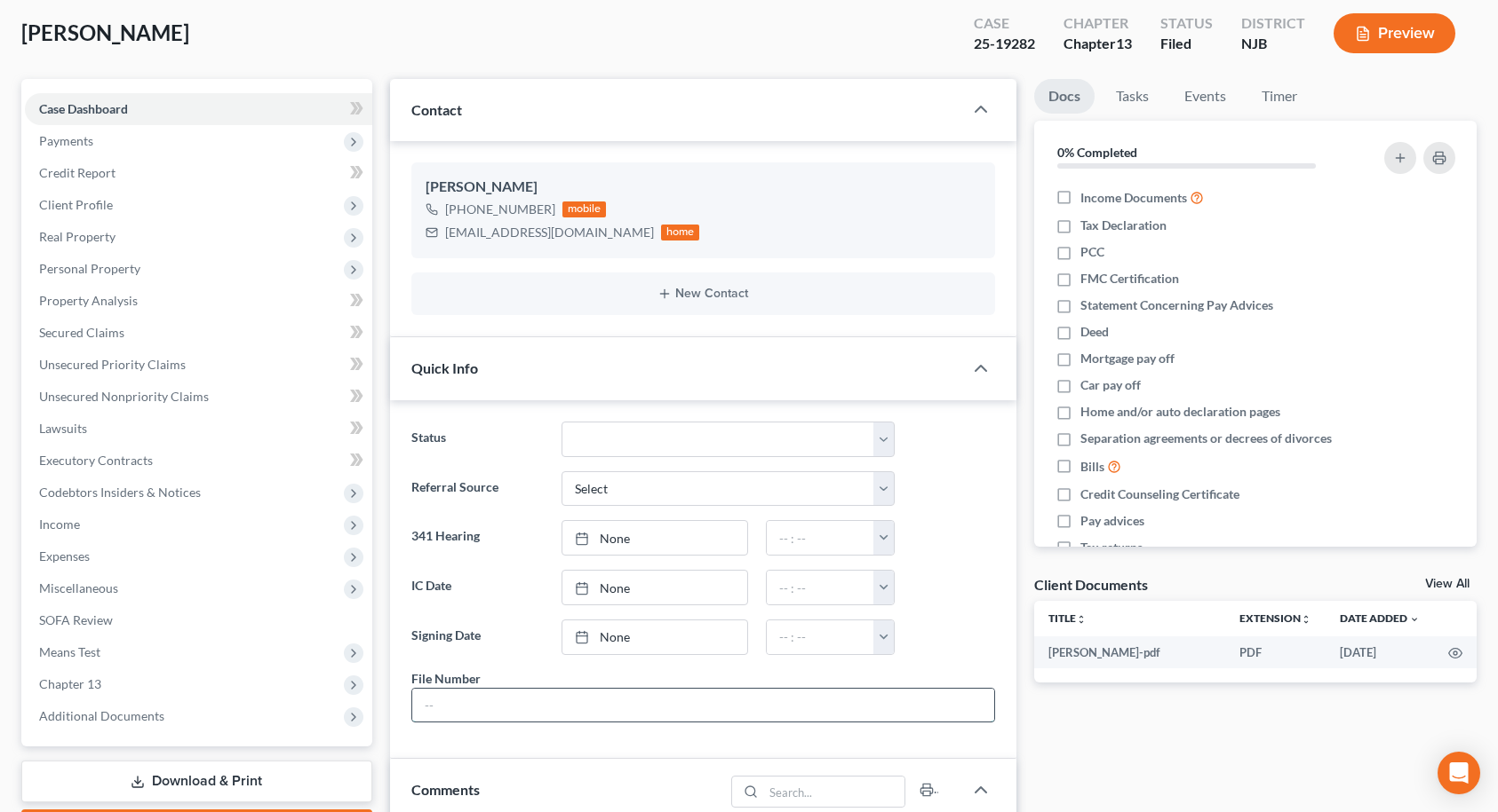
click at [486, 697] on input "text" at bounding box center [703, 705] width 582 height 34
type input "8654"
drag, startPoint x: 582, startPoint y: 488, endPoint x: 582, endPoint y: 504, distance: 16.0
click at [582, 488] on select "Select Word Of Mouth Previous Clients Direct Mail Website Google Search Modern …" at bounding box center [728, 489] width 333 height 36
select select "6"
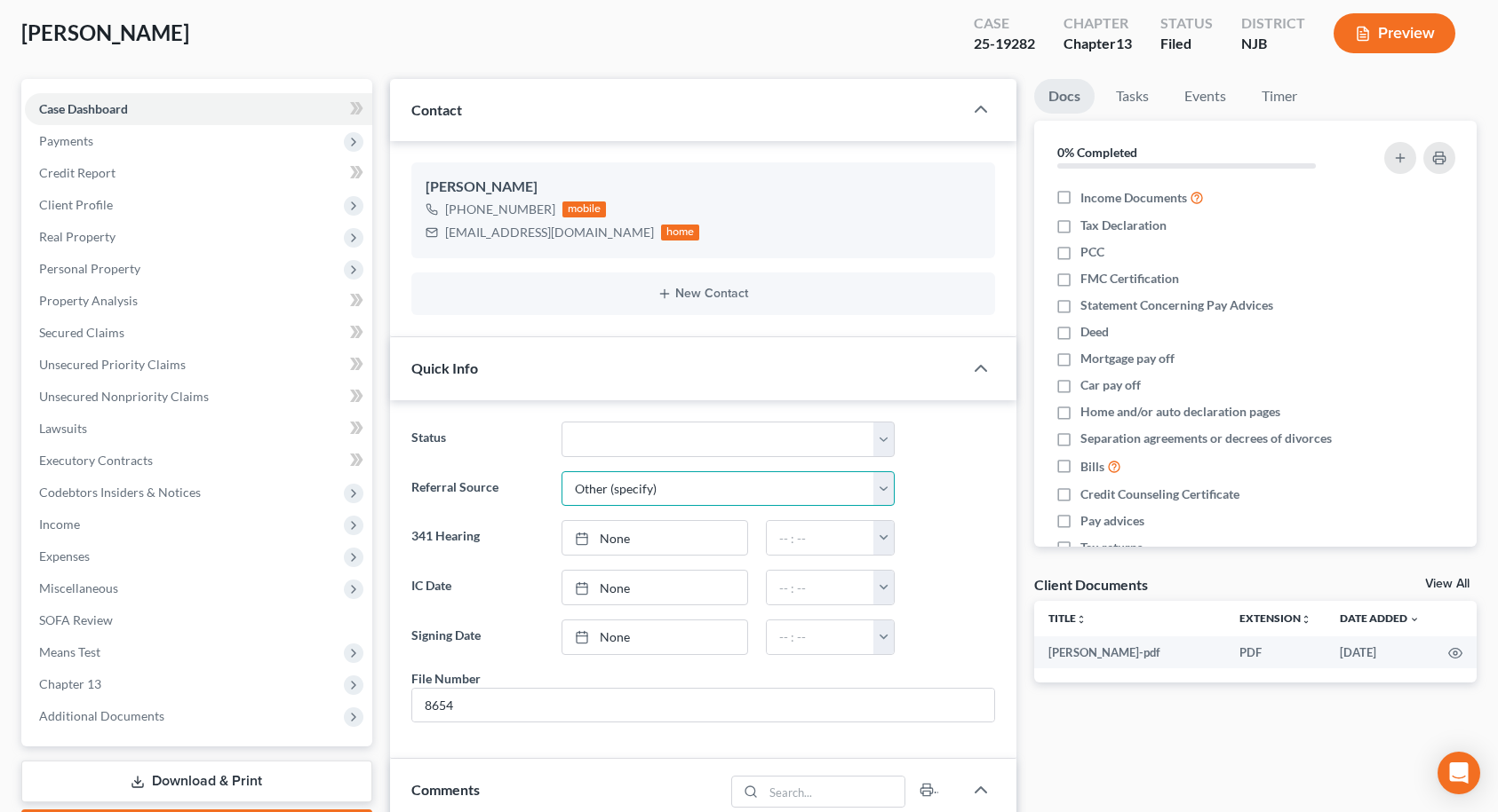
click at [561, 472] on select "Select Word Of Mouth Previous Clients Direct Mail Website Google Search Modern …" at bounding box center [728, 489] width 333 height 36
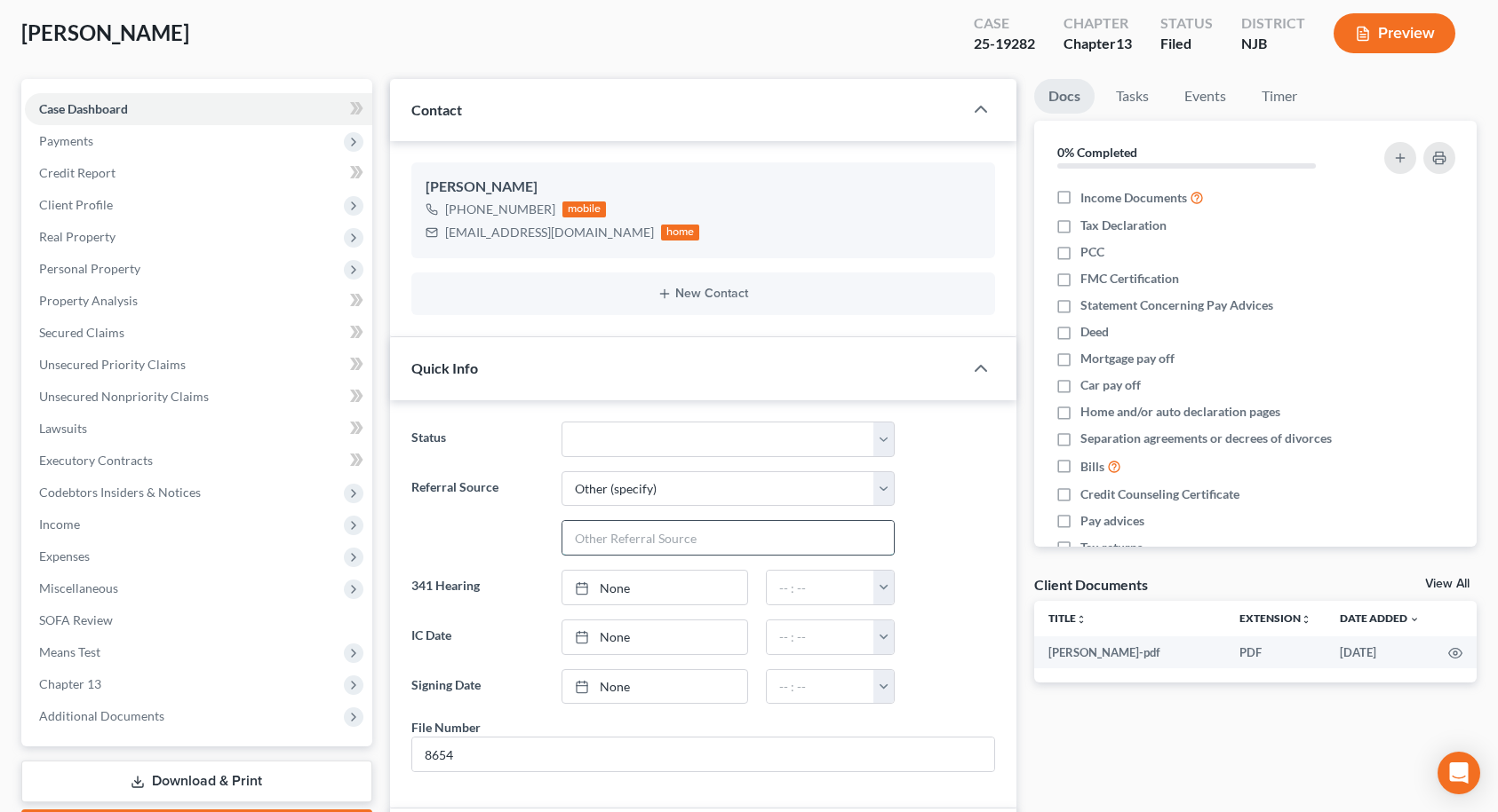
click at [590, 533] on input "text" at bounding box center [728, 538] width 331 height 34
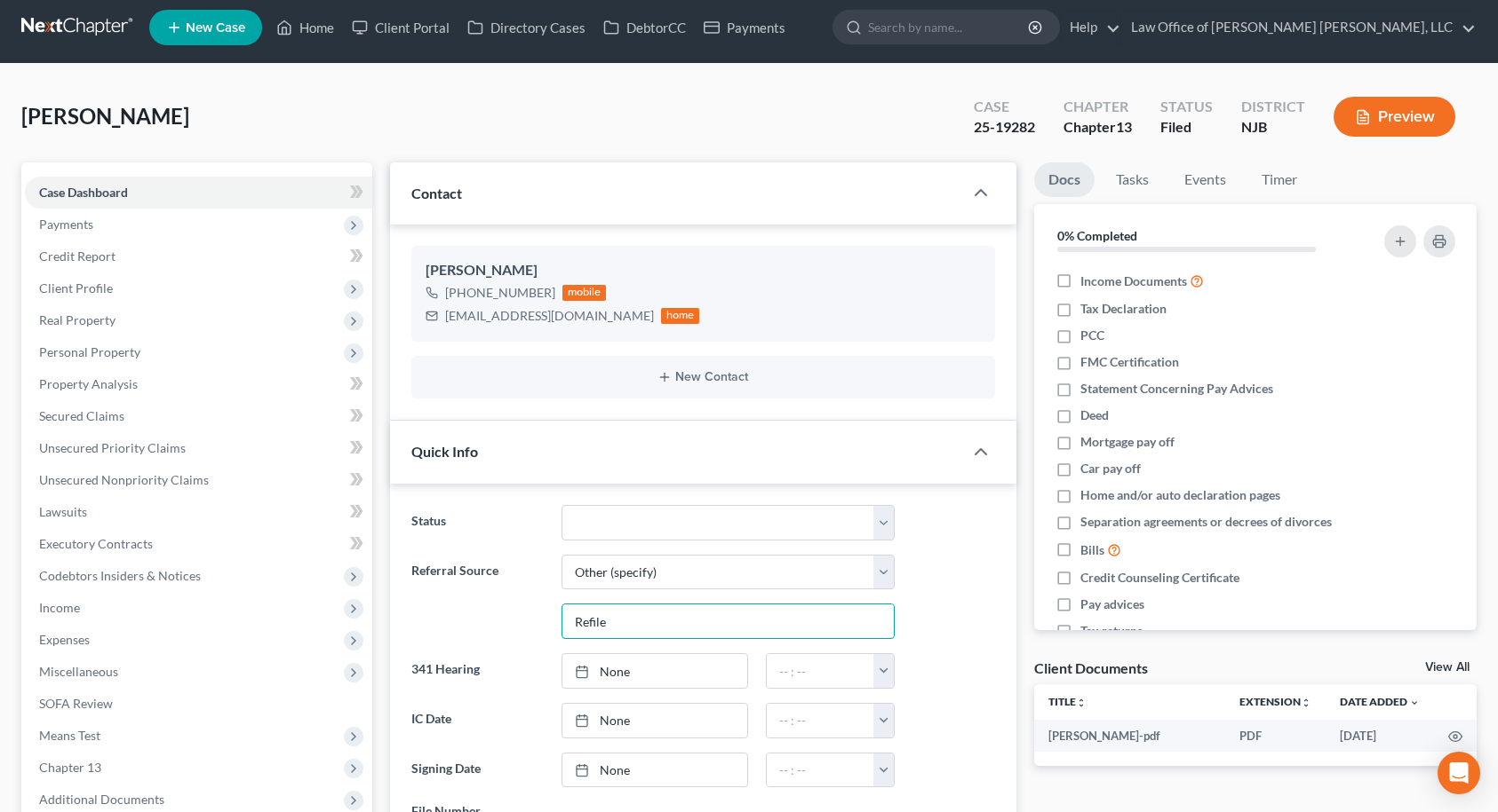
scroll to position [0, 0]
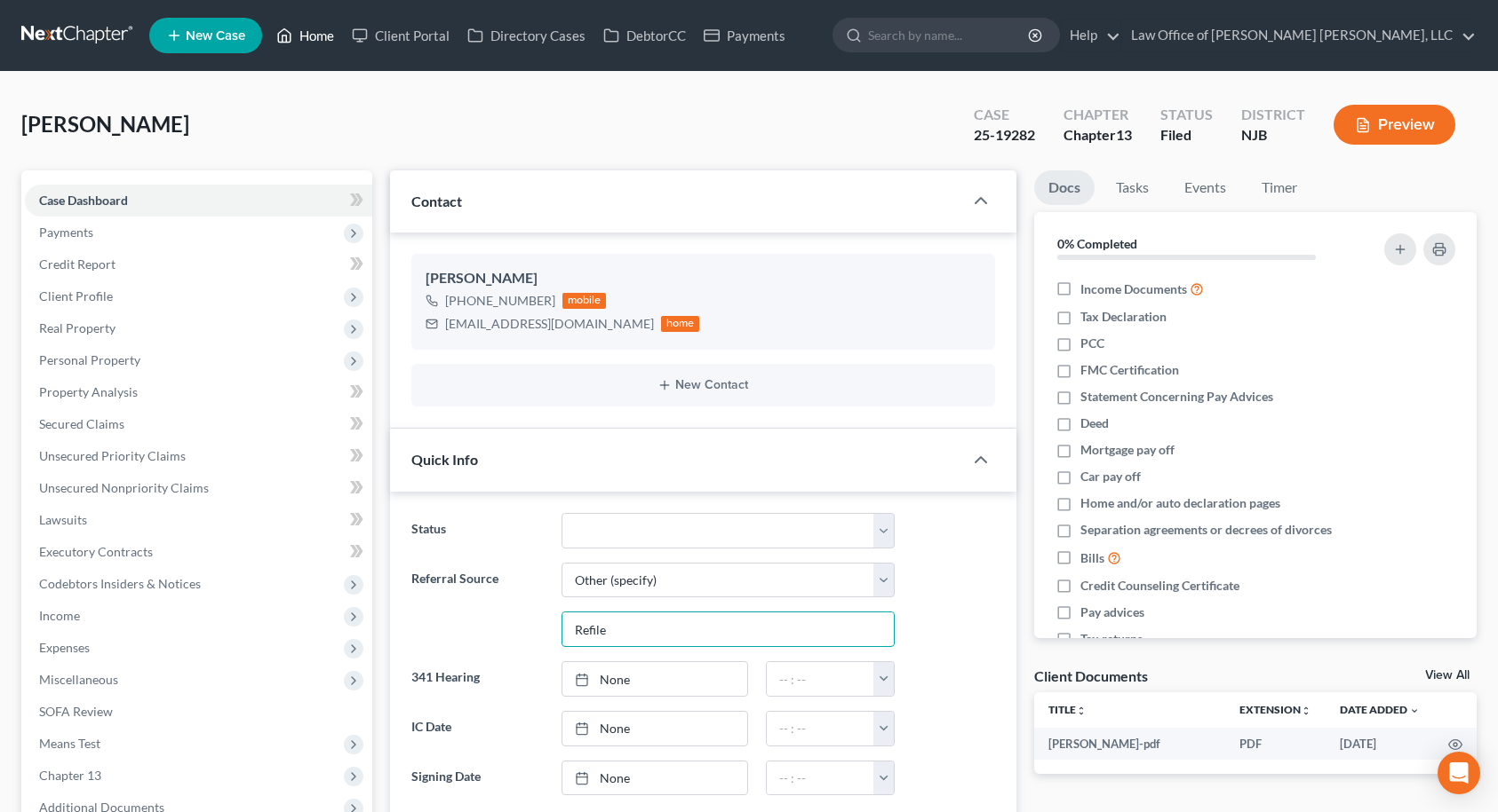
type input "Refile"
click at [307, 40] on link "Home" at bounding box center [305, 35] width 76 height 32
